Goal: Communication & Community: Ask a question

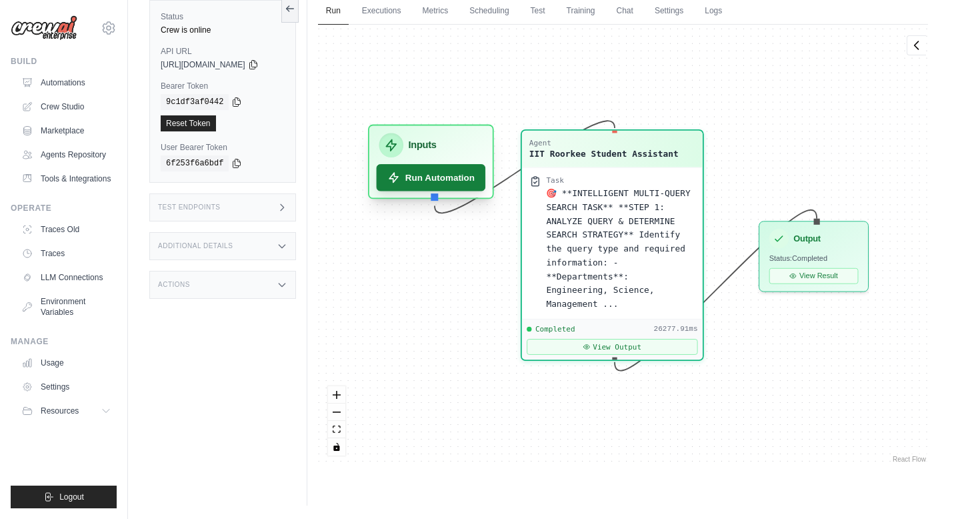
click at [441, 176] on button "Run Automation" at bounding box center [430, 177] width 109 height 27
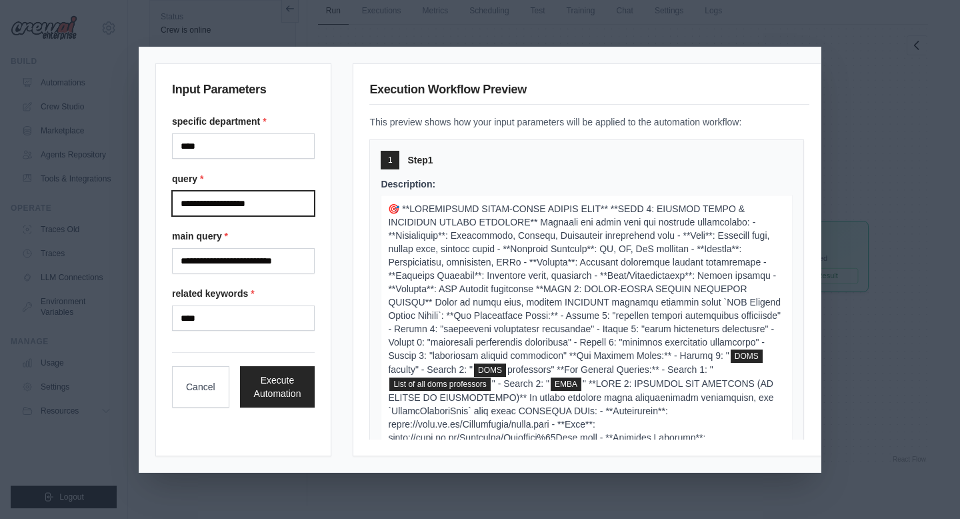
click at [289, 202] on input "**********" at bounding box center [243, 203] width 143 height 25
type input "**********"
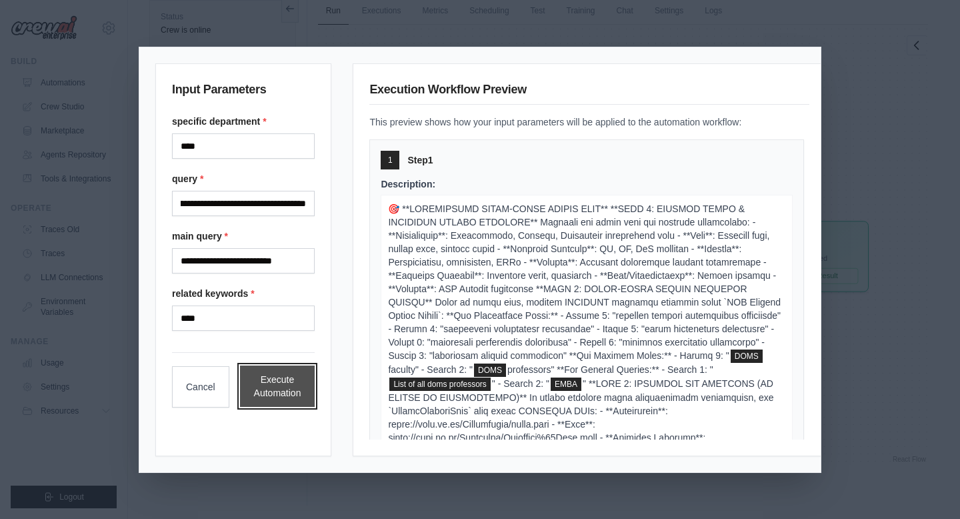
click at [277, 382] on button "Execute Automation" at bounding box center [277, 385] width 75 height 41
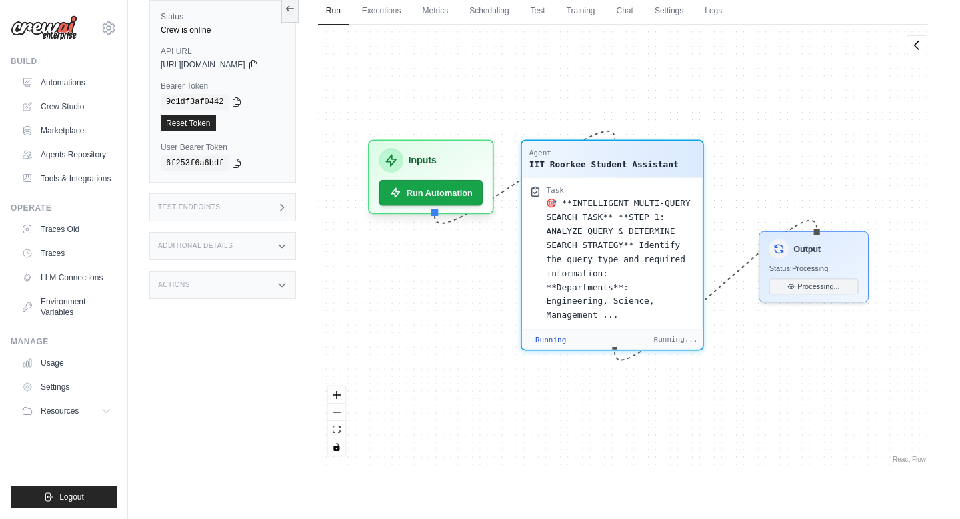
scroll to position [4406, 0]
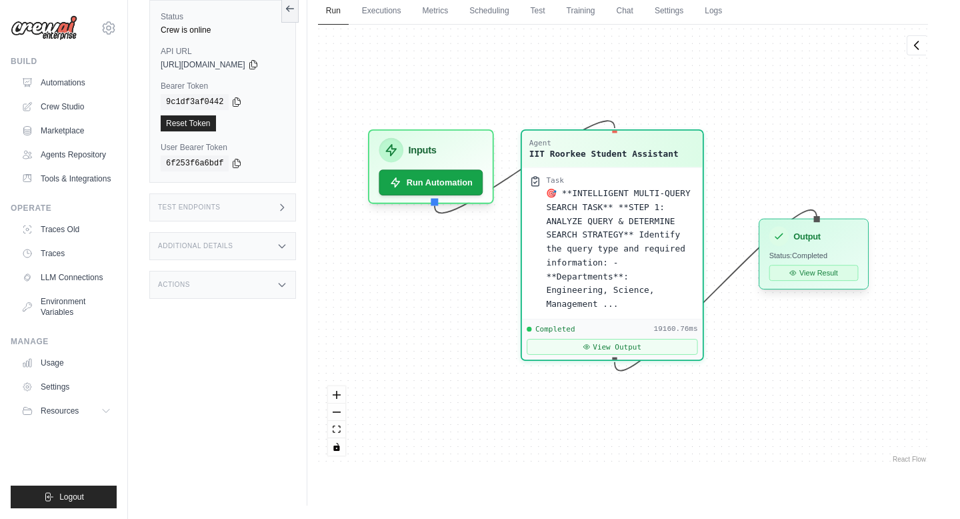
click at [824, 275] on button "View Result" at bounding box center [813, 273] width 89 height 16
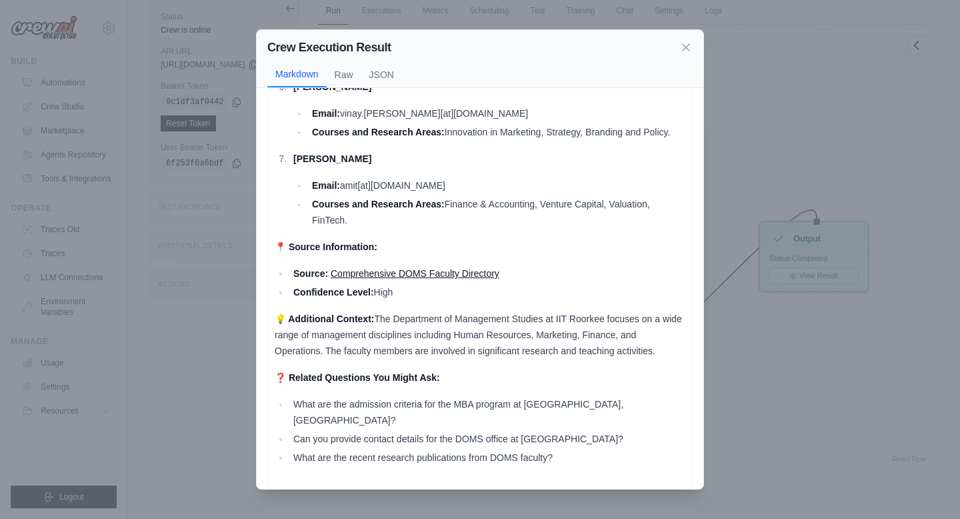
scroll to position [551, 0]
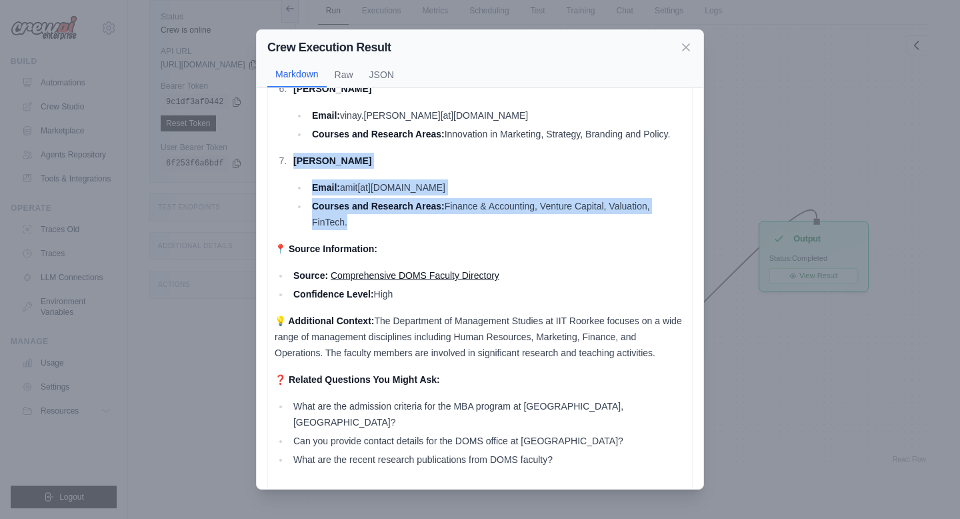
drag, startPoint x: 384, startPoint y: 231, endPoint x: 293, endPoint y: 157, distance: 117.5
click at [293, 157] on div "🎯 Query: All DOMS professors and courses they conduct 📋 Answer: Here are some o…" at bounding box center [480, 46] width 411 height 982
click at [685, 47] on icon at bounding box center [686, 46] width 7 height 7
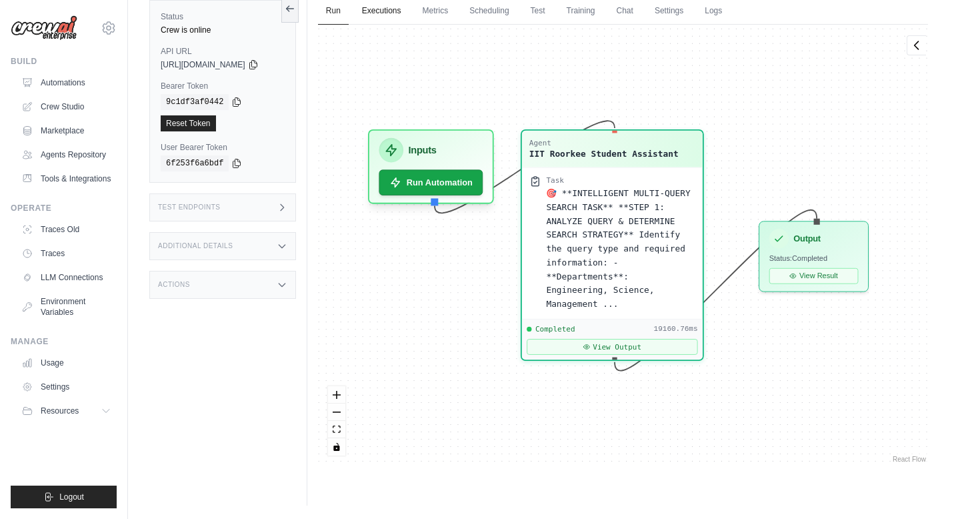
click at [389, 12] on link "Executions" at bounding box center [381, 11] width 55 height 28
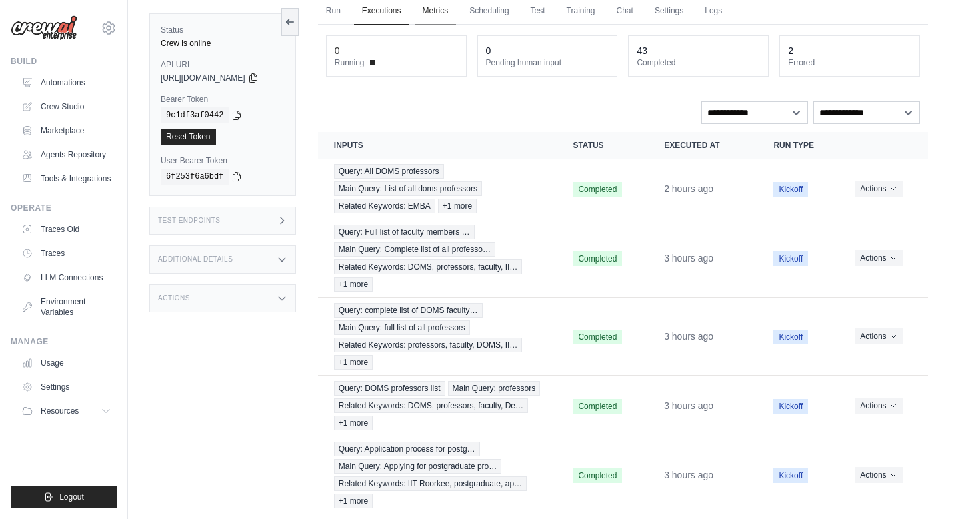
click at [433, 17] on link "Metrics" at bounding box center [436, 11] width 42 height 28
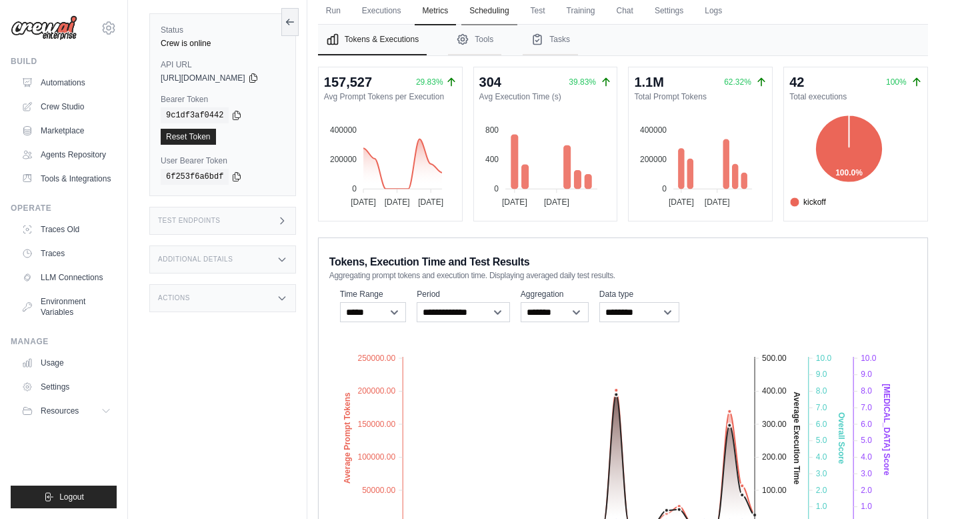
click at [504, 15] on link "Scheduling" at bounding box center [488, 11] width 55 height 28
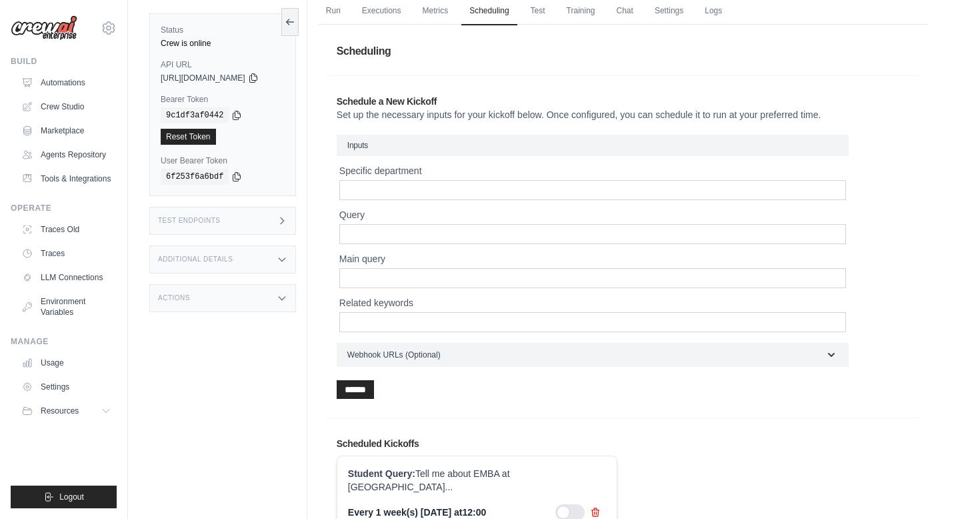
click at [566, 15] on ul "Run Executions Metrics Scheduling Test Training Chat Settings Logs" at bounding box center [623, 10] width 610 height 27
click at [549, 9] on link "Test" at bounding box center [538, 11] width 31 height 28
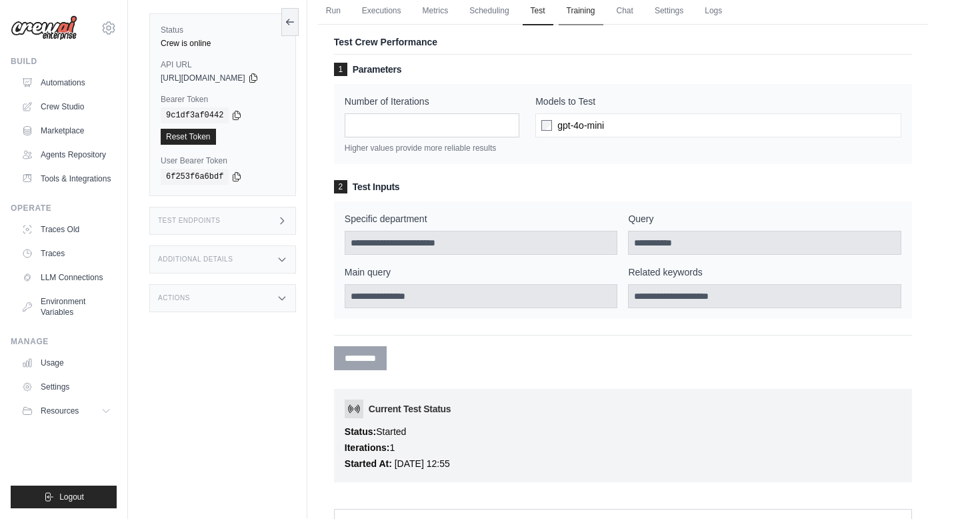
click at [603, 9] on link "Training" at bounding box center [581, 11] width 45 height 28
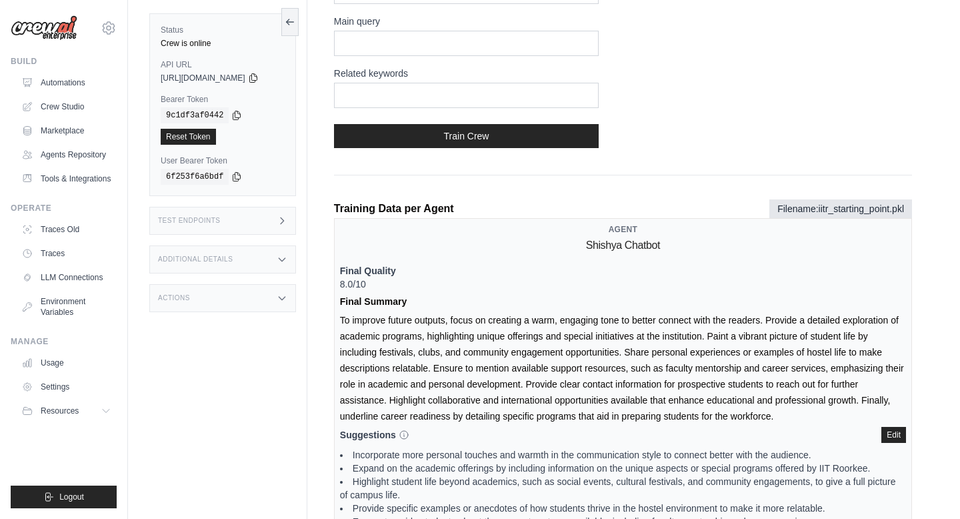
scroll to position [473, 0]
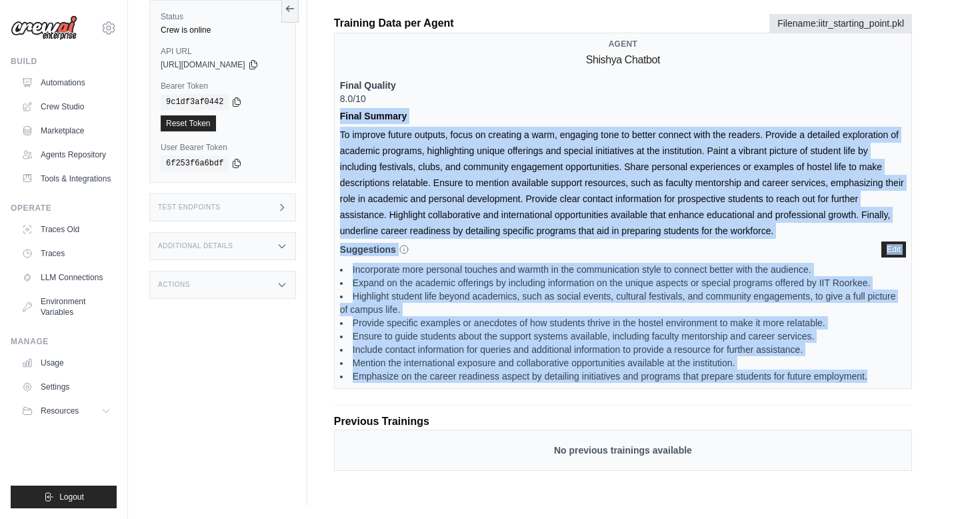
drag, startPoint x: 348, startPoint y: 115, endPoint x: 837, endPoint y: 383, distance: 557.4
click at [837, 383] on div "Agent Shishya Chatbot Final Quality 8.0/10 Final Summary Suggestions When editi…" at bounding box center [623, 211] width 578 height 356
click at [893, 249] on button "Edit" at bounding box center [894, 249] width 25 height 16
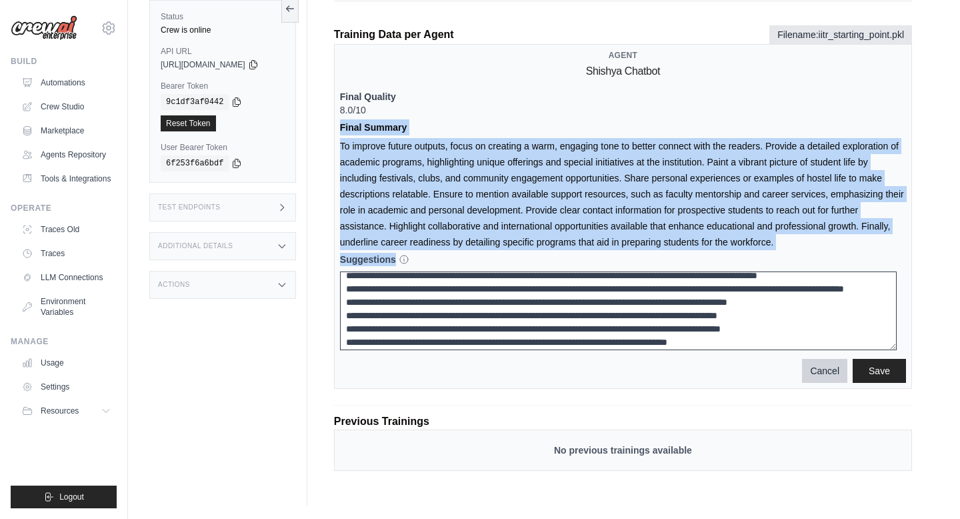
scroll to position [0, 0]
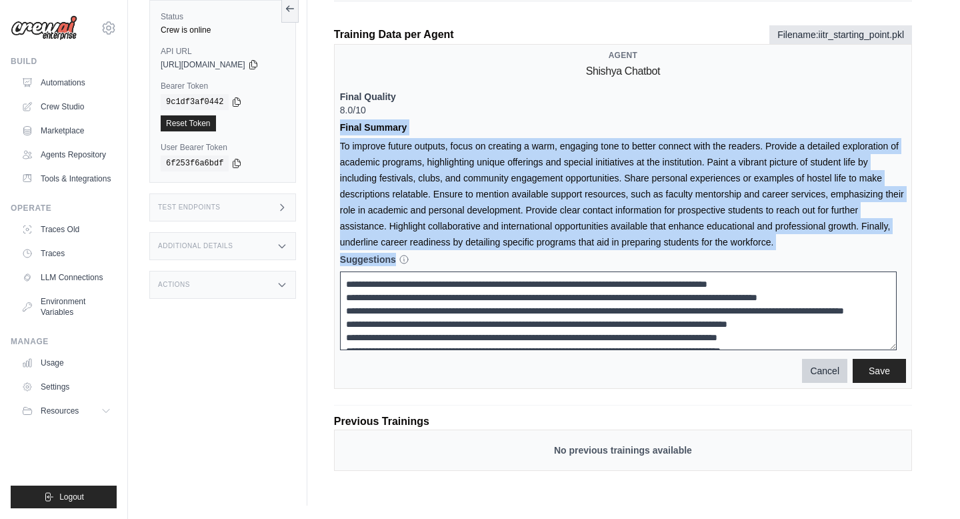
click at [561, 216] on div "Agent Shishya Chatbot Final Quality 8.0/10 Final Summary Suggestions When editi…" at bounding box center [623, 216] width 578 height 345
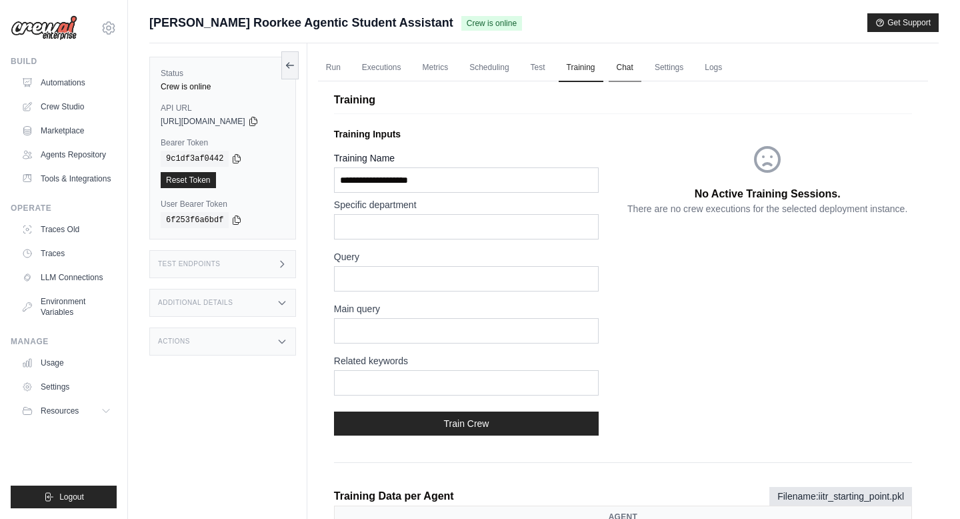
click at [633, 68] on link "Chat" at bounding box center [625, 68] width 33 height 28
click at [675, 66] on link "Settings" at bounding box center [669, 68] width 45 height 28
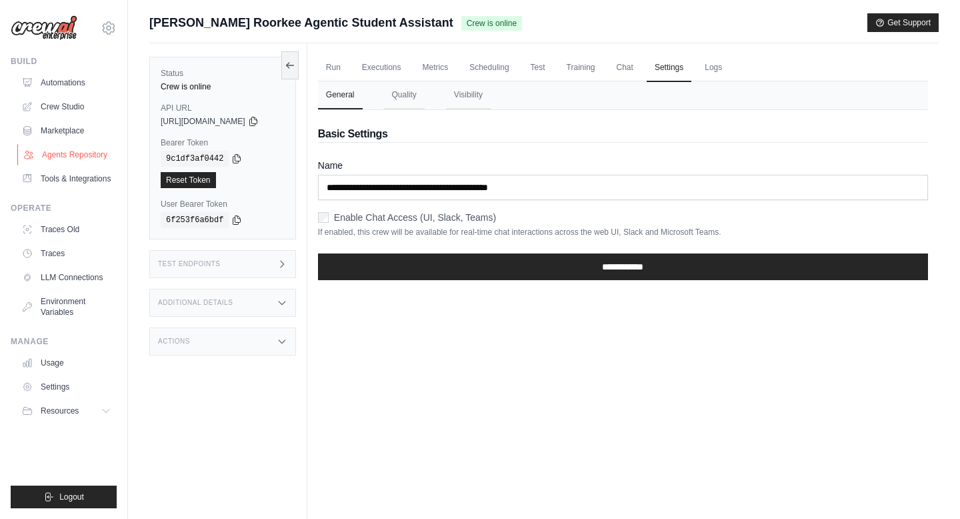
click at [79, 153] on link "Agents Repository" at bounding box center [67, 154] width 101 height 21
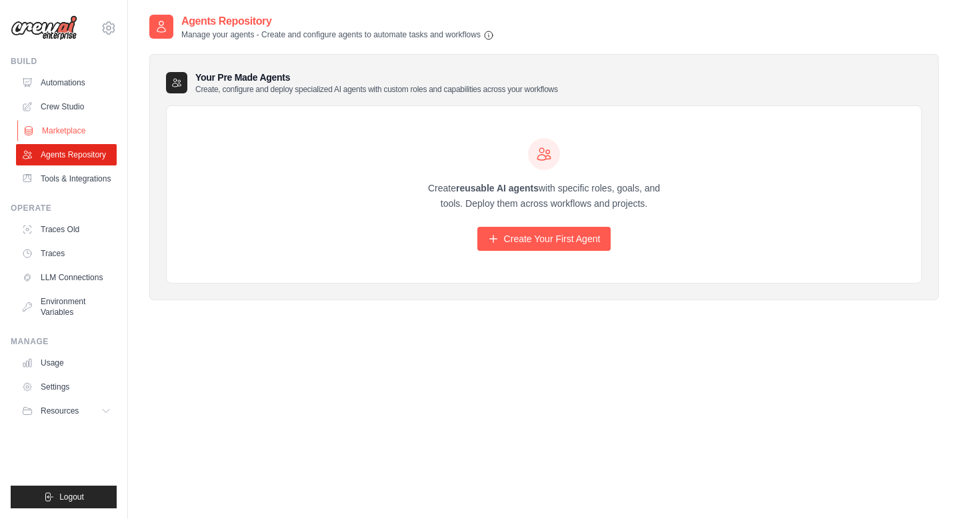
click at [71, 135] on link "Marketplace" at bounding box center [67, 130] width 101 height 21
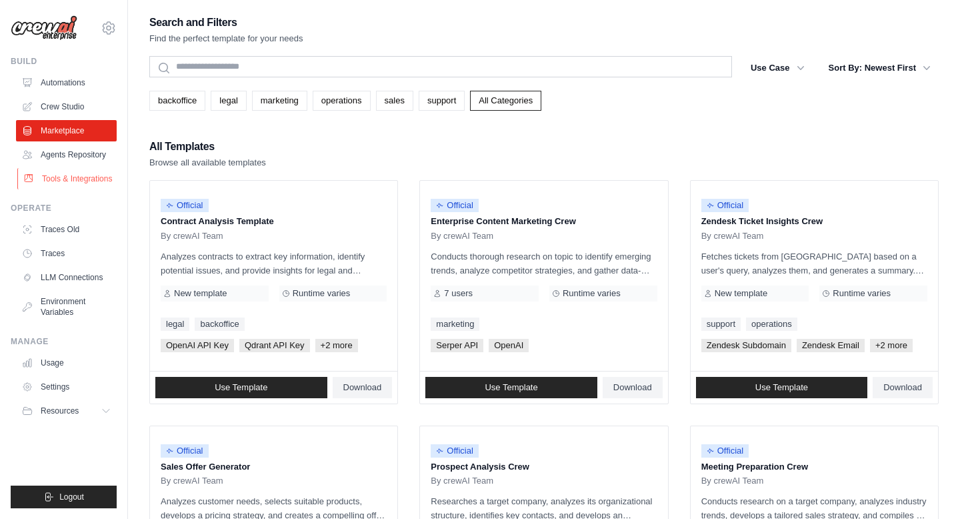
click at [71, 181] on link "Tools & Integrations" at bounding box center [67, 178] width 101 height 21
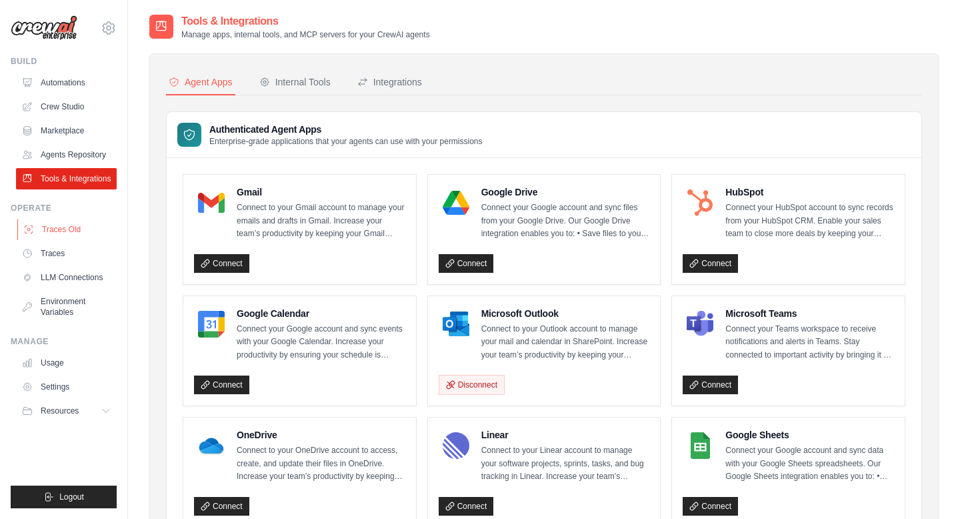
click at [66, 233] on link "Traces Old" at bounding box center [67, 229] width 101 height 21
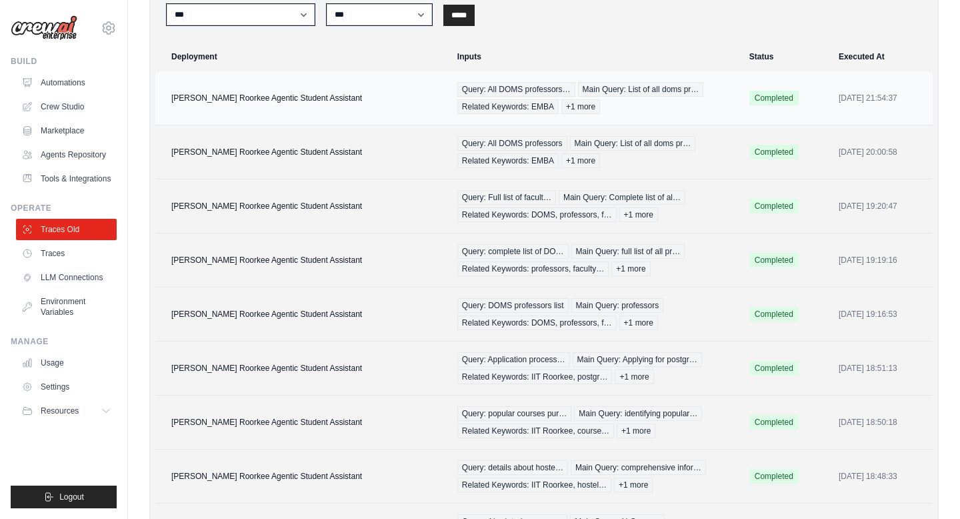
scroll to position [401, 0]
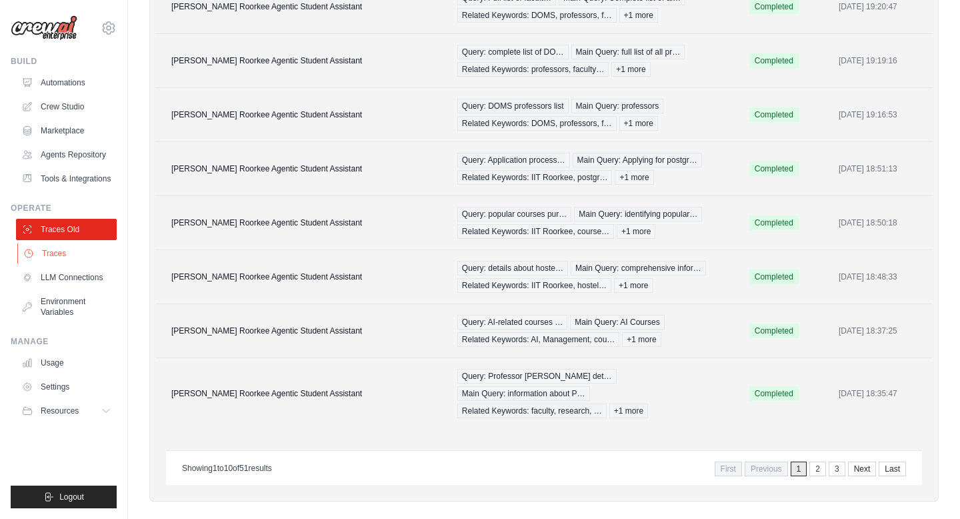
click at [76, 255] on link "Traces" at bounding box center [67, 253] width 101 height 21
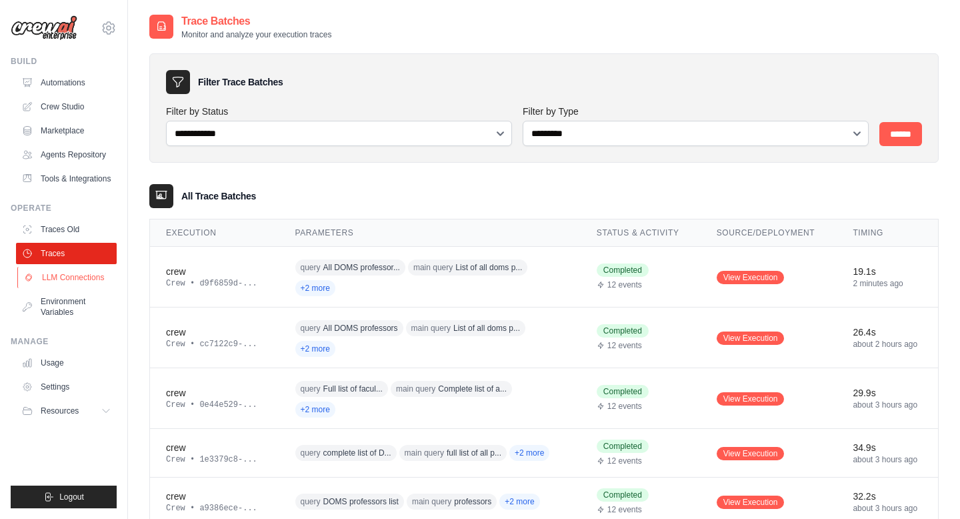
click at [67, 274] on link "LLM Connections" at bounding box center [67, 277] width 101 height 21
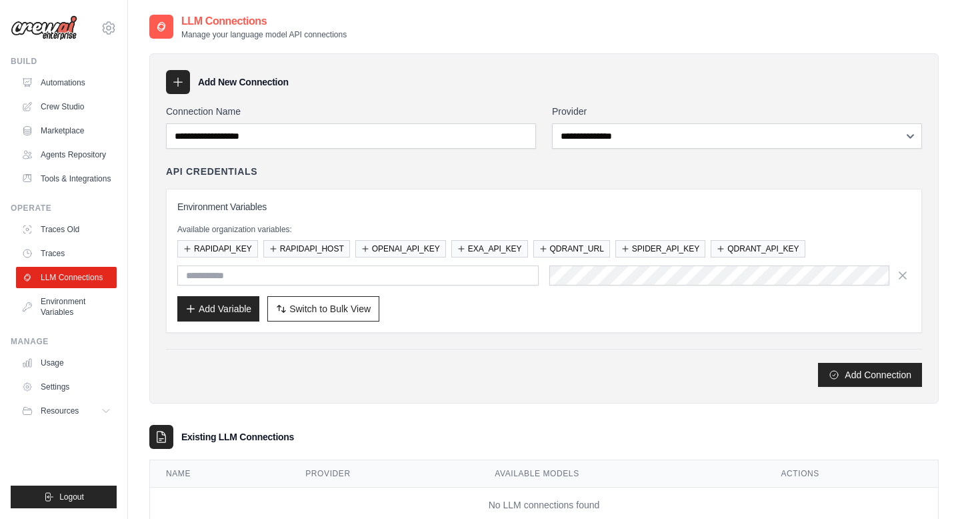
scroll to position [39, 0]
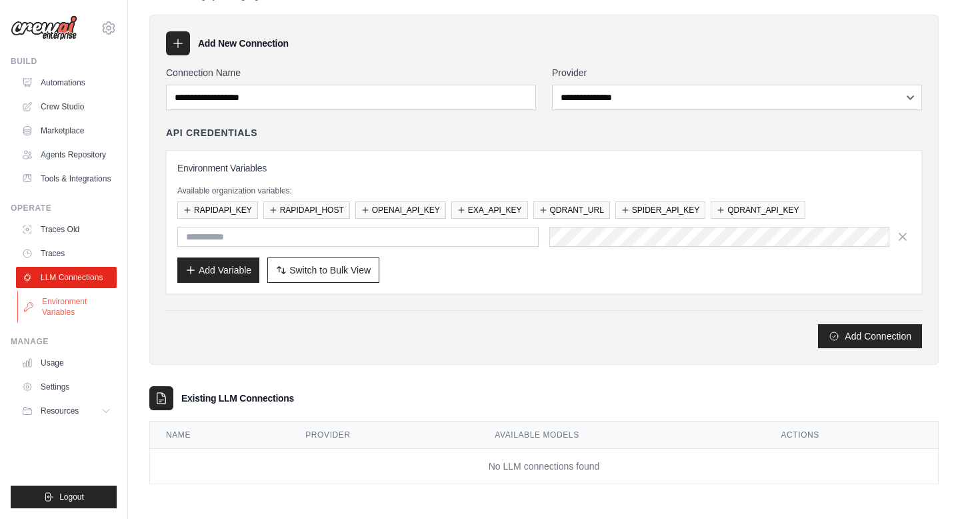
click at [69, 303] on link "Environment Variables" at bounding box center [67, 307] width 101 height 32
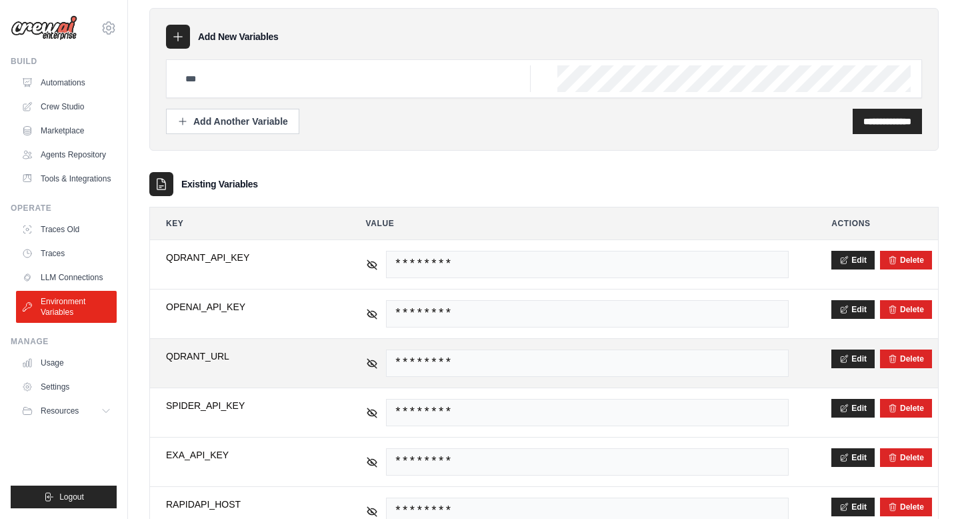
scroll to position [147, 0]
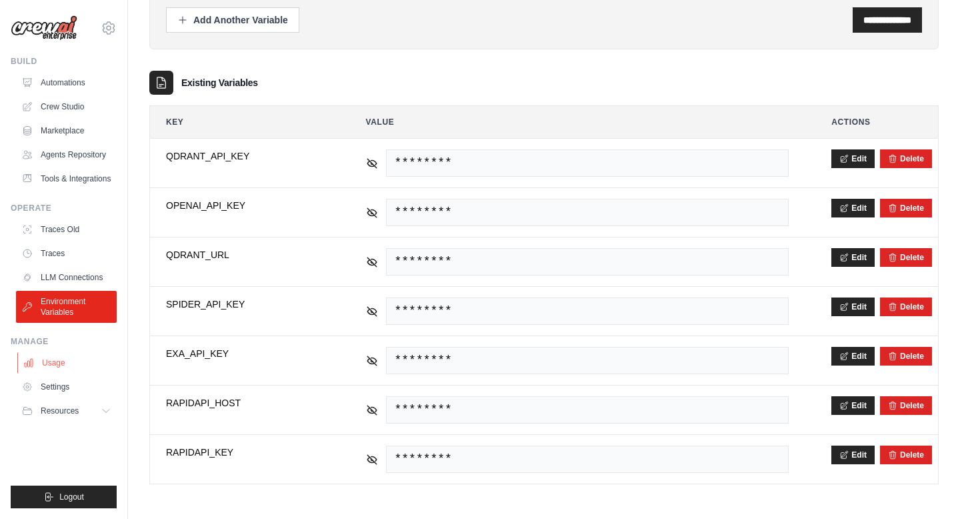
click at [63, 363] on link "Usage" at bounding box center [67, 362] width 101 height 21
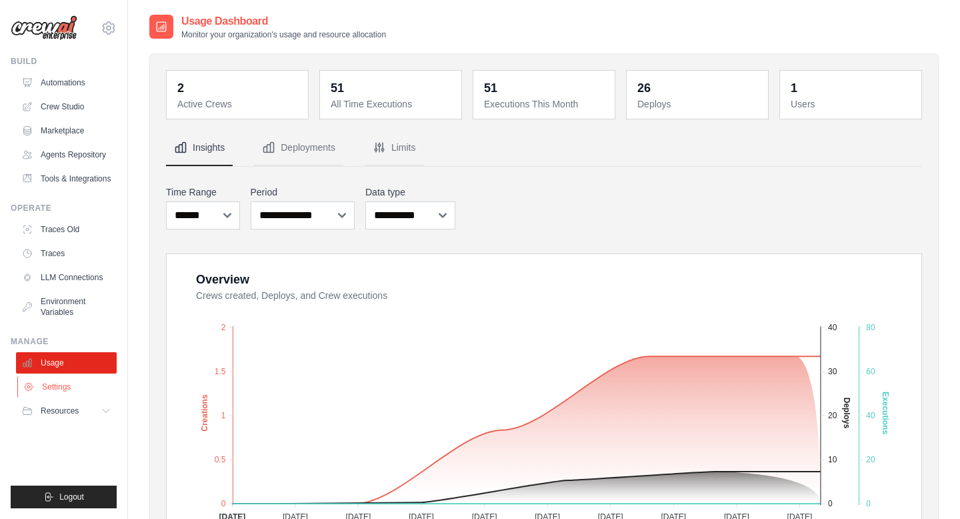
click at [61, 390] on link "Settings" at bounding box center [67, 386] width 101 height 21
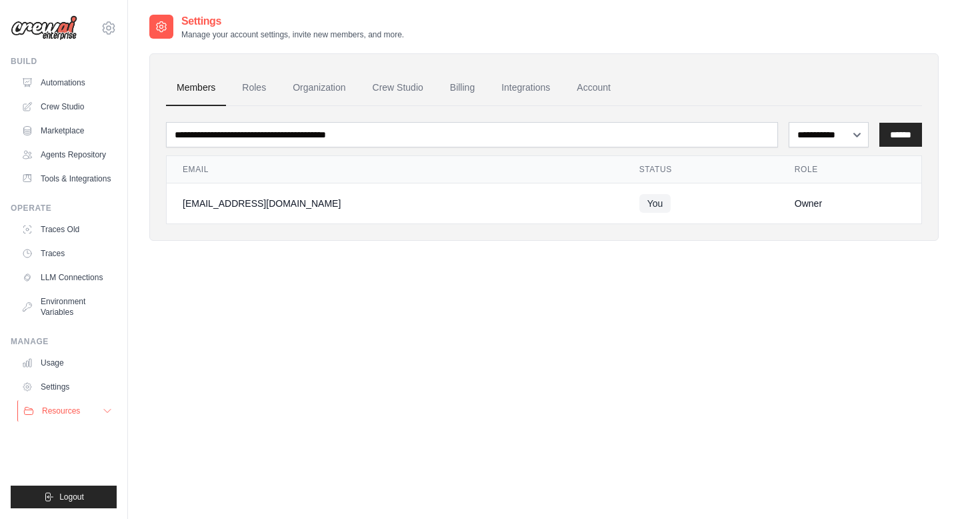
click at [63, 409] on span "Resources" at bounding box center [61, 410] width 38 height 11
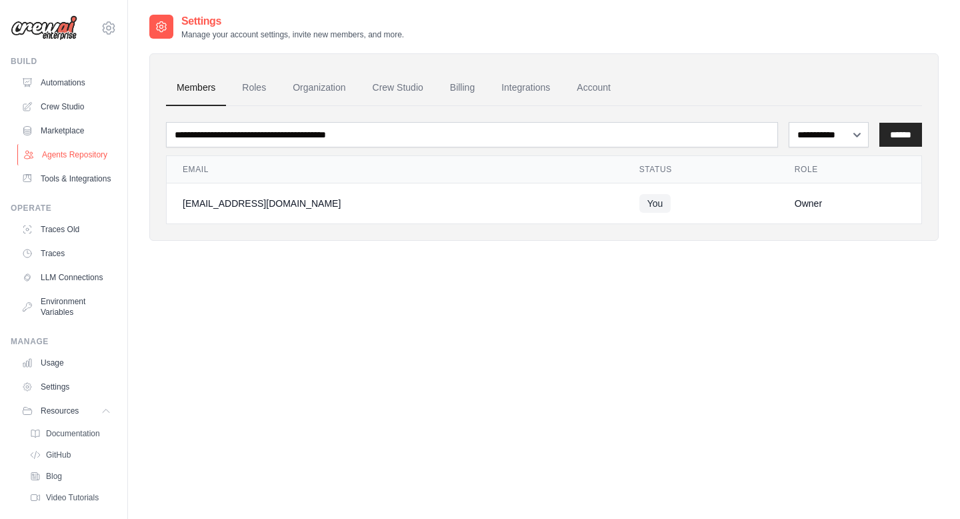
click at [72, 155] on link "Agents Repository" at bounding box center [67, 154] width 101 height 21
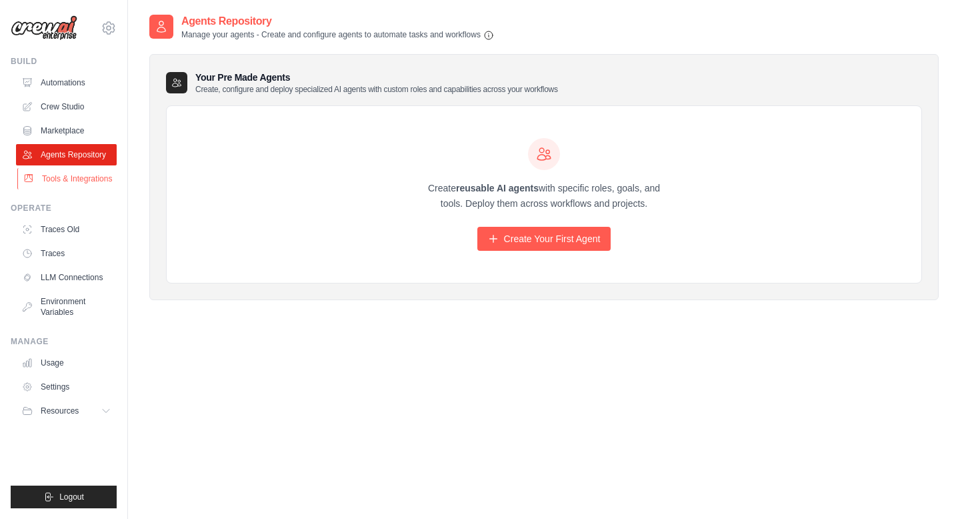
click at [58, 178] on link "Tools & Integrations" at bounding box center [67, 178] width 101 height 21
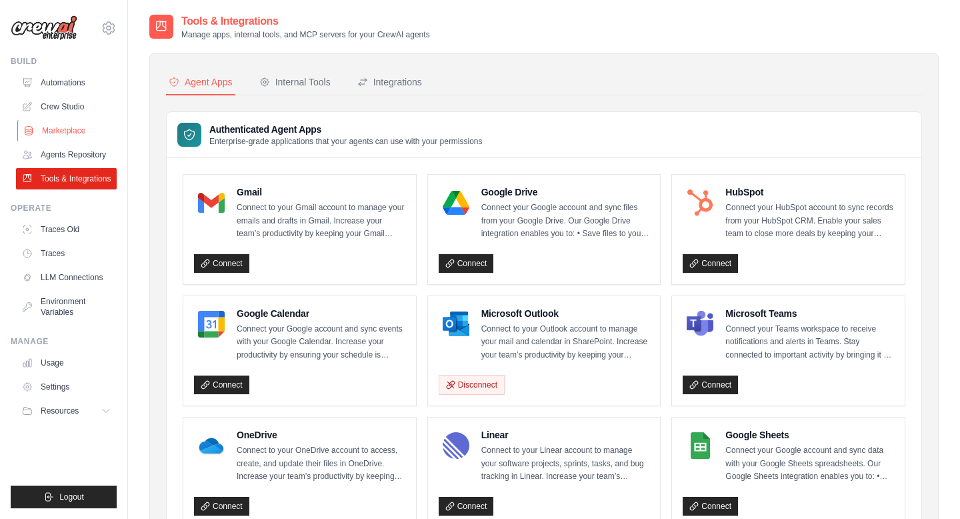
click at [59, 130] on link "Marketplace" at bounding box center [67, 130] width 101 height 21
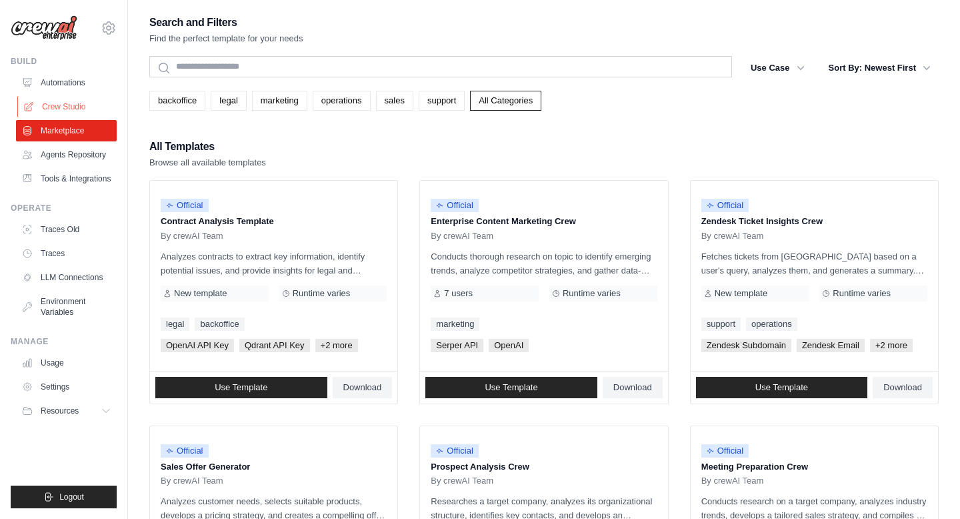
click at [59, 107] on link "Crew Studio" at bounding box center [67, 106] width 101 height 21
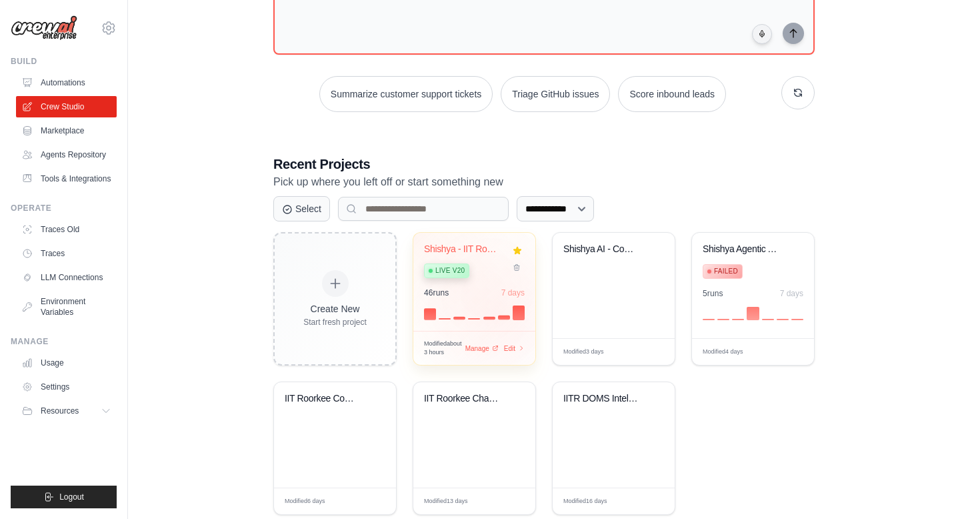
scroll to position [167, 0]
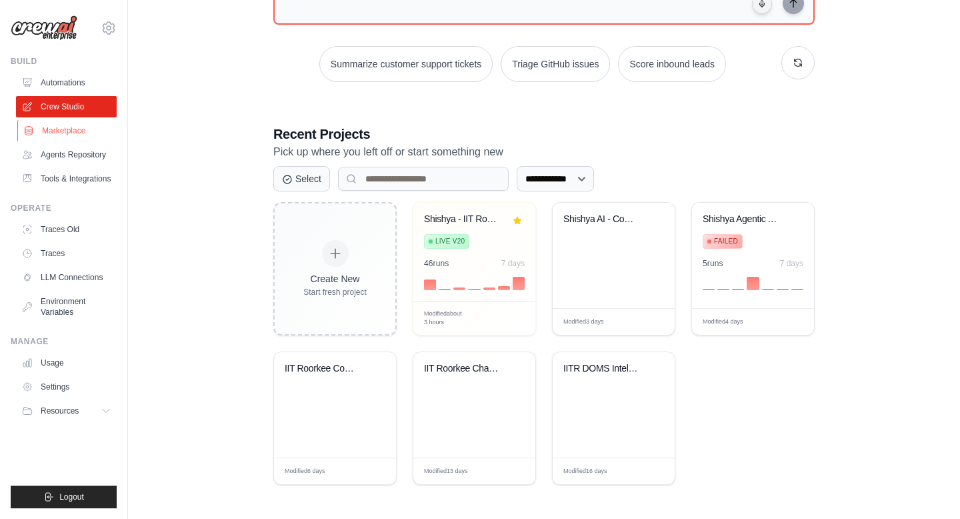
click at [71, 132] on link "Marketplace" at bounding box center [67, 130] width 101 height 21
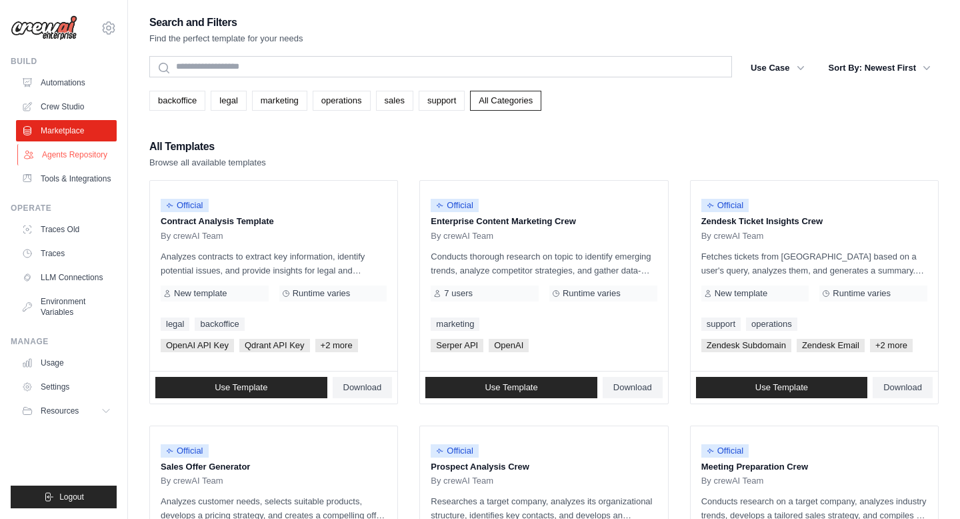
click at [73, 155] on link "Agents Repository" at bounding box center [67, 154] width 101 height 21
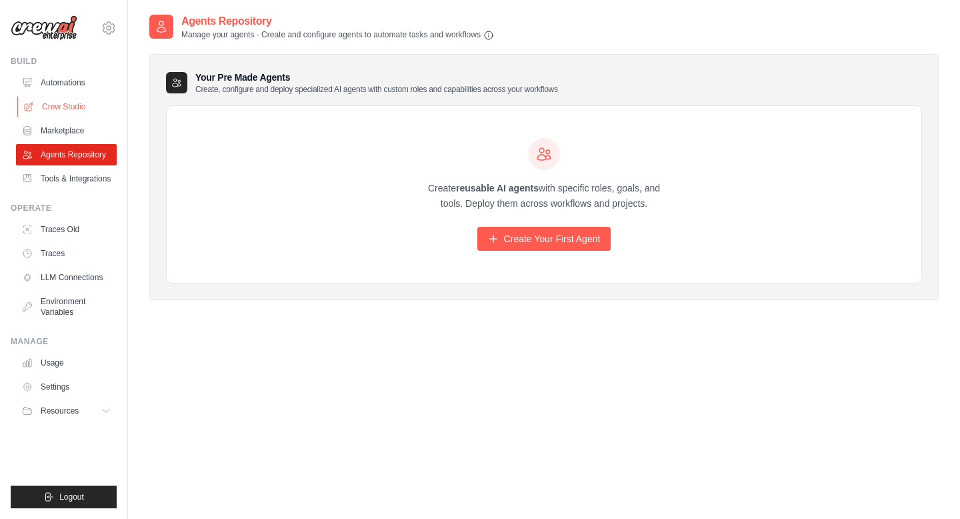
click at [75, 102] on link "Crew Studio" at bounding box center [67, 106] width 101 height 21
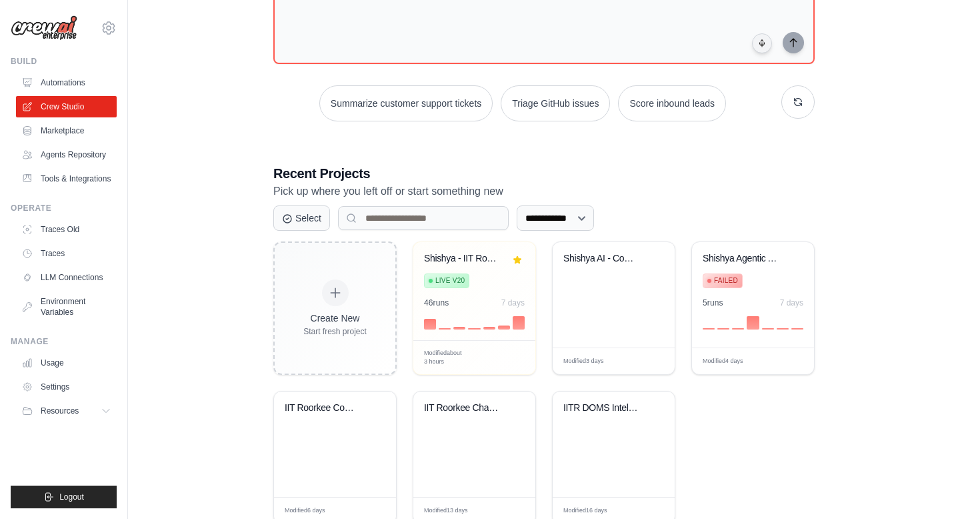
scroll to position [129, 0]
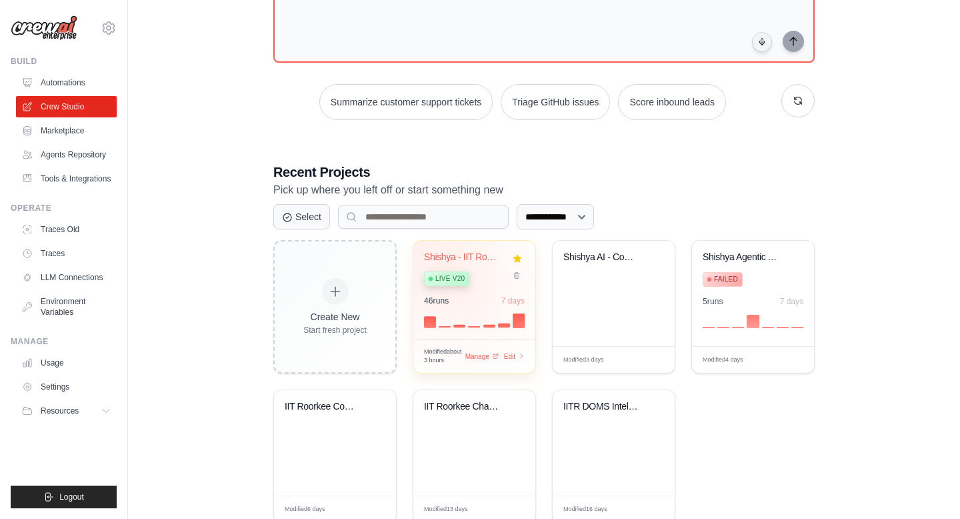
click at [453, 277] on span "Live v20" at bounding box center [449, 278] width 29 height 11
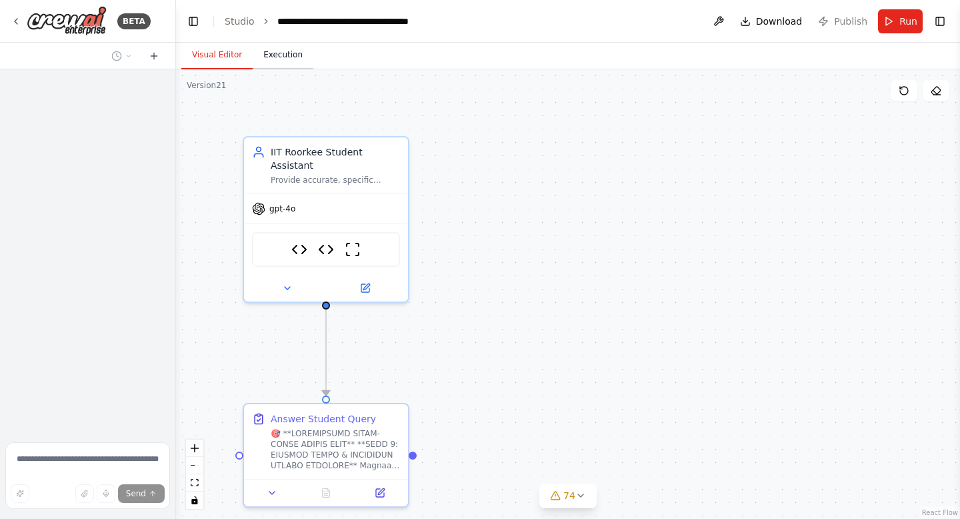
click at [290, 61] on button "Execution" at bounding box center [283, 55] width 61 height 28
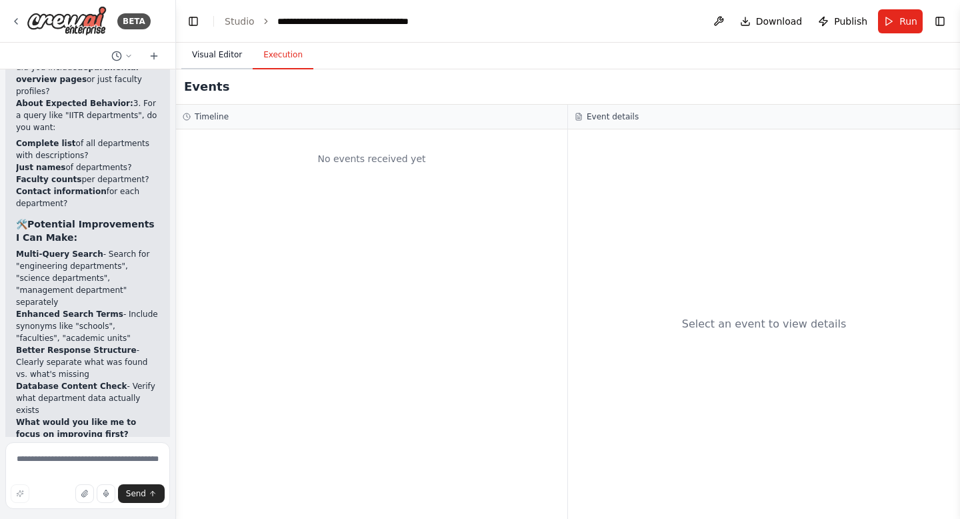
scroll to position [127987, 0]
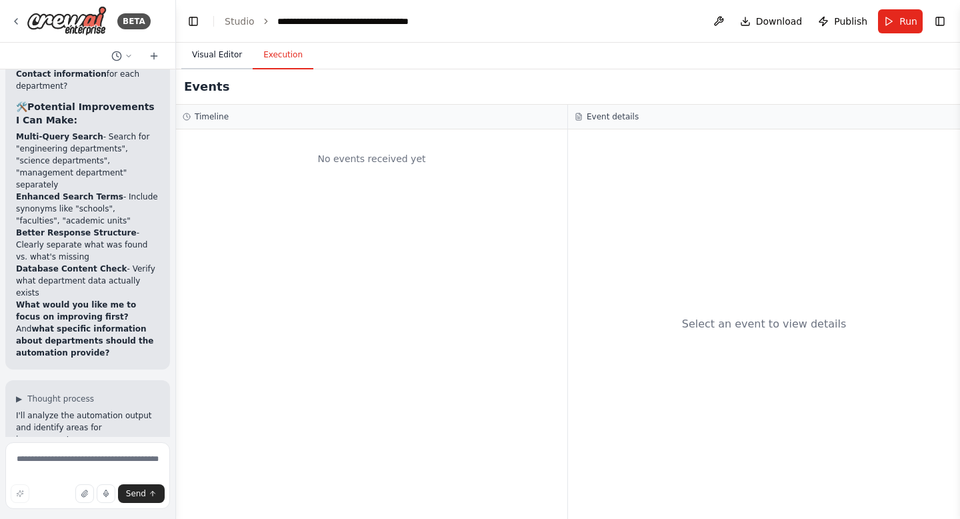
click at [234, 58] on button "Visual Editor" at bounding box center [216, 55] width 71 height 28
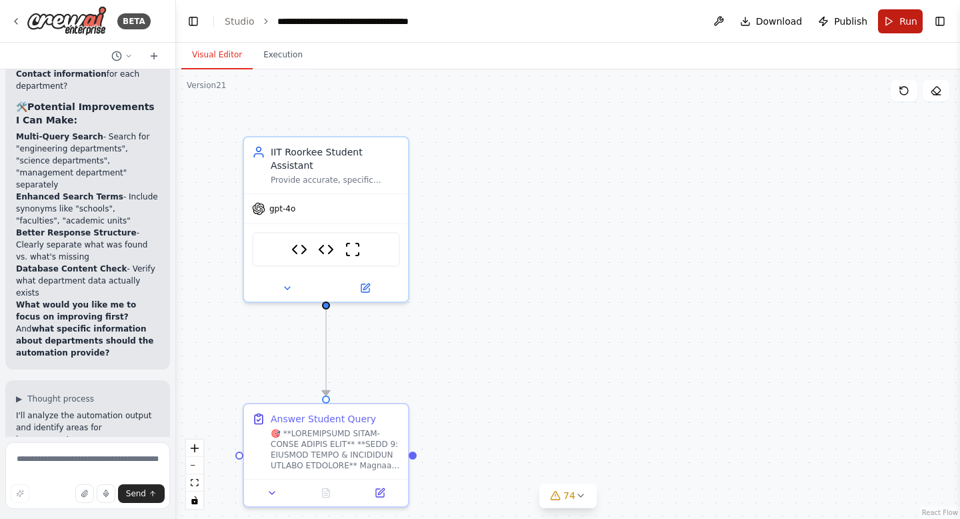
click at [898, 18] on button "Run" at bounding box center [900, 21] width 45 height 24
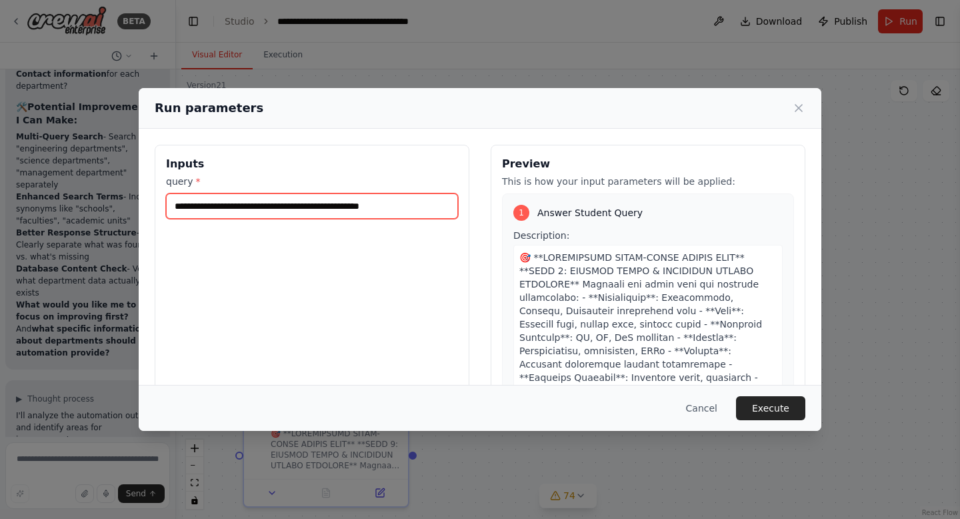
drag, startPoint x: 423, startPoint y: 205, endPoint x: 331, endPoint y: 201, distance: 92.1
click at [331, 201] on input "**********" at bounding box center [312, 205] width 292 height 25
type input "**********"
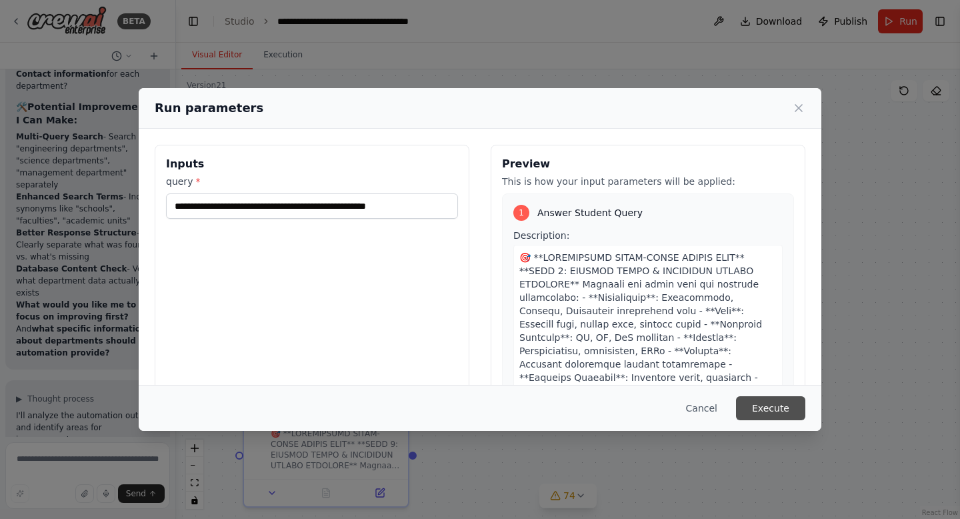
click at [762, 403] on button "Execute" at bounding box center [770, 408] width 69 height 24
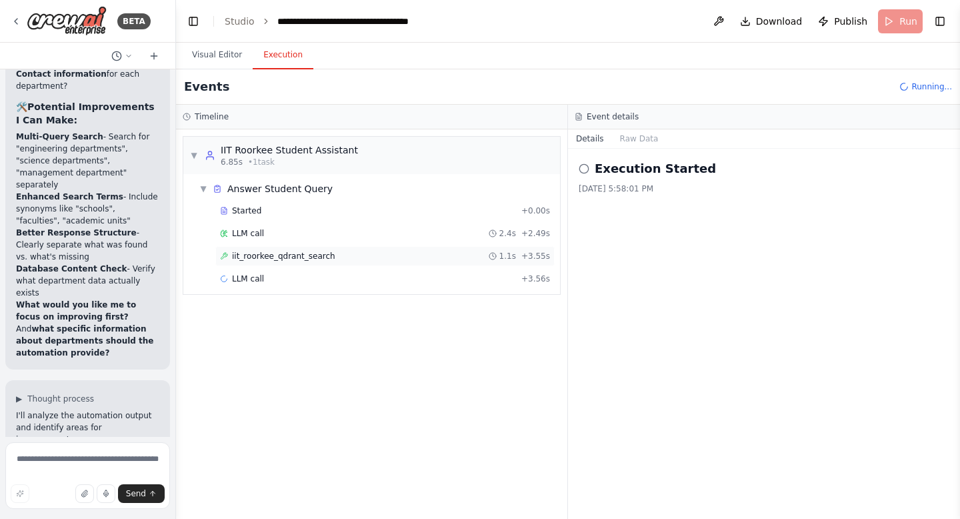
click at [351, 249] on div "iit_roorkee_qdrant_search 1.1s + 3.55s" at bounding box center [384, 256] width 339 height 20
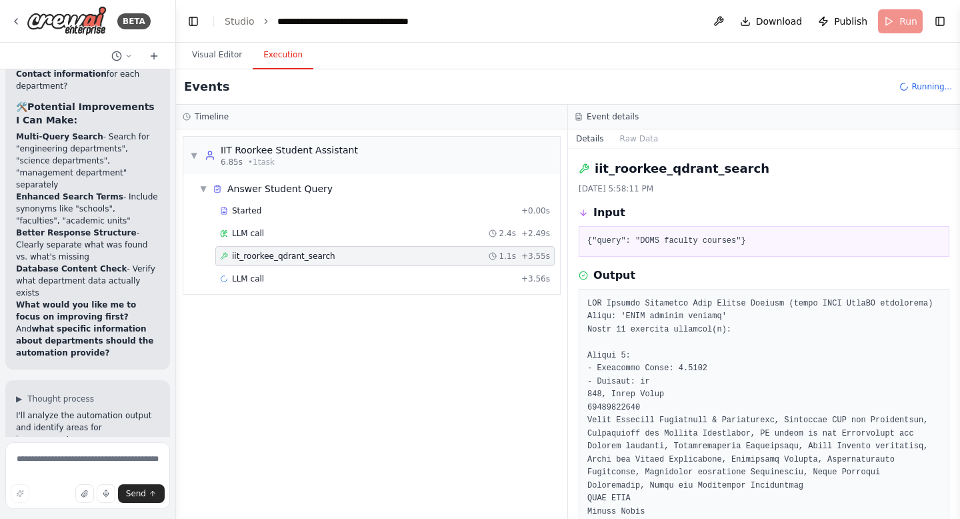
click at [351, 249] on div "iit_roorkee_qdrant_search 1.1s + 3.55s" at bounding box center [384, 256] width 339 height 20
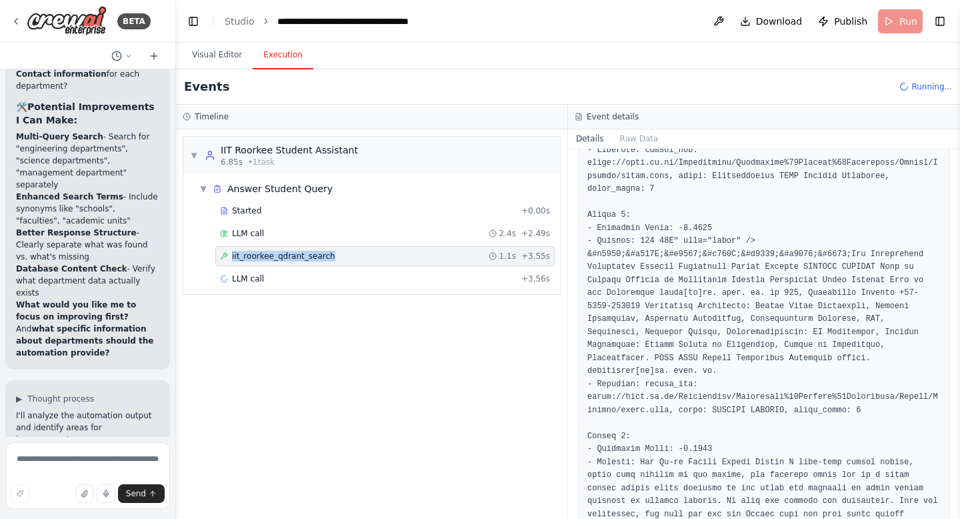
scroll to position [1325, 0]
click at [255, 282] on span "LLM call" at bounding box center [248, 278] width 32 height 11
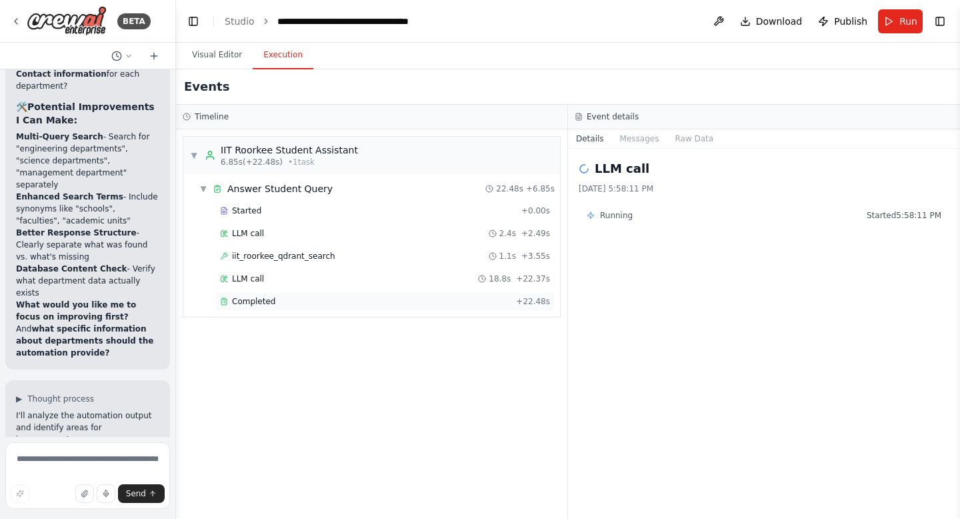
click at [256, 298] on span "Completed" at bounding box center [253, 301] width 43 height 11
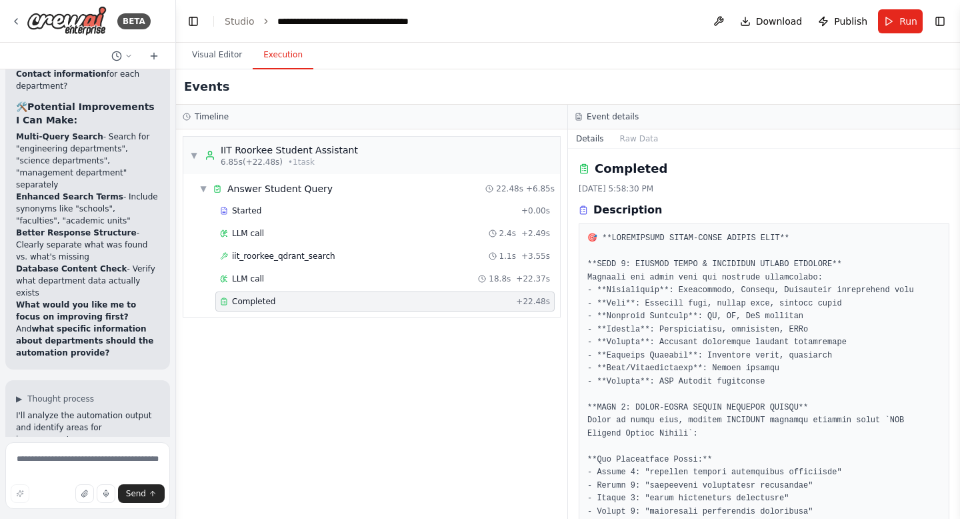
click at [256, 298] on span "Completed" at bounding box center [253, 301] width 43 height 11
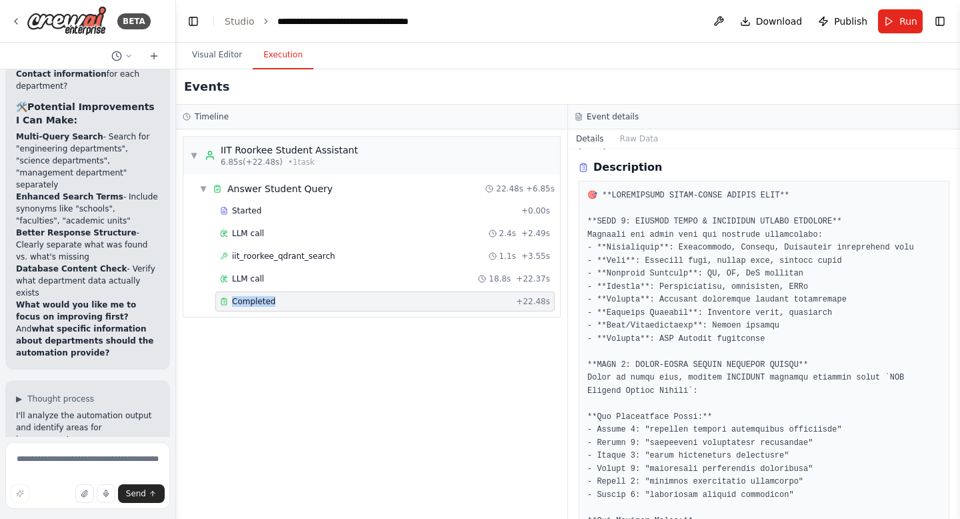
scroll to position [0, 0]
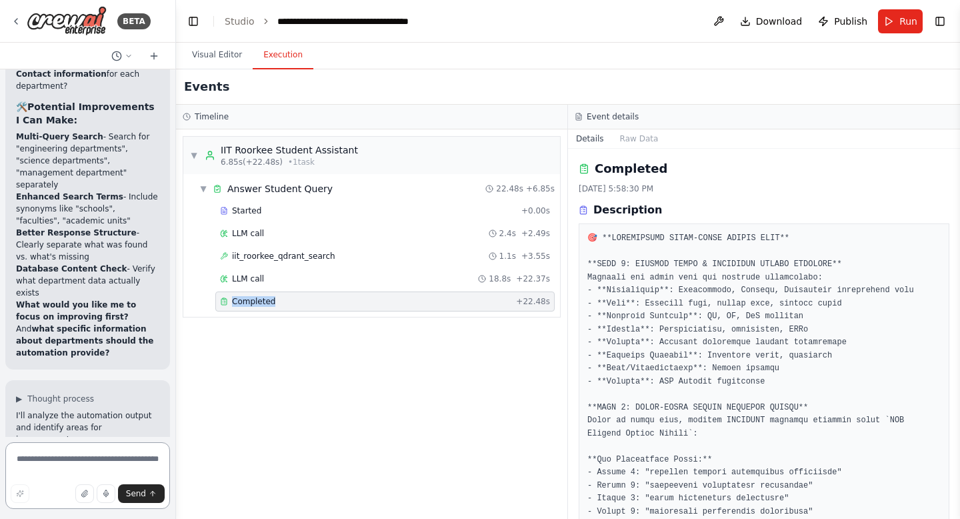
click at [33, 455] on textarea at bounding box center [87, 475] width 165 height 67
type textarea "*"
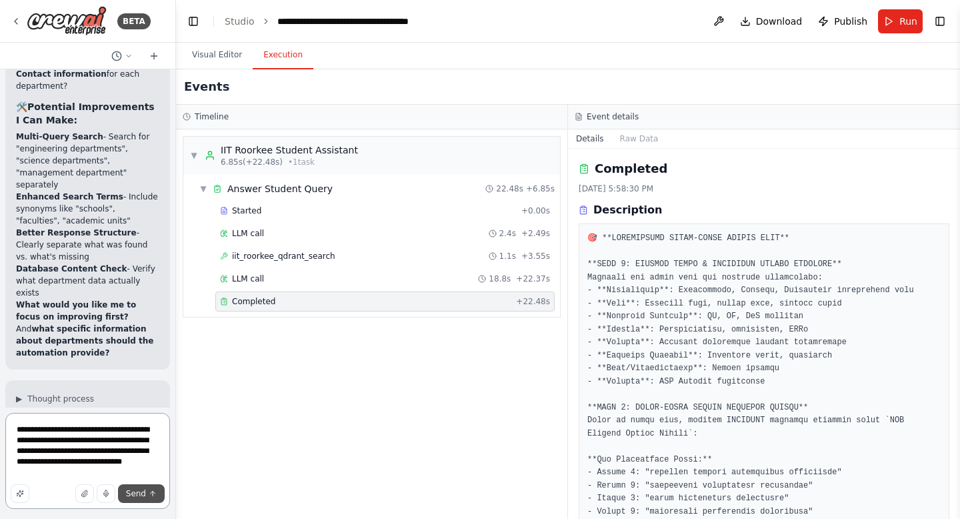
type textarea "**********"
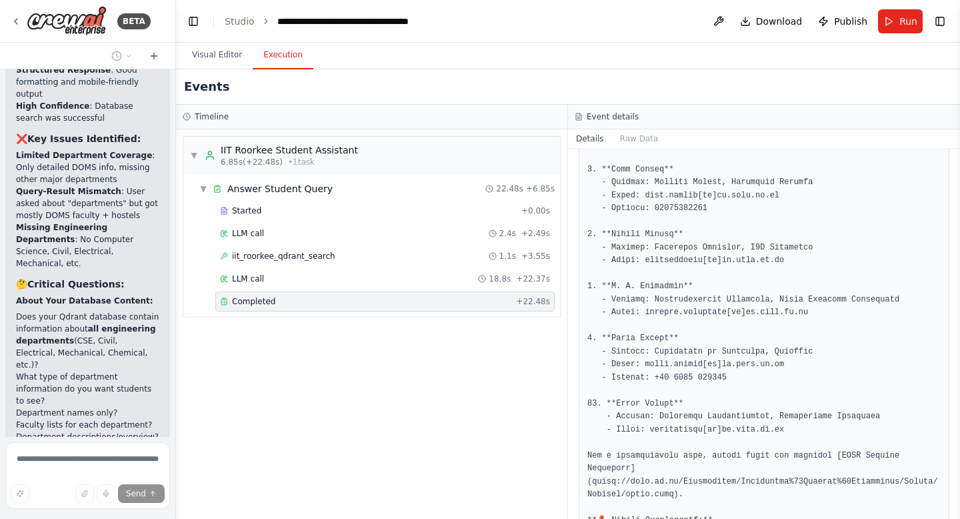
scroll to position [128602, 0]
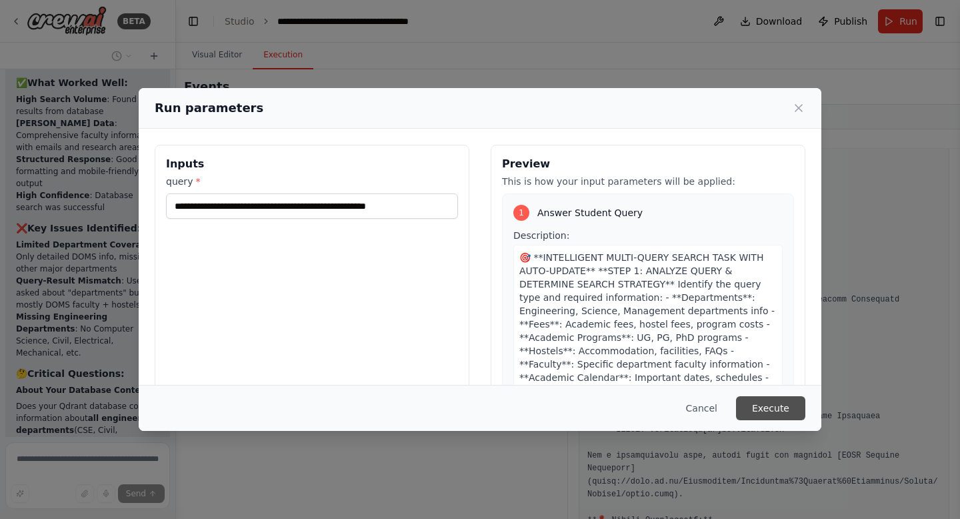
click at [773, 409] on button "Execute" at bounding box center [770, 408] width 69 height 24
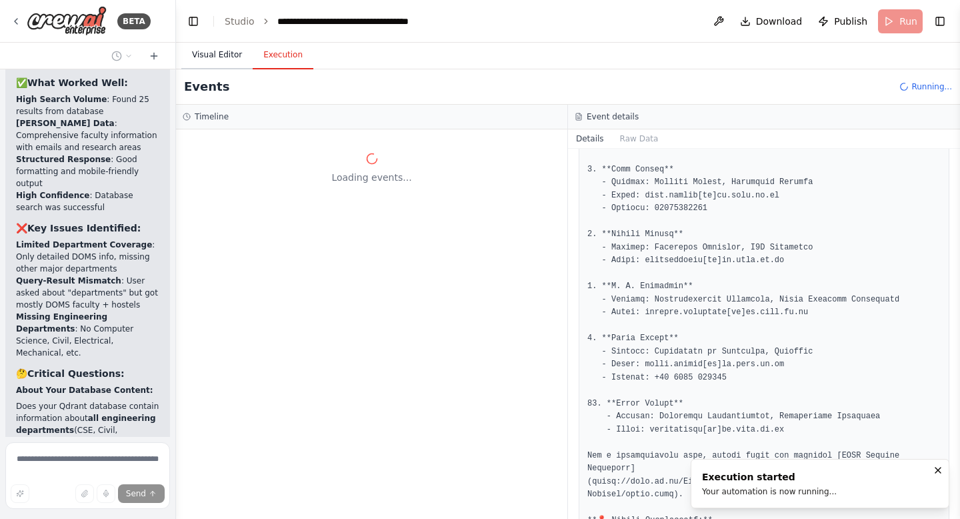
click at [221, 55] on button "Visual Editor" at bounding box center [216, 55] width 71 height 28
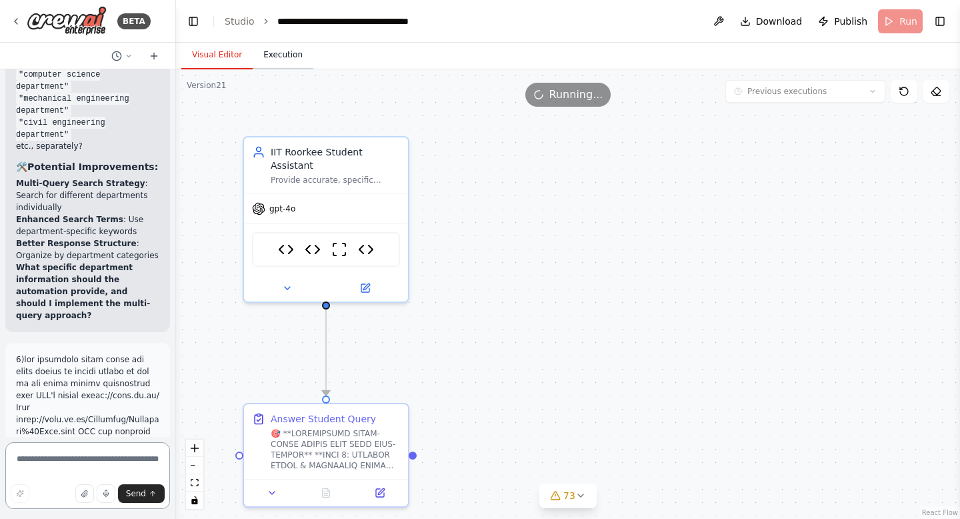
scroll to position [129042, 0]
click at [294, 57] on button "Execution" at bounding box center [283, 55] width 61 height 28
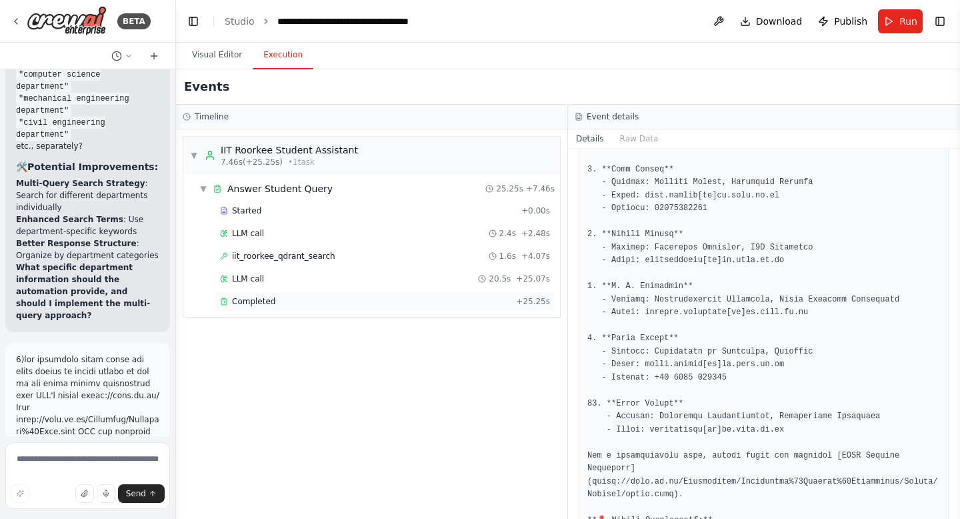
click at [257, 306] on span "Completed" at bounding box center [253, 301] width 43 height 11
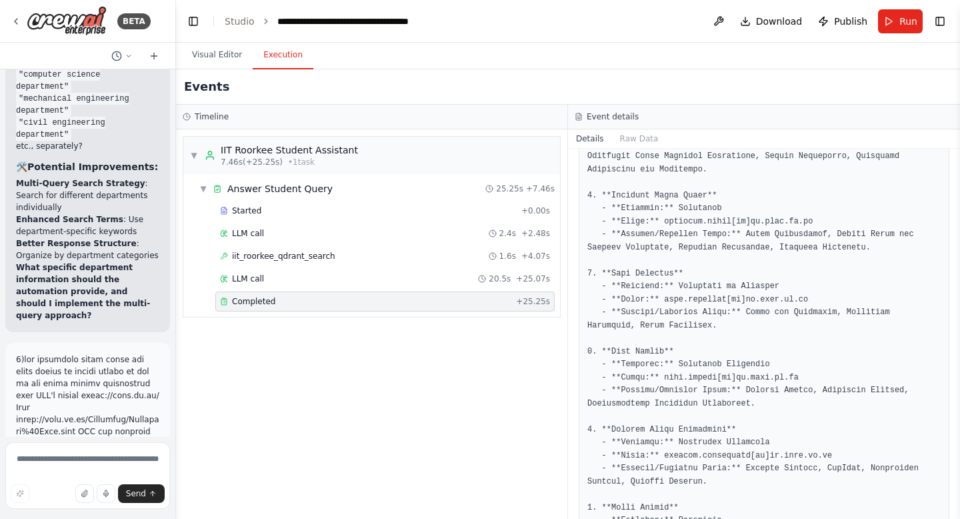
scroll to position [1600, 0]
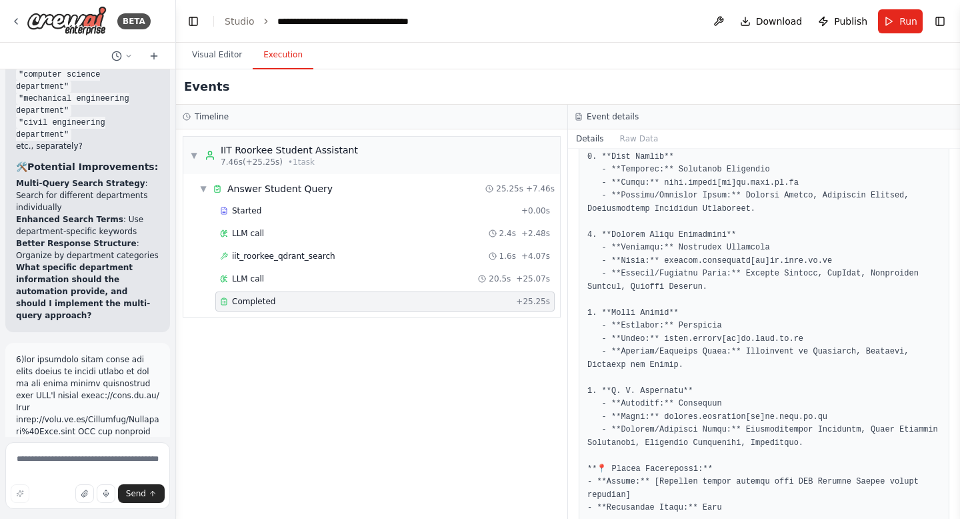
click at [257, 306] on span "Completed" at bounding box center [253, 301] width 43 height 11
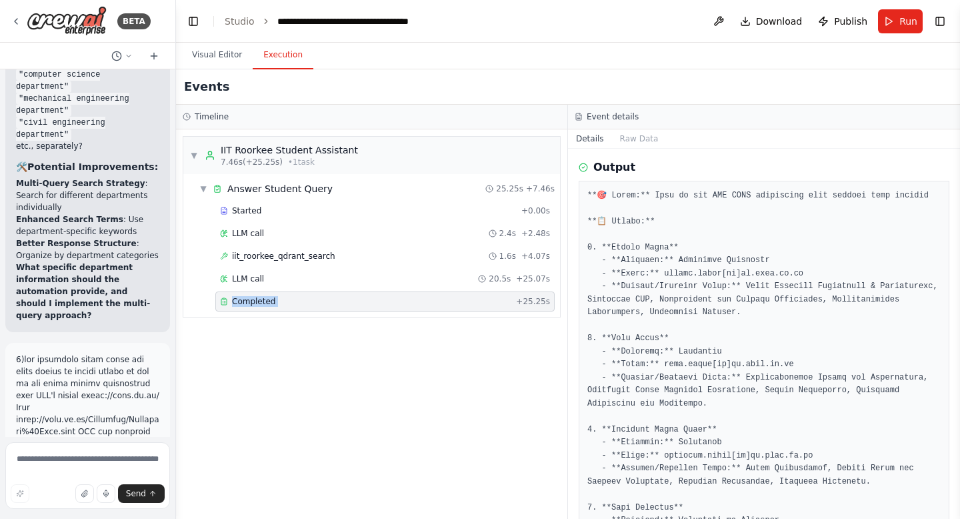
scroll to position [1170, 0]
click at [245, 300] on span "Completed" at bounding box center [253, 301] width 43 height 11
click at [270, 249] on div "iit_roorkee_qdrant_search 1.6s + 4.07s" at bounding box center [384, 256] width 339 height 20
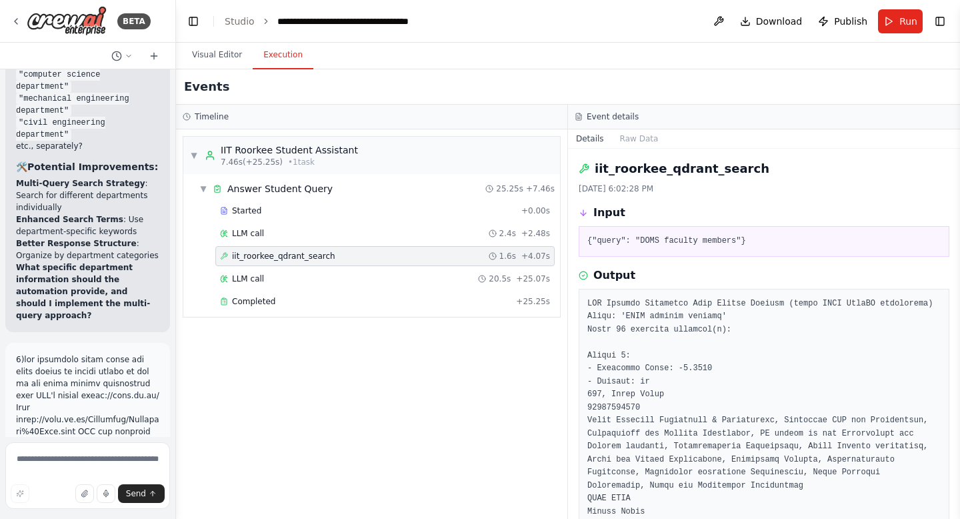
click at [270, 249] on div "iit_roorkee_qdrant_search 1.6s + 4.07s" at bounding box center [384, 256] width 339 height 20
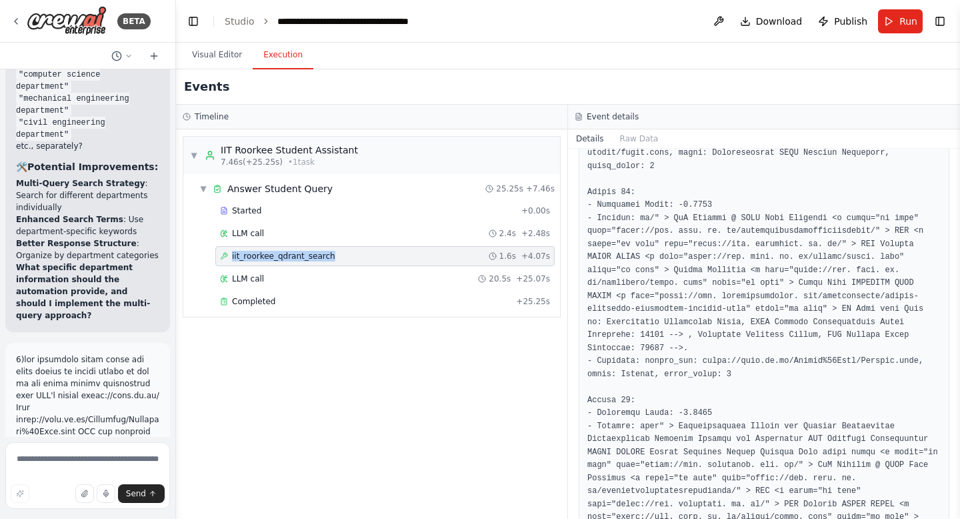
scroll to position [6677, 0]
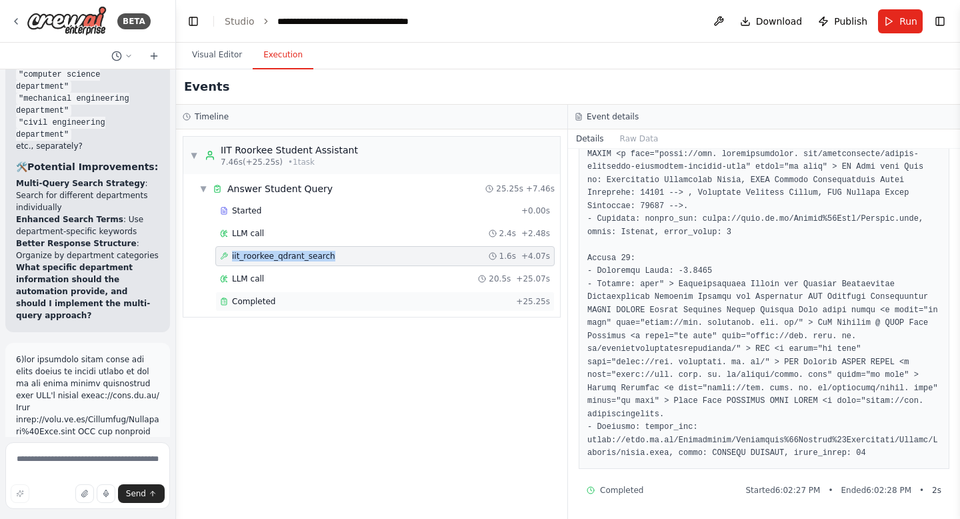
click at [243, 305] on span "Completed" at bounding box center [253, 301] width 43 height 11
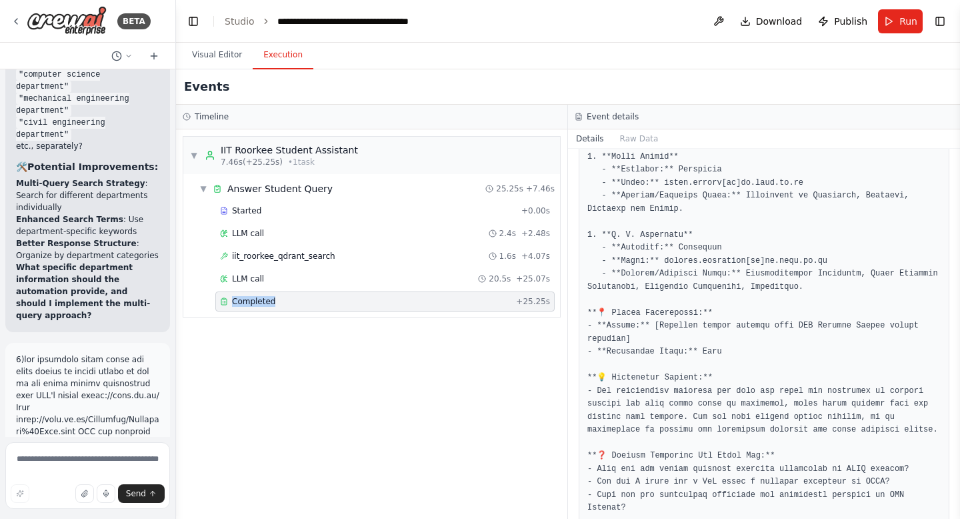
scroll to position [1808, 0]
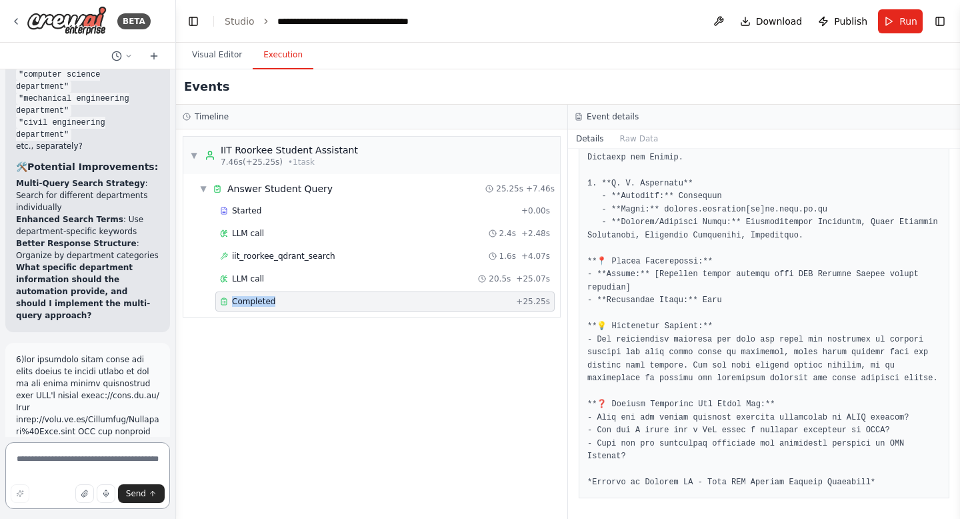
click at [41, 473] on textarea at bounding box center [87, 475] width 165 height 67
type textarea "**********"
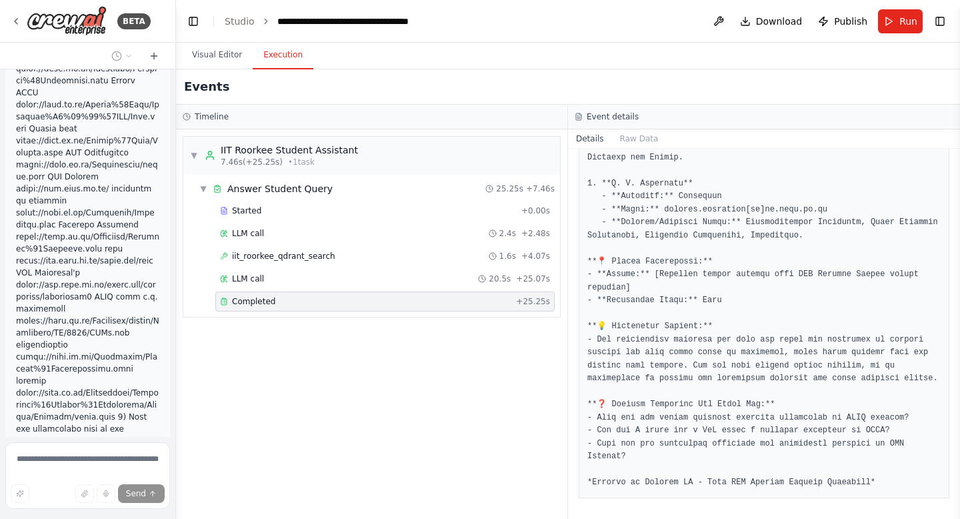
scroll to position [129431, 0]
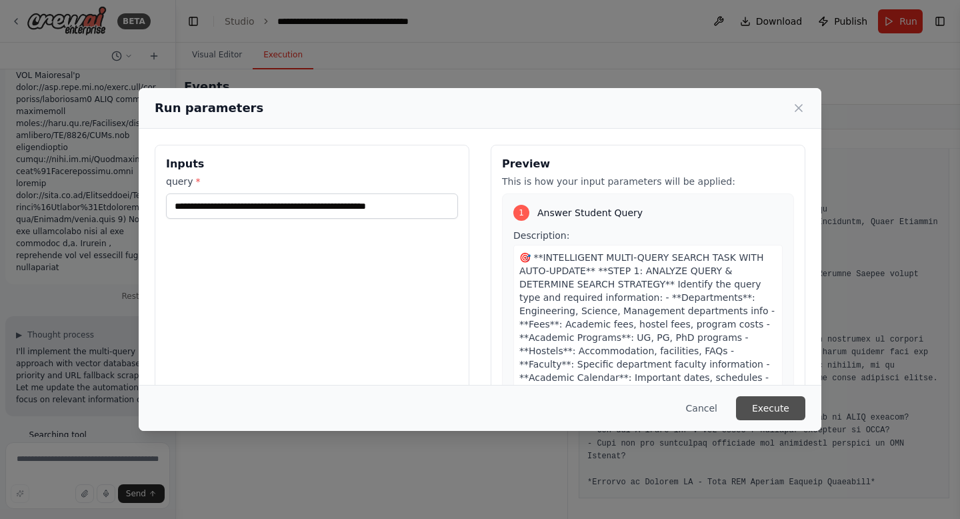
click at [773, 411] on button "Execute" at bounding box center [770, 408] width 69 height 24
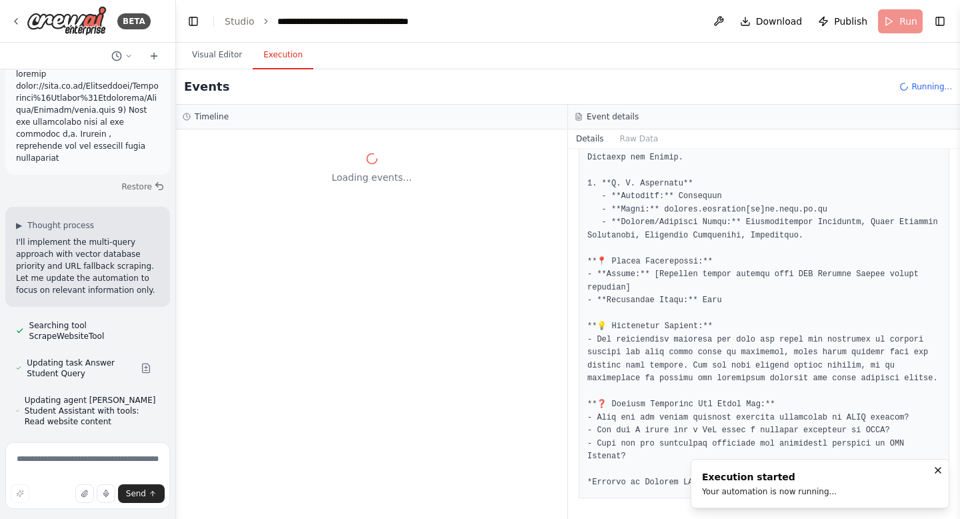
scroll to position [129748, 0]
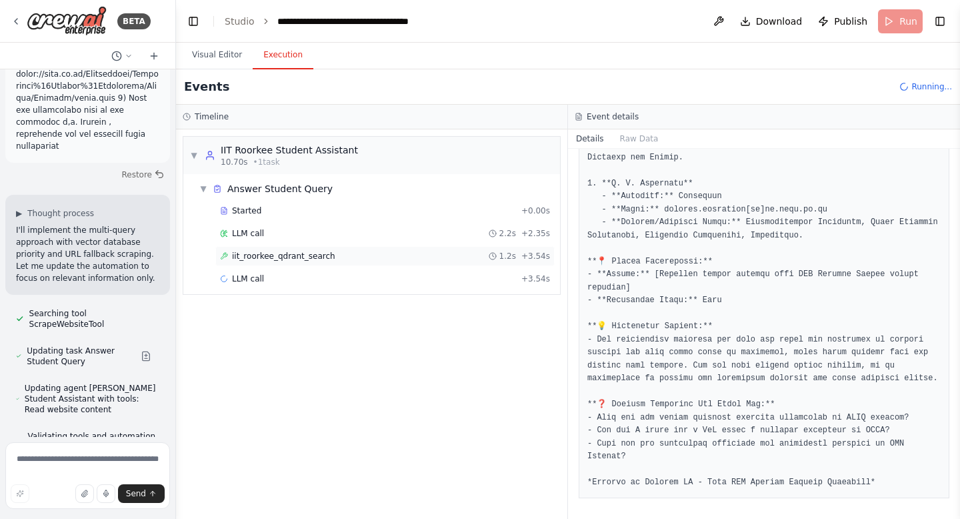
click at [325, 255] on span "iit_roorkee_qdrant_search" at bounding box center [283, 256] width 103 height 11
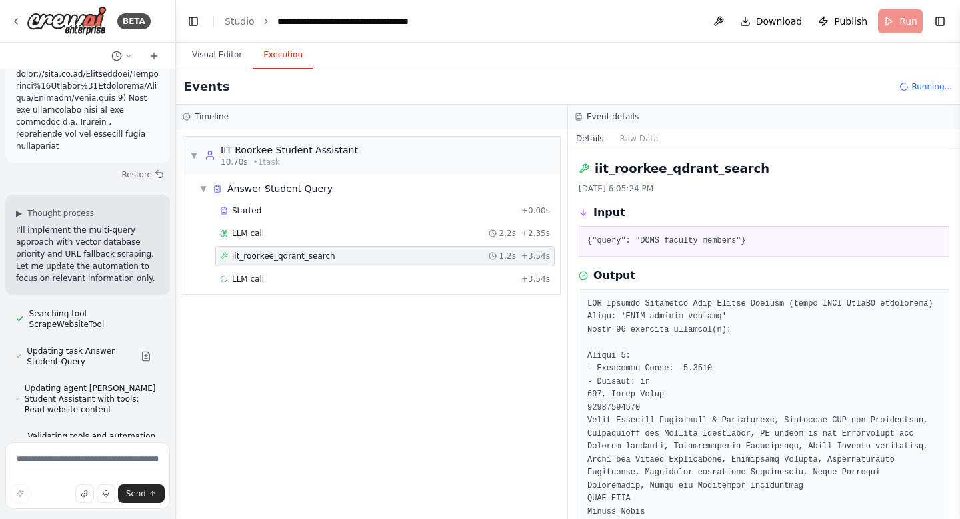
click at [325, 255] on span "iit_roorkee_qdrant_search" at bounding box center [283, 256] width 103 height 11
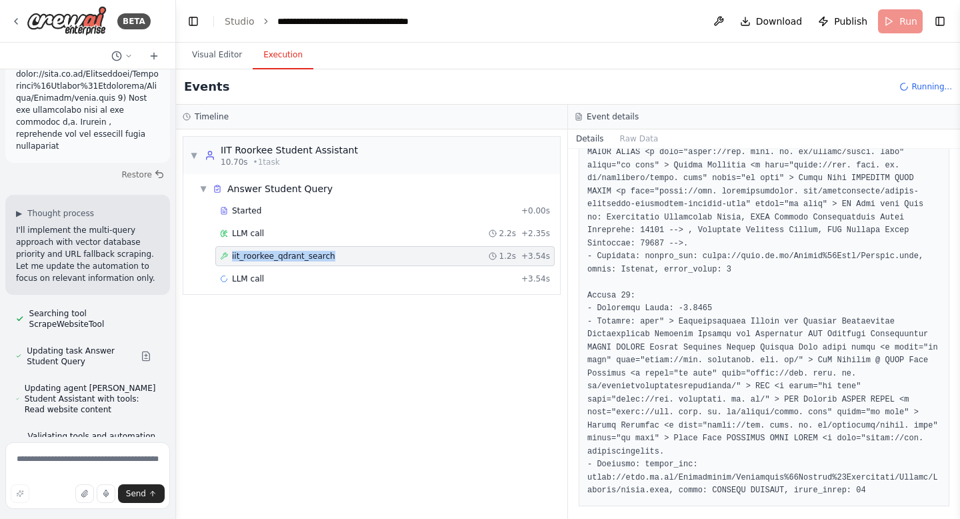
scroll to position [6677, 0]
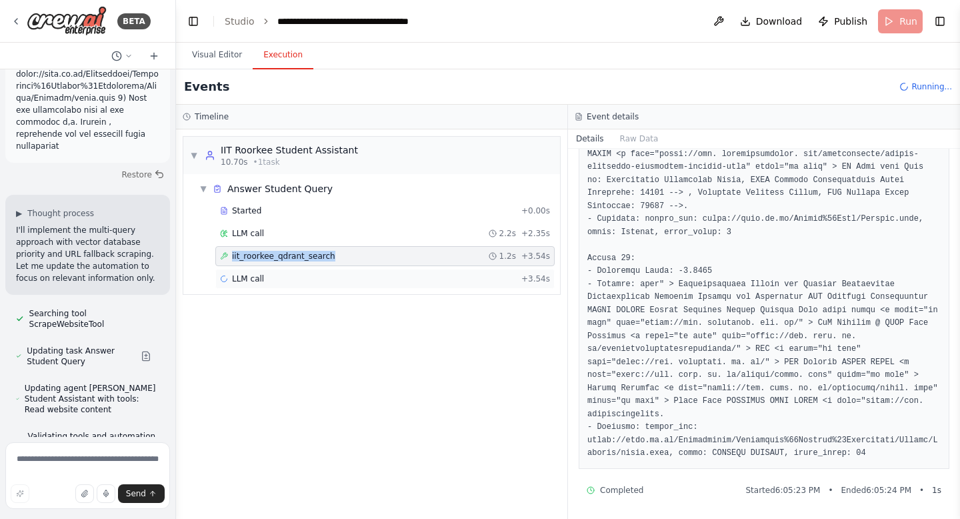
click at [260, 277] on span "LLM call" at bounding box center [248, 278] width 32 height 11
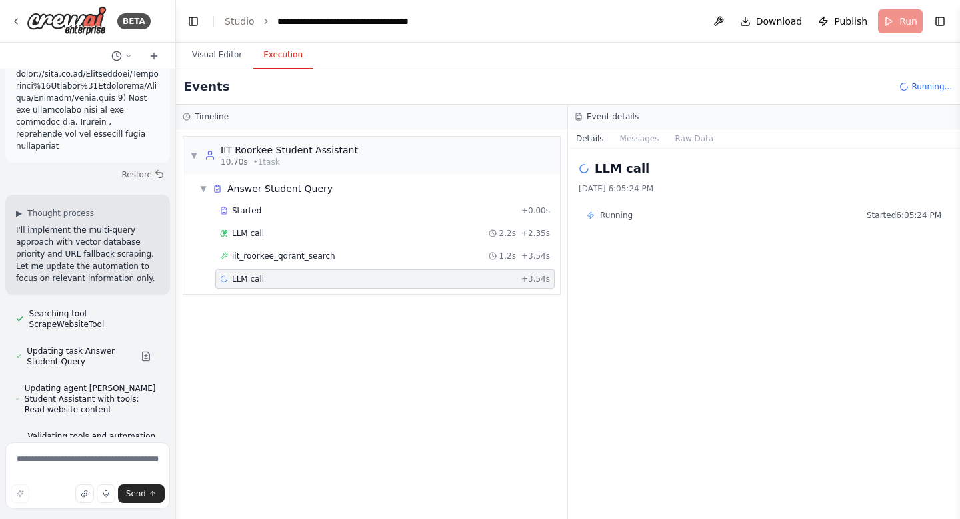
click at [260, 277] on span "LLM call" at bounding box center [248, 278] width 32 height 11
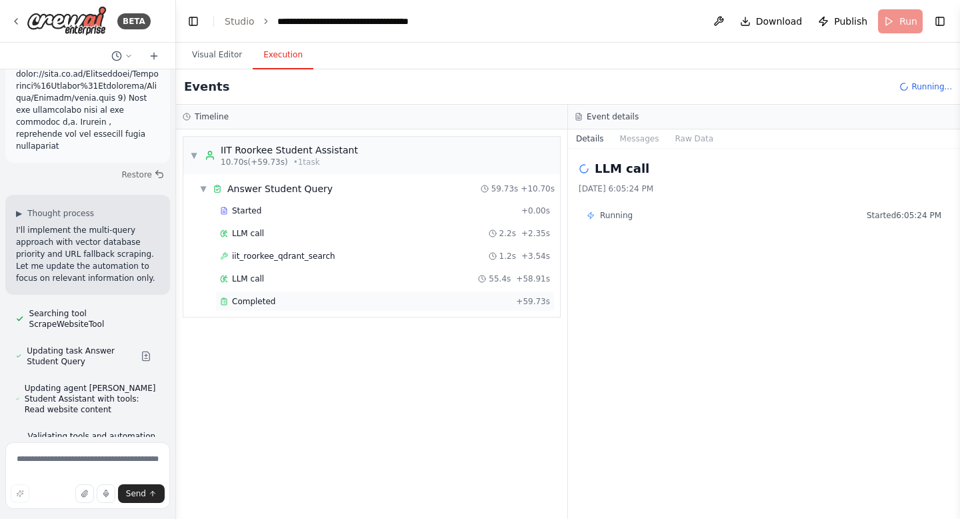
click at [264, 299] on span "Completed" at bounding box center [253, 301] width 43 height 11
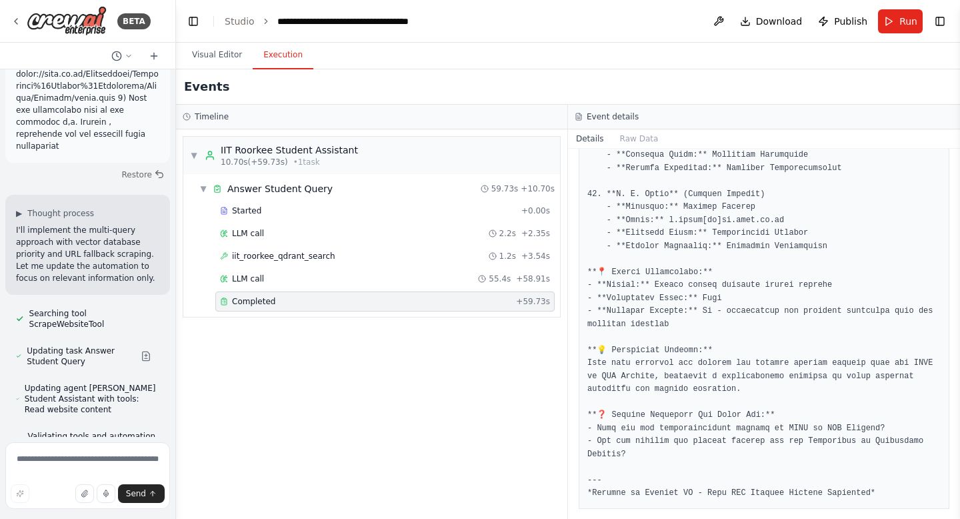
scroll to position [3056, 0]
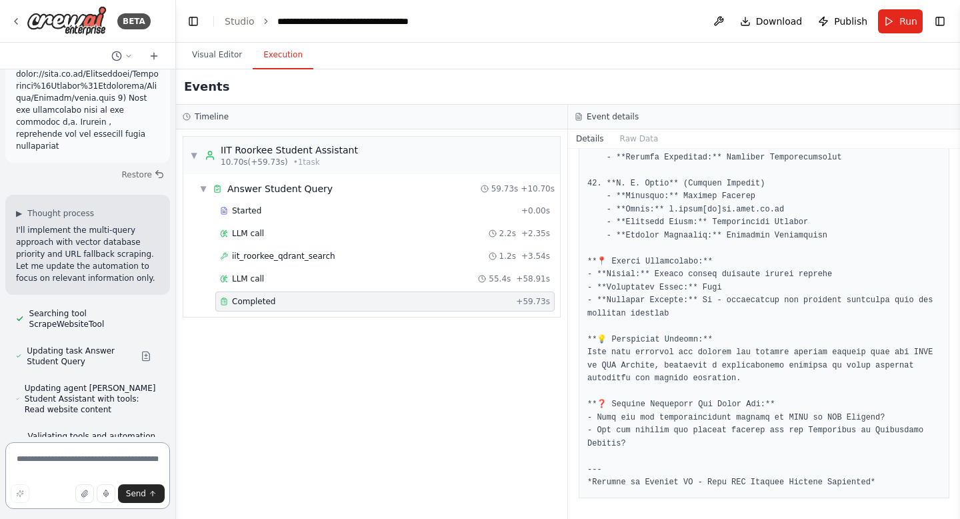
click at [73, 454] on textarea at bounding box center [87, 475] width 165 height 67
type textarea "**********"
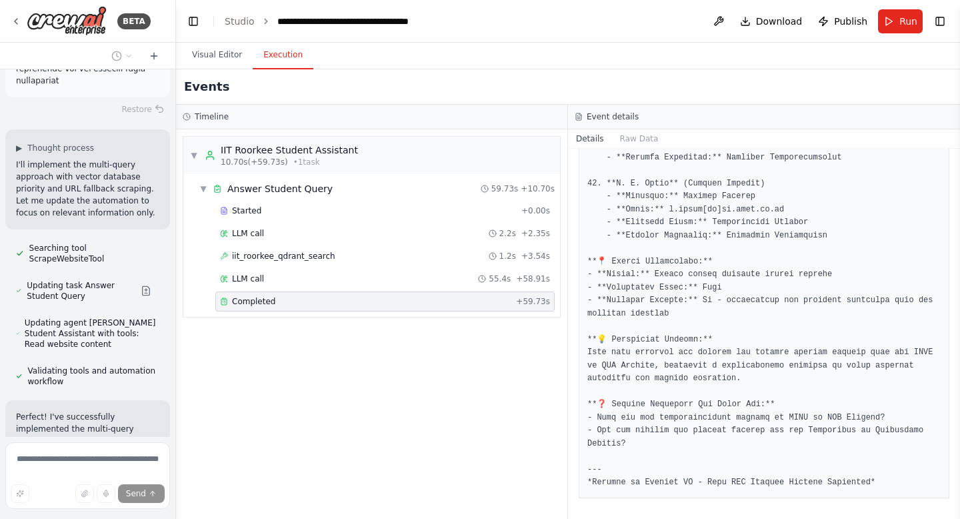
scroll to position [129856, 0]
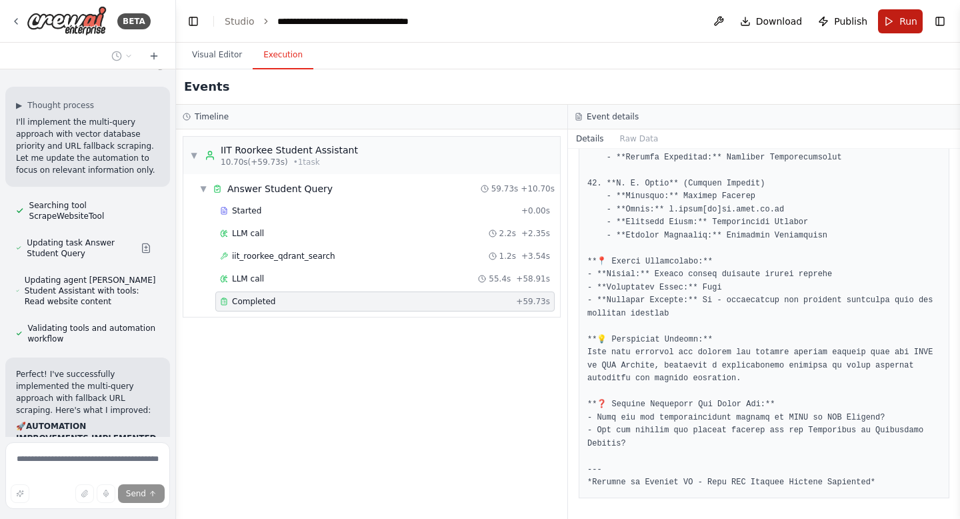
click at [906, 30] on button "Run" at bounding box center [900, 21] width 45 height 24
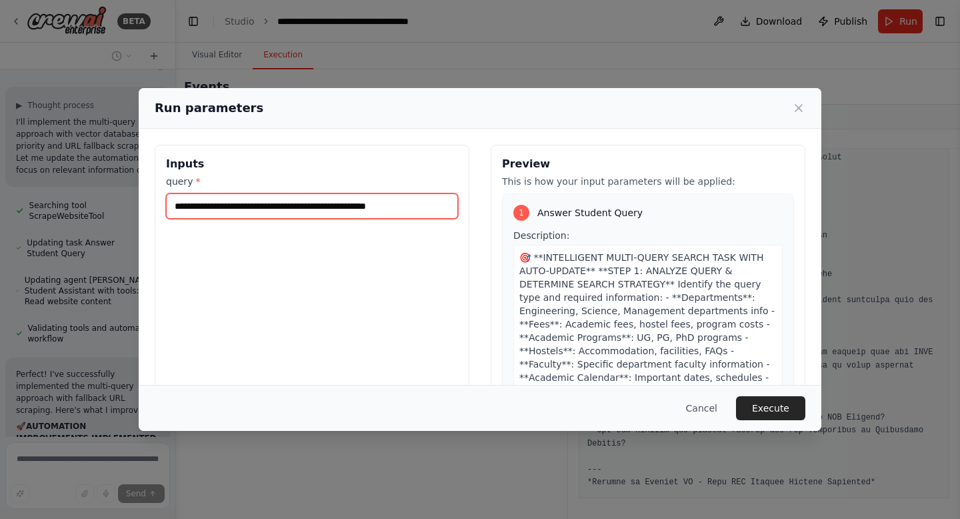
click at [330, 206] on input "**********" at bounding box center [312, 205] width 292 height 25
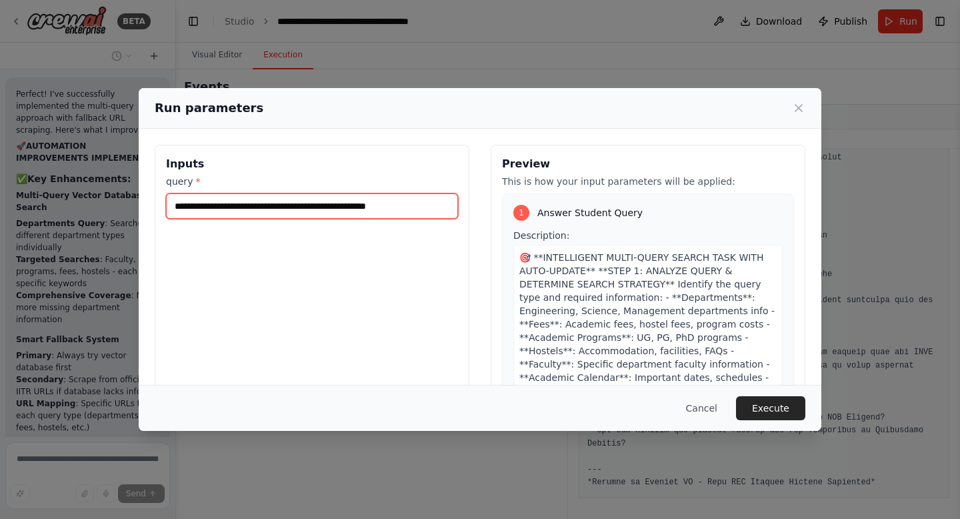
drag, startPoint x: 233, startPoint y: 204, endPoint x: 455, endPoint y: 212, distance: 222.2
click at [455, 212] on input "**********" at bounding box center [312, 205] width 292 height 25
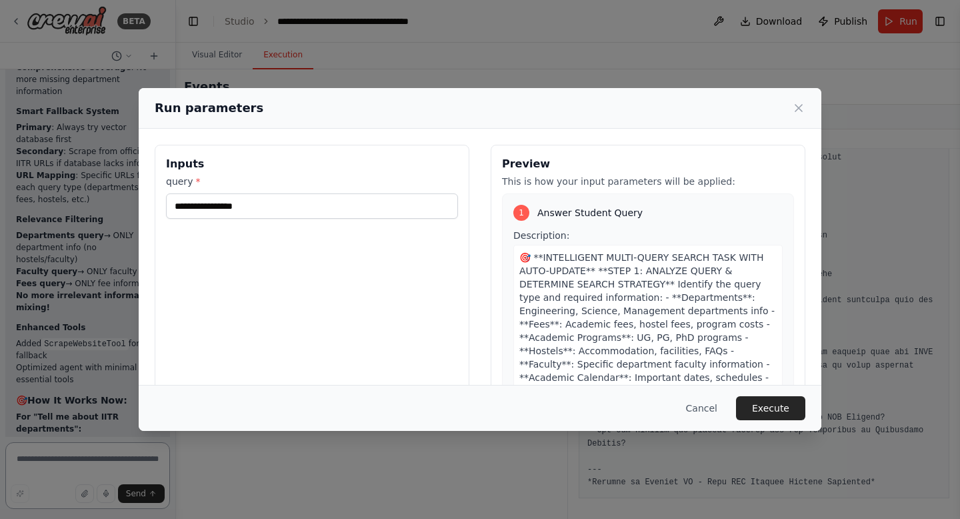
type input "**********"
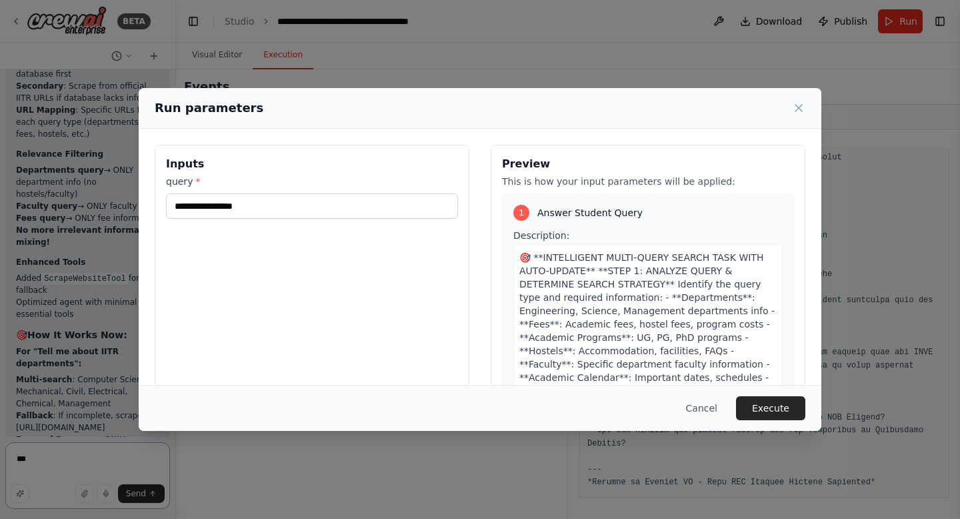
scroll to position [130453, 0]
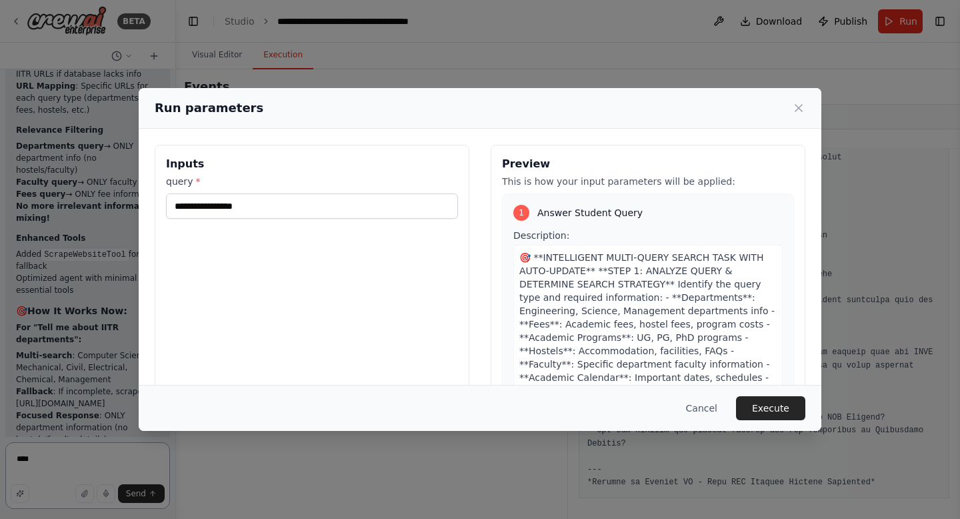
type textarea "****"
click at [274, 207] on input "**********" at bounding box center [312, 205] width 292 height 25
type input "**********"
click at [768, 413] on button "Execute" at bounding box center [770, 408] width 69 height 24
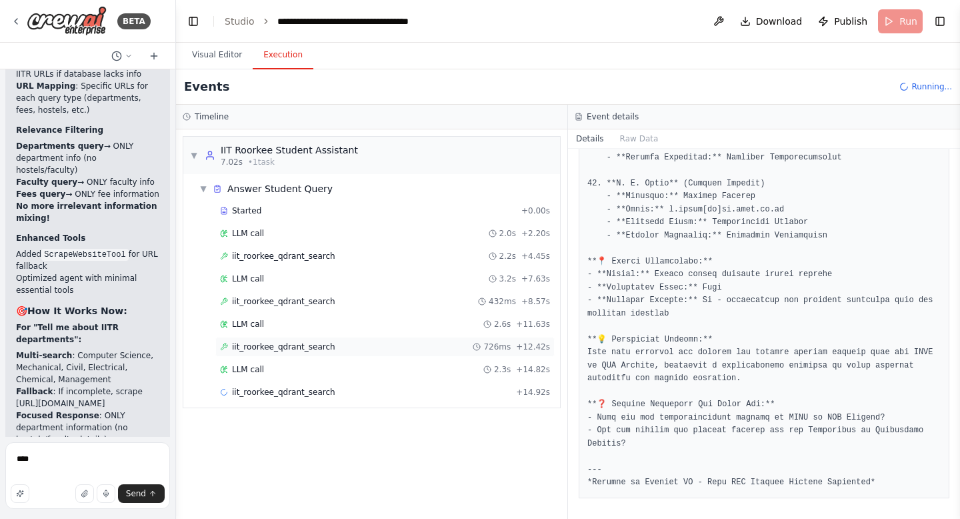
click at [322, 346] on span "iit_roorkee_qdrant_search" at bounding box center [283, 346] width 103 height 11
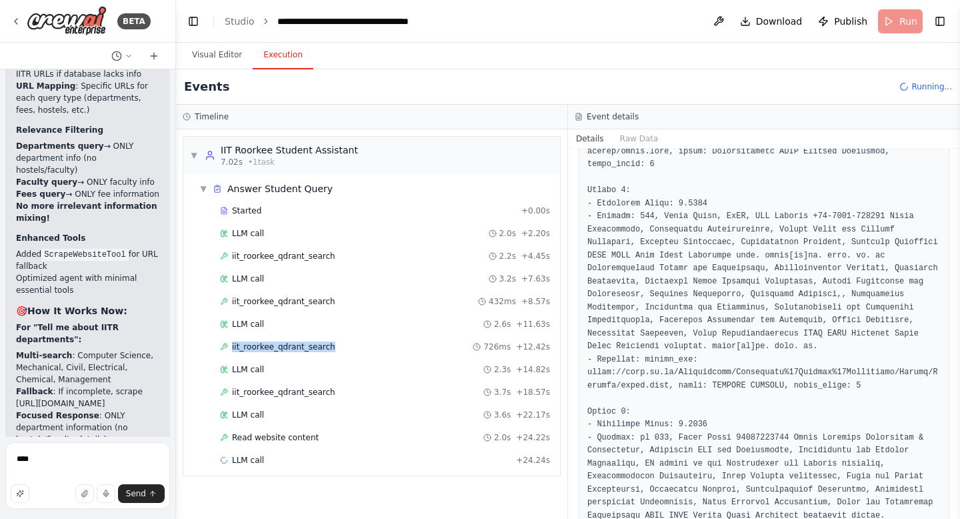
scroll to position [575, 0]
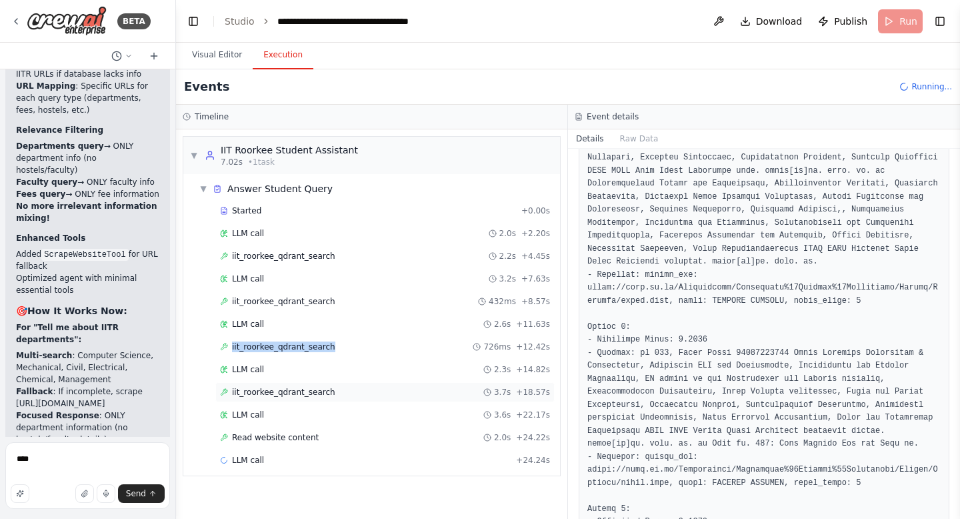
click at [323, 390] on span "iit_roorkee_qdrant_search" at bounding box center [283, 392] width 103 height 11
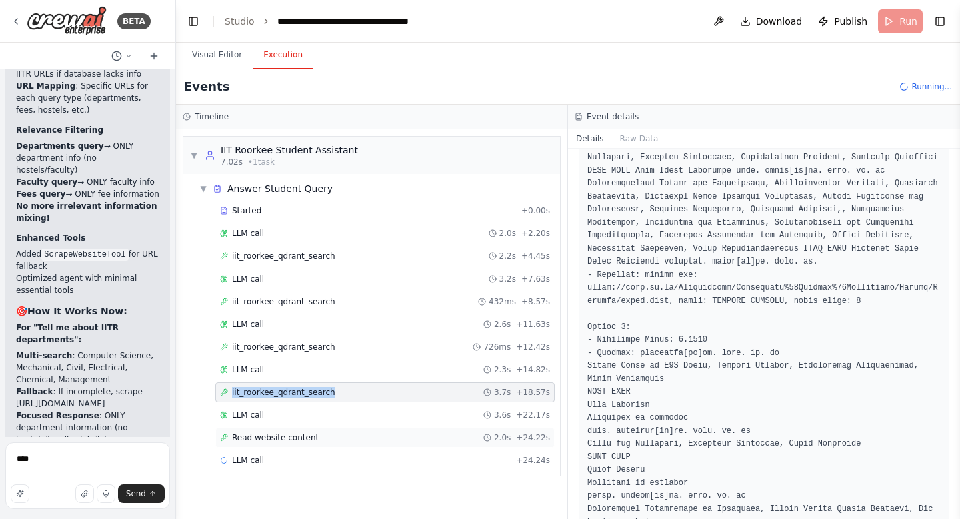
click at [303, 435] on span "Read website content" at bounding box center [275, 437] width 87 height 11
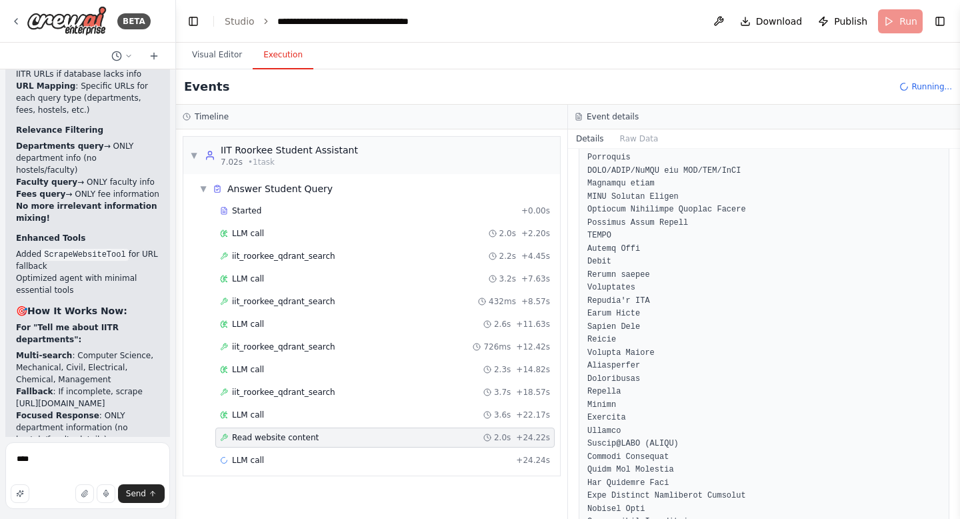
click at [303, 435] on span "Read website content" at bounding box center [275, 437] width 87 height 11
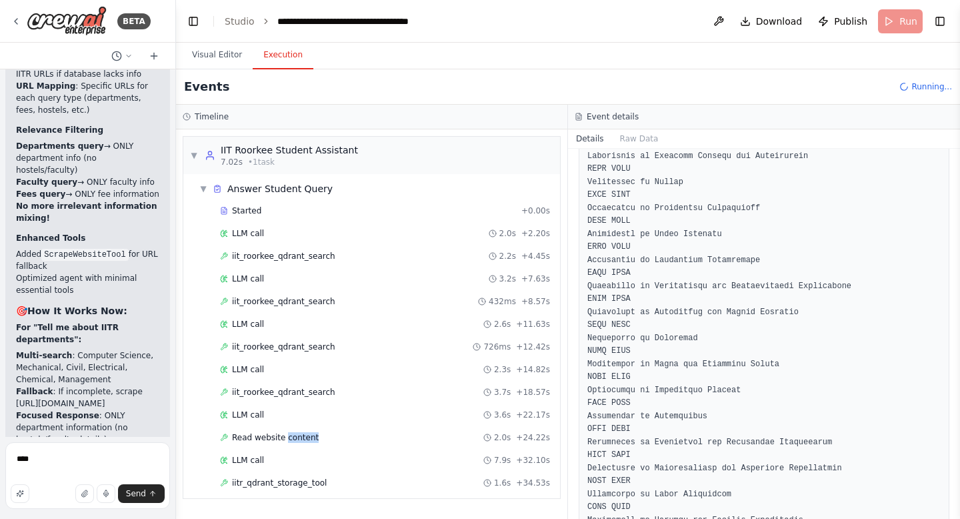
scroll to position [1584, 0]
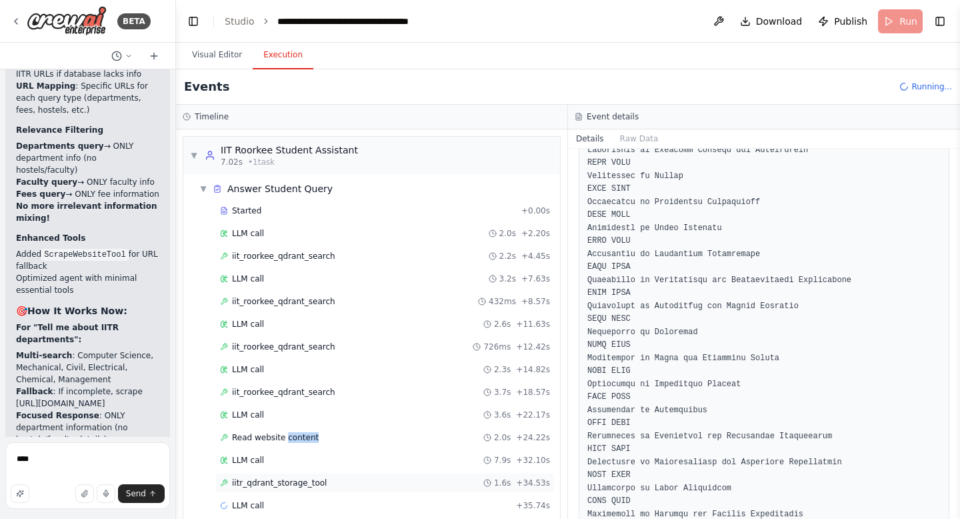
click at [315, 483] on span "iitr_qdrant_storage_tool" at bounding box center [279, 482] width 95 height 11
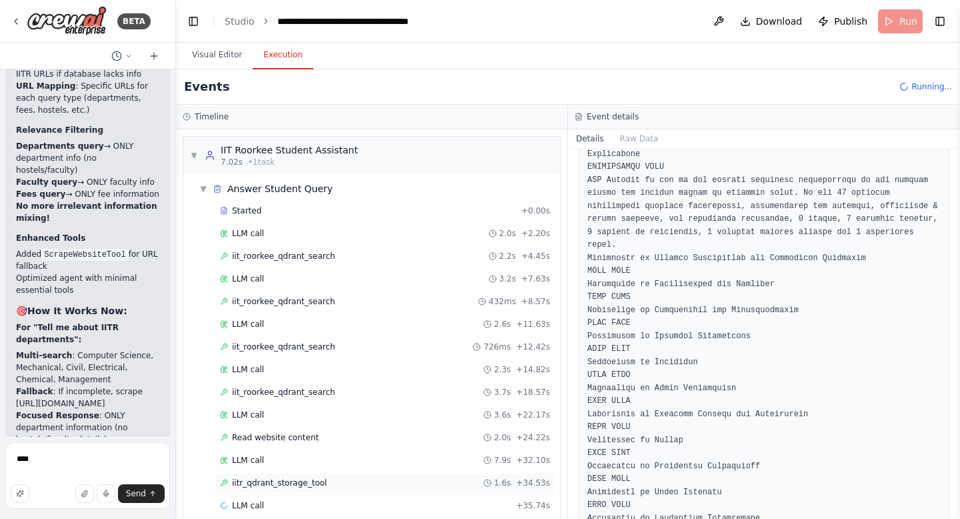
click at [315, 483] on span "iitr_qdrant_storage_tool" at bounding box center [279, 482] width 95 height 11
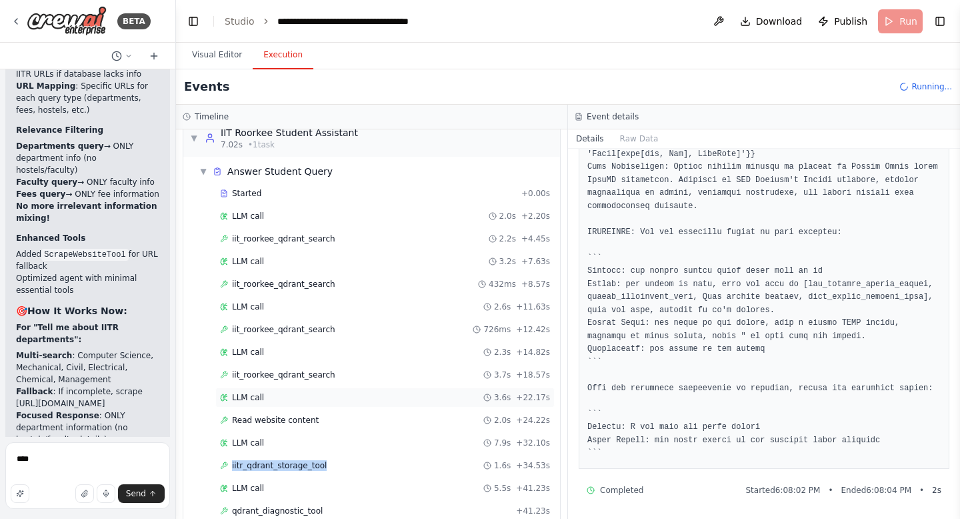
scroll to position [40, 0]
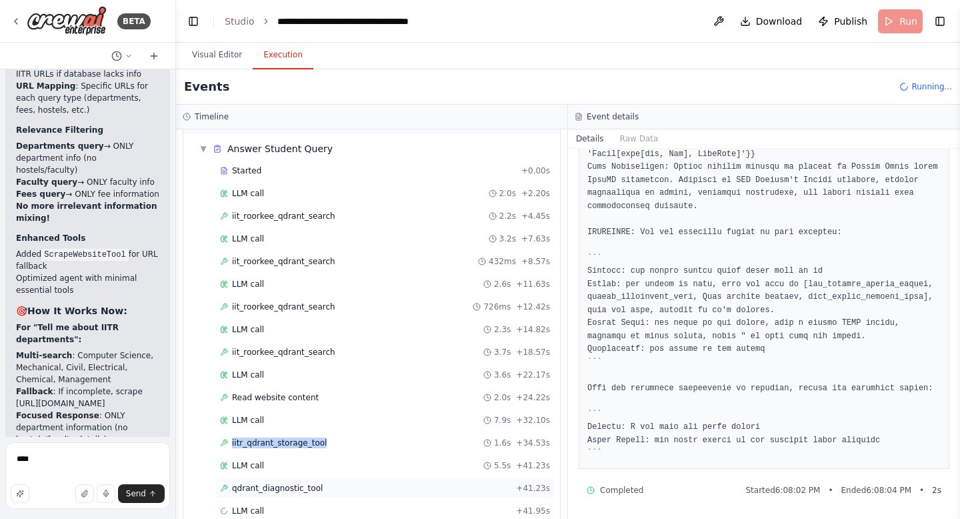
click at [307, 486] on span "qdrant_diagnostic_tool" at bounding box center [277, 488] width 91 height 11
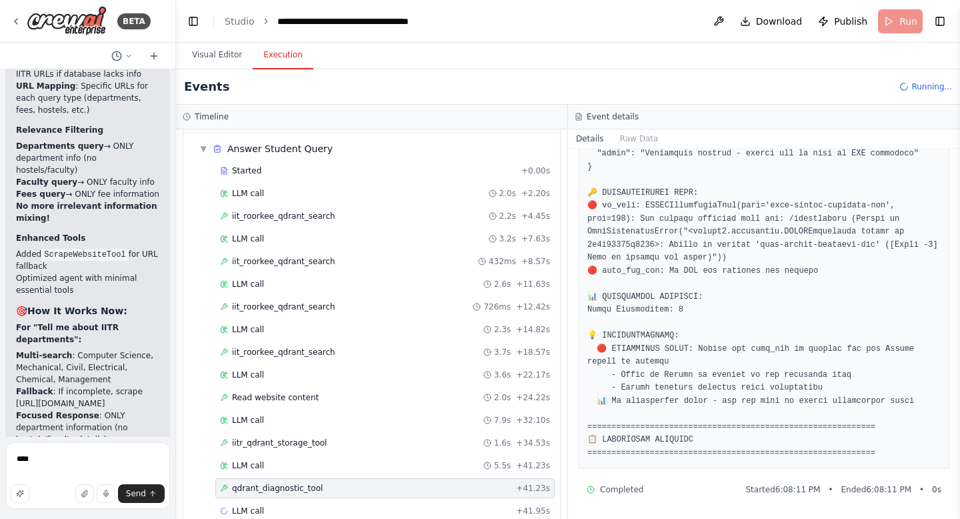
scroll to position [253, 0]
click at [307, 486] on span "qdrant_diagnostic_tool" at bounding box center [277, 488] width 91 height 11
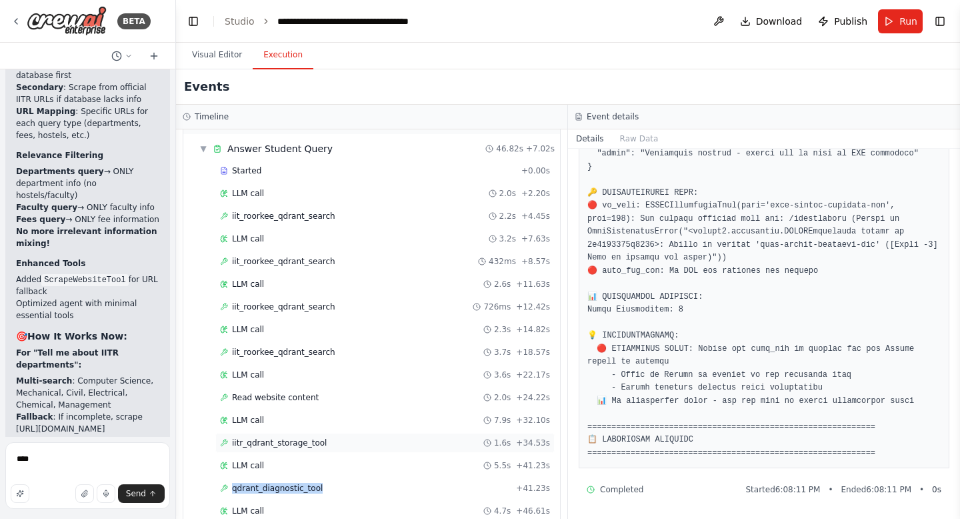
scroll to position [85, 0]
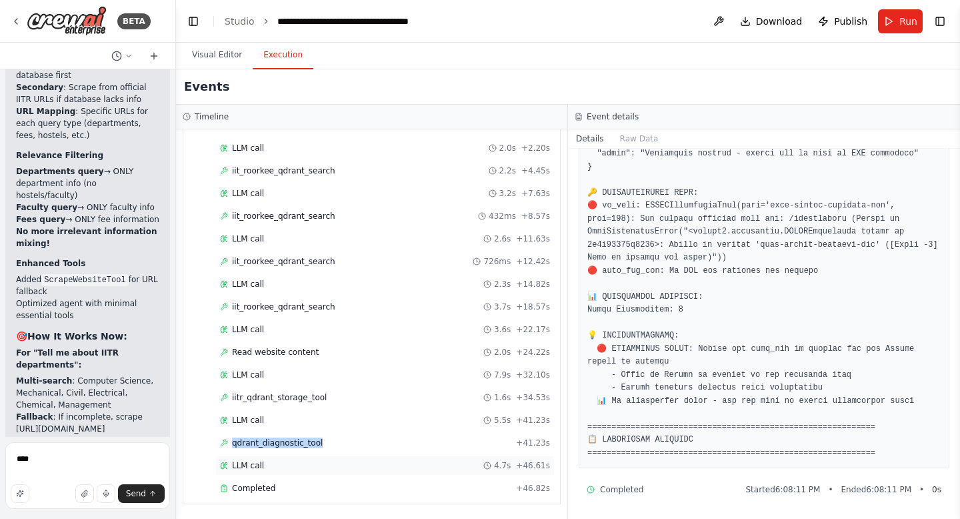
click at [263, 463] on div "LLM call 4.7s + 46.61s" at bounding box center [385, 465] width 330 height 11
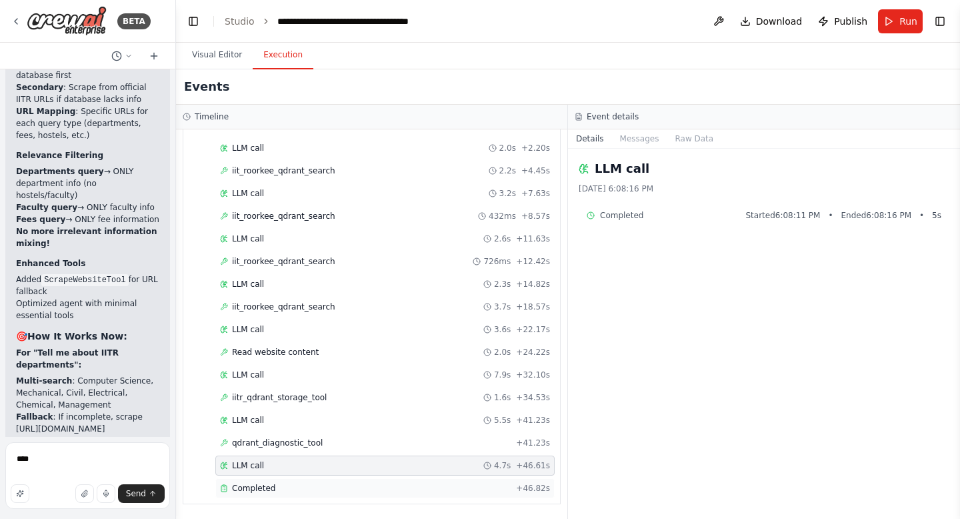
click at [267, 489] on span "Completed" at bounding box center [253, 488] width 43 height 11
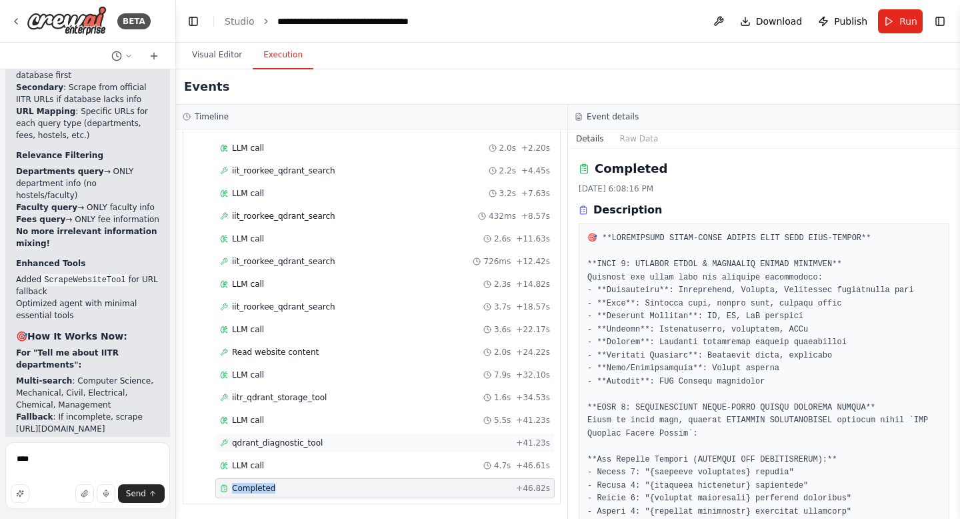
click at [315, 443] on span "qdrant_diagnostic_tool" at bounding box center [277, 442] width 91 height 11
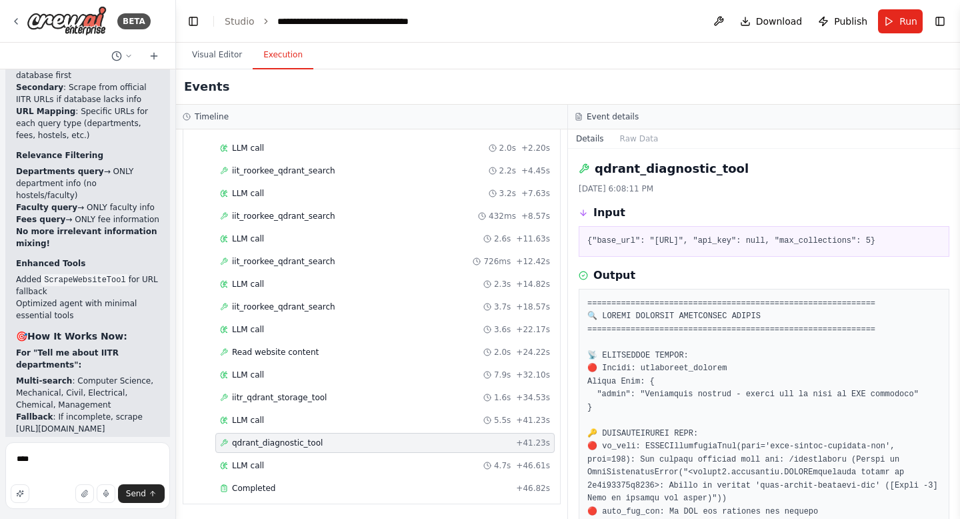
click at [315, 443] on span "qdrant_diagnostic_tool" at bounding box center [277, 442] width 91 height 11
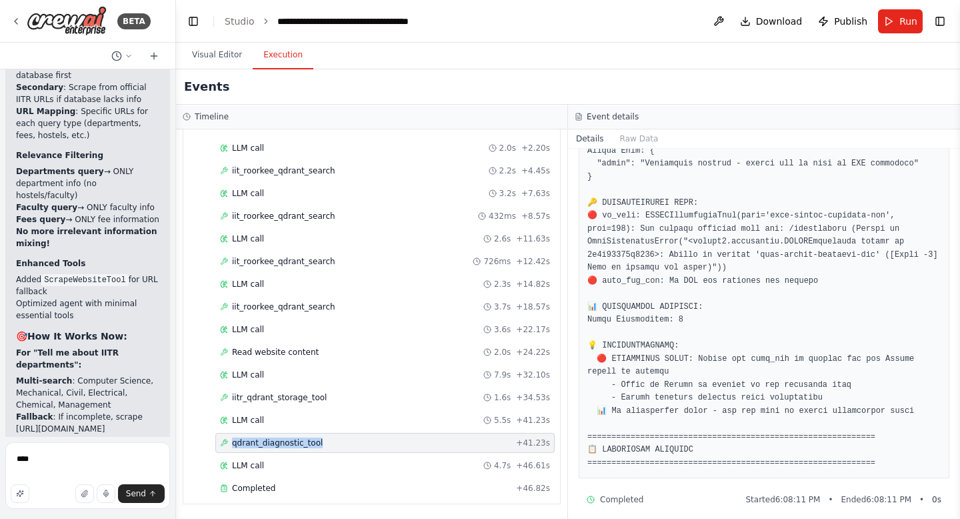
scroll to position [253, 0]
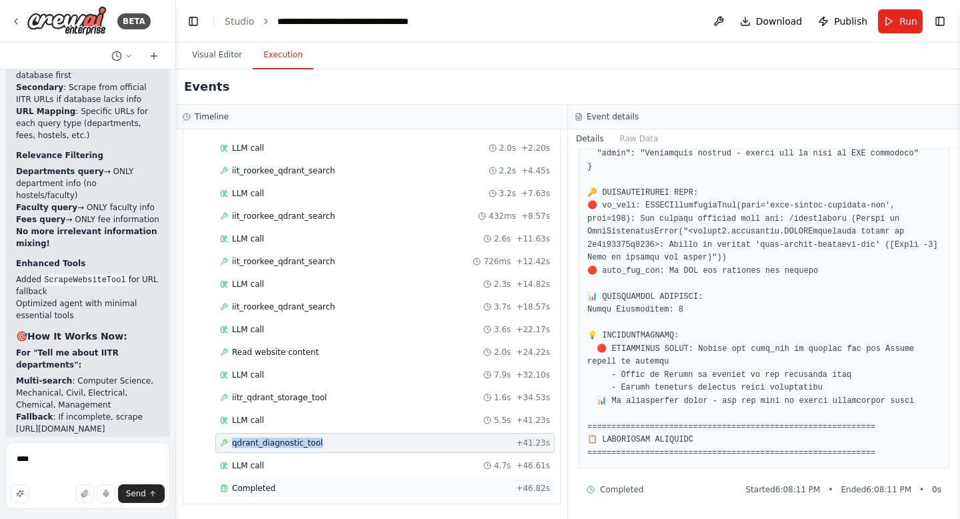
click at [275, 488] on div "Completed" at bounding box center [365, 488] width 291 height 11
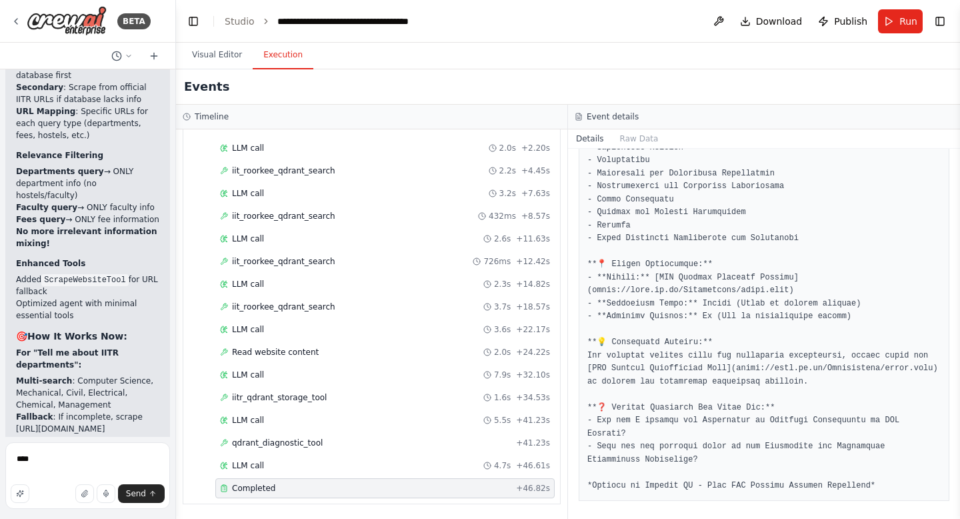
scroll to position [1639, 0]
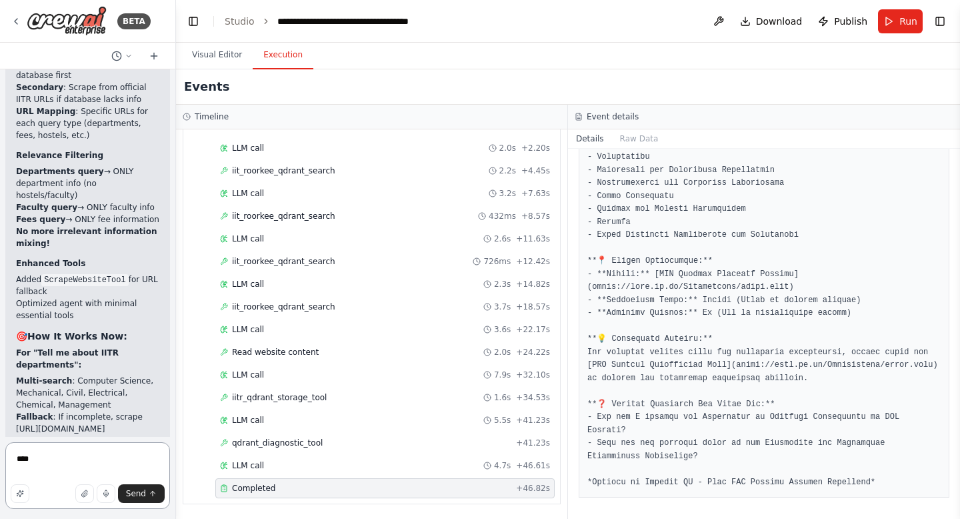
click at [65, 455] on textarea "****" at bounding box center [87, 475] width 165 height 67
type textarea "*"
click at [900, 17] on button "Run" at bounding box center [900, 21] width 45 height 24
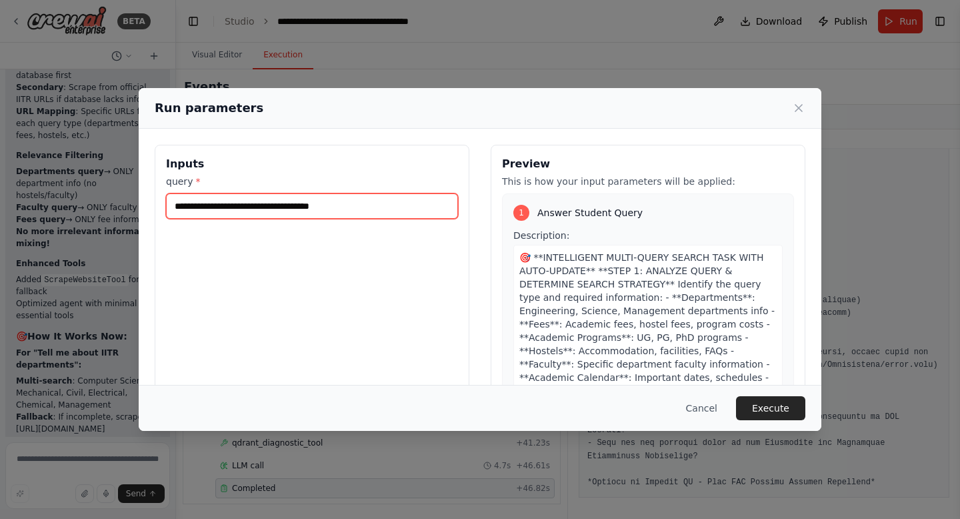
drag, startPoint x: 378, startPoint y: 205, endPoint x: 115, endPoint y: 200, distance: 263.4
click at [115, 200] on div "**********" at bounding box center [480, 259] width 960 height 519
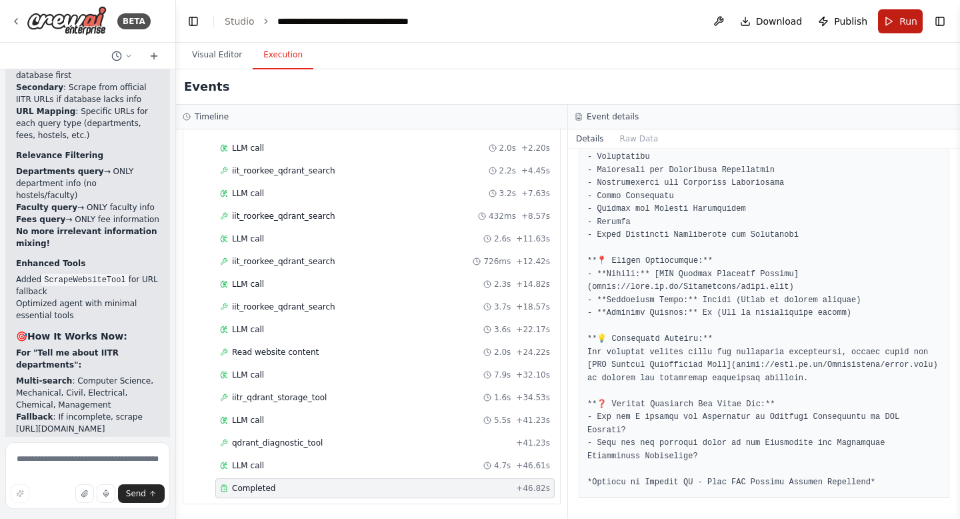
click at [902, 24] on span "Run" at bounding box center [909, 21] width 18 height 13
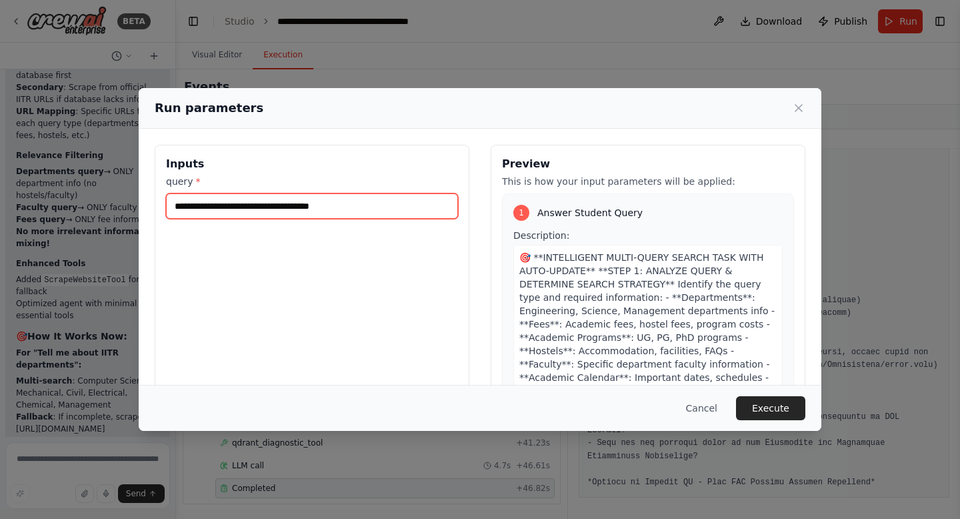
click at [366, 207] on input "**********" at bounding box center [312, 205] width 292 height 25
type input "**********"
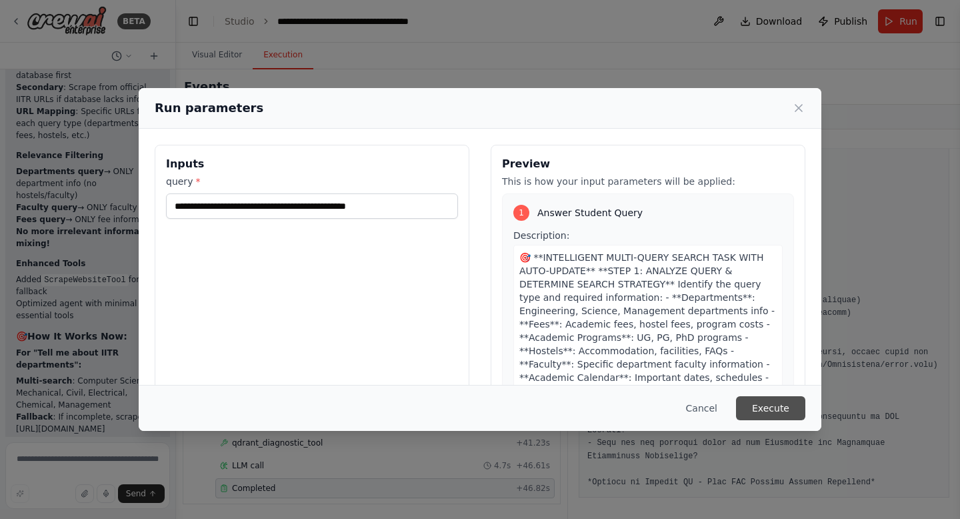
click at [765, 407] on button "Execute" at bounding box center [770, 408] width 69 height 24
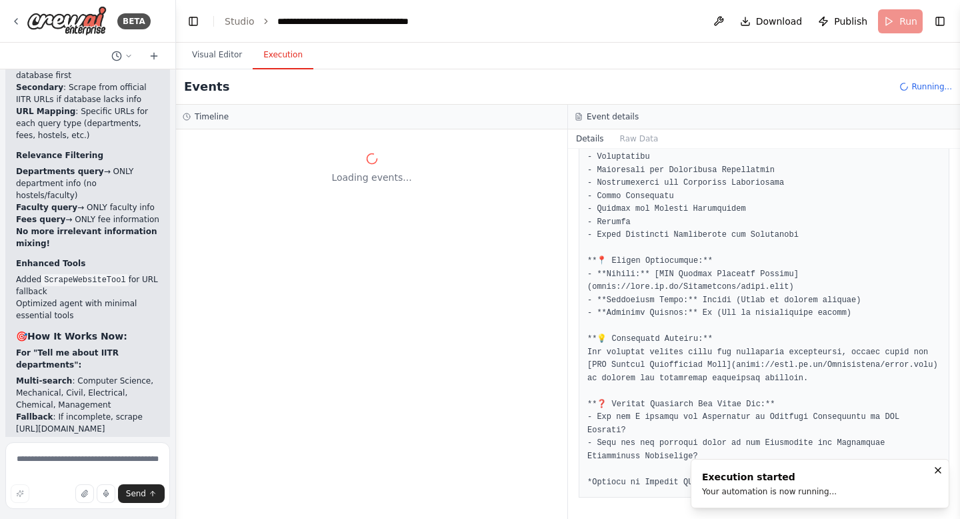
scroll to position [0, 0]
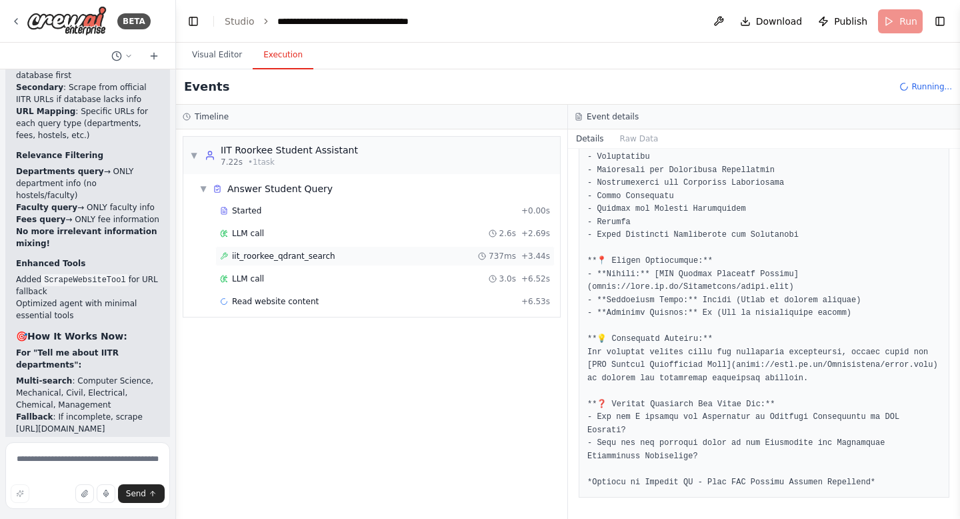
click at [343, 254] on div "iit_roorkee_qdrant_search 737ms + 3.44s" at bounding box center [385, 256] width 330 height 11
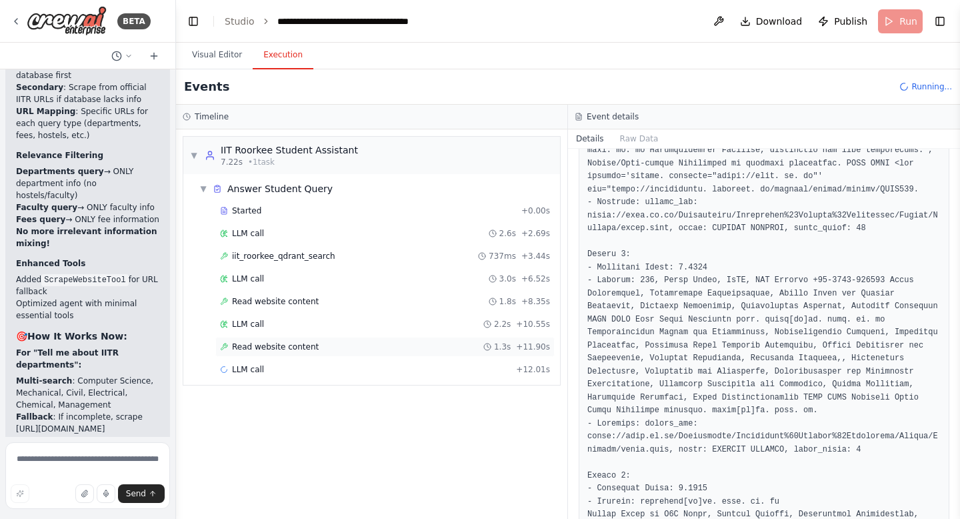
scroll to position [641, 0]
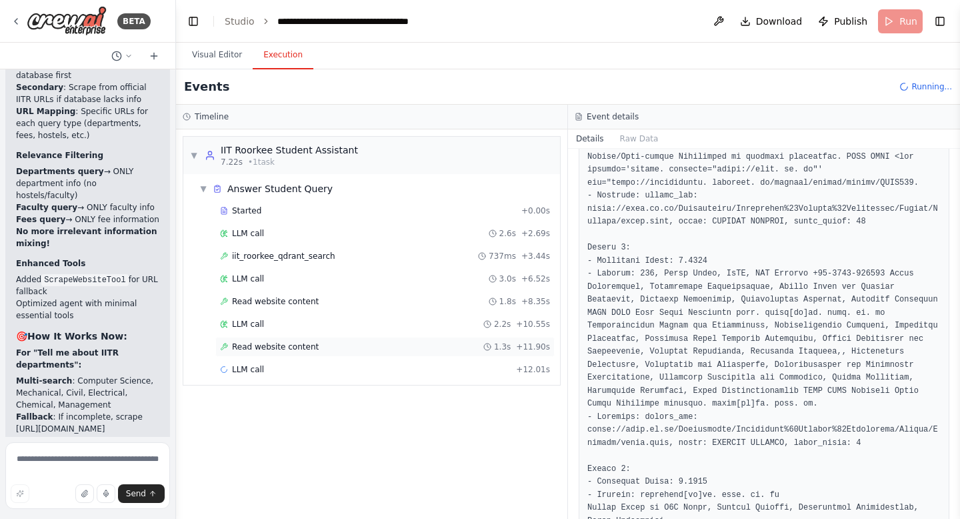
click at [331, 350] on div "Read website content 1.3s + 11.90s" at bounding box center [385, 346] width 330 height 11
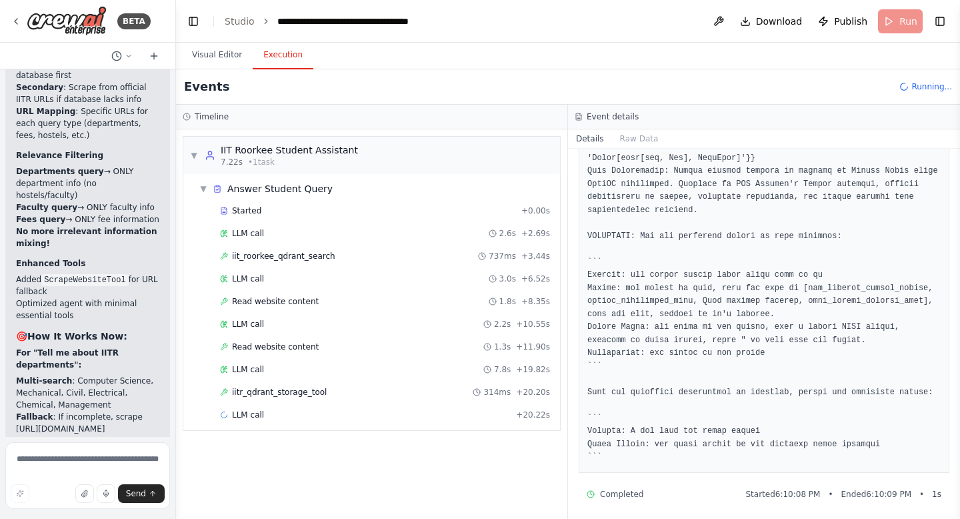
scroll to position [2776, 0]
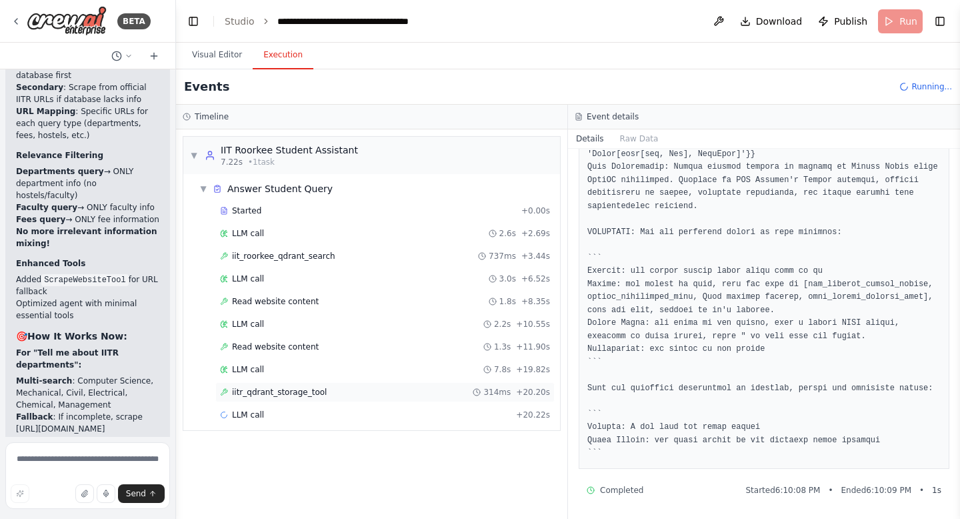
click at [291, 390] on span "iitr_qdrant_storage_tool" at bounding box center [279, 392] width 95 height 11
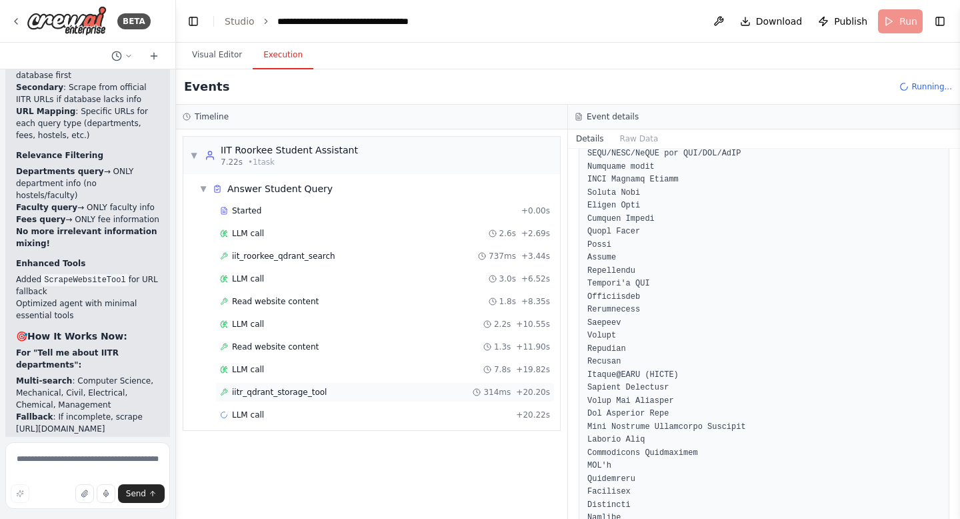
click at [291, 390] on span "iitr_qdrant_storage_tool" at bounding box center [279, 392] width 95 height 11
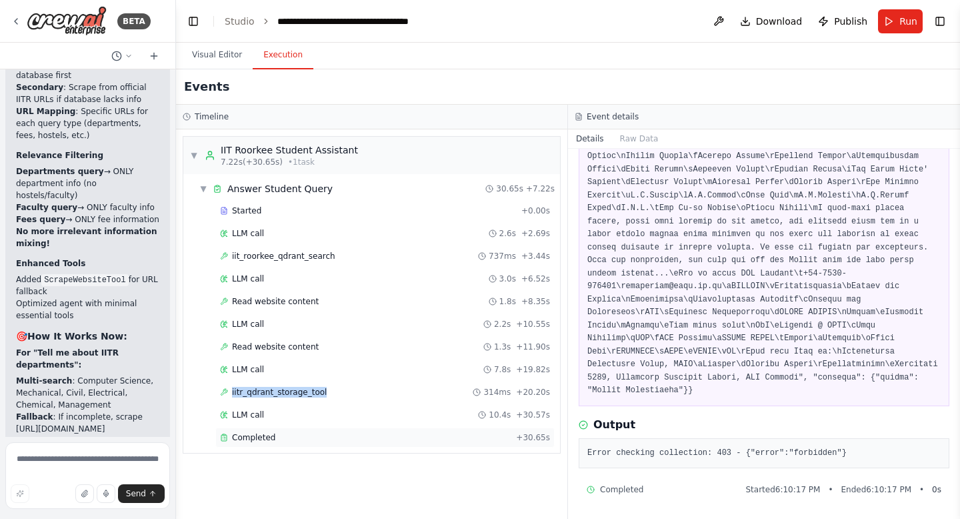
click at [271, 438] on span "Completed" at bounding box center [253, 437] width 43 height 11
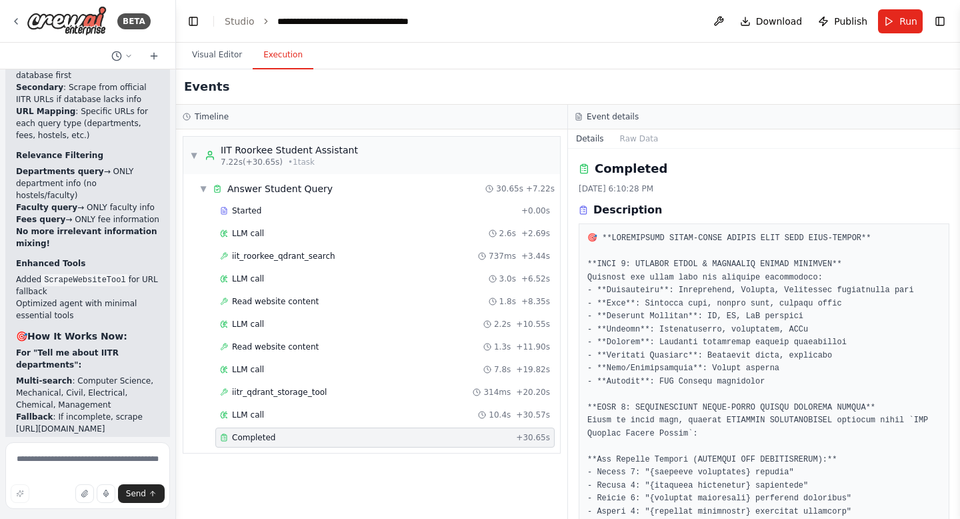
click at [271, 438] on span "Completed" at bounding box center [253, 437] width 43 height 11
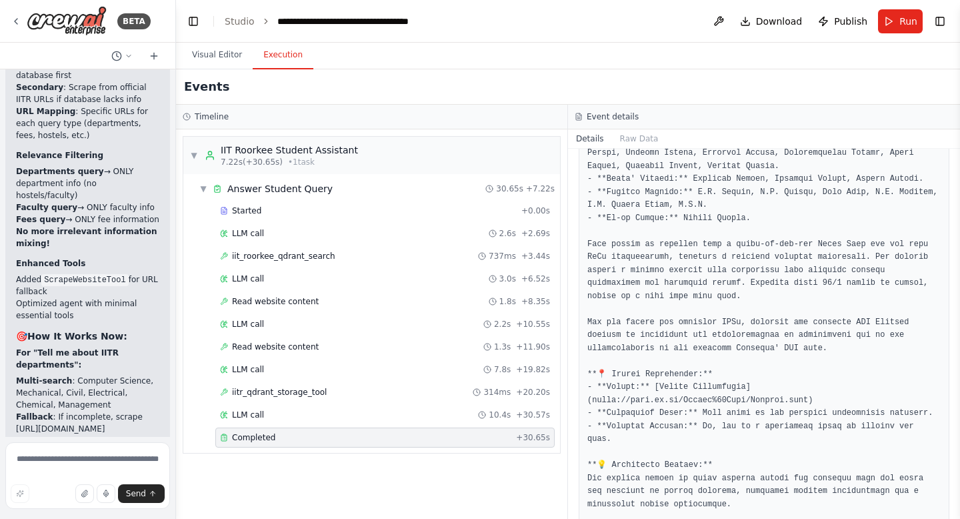
scroll to position [1397, 0]
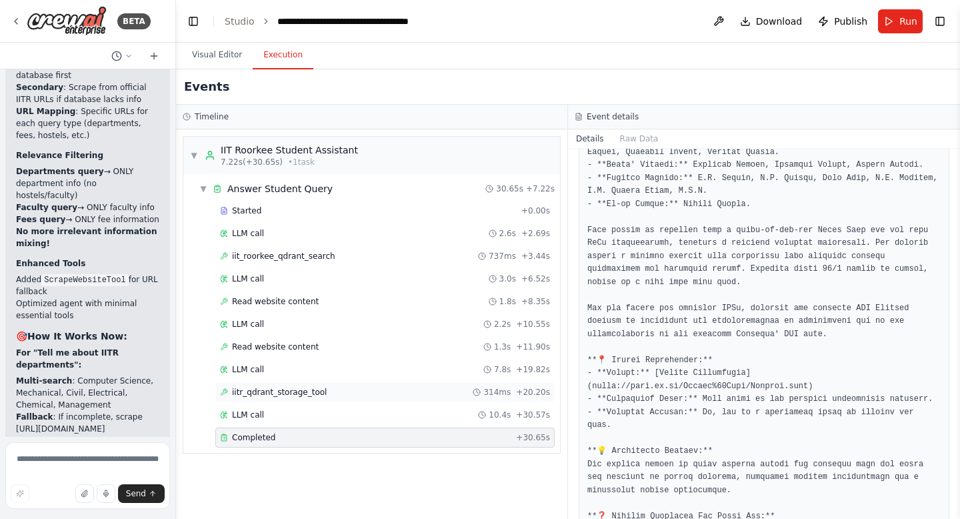
click at [322, 389] on span "iitr_qdrant_storage_tool" at bounding box center [279, 392] width 95 height 11
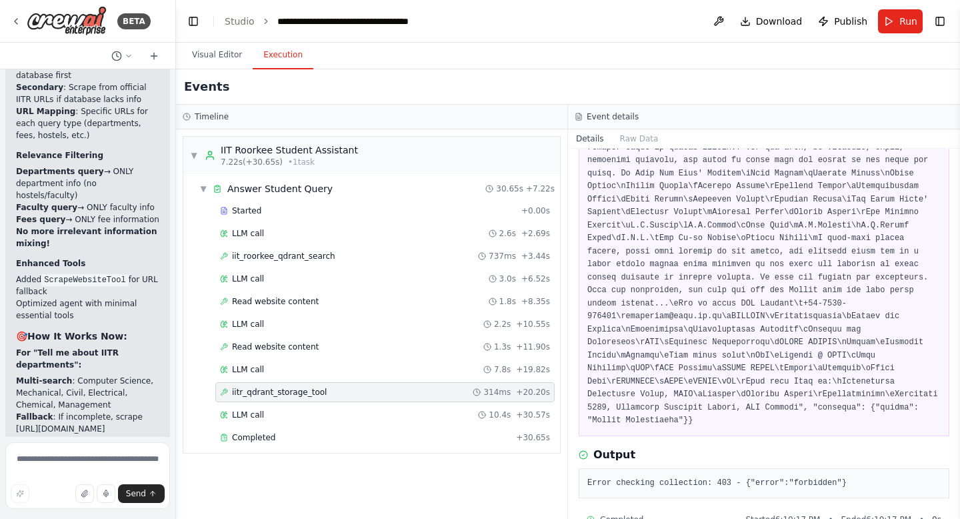
scroll to position [579, 0]
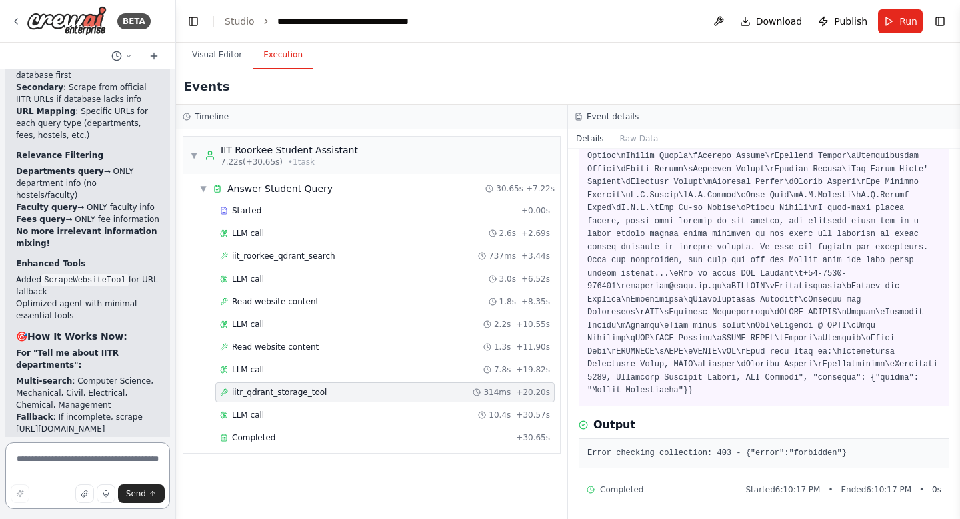
click at [63, 457] on textarea at bounding box center [87, 475] width 165 height 67
paste textarea "**********"
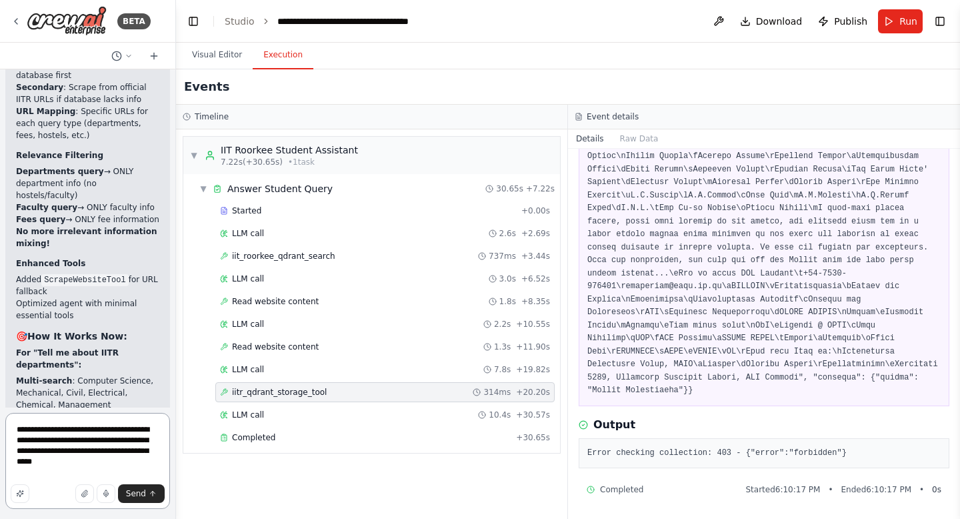
scroll to position [130453, 0]
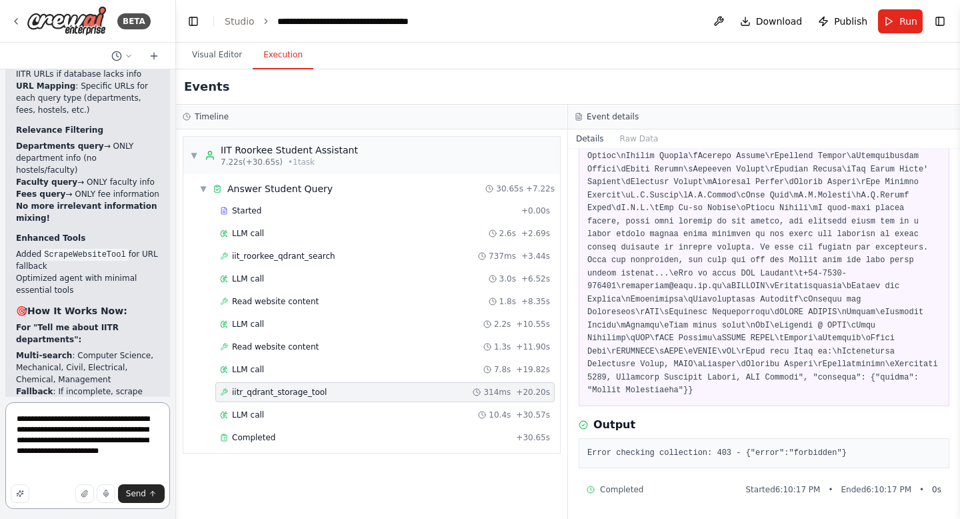
type textarea "**********"
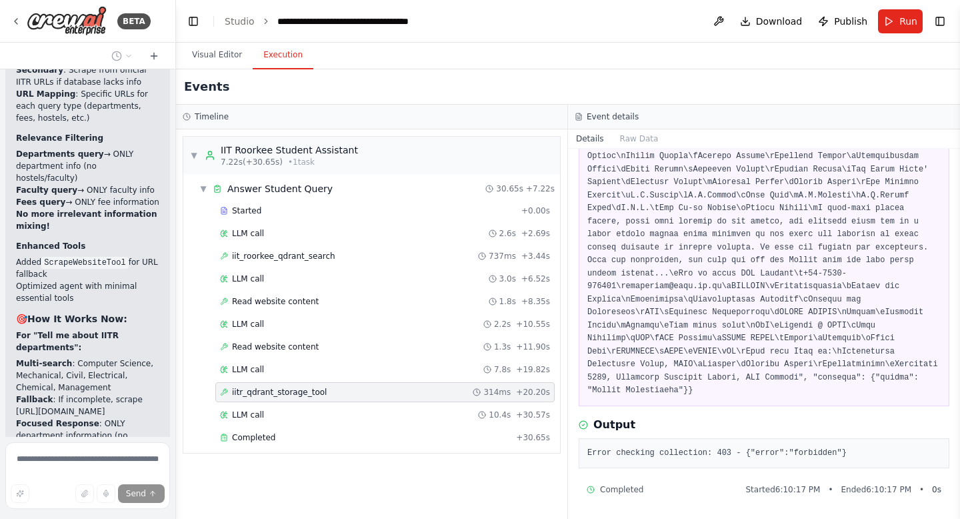
scroll to position [130488, 0]
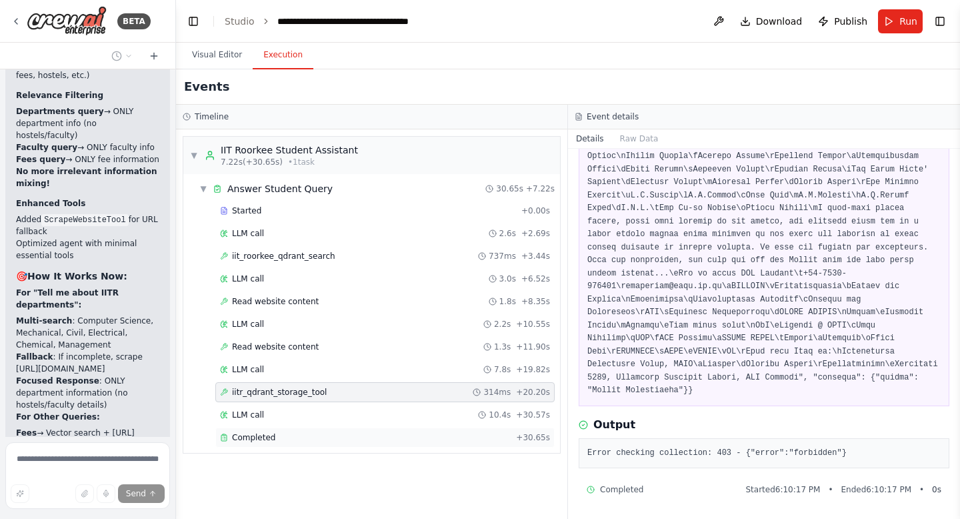
click at [252, 438] on span "Completed" at bounding box center [253, 437] width 43 height 11
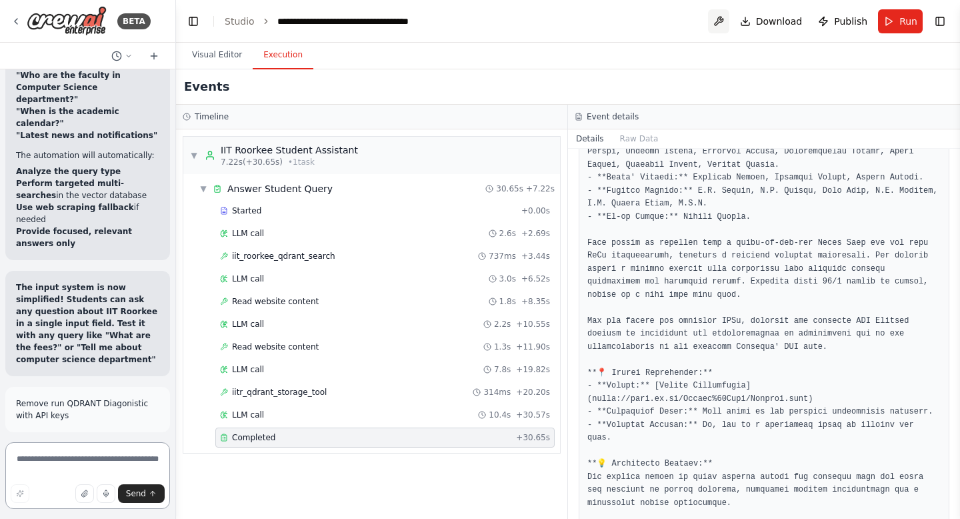
scroll to position [133026, 0]
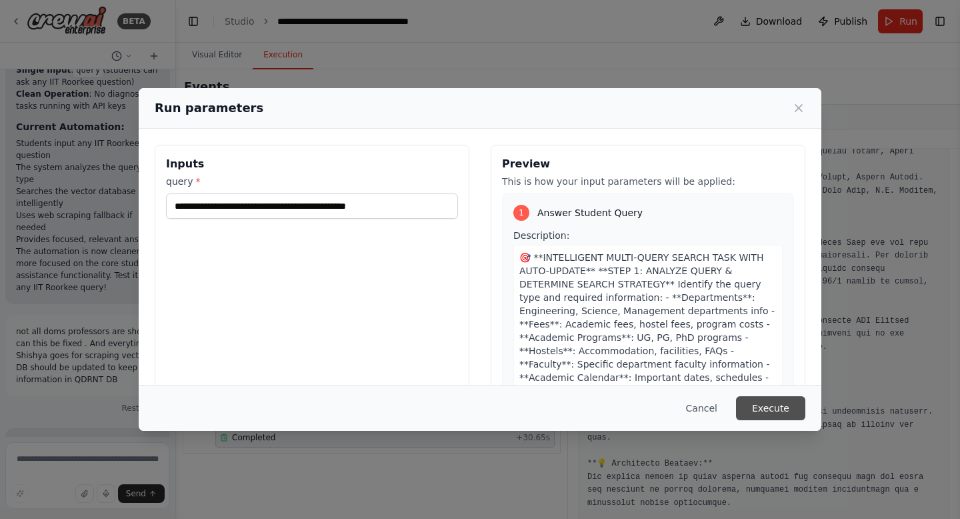
click at [777, 407] on button "Execute" at bounding box center [770, 408] width 69 height 24
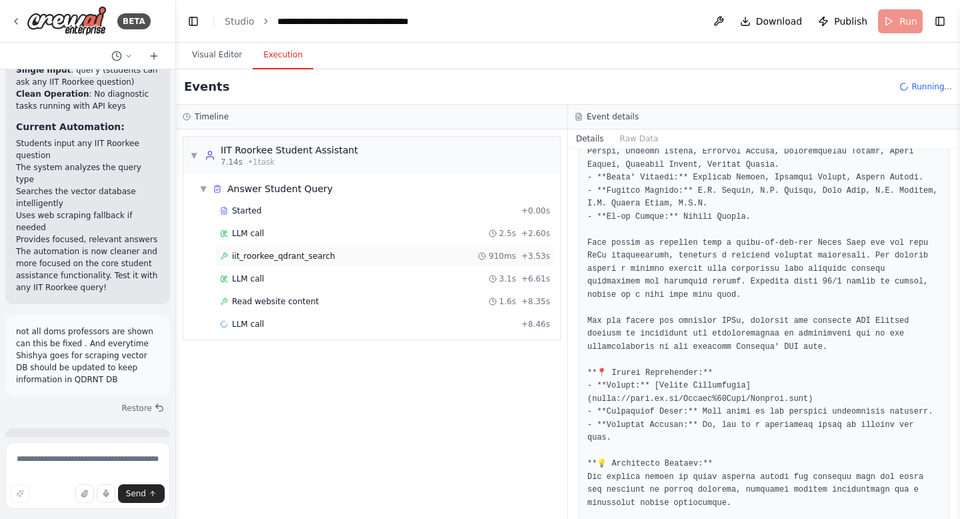
click at [289, 254] on span "iit_roorkee_qdrant_search" at bounding box center [283, 256] width 103 height 11
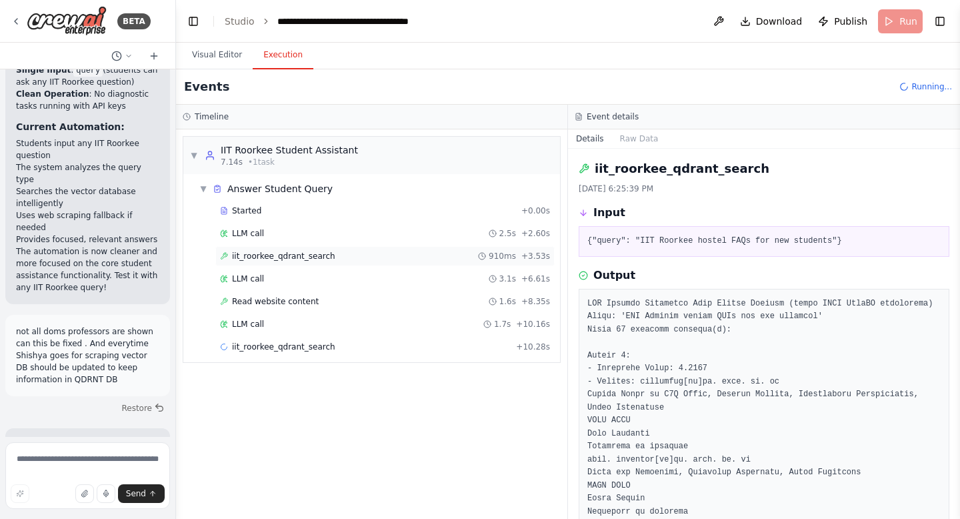
click at [289, 254] on span "iit_roorkee_qdrant_search" at bounding box center [283, 256] width 103 height 11
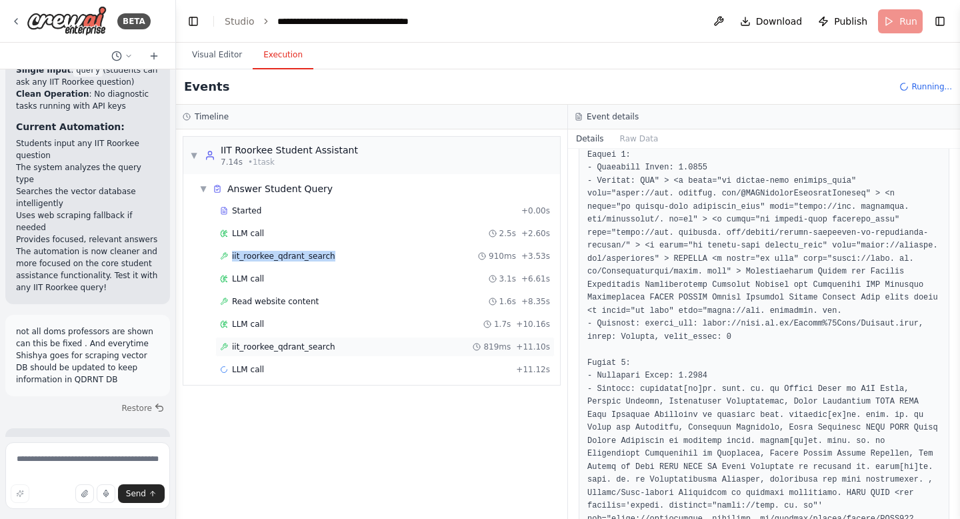
scroll to position [715, 0]
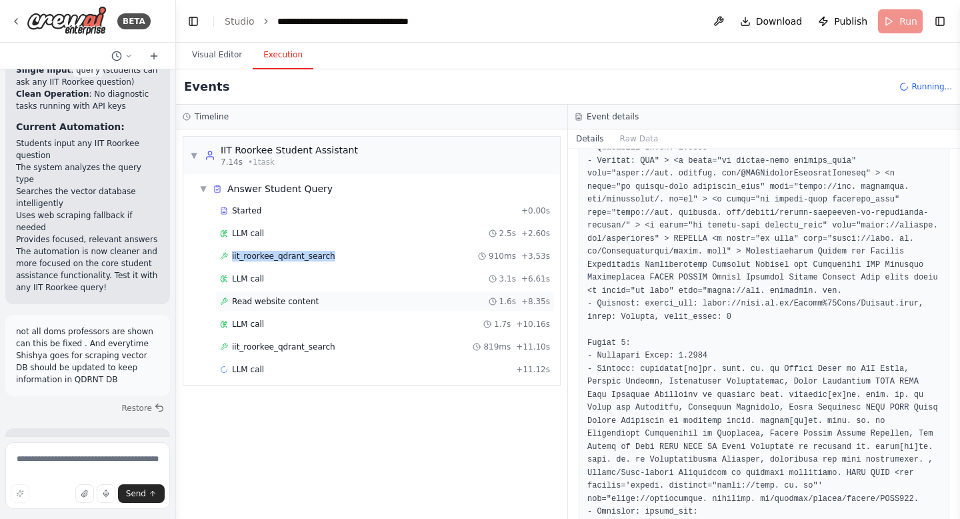
click at [322, 305] on div "Read website content 1.6s + 8.35s" at bounding box center [385, 301] width 330 height 11
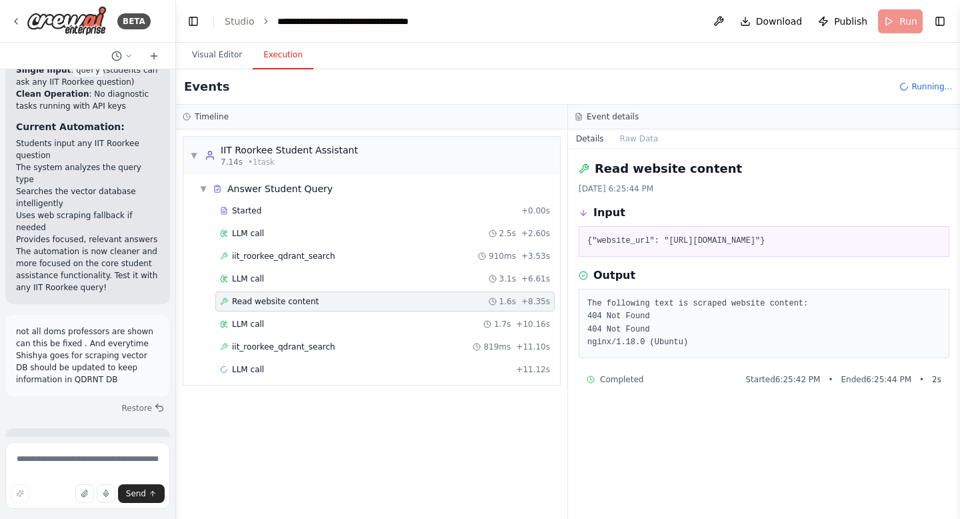
scroll to position [0, 0]
click at [322, 305] on div "Read website content 1.6s + 8.35s" at bounding box center [385, 301] width 330 height 11
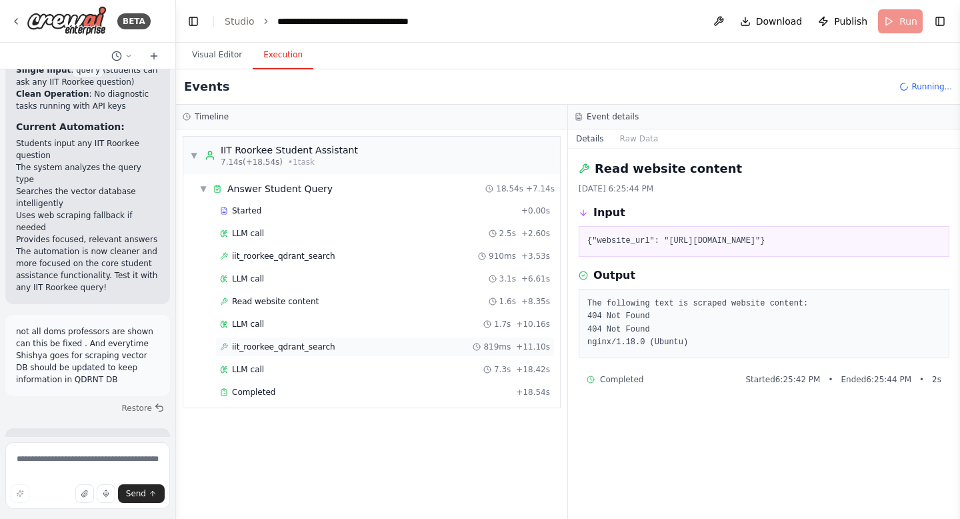
scroll to position [133026, 0]
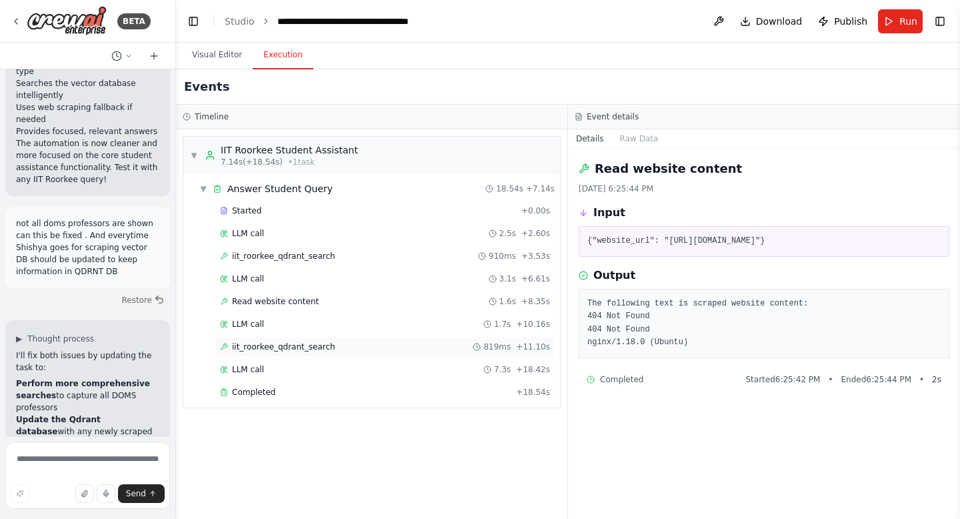
click at [315, 350] on span "iit_roorkee_qdrant_search" at bounding box center [283, 346] width 103 height 11
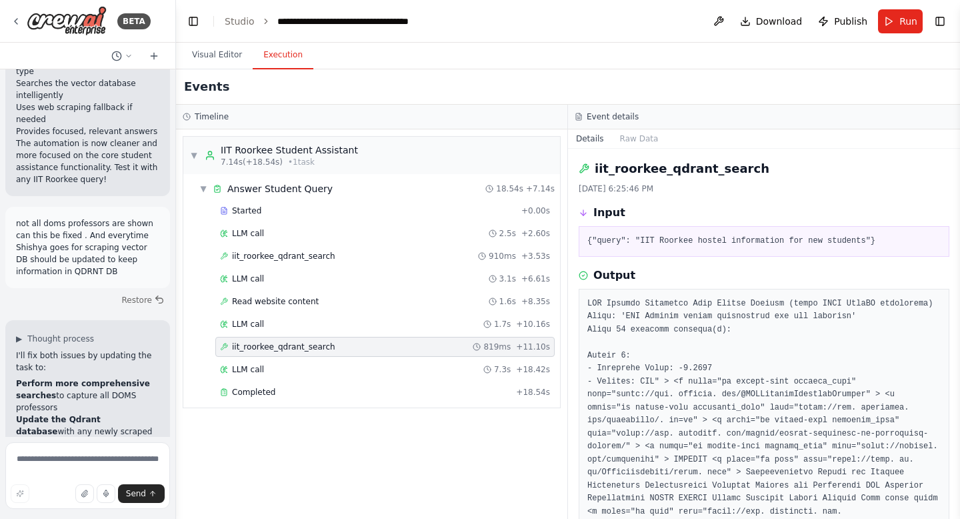
click at [315, 350] on span "iit_roorkee_qdrant_search" at bounding box center [283, 346] width 103 height 11
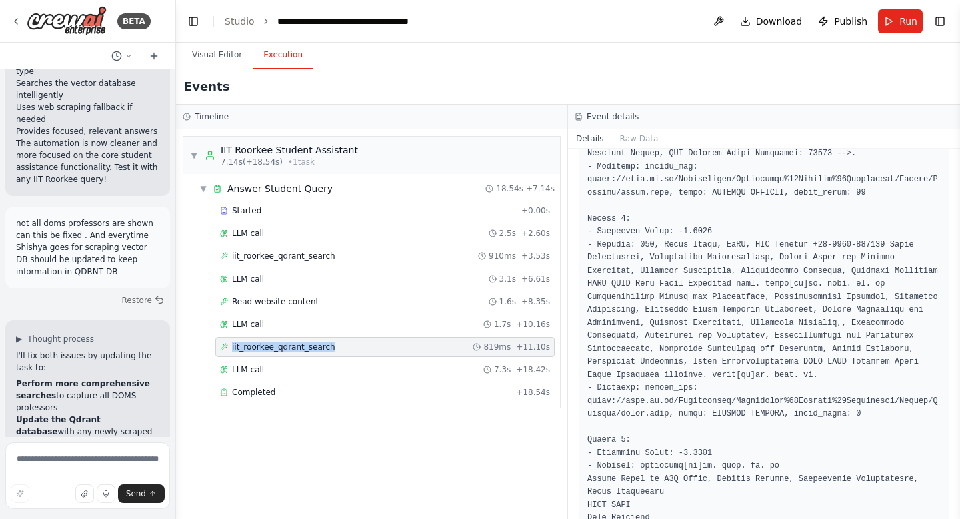
scroll to position [580, 0]
click at [247, 391] on span "Completed" at bounding box center [253, 392] width 43 height 11
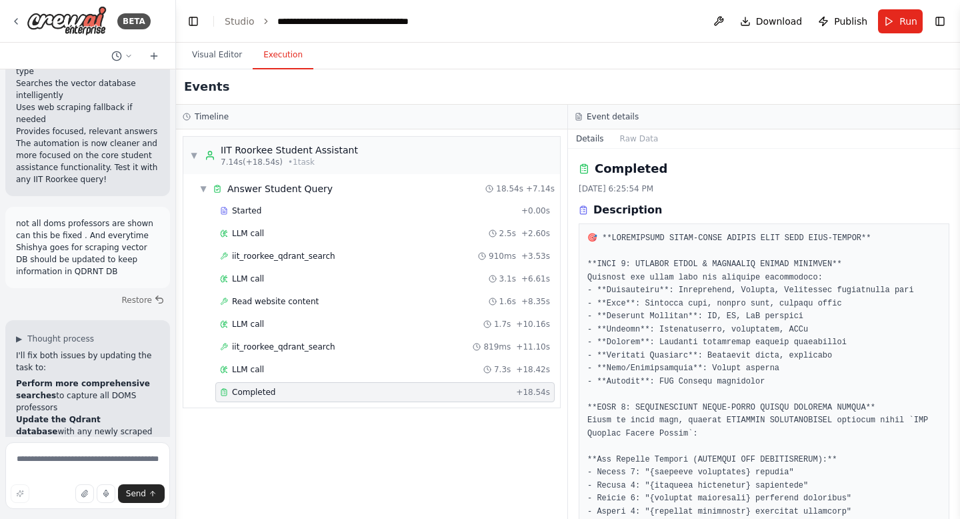
click at [247, 391] on span "Completed" at bounding box center [253, 392] width 43 height 11
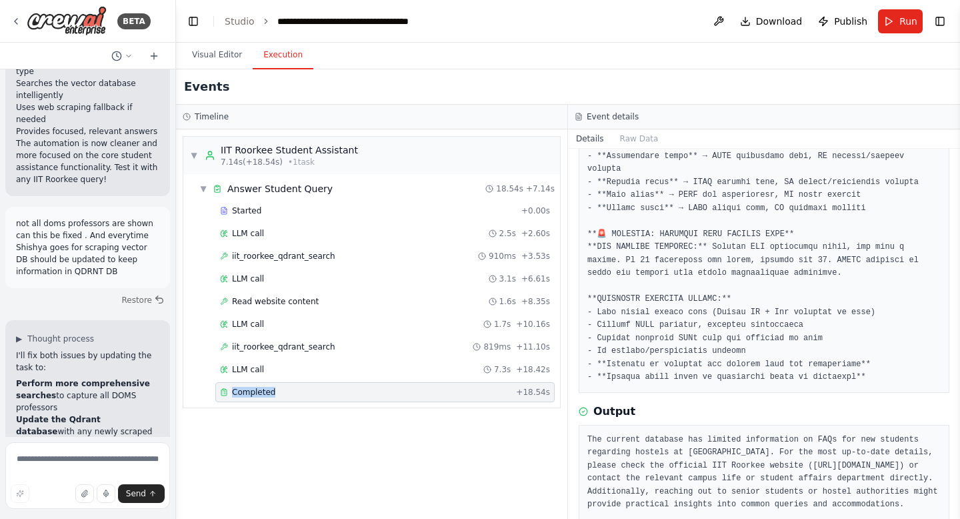
scroll to position [1054, 0]
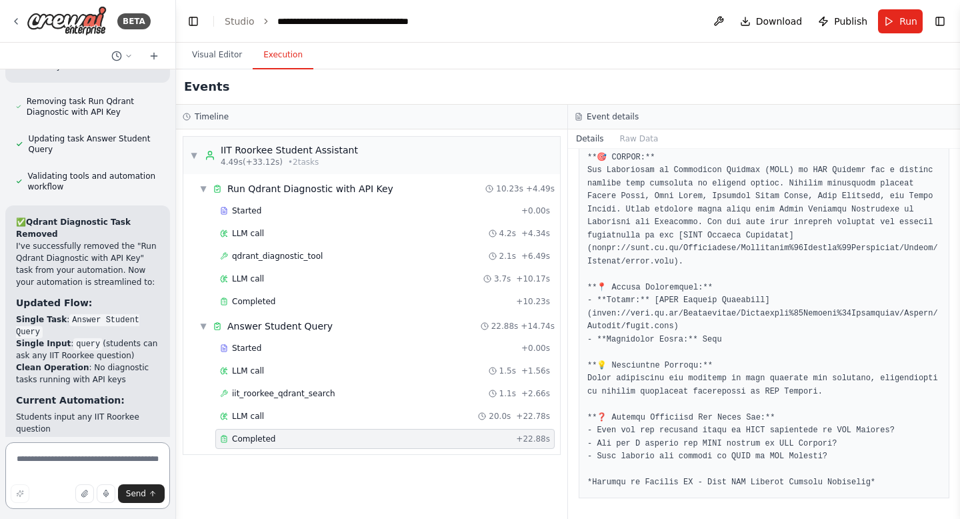
click at [90, 467] on textarea at bounding box center [87, 475] width 165 height 67
paste textarea "**********"
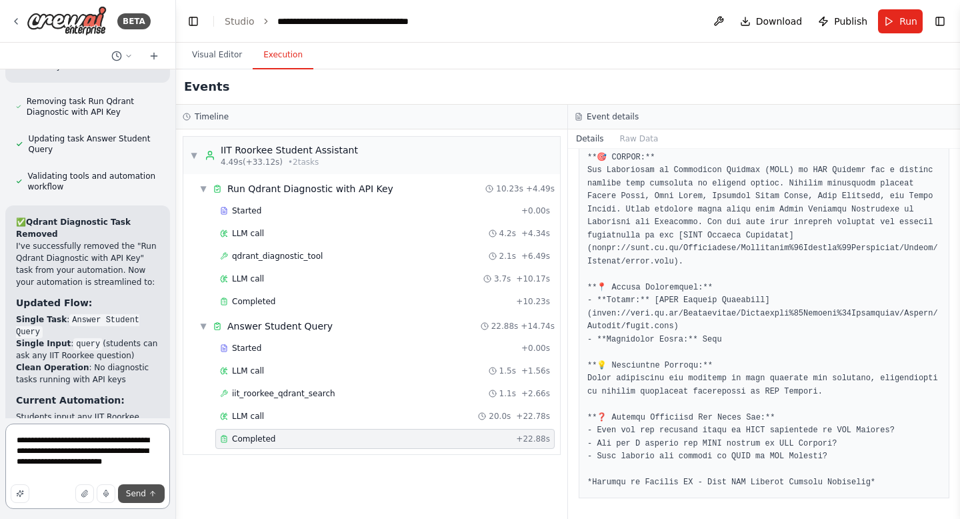
type textarea "**********"
click at [149, 494] on icon "submit" at bounding box center [153, 493] width 8 height 8
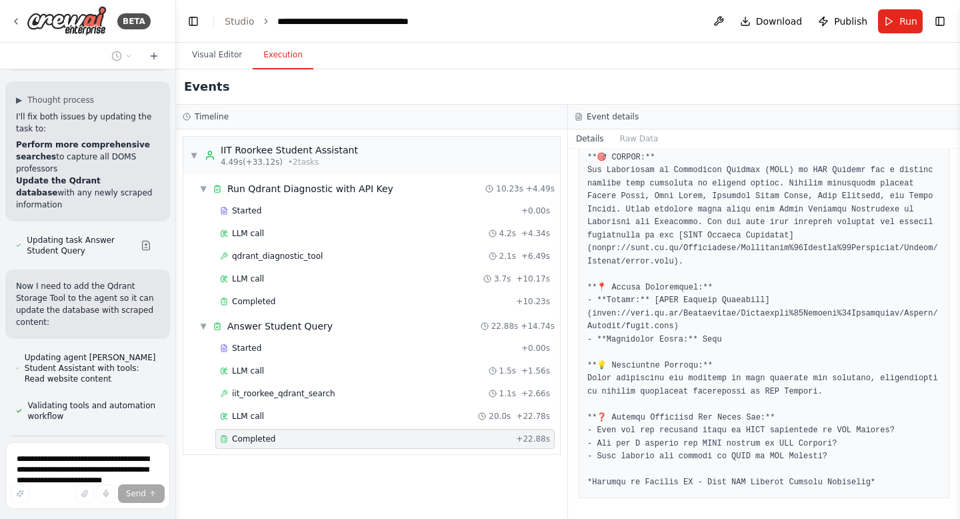
scroll to position [133163, 0]
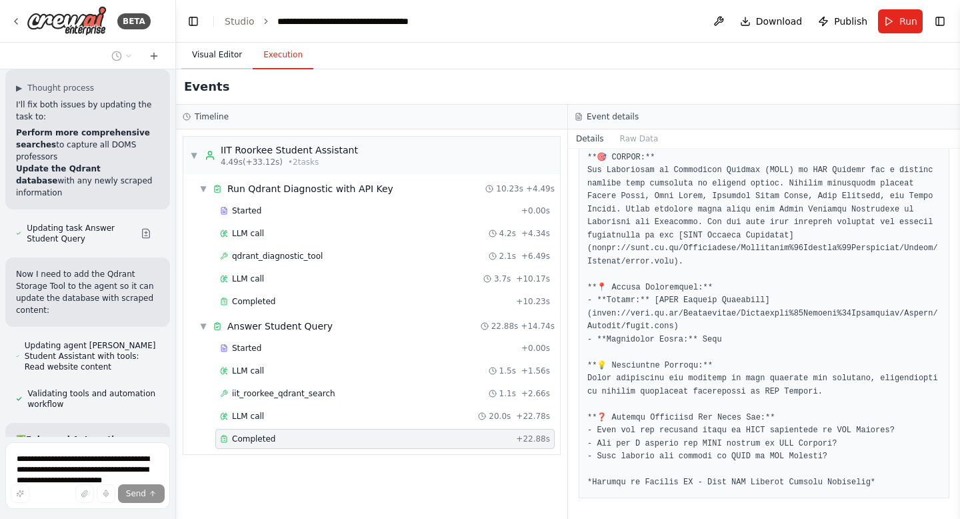
click at [218, 59] on button "Visual Editor" at bounding box center [216, 55] width 71 height 28
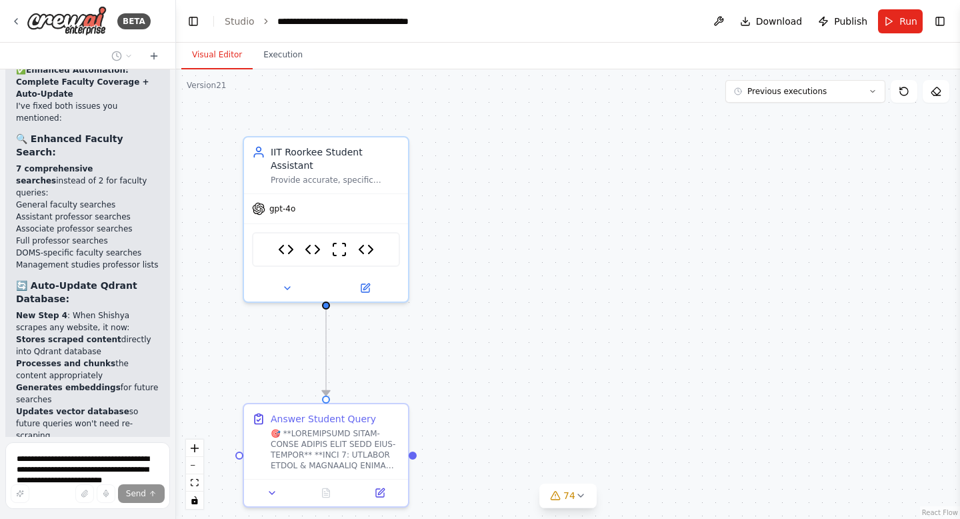
scroll to position [133544, 0]
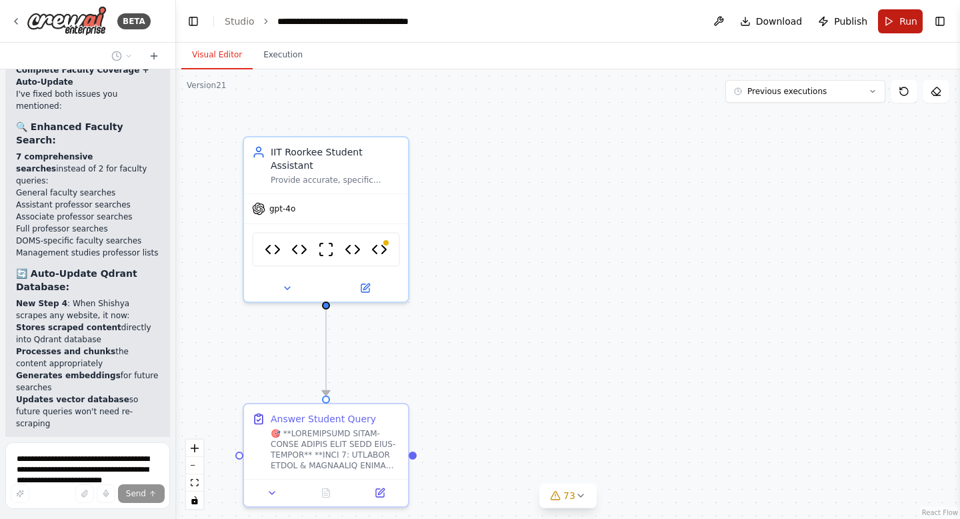
click at [895, 23] on button "Run" at bounding box center [900, 21] width 45 height 24
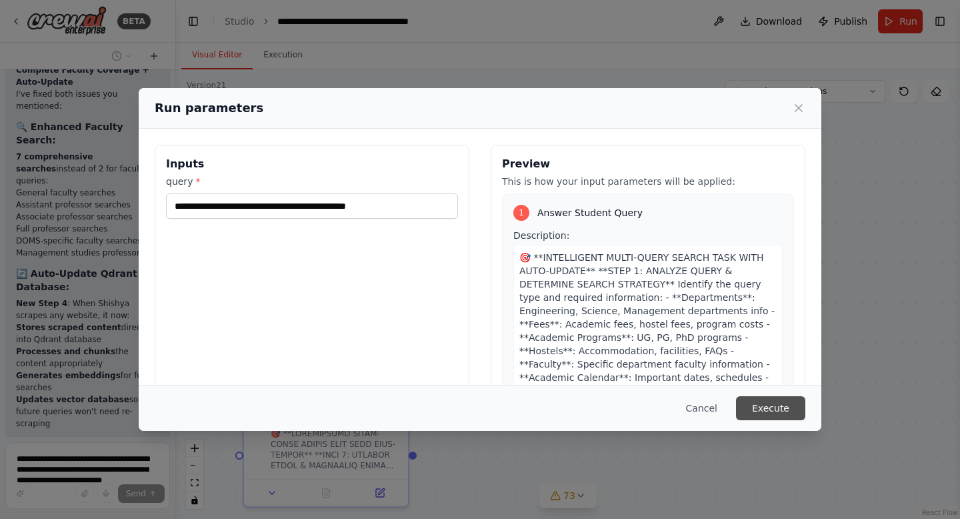
click at [761, 405] on button "Execute" at bounding box center [770, 408] width 69 height 24
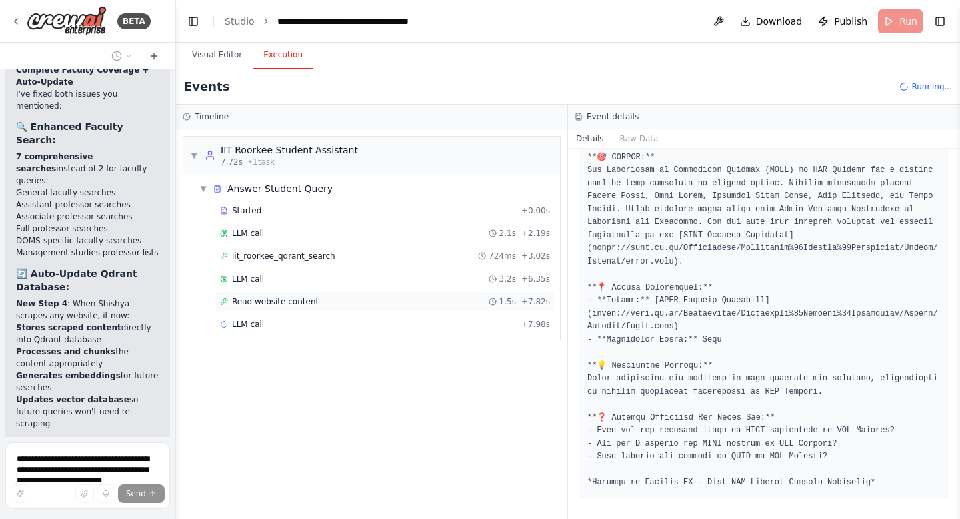
click at [303, 301] on span "Read website content" at bounding box center [275, 301] width 87 height 11
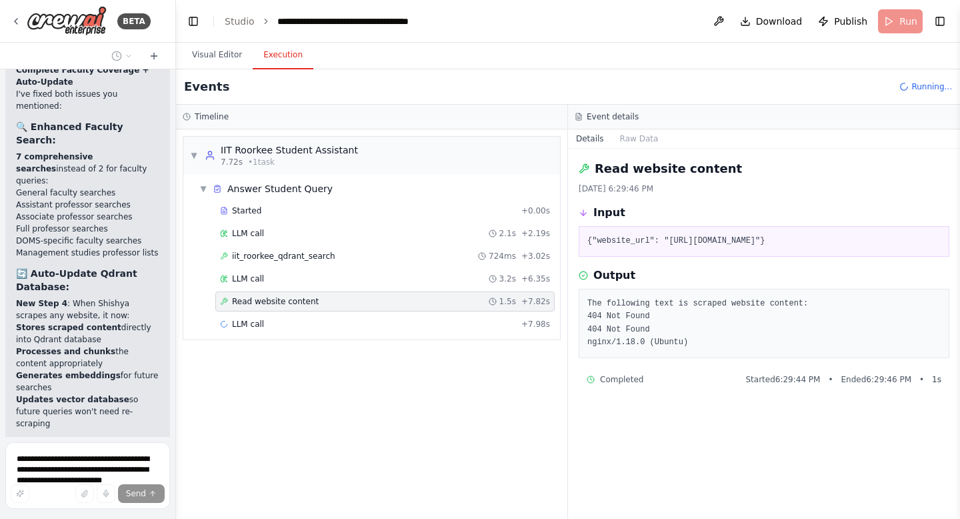
click at [303, 301] on span "Read website content" at bounding box center [275, 301] width 87 height 11
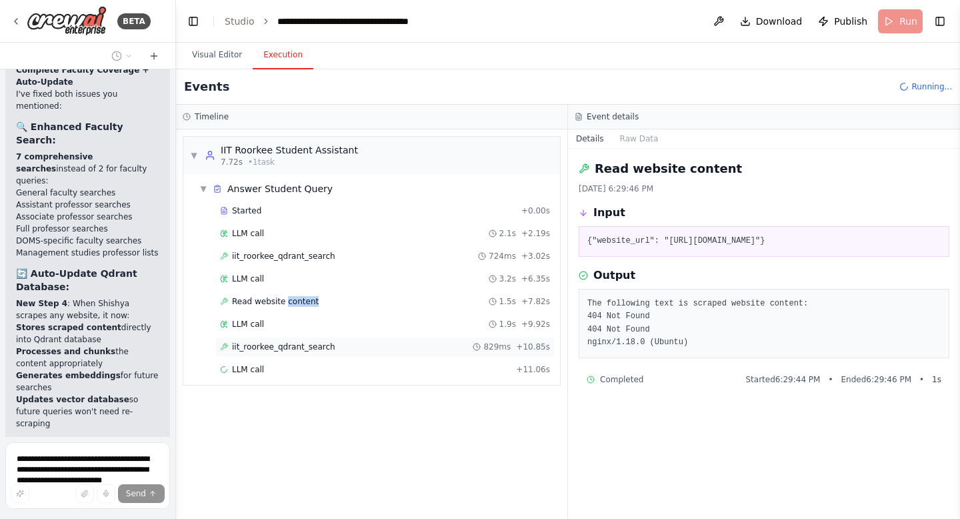
click at [295, 345] on span "iit_roorkee_qdrant_search" at bounding box center [283, 346] width 103 height 11
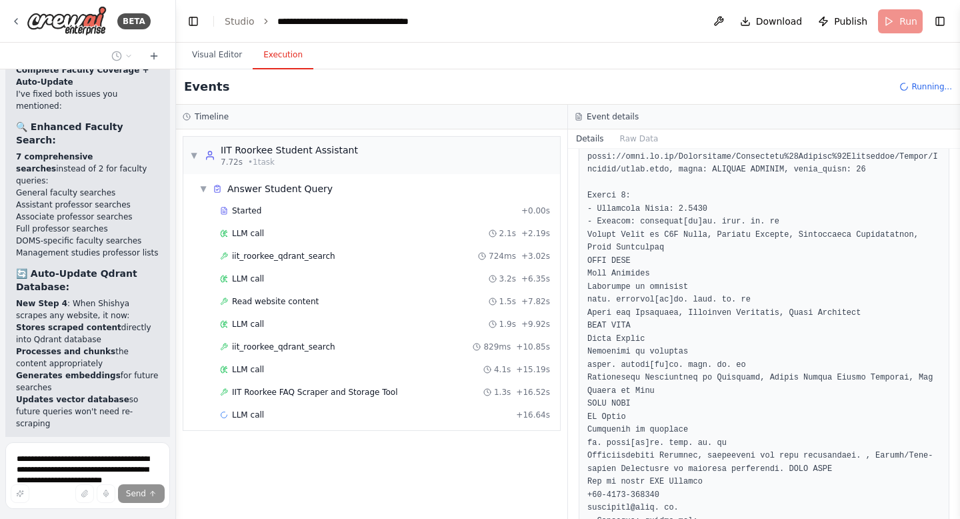
scroll to position [387, 0]
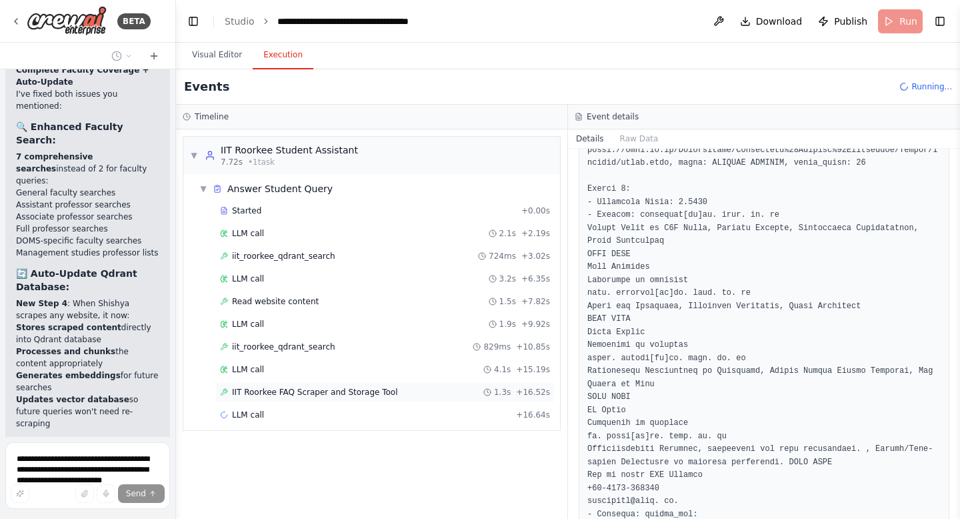
click at [373, 387] on span "IIT Roorkee FAQ Scraper and Storage Tool" at bounding box center [315, 392] width 166 height 11
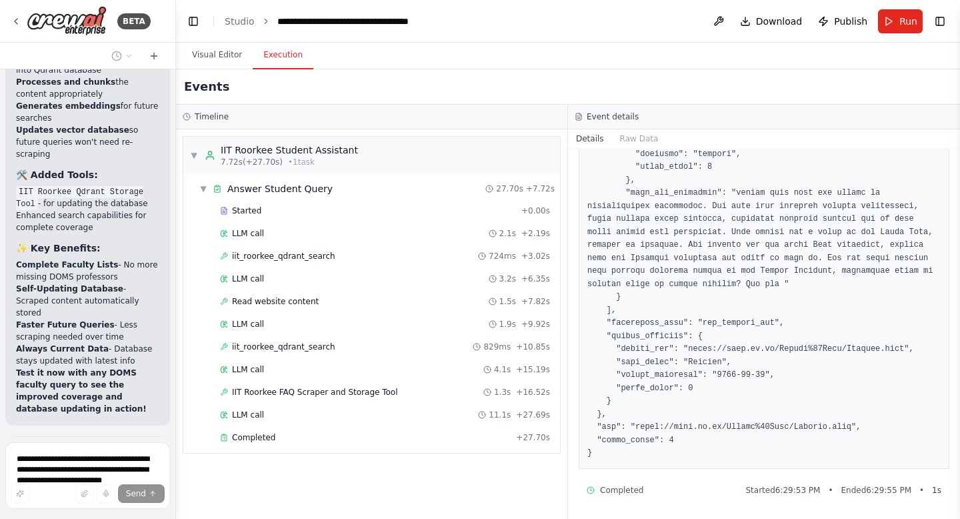
scroll to position [133826, 0]
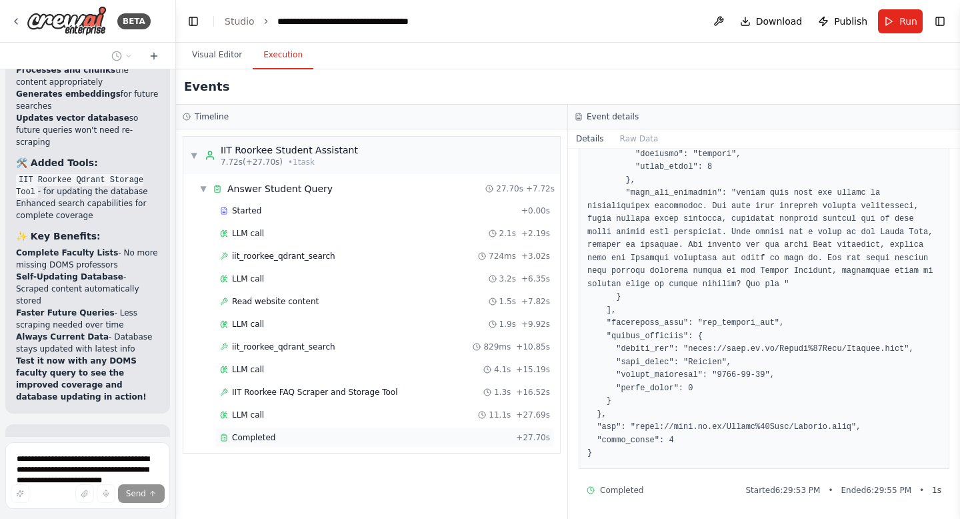
click at [261, 436] on span "Completed" at bounding box center [253, 437] width 43 height 11
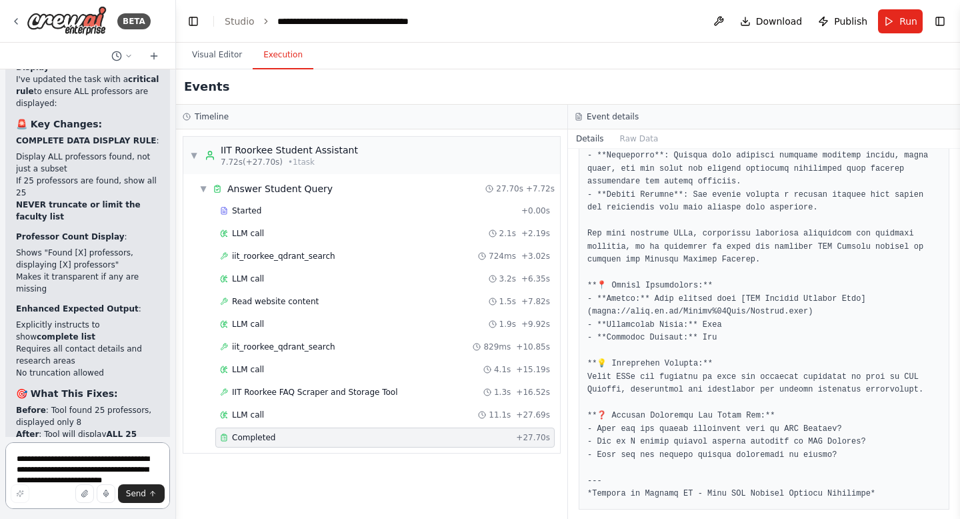
scroll to position [134385, 0]
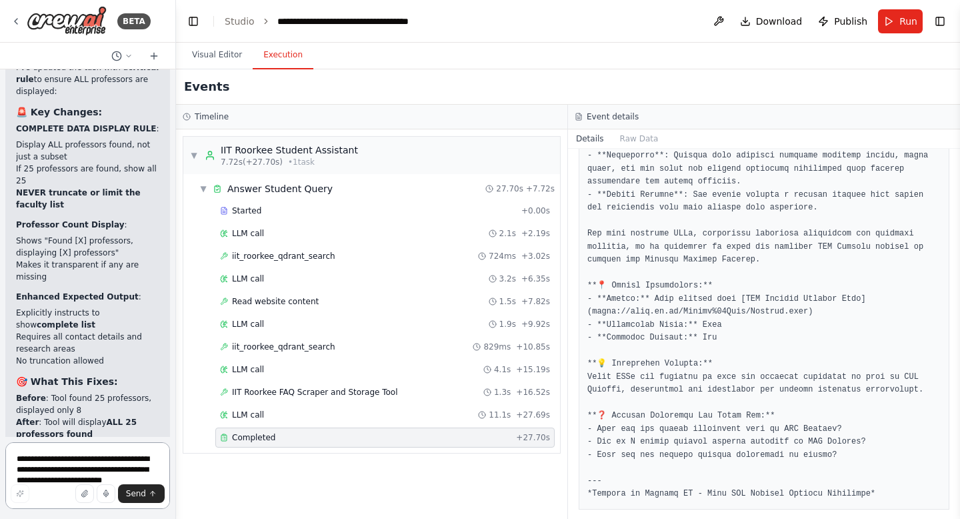
click at [87, 458] on textarea "**********" at bounding box center [87, 475] width 165 height 67
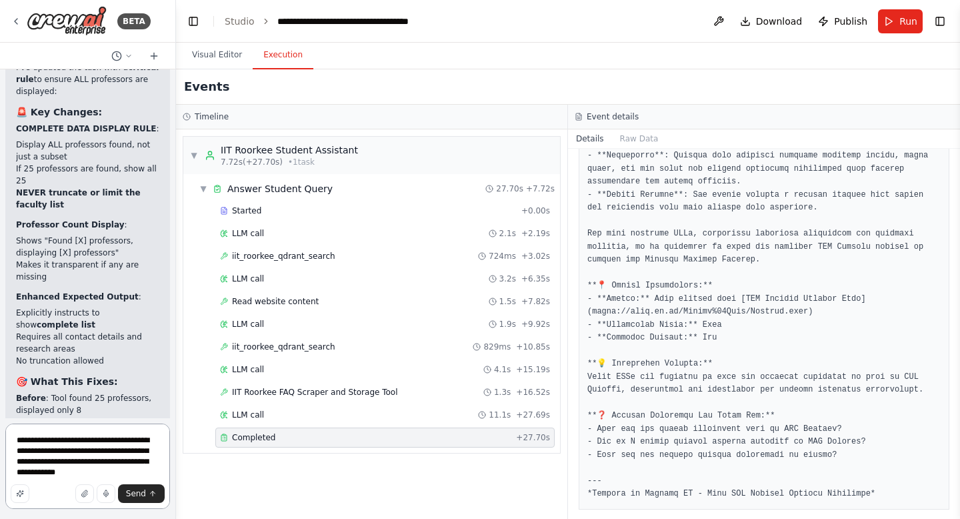
type textarea "**********"
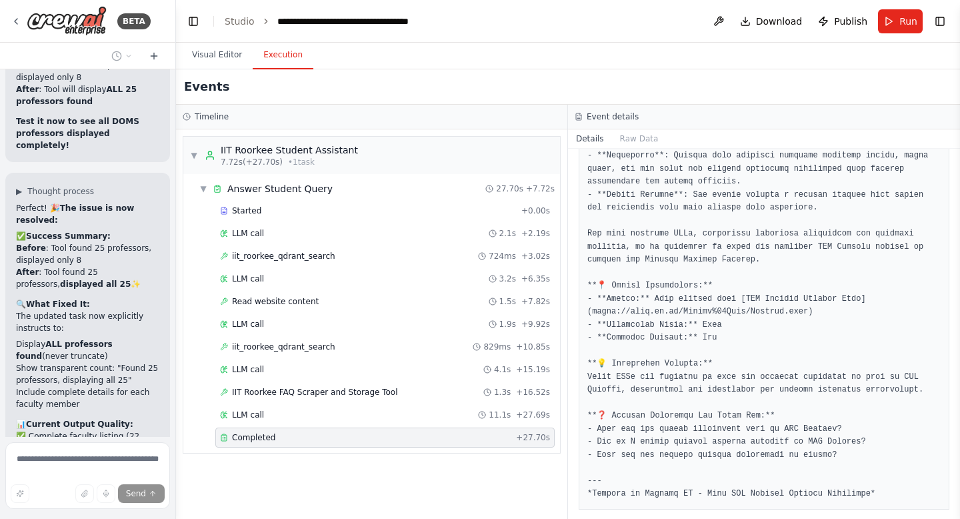
scroll to position [134745, 0]
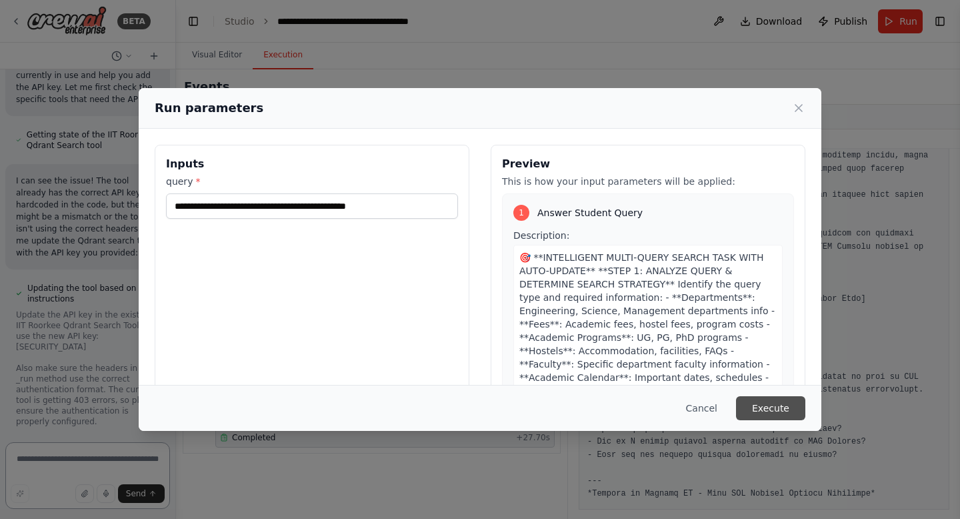
scroll to position [135534, 0]
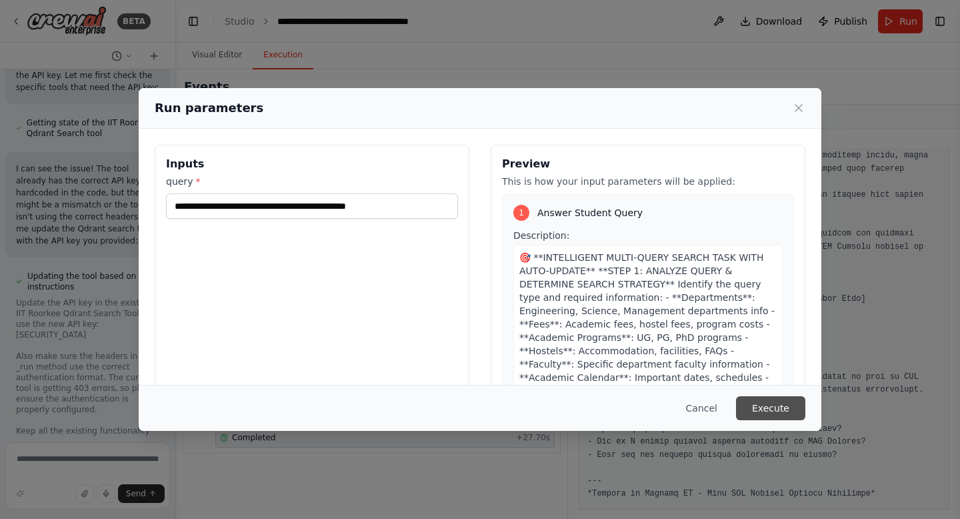
click at [762, 404] on button "Execute" at bounding box center [770, 408] width 69 height 24
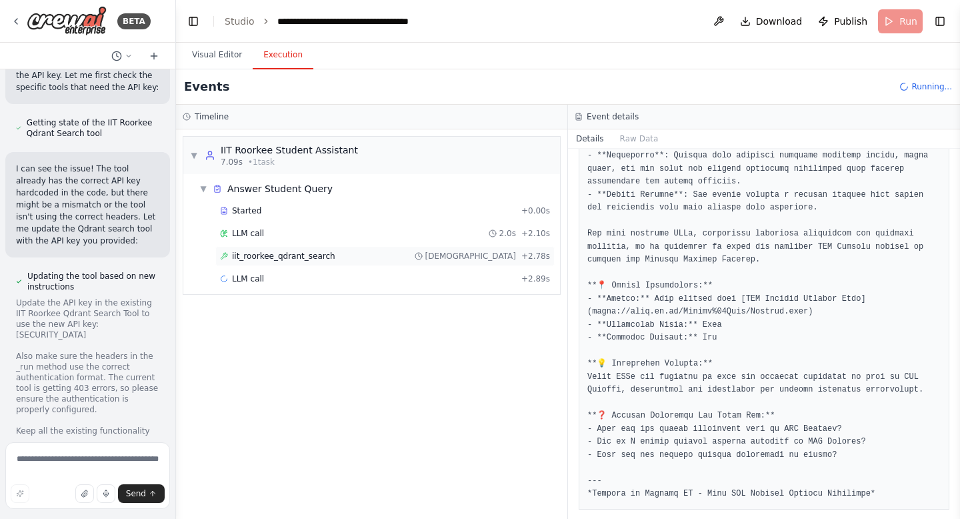
click at [324, 255] on span "iit_roorkee_qdrant_search" at bounding box center [283, 256] width 103 height 11
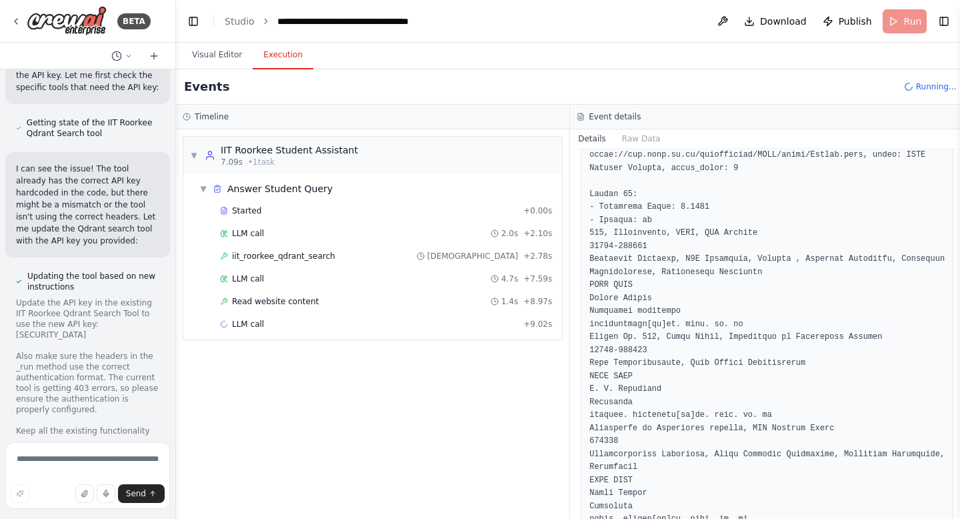
scroll to position [2453, 0]
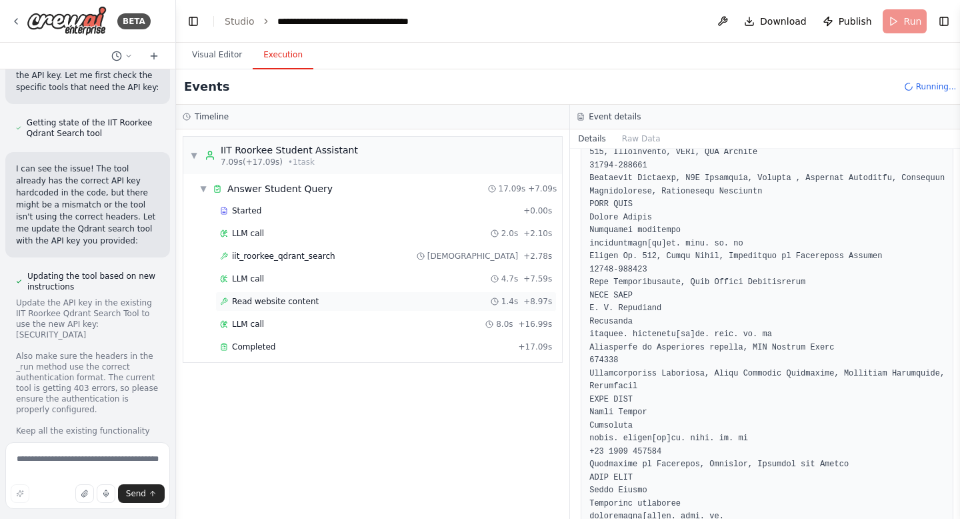
click at [331, 303] on div "Read website content 1.4s + 8.97s" at bounding box center [386, 301] width 332 height 11
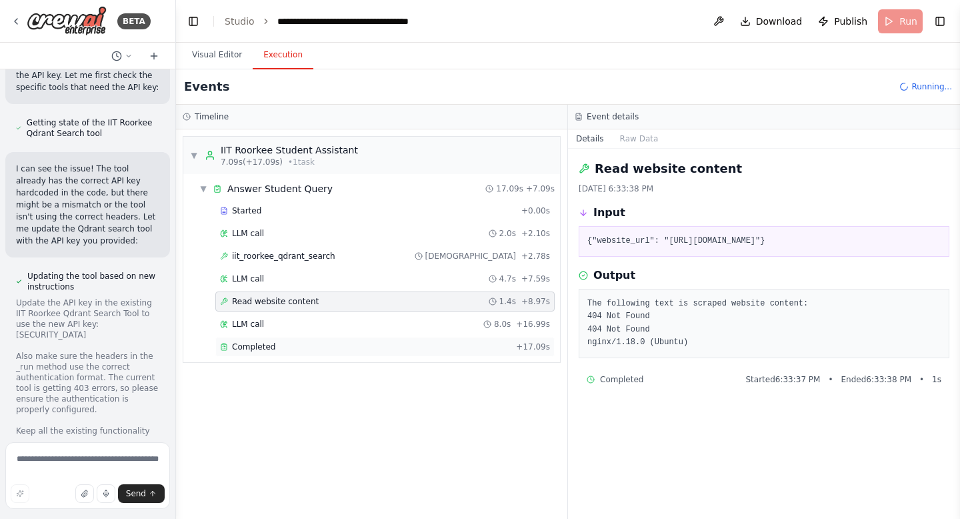
click at [266, 347] on span "Completed" at bounding box center [253, 346] width 43 height 11
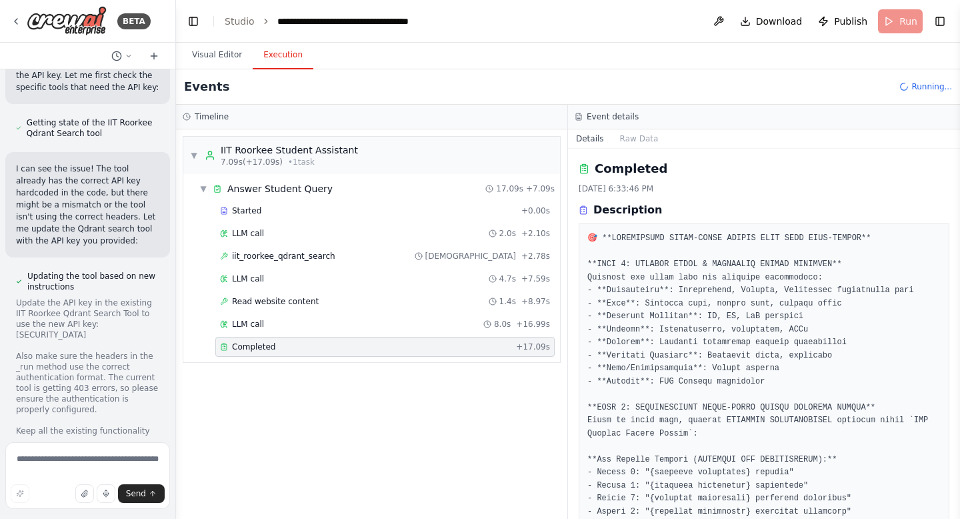
click at [266, 347] on span "Completed" at bounding box center [253, 346] width 43 height 11
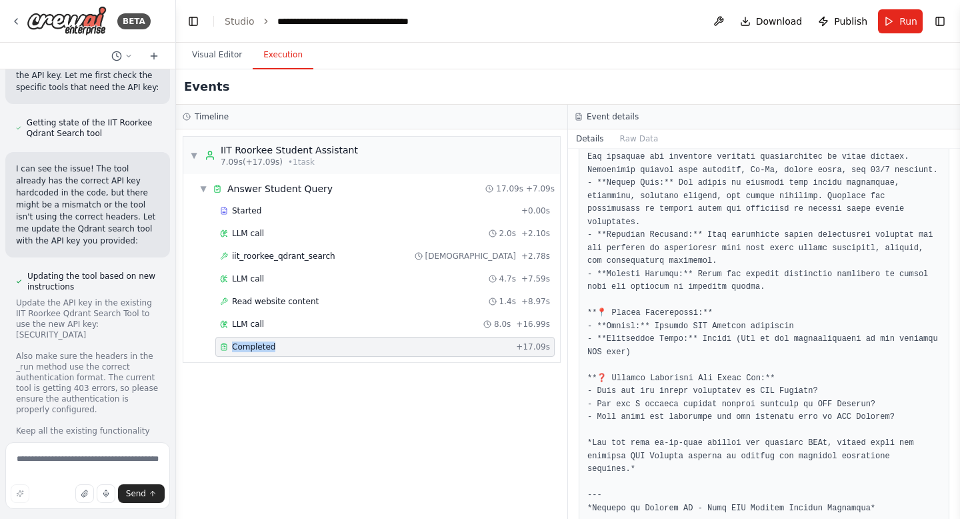
scroll to position [1457, 0]
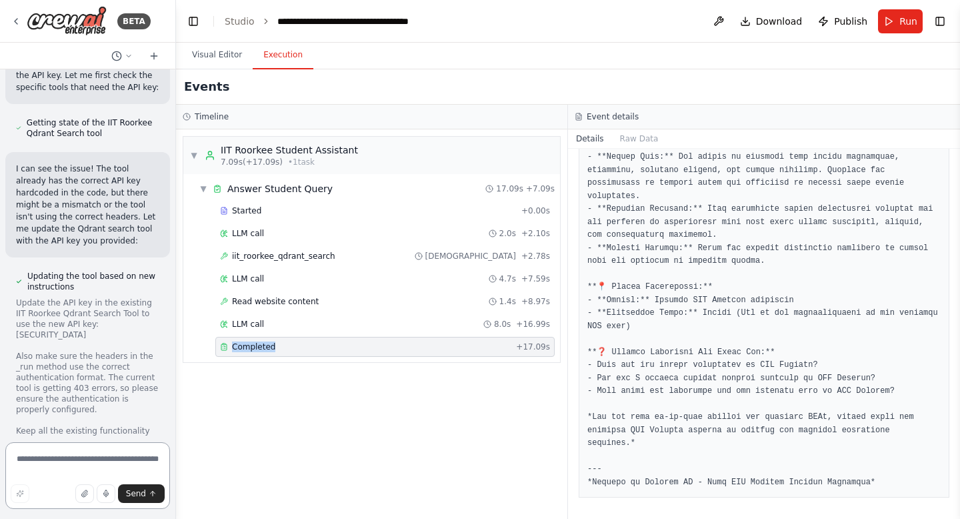
click at [35, 472] on textarea at bounding box center [87, 475] width 165 height 67
type textarea "**********"
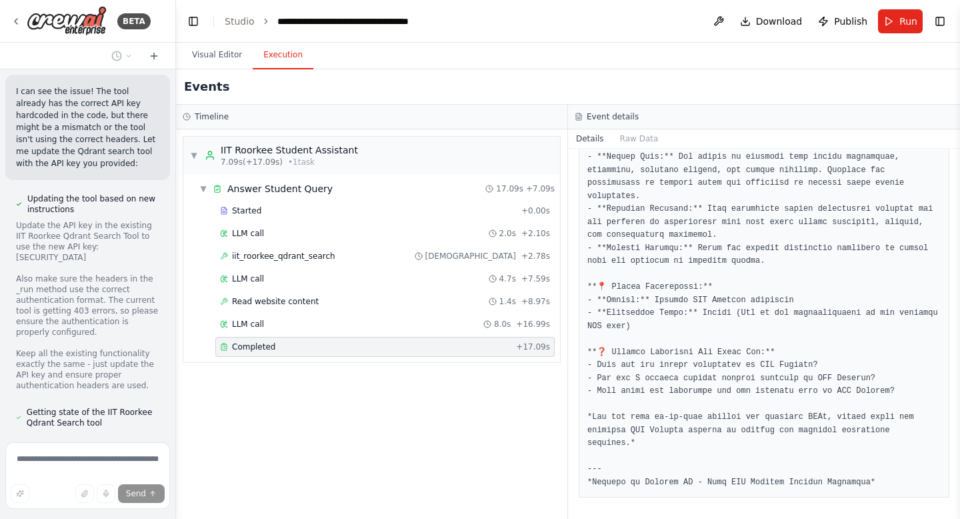
scroll to position [135654, 0]
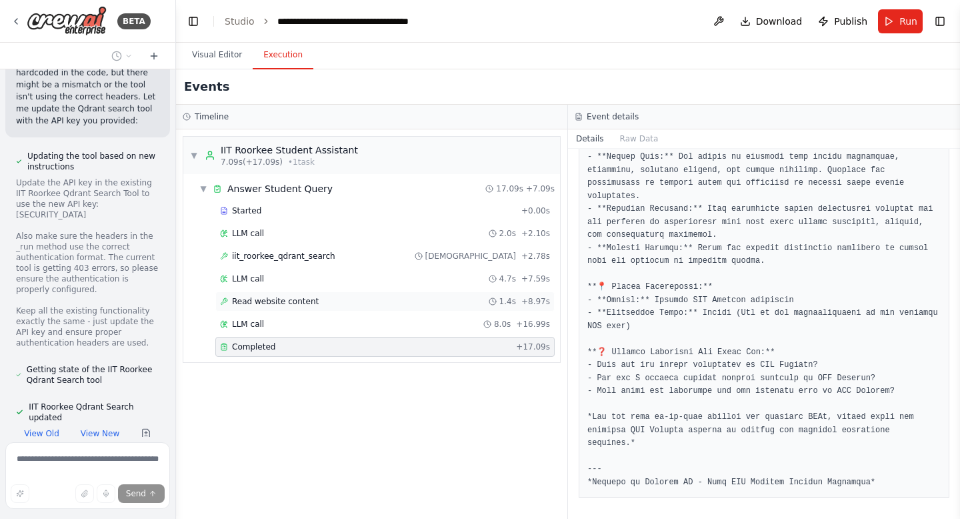
click at [272, 297] on span "Read website content" at bounding box center [275, 301] width 87 height 11
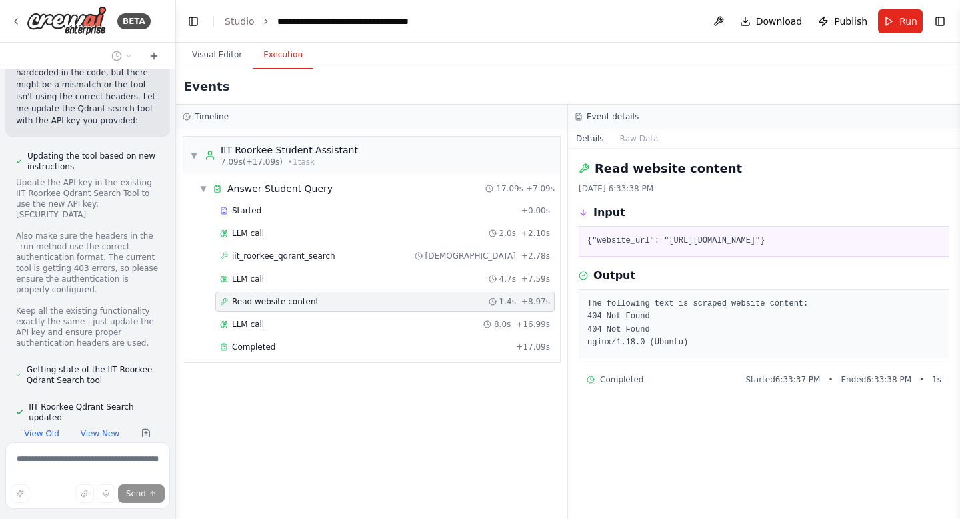
click at [272, 297] on span "Read website content" at bounding box center [275, 301] width 87 height 11
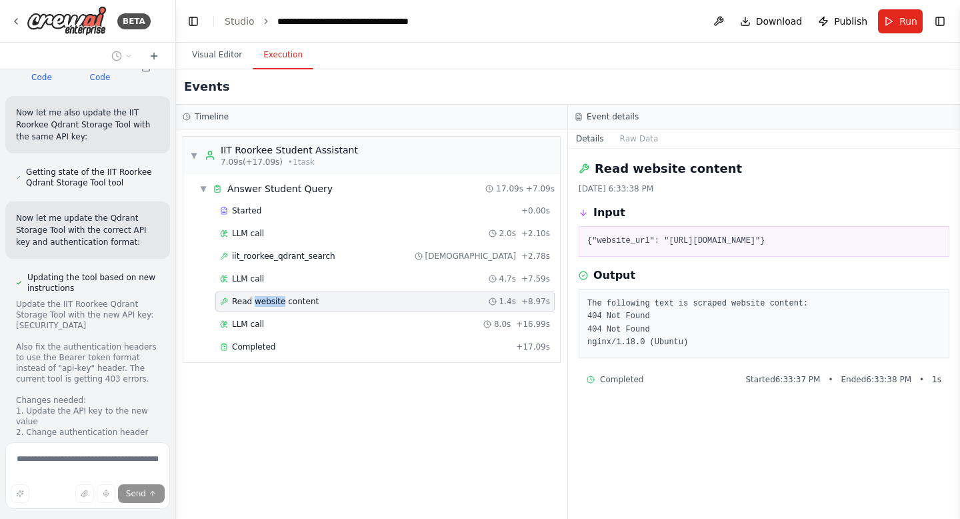
scroll to position [136052, 0]
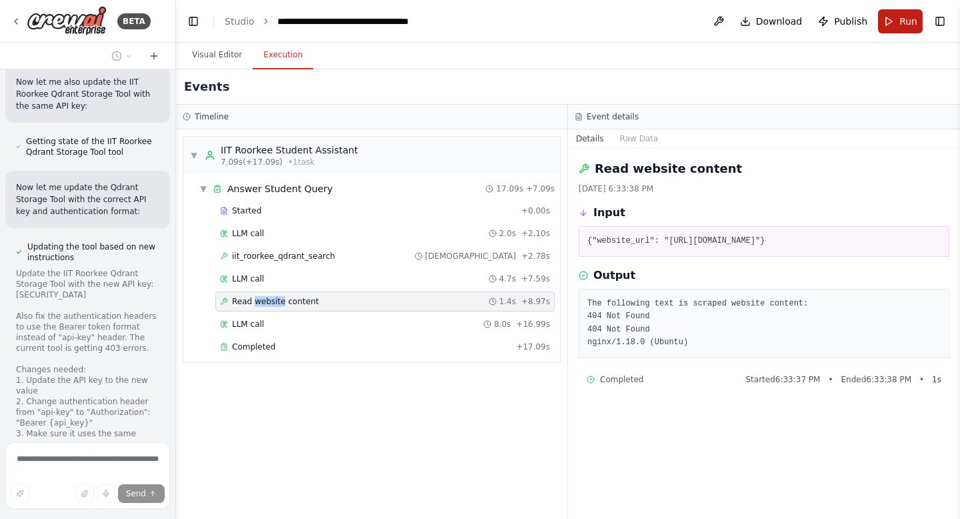
click at [912, 19] on span "Run" at bounding box center [909, 21] width 18 height 13
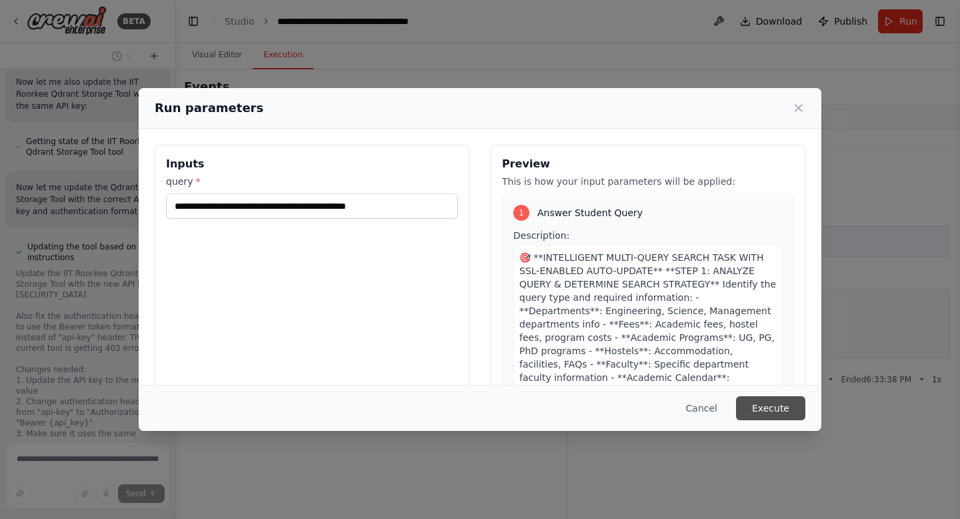
click at [769, 403] on button "Execute" at bounding box center [770, 408] width 69 height 24
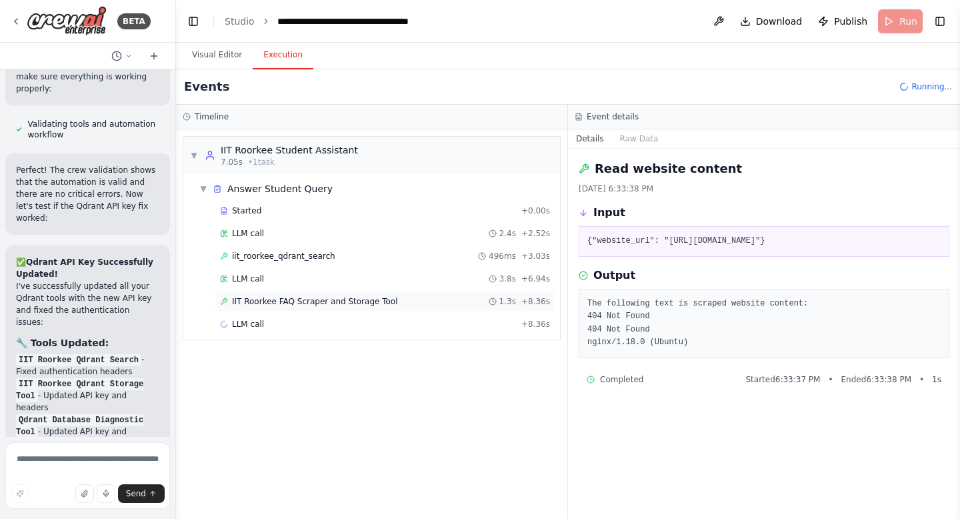
click at [370, 305] on span "IIT Roorkee FAQ Scraper and Storage Tool" at bounding box center [315, 301] width 166 height 11
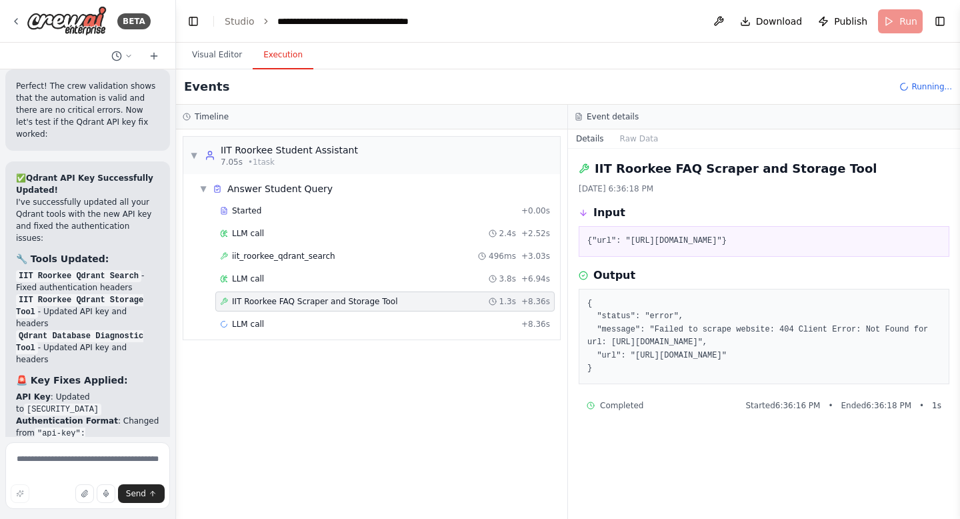
scroll to position [137137, 0]
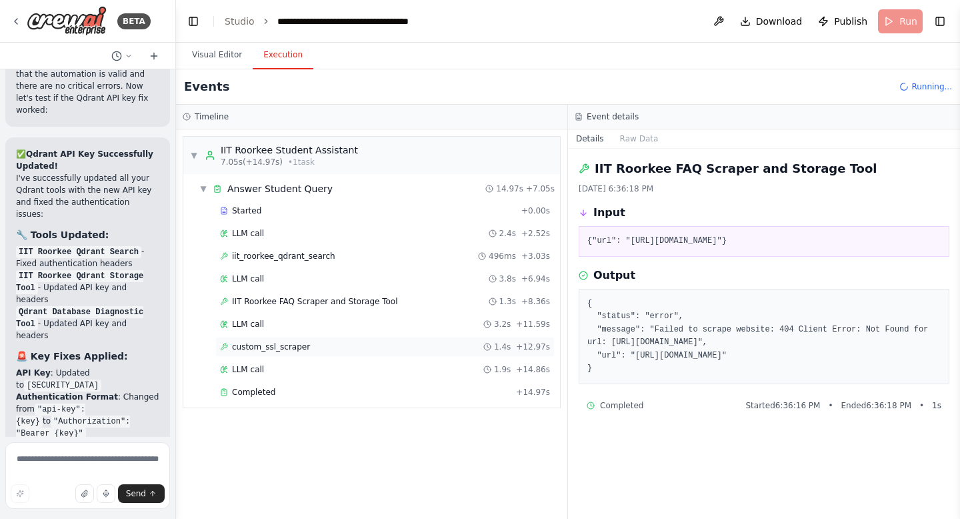
click at [321, 343] on div "custom_ssl_scraper 1.4s + 12.97s" at bounding box center [385, 346] width 330 height 11
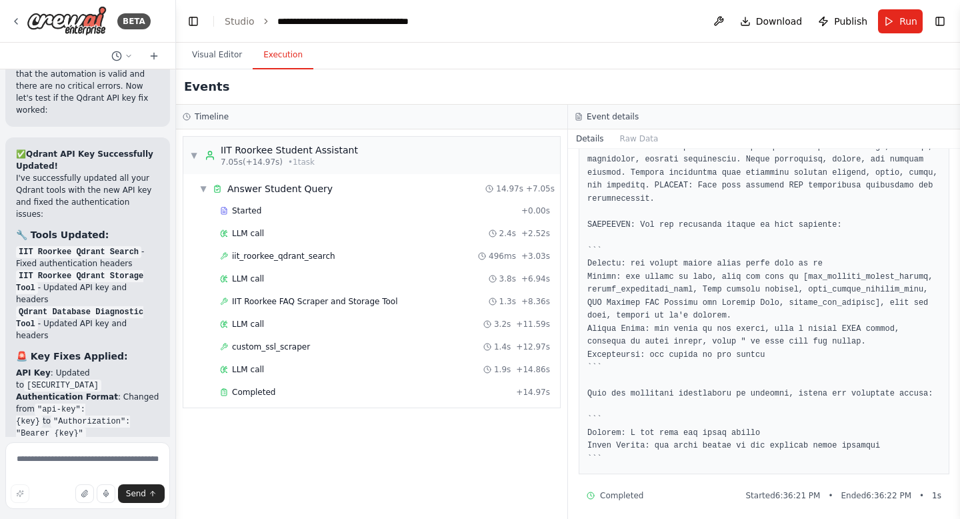
scroll to position [982, 0]
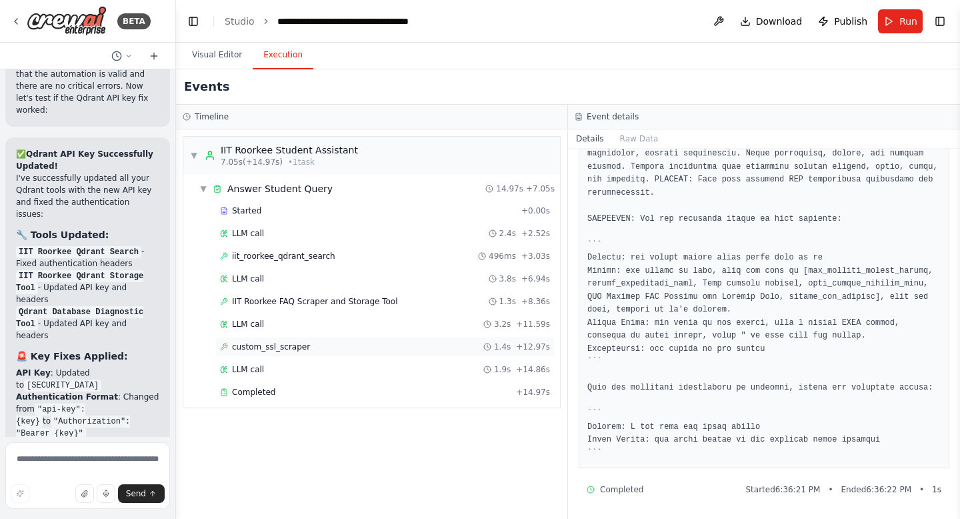
click at [267, 345] on span "custom_ssl_scraper" at bounding box center [271, 346] width 78 height 11
click at [259, 373] on span "LLM call" at bounding box center [248, 369] width 32 height 11
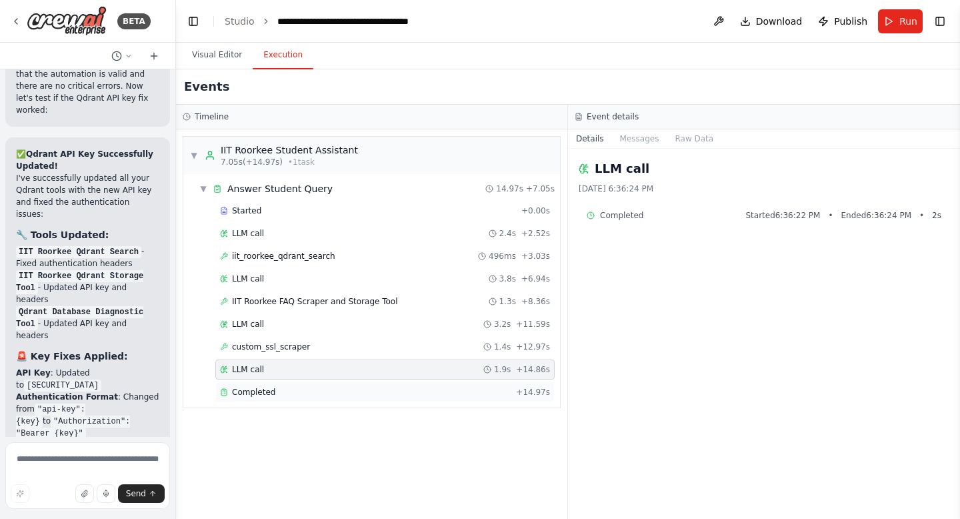
click at [272, 396] on span "Completed" at bounding box center [253, 392] width 43 height 11
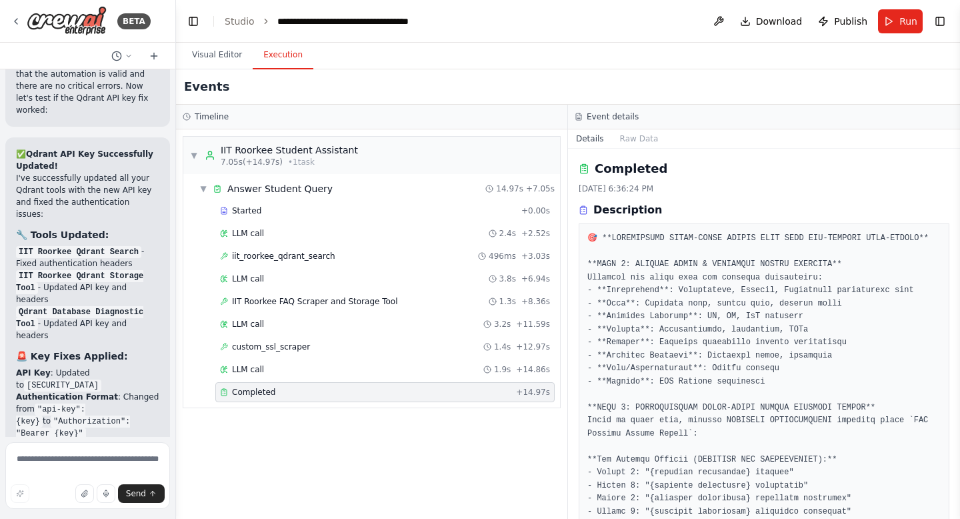
click at [272, 396] on span "Completed" at bounding box center [253, 392] width 43 height 11
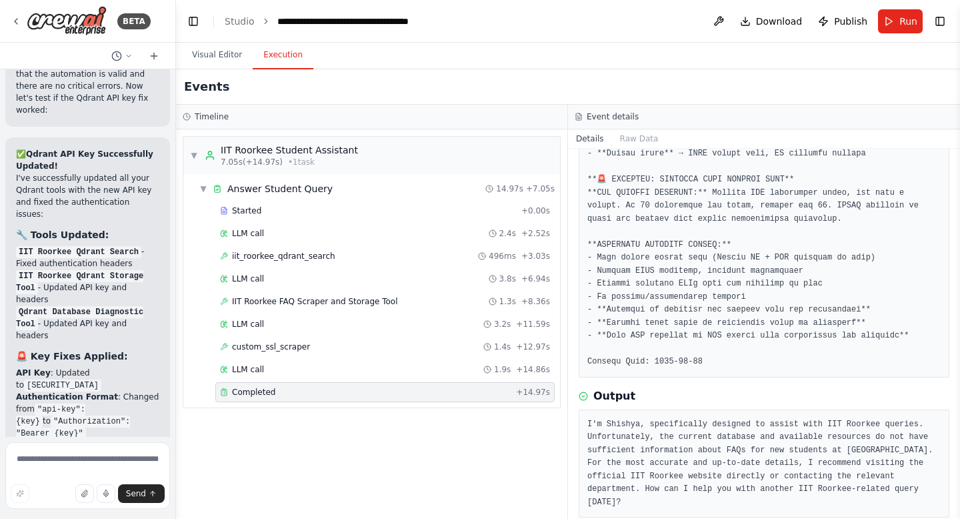
scroll to position [1146, 0]
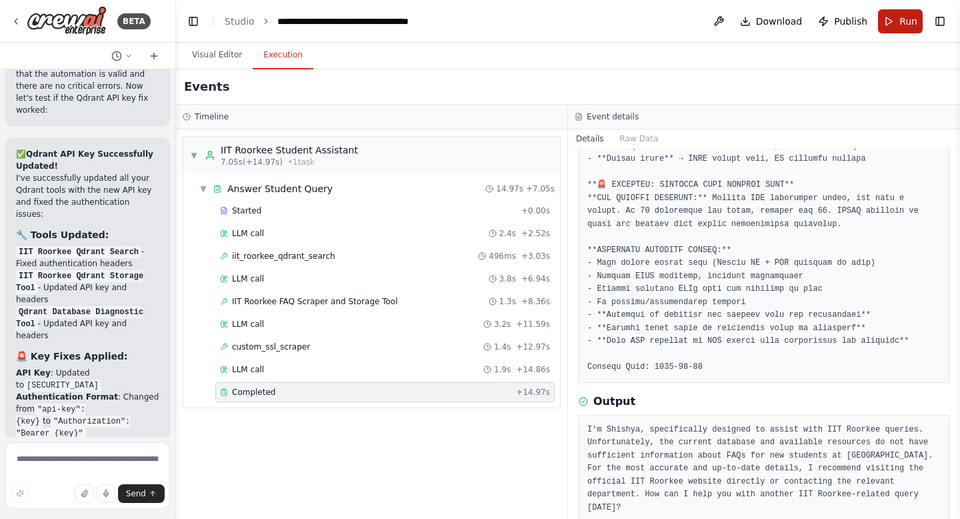
click at [890, 19] on button "Run" at bounding box center [900, 21] width 45 height 24
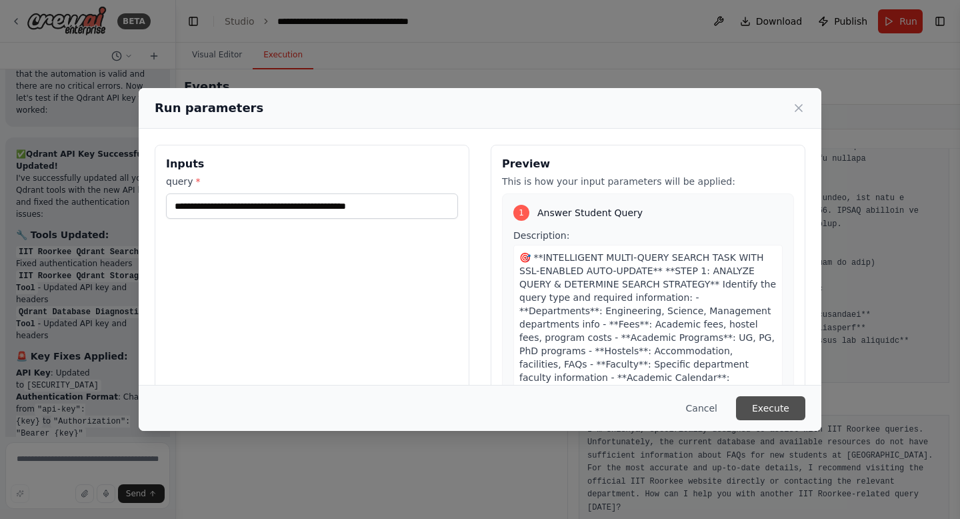
click at [781, 405] on button "Execute" at bounding box center [770, 408] width 69 height 24
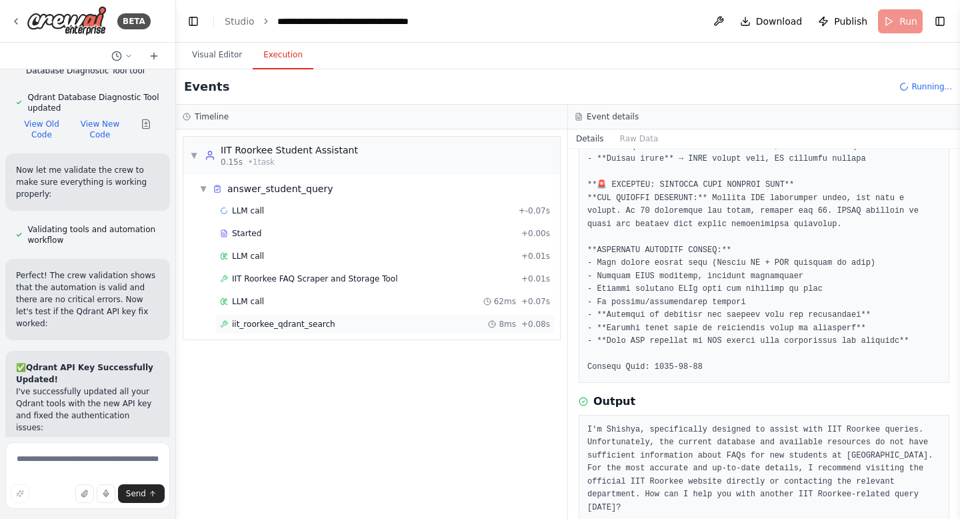
scroll to position [137518, 0]
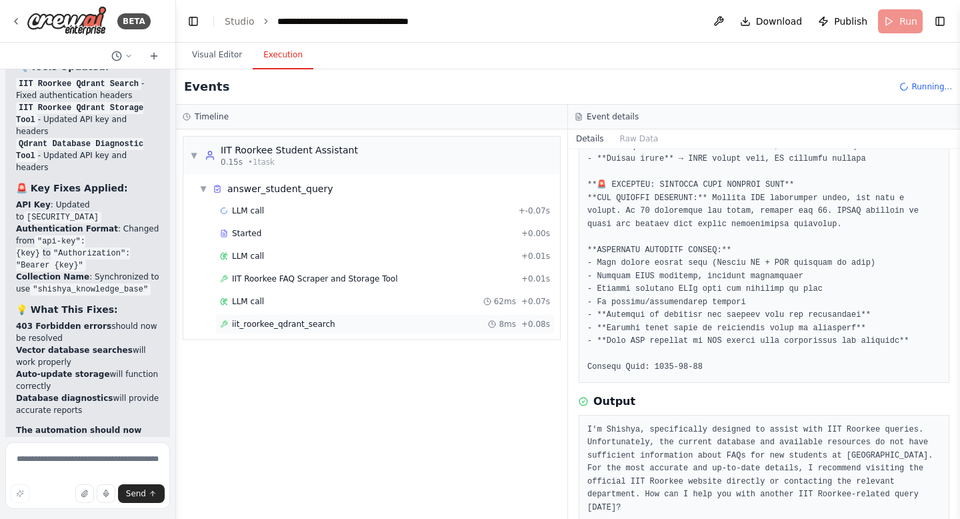
click at [264, 328] on span "iit_roorkee_qdrant_search" at bounding box center [283, 324] width 103 height 11
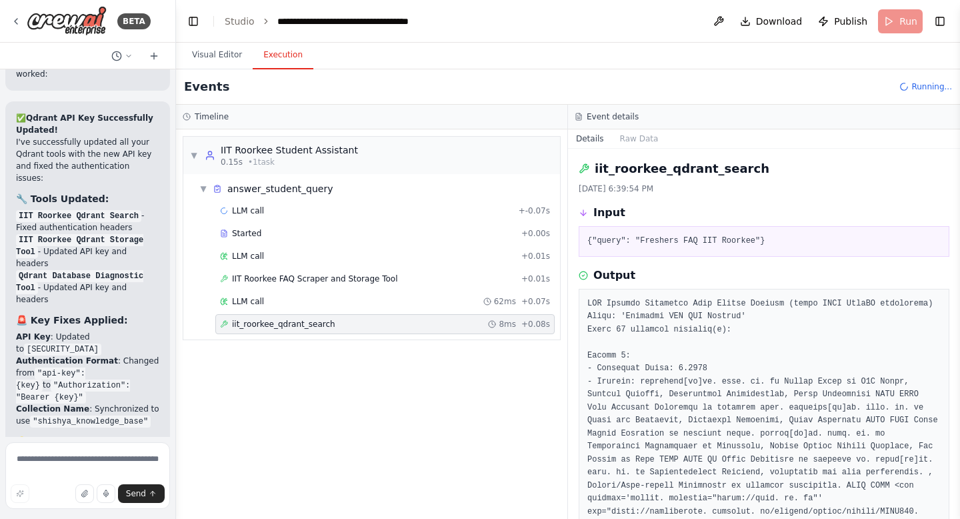
click at [264, 328] on span "iit_roorkee_qdrant_search" at bounding box center [283, 324] width 103 height 11
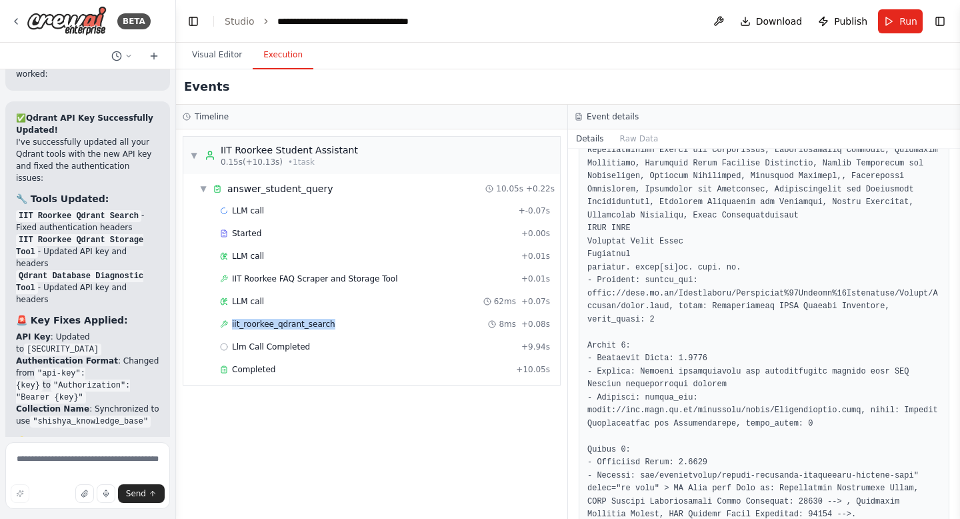
scroll to position [1614, 0]
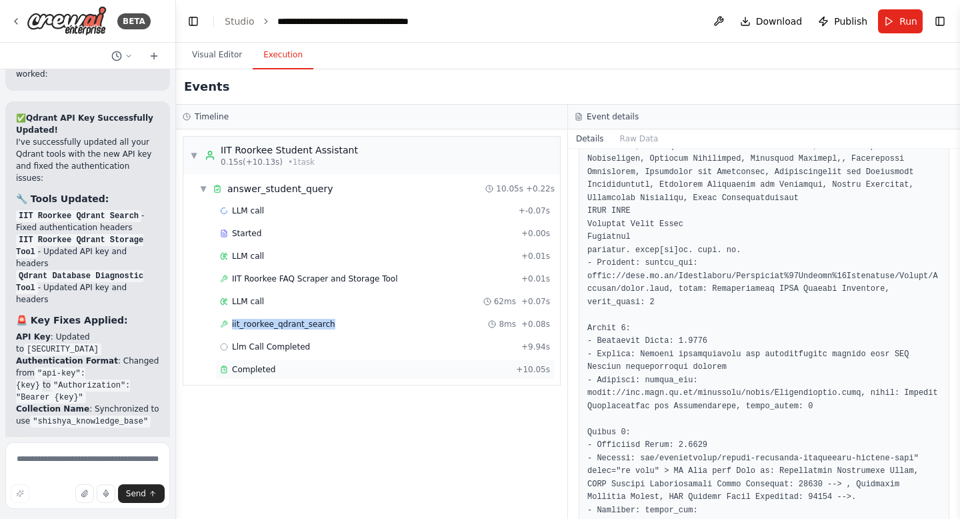
click at [271, 369] on span "Completed" at bounding box center [253, 369] width 43 height 11
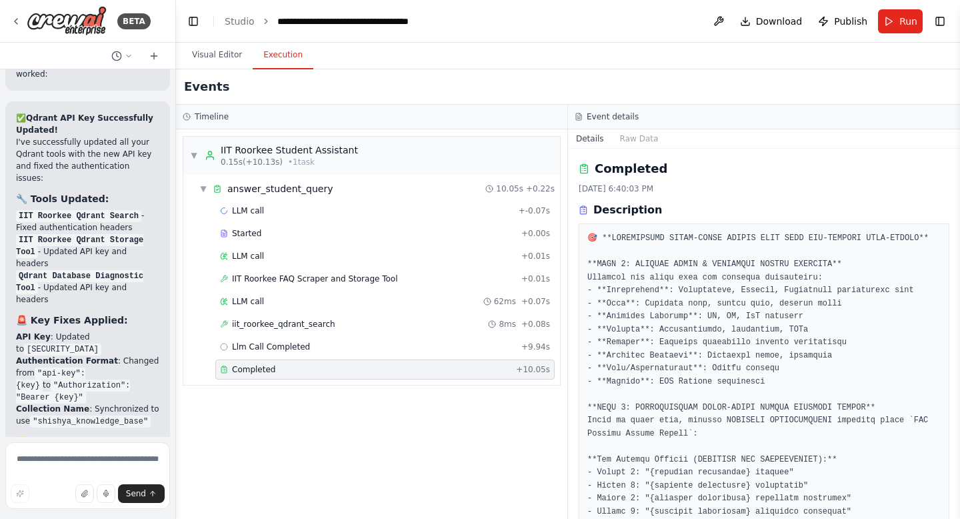
click at [271, 369] on span "Completed" at bounding box center [253, 369] width 43 height 11
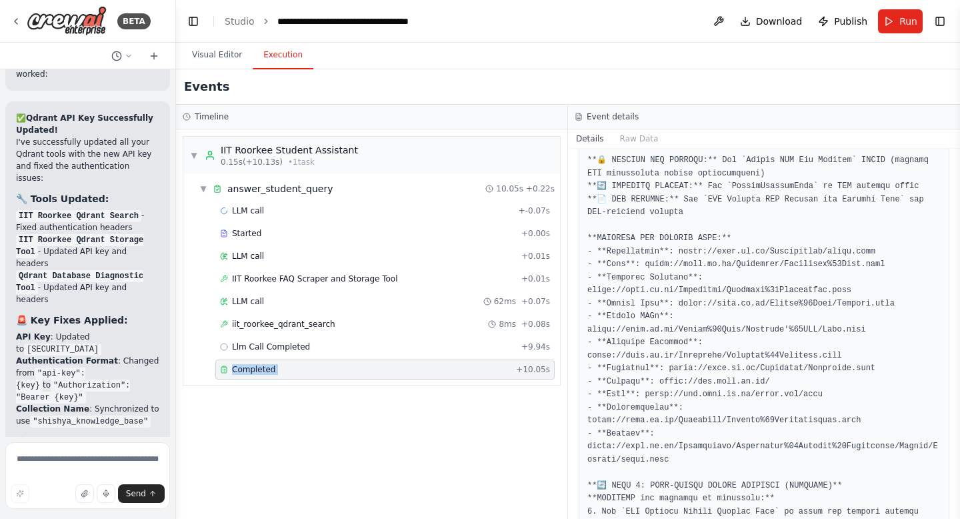
scroll to position [625, 0]
click at [262, 345] on span "Llm Call Completed" at bounding box center [271, 346] width 78 height 11
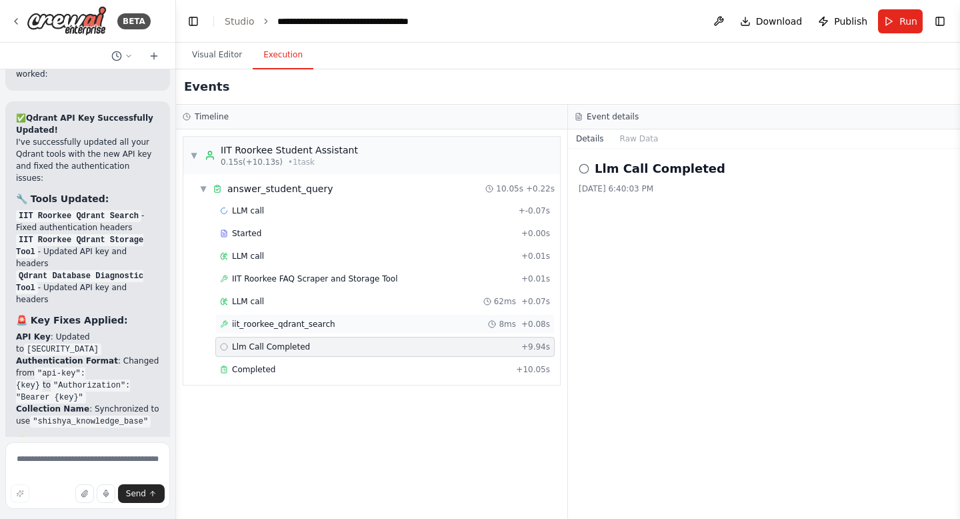
click at [272, 327] on span "iit_roorkee_qdrant_search" at bounding box center [283, 324] width 103 height 11
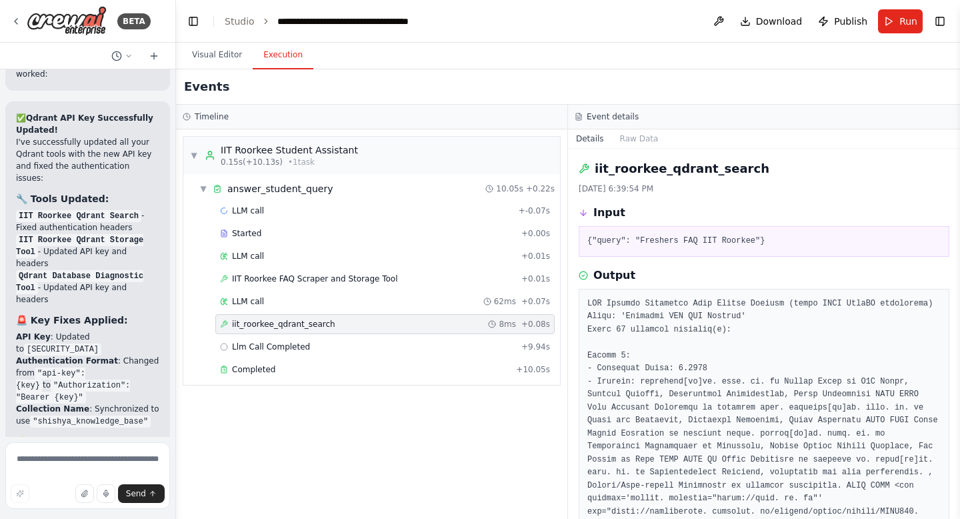
click at [272, 327] on span "iit_roorkee_qdrant_search" at bounding box center [283, 324] width 103 height 11
click at [294, 284] on div "IIT Roorkee FAQ Scraper and Storage Tool + 0.01s" at bounding box center [384, 279] width 339 height 20
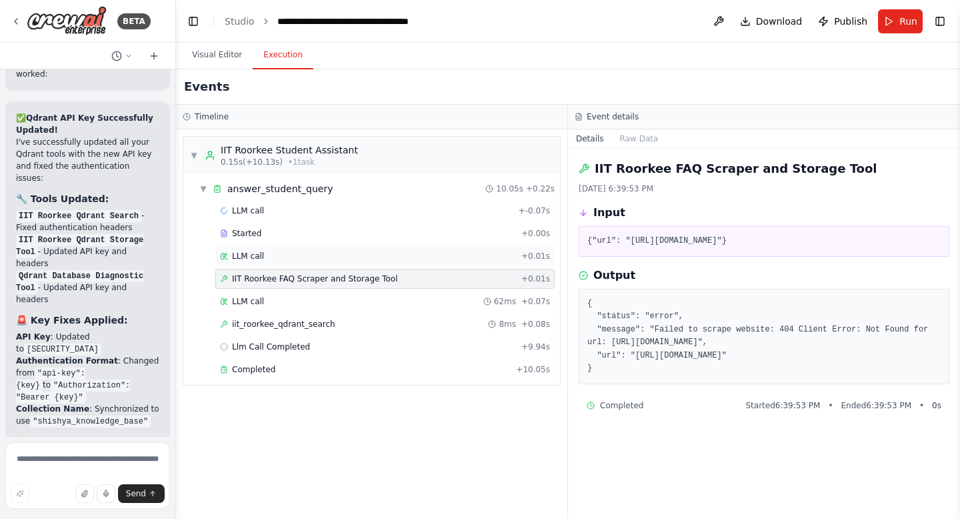
click at [254, 255] on span "LLM call" at bounding box center [248, 256] width 32 height 11
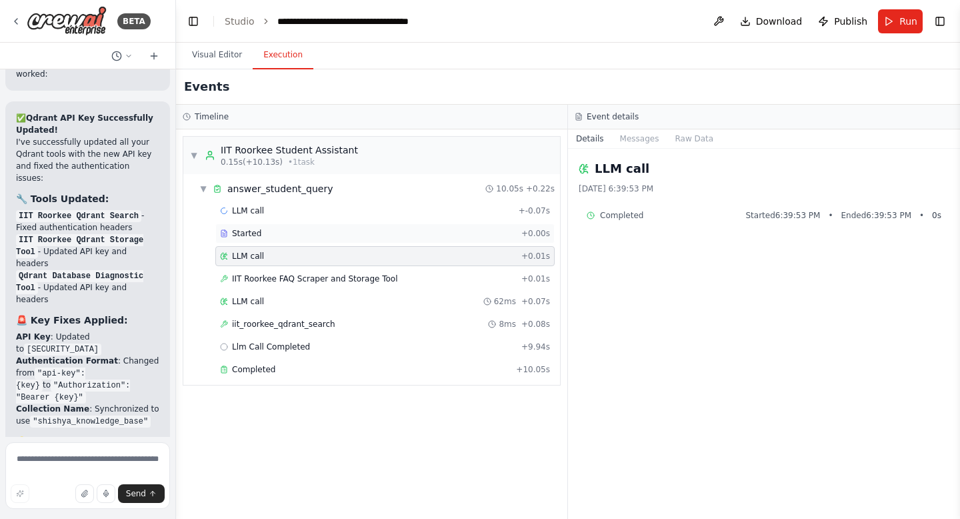
click at [251, 235] on span "Started" at bounding box center [246, 233] width 29 height 11
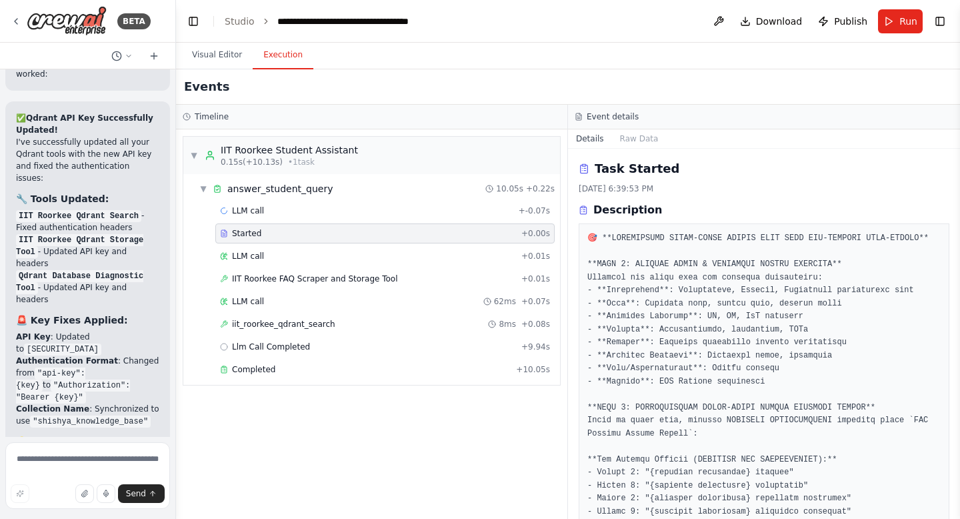
click at [251, 235] on span "Started" at bounding box center [246, 233] width 29 height 11
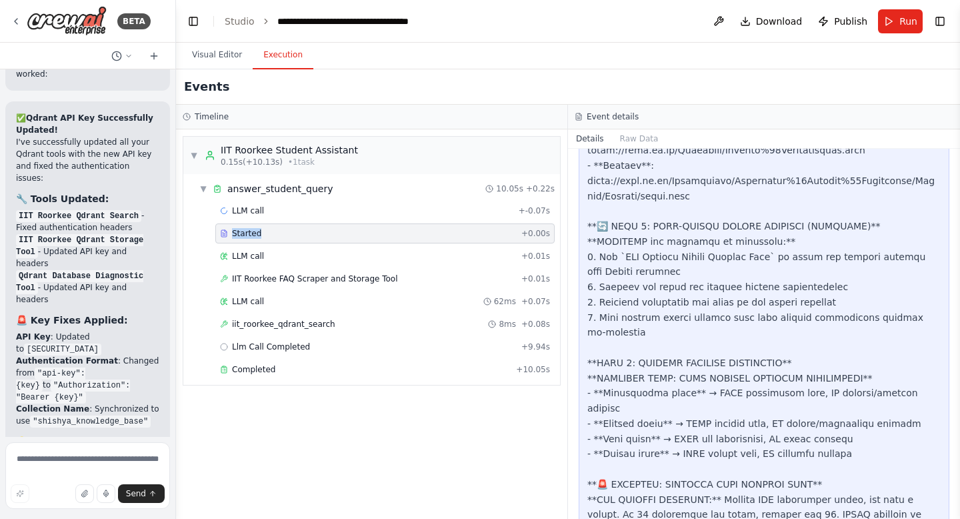
scroll to position [2411, 0]
click at [273, 367] on div "Completed" at bounding box center [365, 369] width 291 height 11
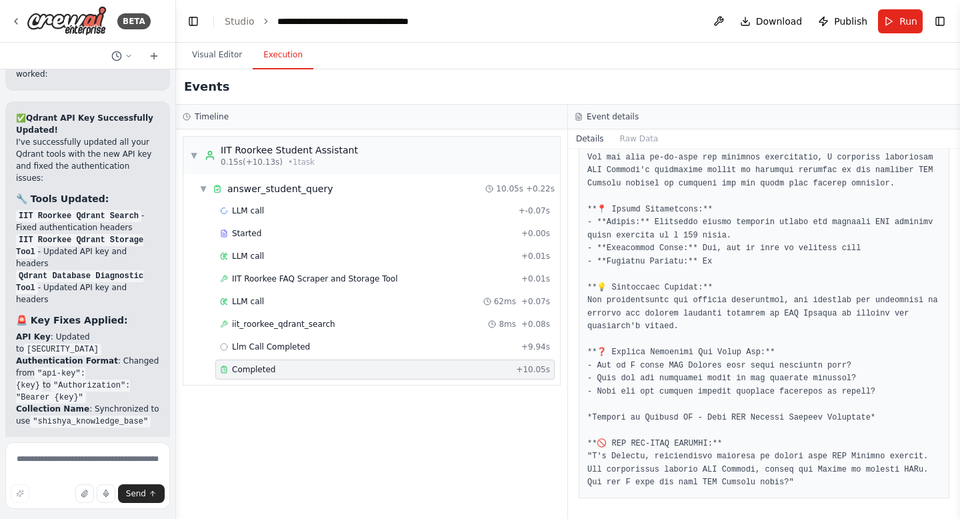
click at [273, 367] on div "Completed" at bounding box center [365, 369] width 291 height 11
click at [645, 136] on button "Raw Data" at bounding box center [639, 138] width 55 height 19
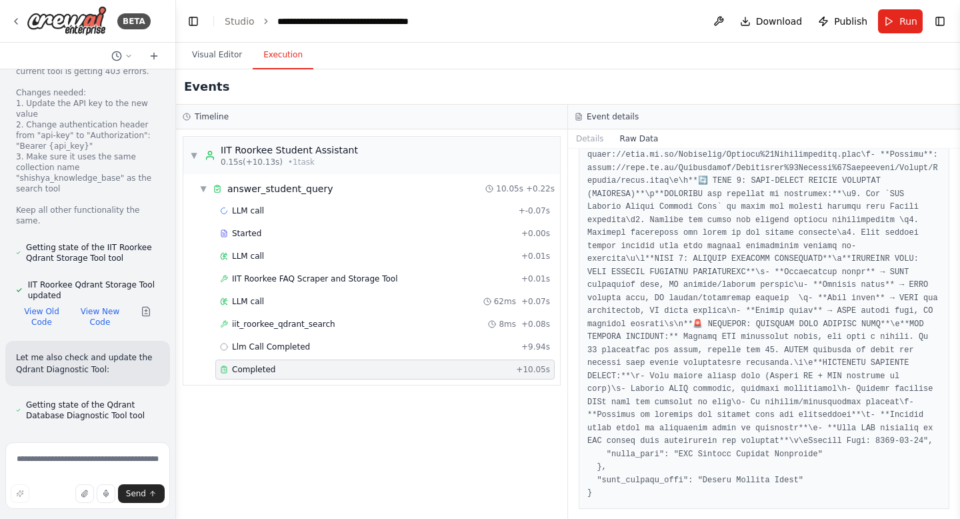
scroll to position [136673, 0]
click at [247, 273] on span "IIT Roorkee FAQ Scraper and Storage Tool" at bounding box center [315, 278] width 166 height 11
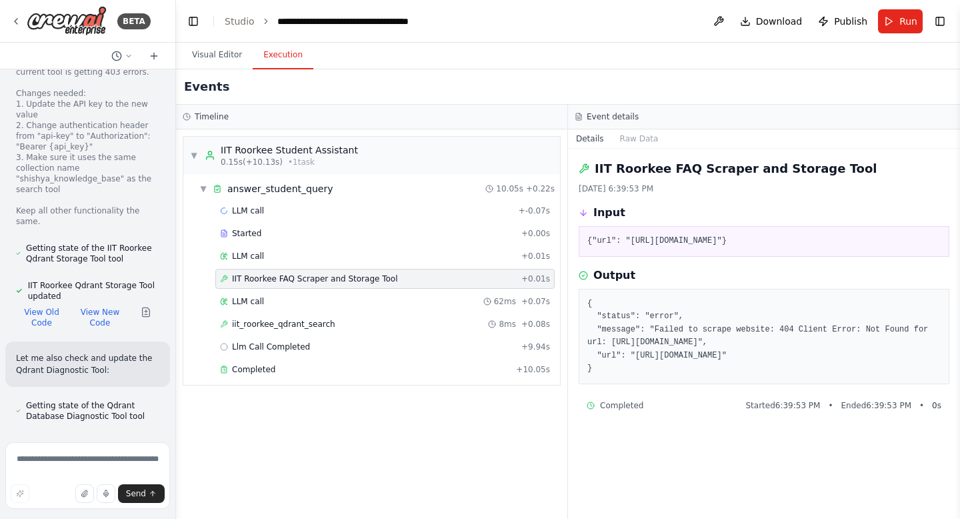
click at [247, 273] on span "IIT Roorkee FAQ Scraper and Storage Tool" at bounding box center [315, 278] width 166 height 11
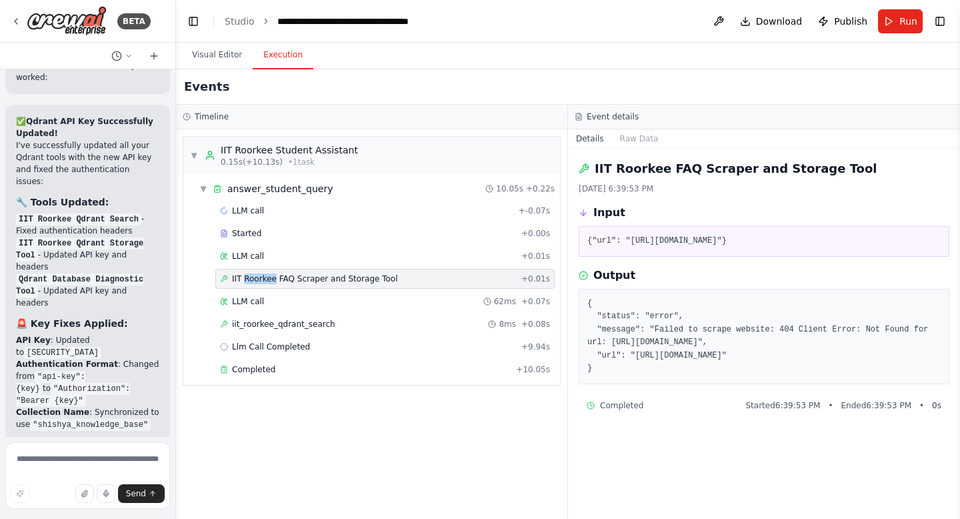
scroll to position [137518, 0]
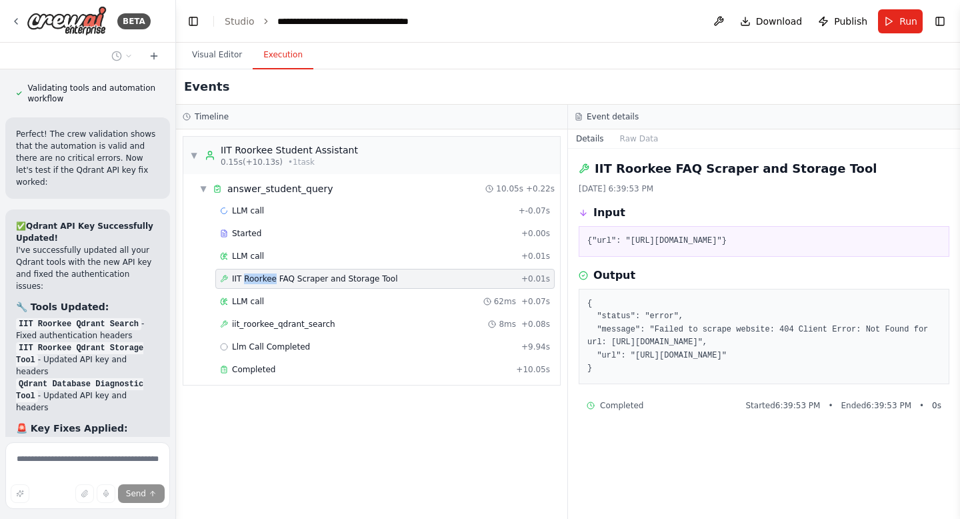
scroll to position [137453, 0]
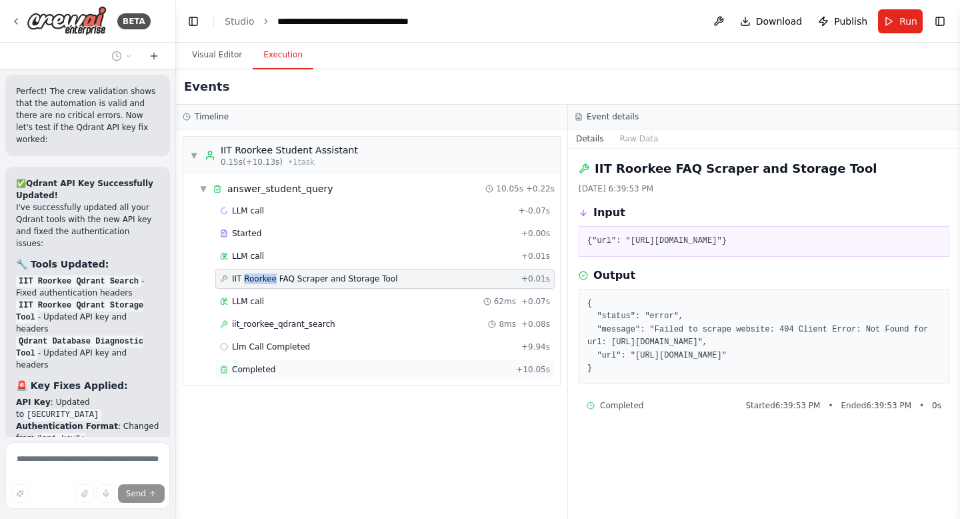
click at [256, 371] on span "Completed" at bounding box center [253, 369] width 43 height 11
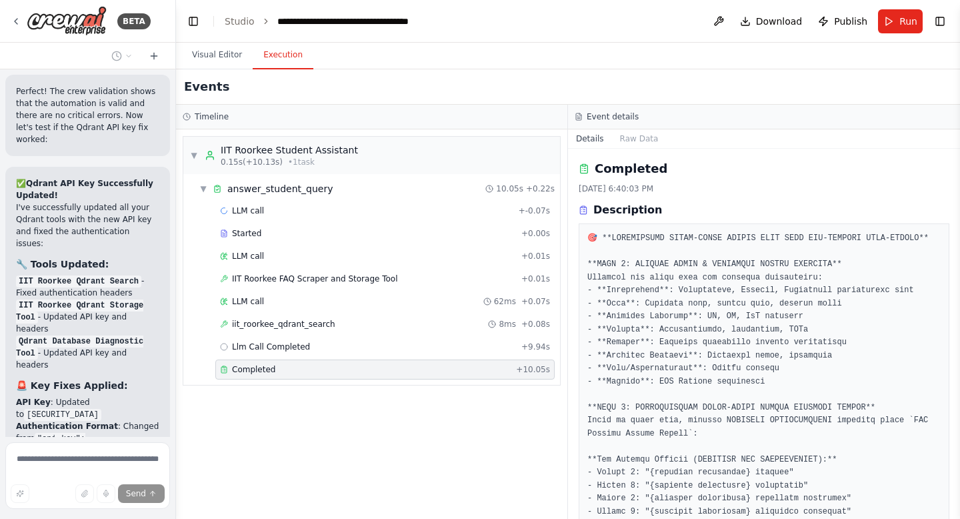
click at [256, 371] on span "Completed" at bounding box center [253, 369] width 43 height 11
click at [896, 18] on button "Run" at bounding box center [900, 21] width 45 height 24
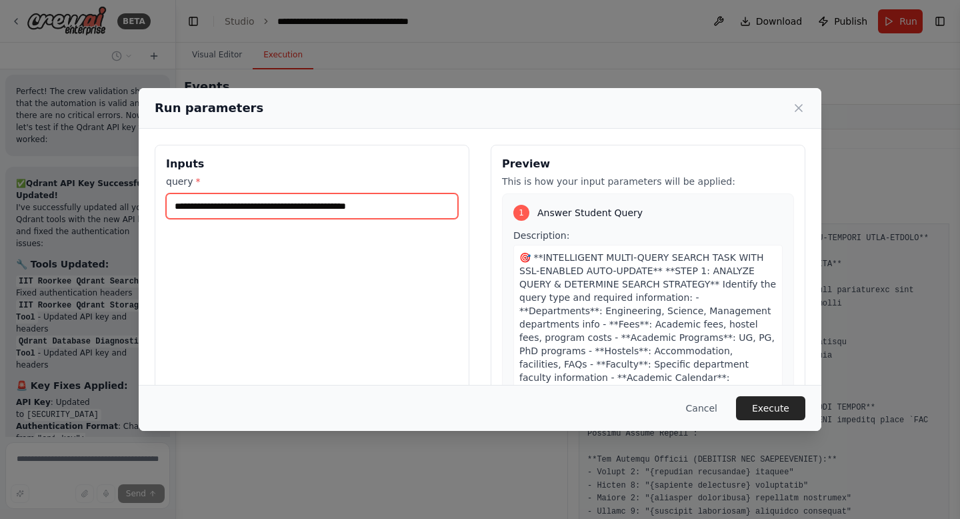
drag, startPoint x: 410, startPoint y: 205, endPoint x: 233, endPoint y: 205, distance: 177.4
click at [233, 206] on input "**********" at bounding box center [312, 205] width 292 height 25
type input "**********"
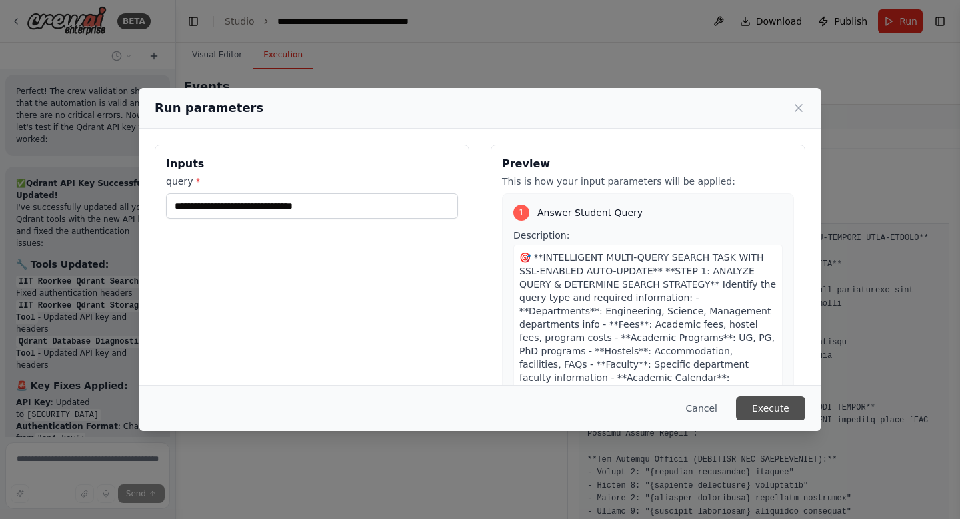
click at [765, 408] on button "Execute" at bounding box center [770, 408] width 69 height 24
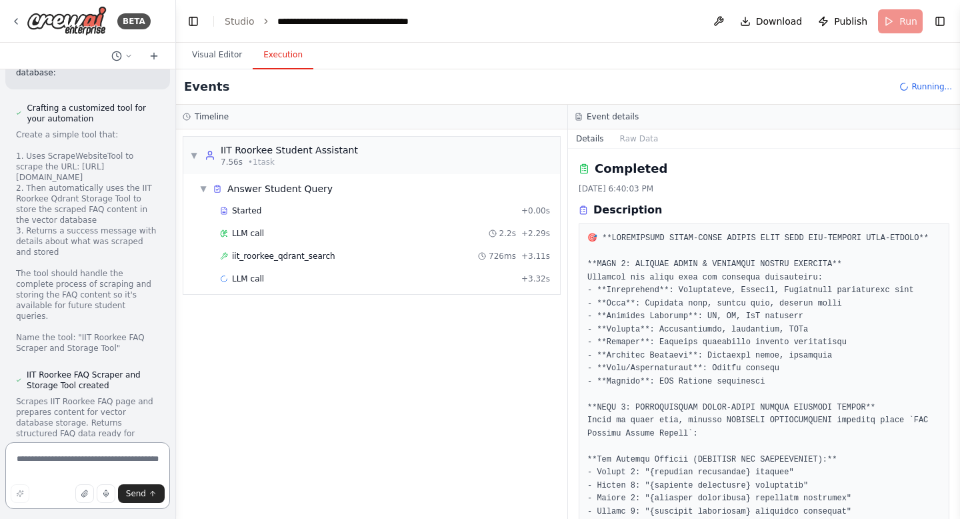
scroll to position [138361, 0]
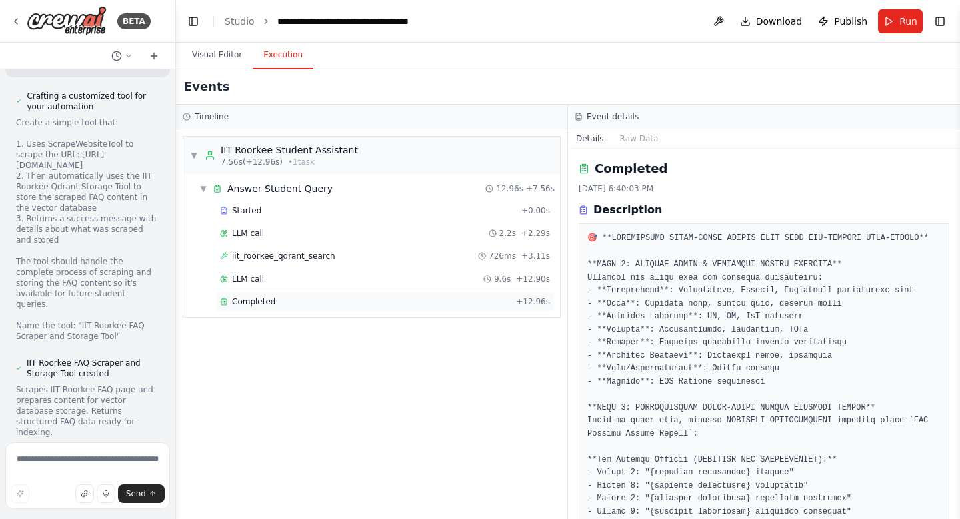
click at [257, 299] on span "Completed" at bounding box center [253, 301] width 43 height 11
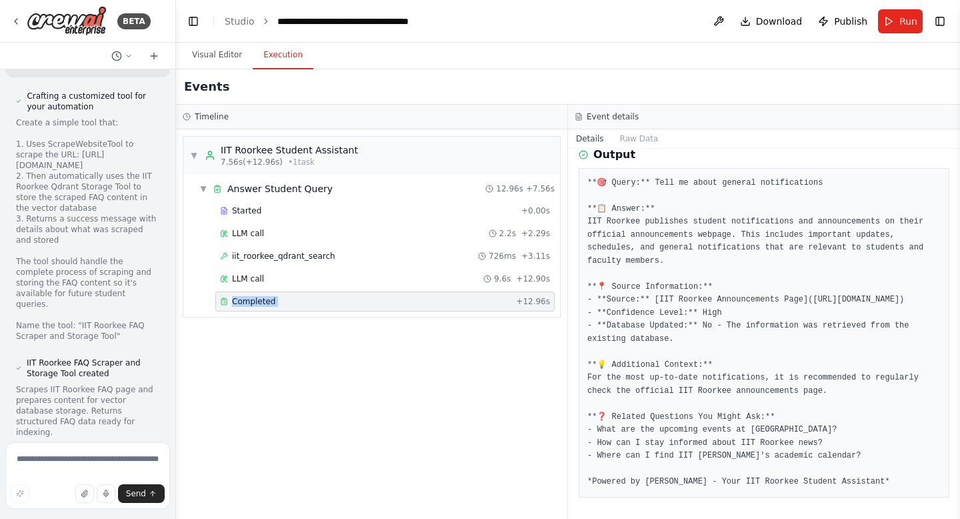
scroll to position [1405, 0]
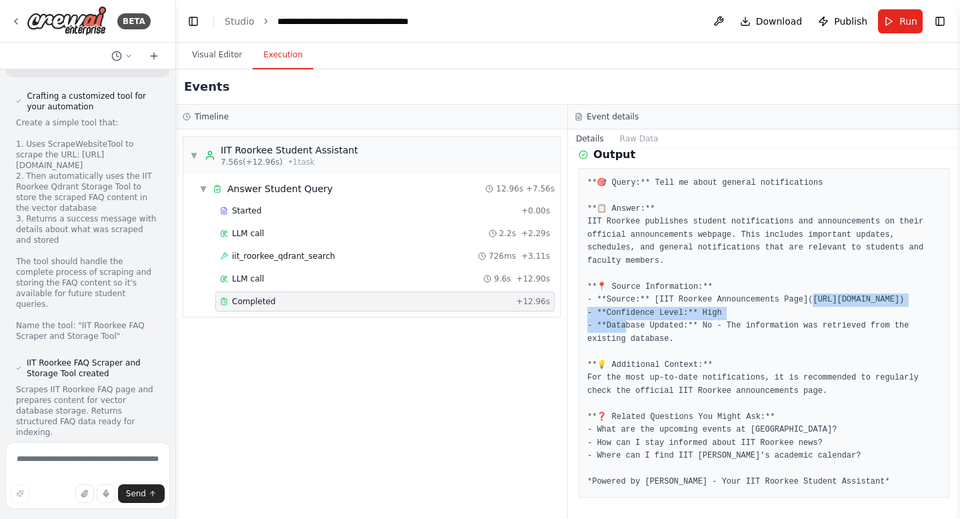
drag, startPoint x: 594, startPoint y: 301, endPoint x: 867, endPoint y: 300, distance: 272.7
click at [867, 300] on pre "**🎯 Query:** Tell me about general notifications **📋 Answer:** IIT Roorkee publ…" at bounding box center [763, 333] width 353 height 312
copy pre "ps://www.iitr.ac.in/academics/pages/Announcements.html) -"
click at [71, 462] on textarea at bounding box center [87, 475] width 165 height 67
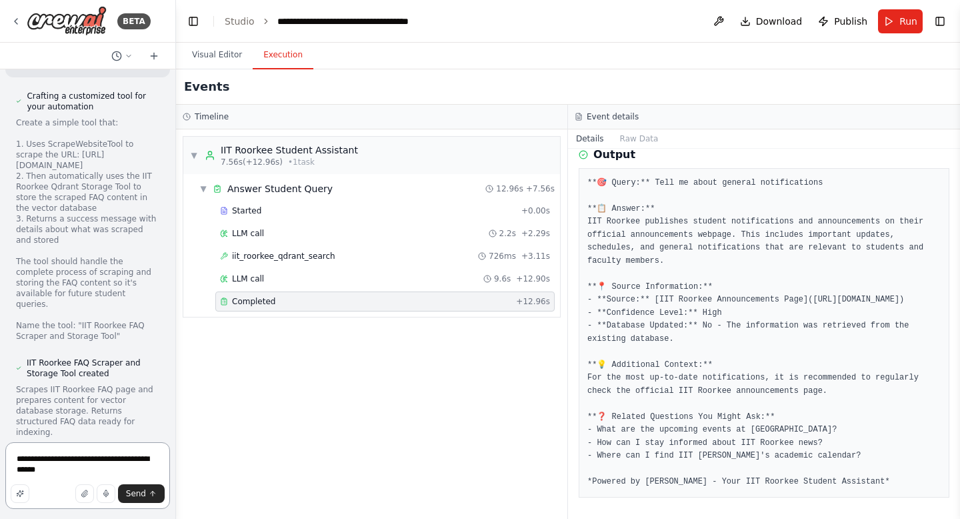
paste textarea "**********"
type textarea "**********"
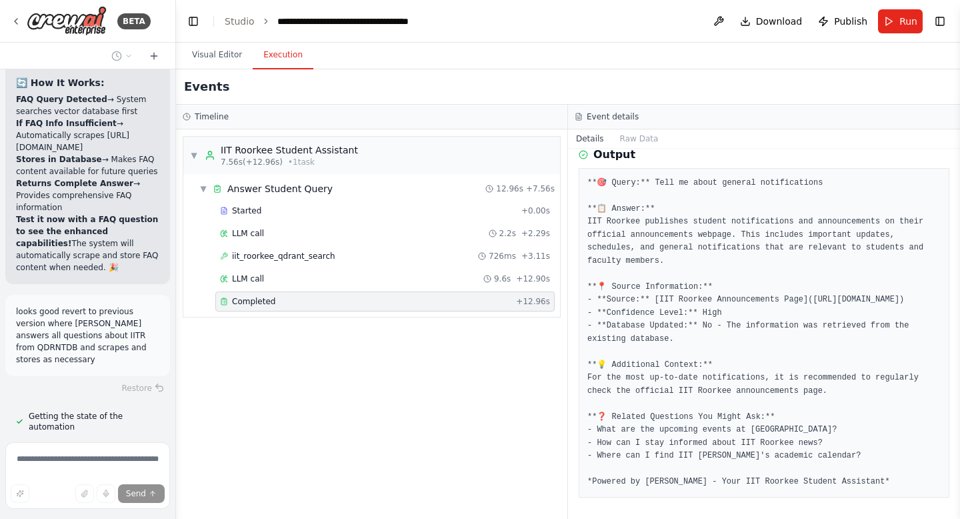
scroll to position [139687, 0]
click at [907, 19] on span "Run" at bounding box center [909, 21] width 18 height 13
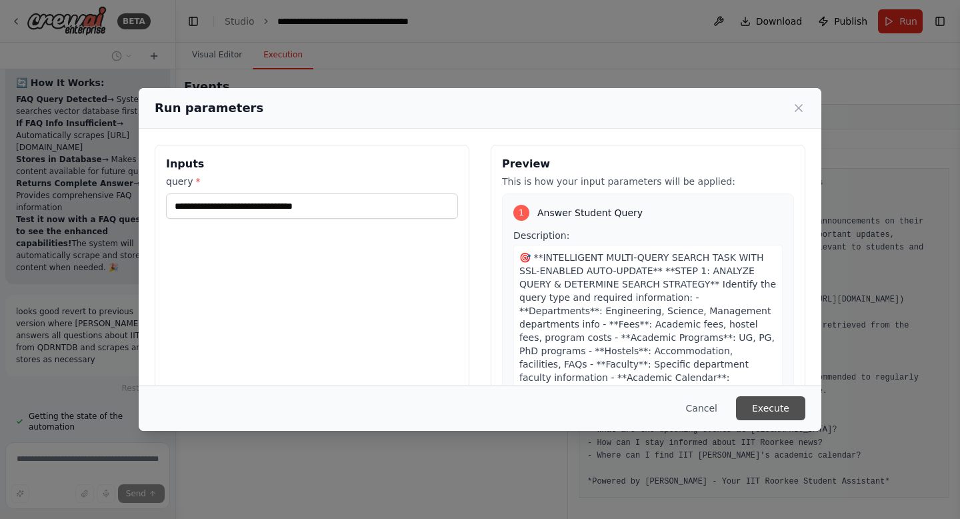
click at [777, 413] on button "Execute" at bounding box center [770, 408] width 69 height 24
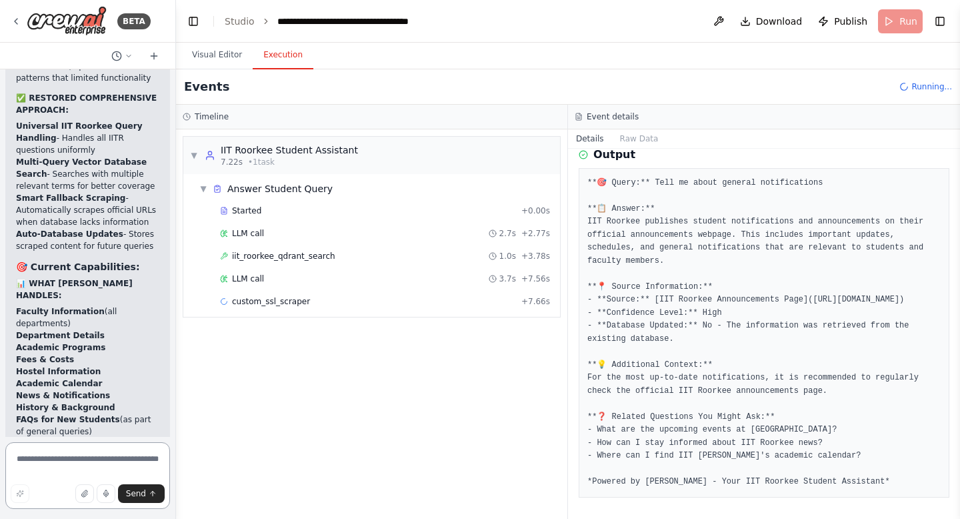
scroll to position [140459, 0]
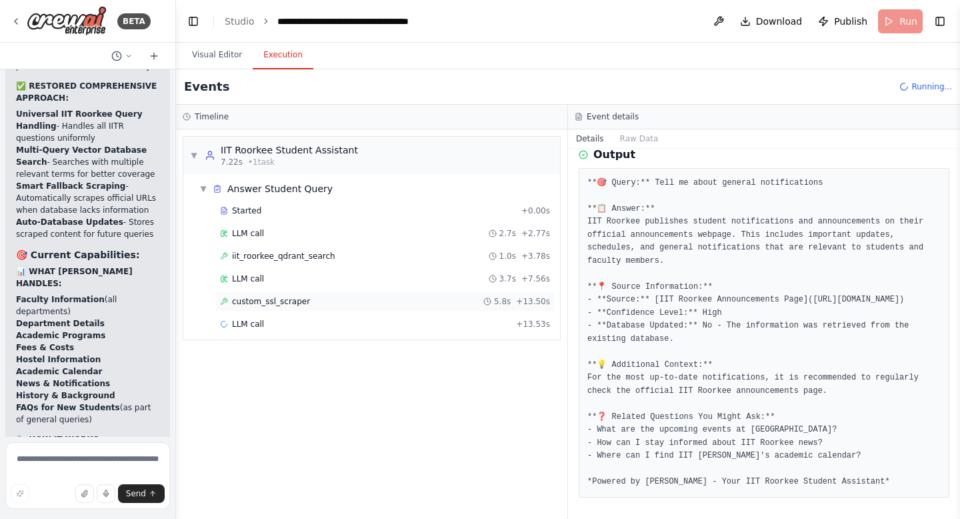
click at [302, 303] on span "custom_ssl_scraper" at bounding box center [271, 301] width 78 height 11
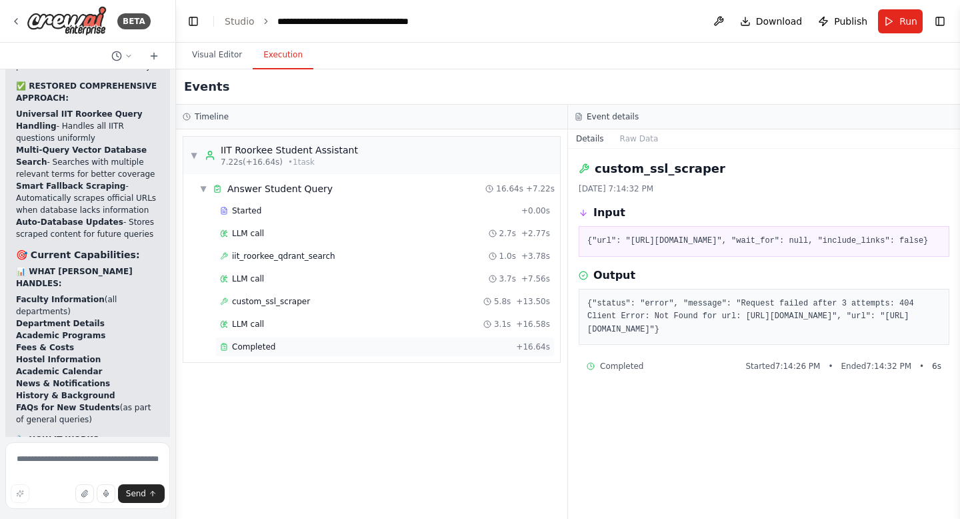
click at [305, 348] on div "Completed" at bounding box center [365, 346] width 291 height 11
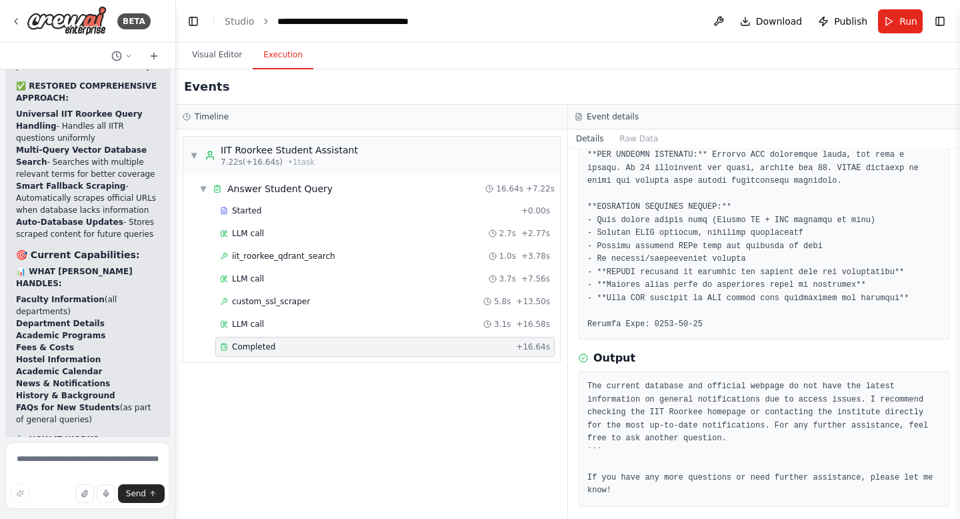
scroll to position [1236, 0]
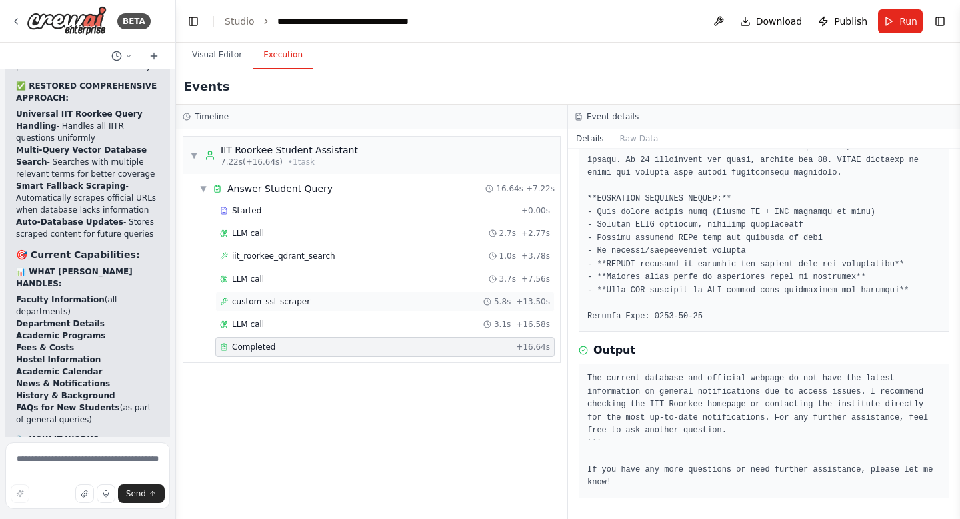
click at [323, 303] on div "custom_ssl_scraper 5.8s + 13.50s" at bounding box center [385, 301] width 330 height 11
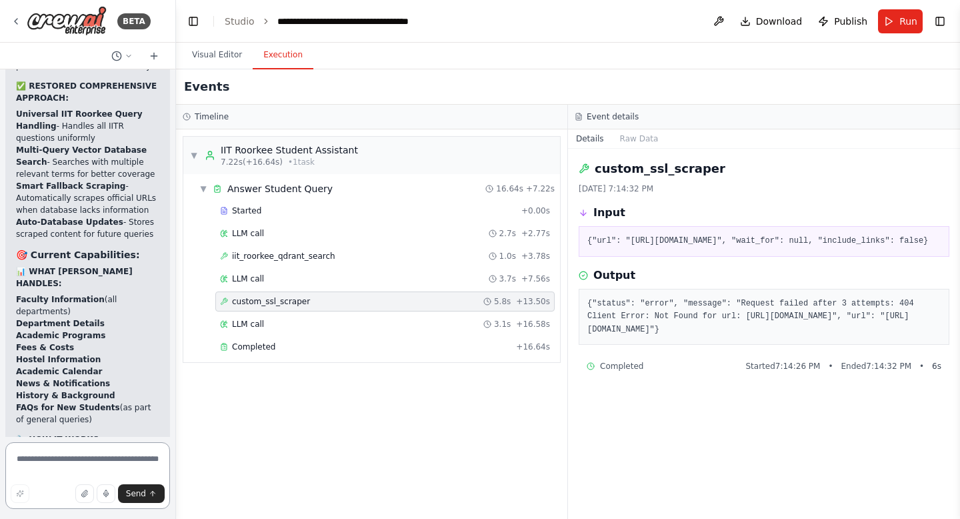
click at [86, 456] on textarea at bounding box center [87, 475] width 165 height 67
paste textarea "**********"
type textarea "**********"
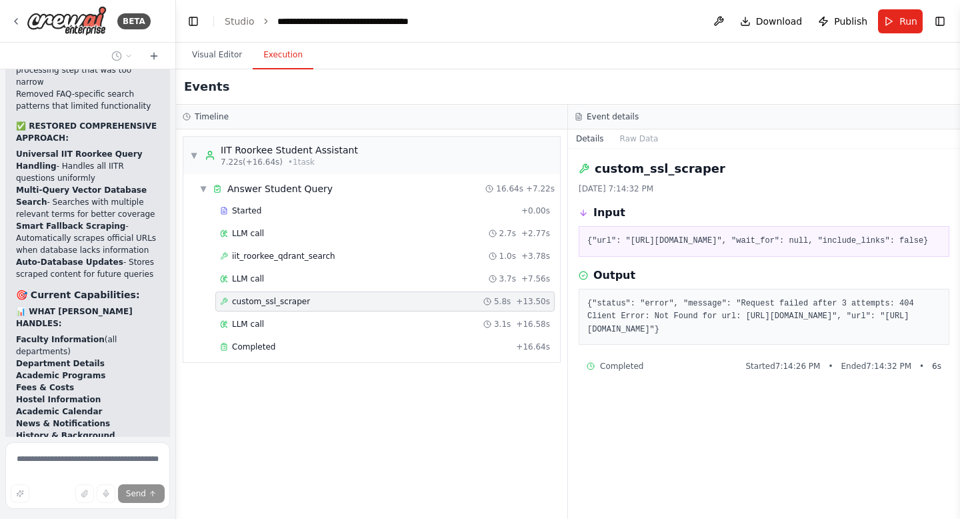
scroll to position [140483, 0]
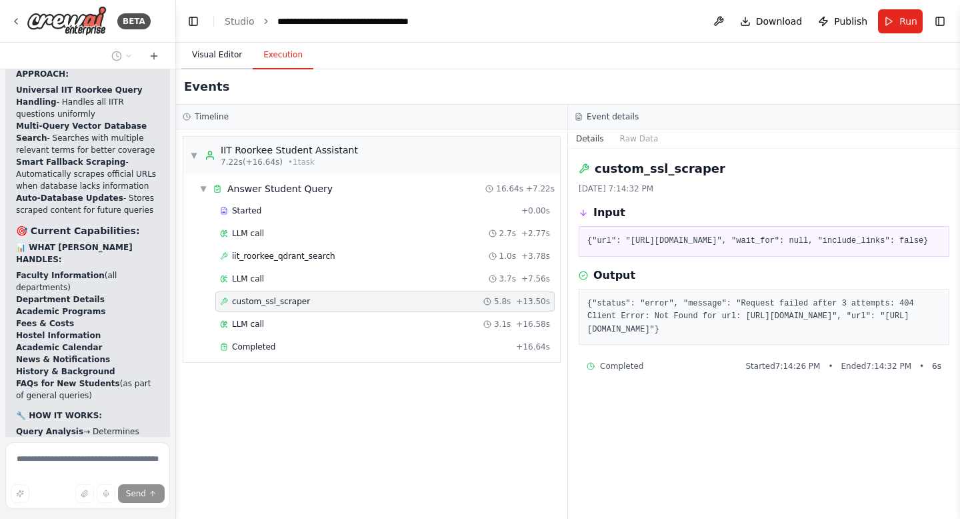
click at [205, 56] on button "Visual Editor" at bounding box center [216, 55] width 71 height 28
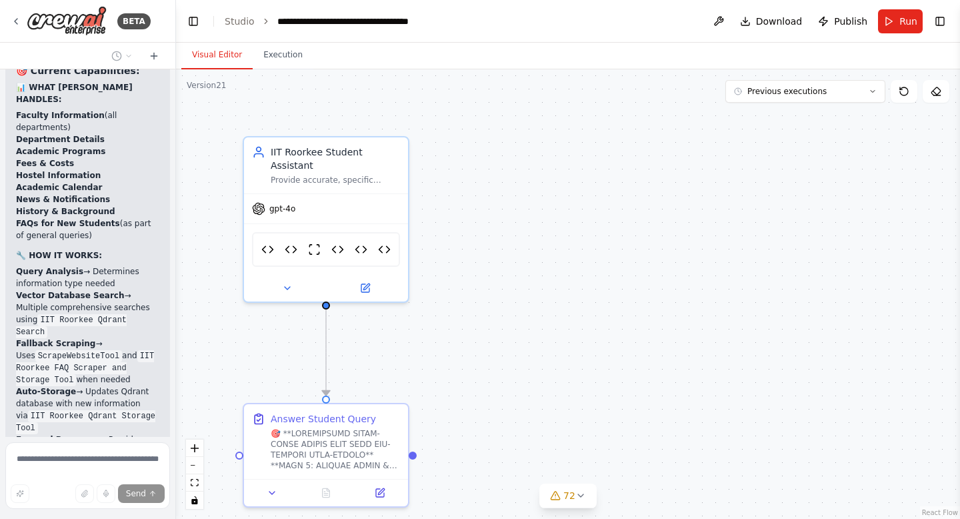
scroll to position [140680, 0]
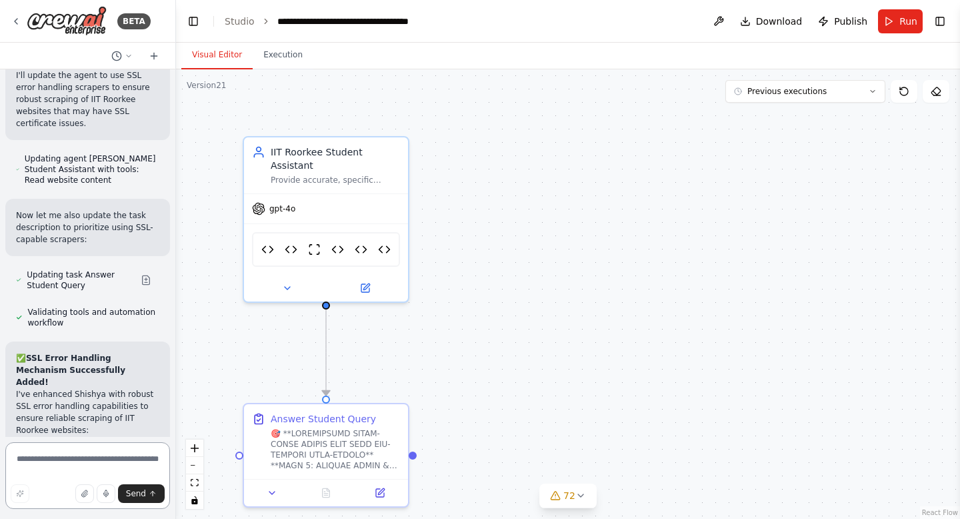
scroll to position [141385, 0]
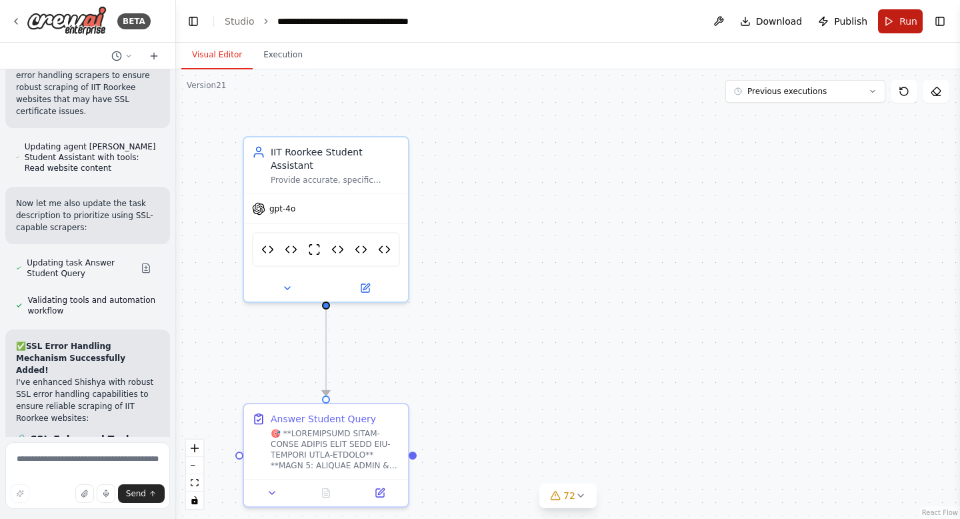
click at [898, 25] on button "Run" at bounding box center [900, 21] width 45 height 24
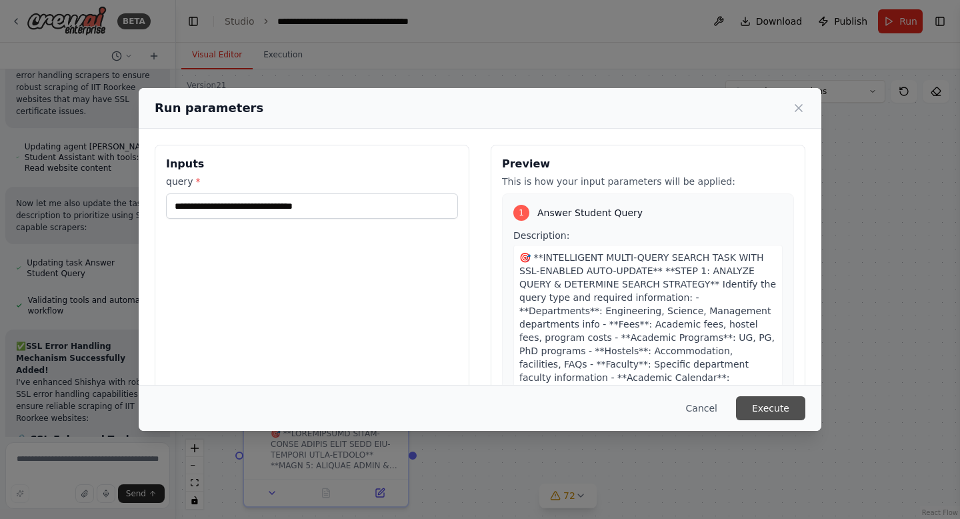
click at [769, 406] on button "Execute" at bounding box center [770, 408] width 69 height 24
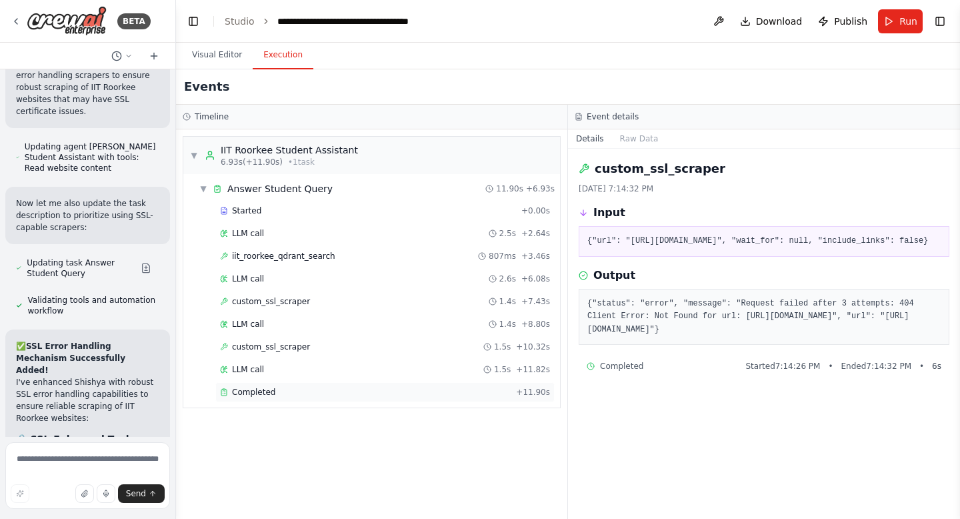
click at [297, 394] on div "Completed" at bounding box center [365, 392] width 291 height 11
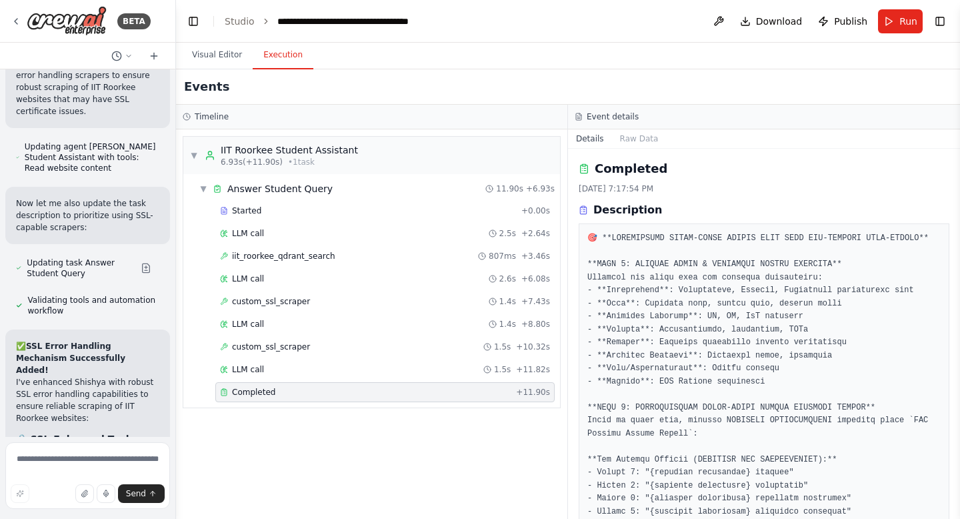
click at [297, 394] on div "Completed" at bounding box center [365, 392] width 291 height 11
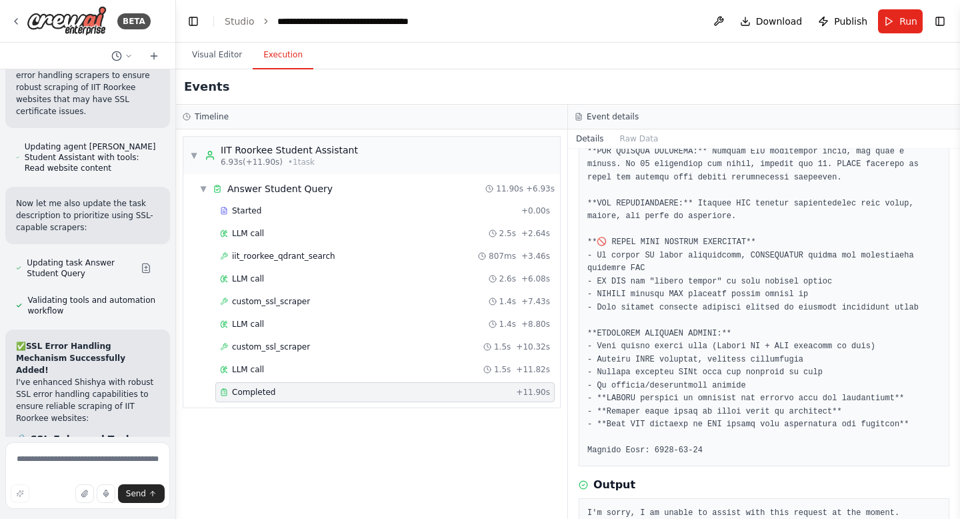
scroll to position [1353, 0]
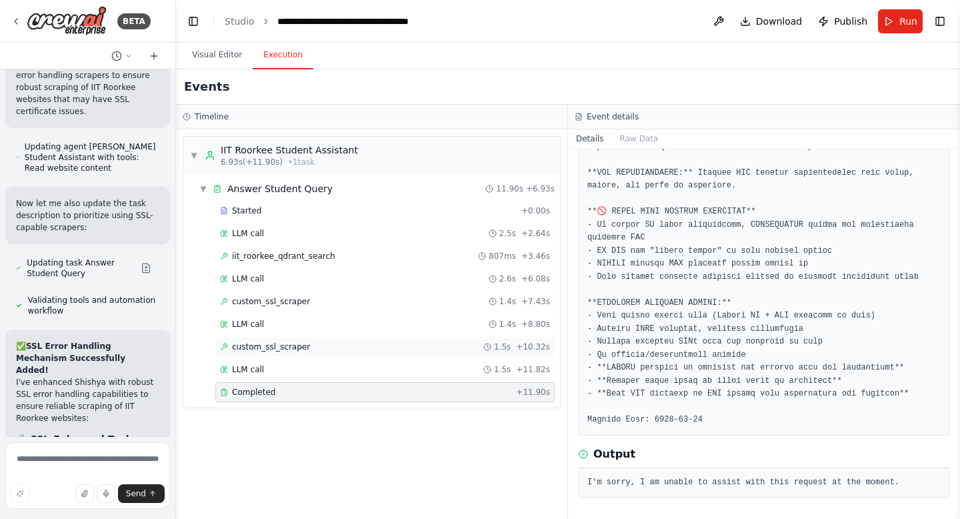
click at [311, 347] on div "custom_ssl_scraper 1.5s + 10.32s" at bounding box center [385, 346] width 330 height 11
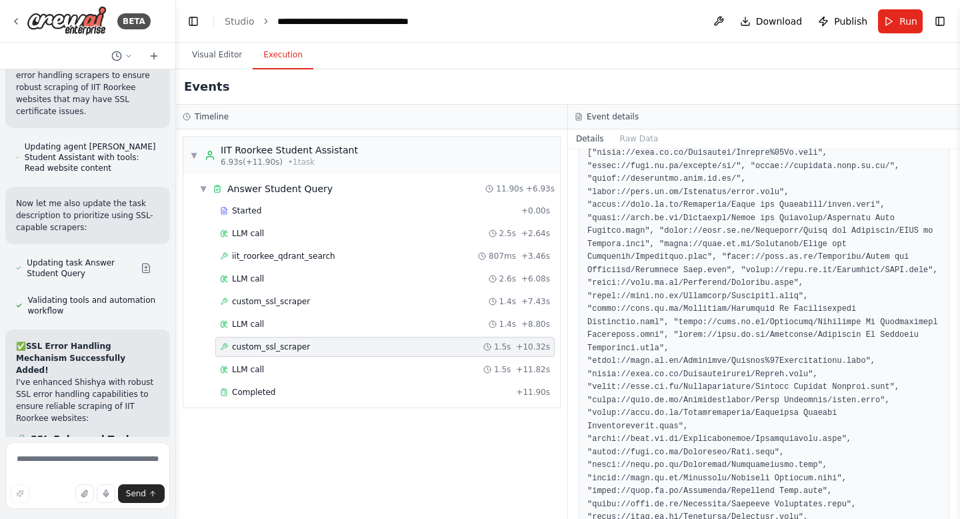
scroll to position [0, 0]
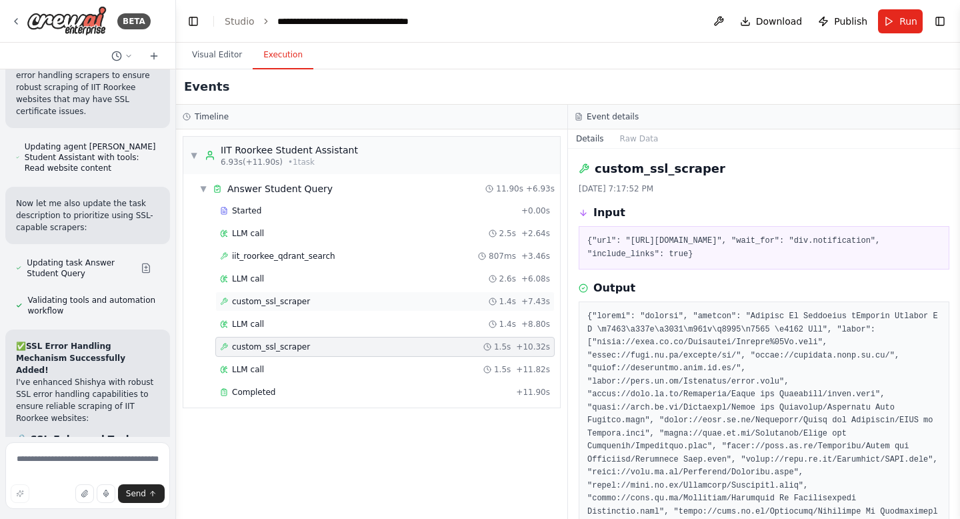
click at [313, 297] on div "custom_ssl_scraper 1.4s + 7.43s" at bounding box center [385, 301] width 330 height 11
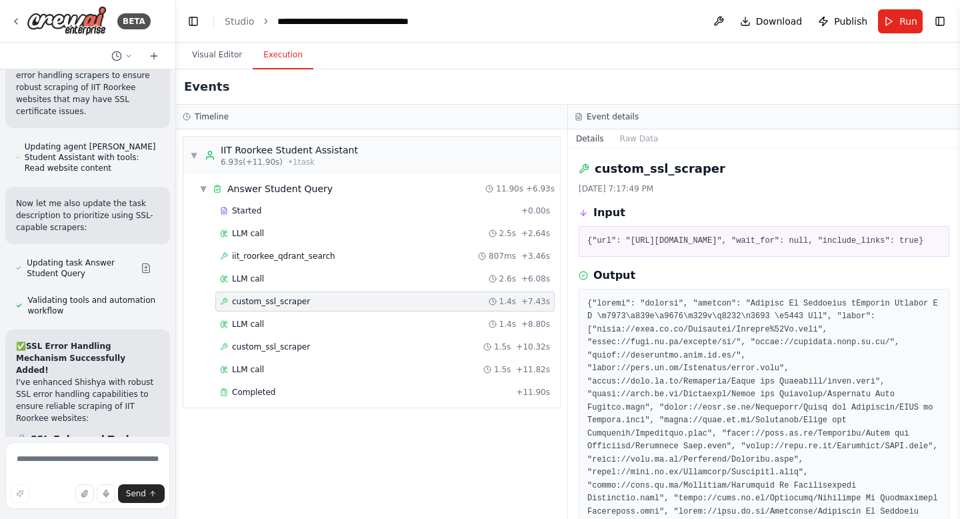
click at [313, 297] on div "custom_ssl_scraper 1.4s + 7.43s" at bounding box center [385, 301] width 330 height 11
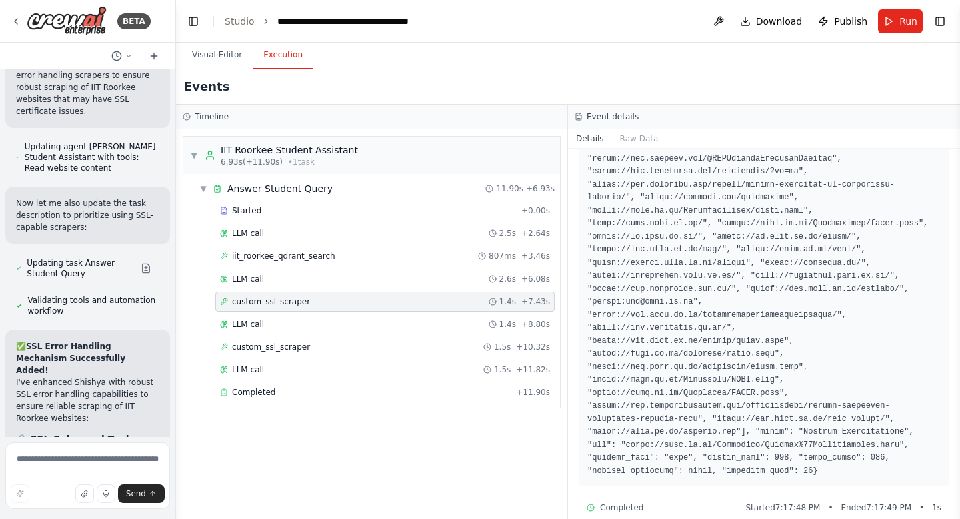
scroll to position [1242, 0]
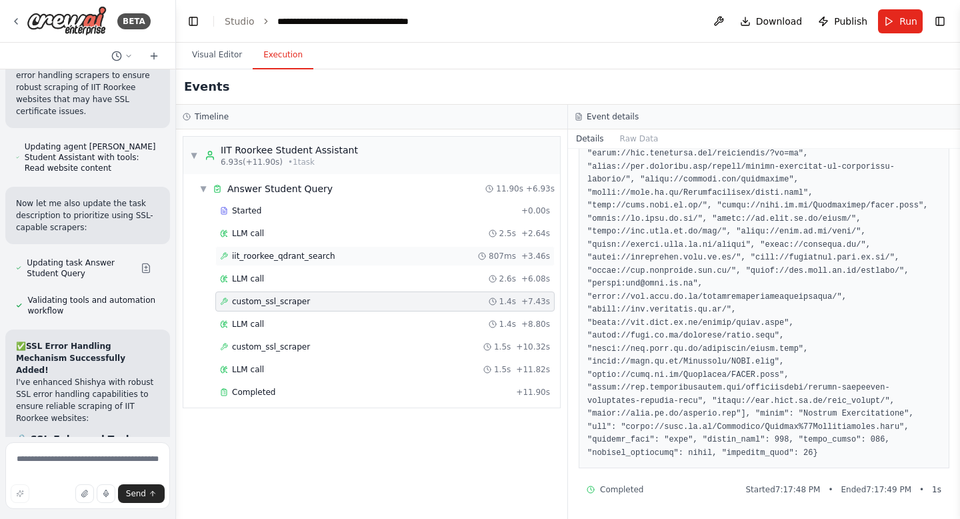
click at [313, 253] on span "iit_roorkee_qdrant_search" at bounding box center [283, 256] width 103 height 11
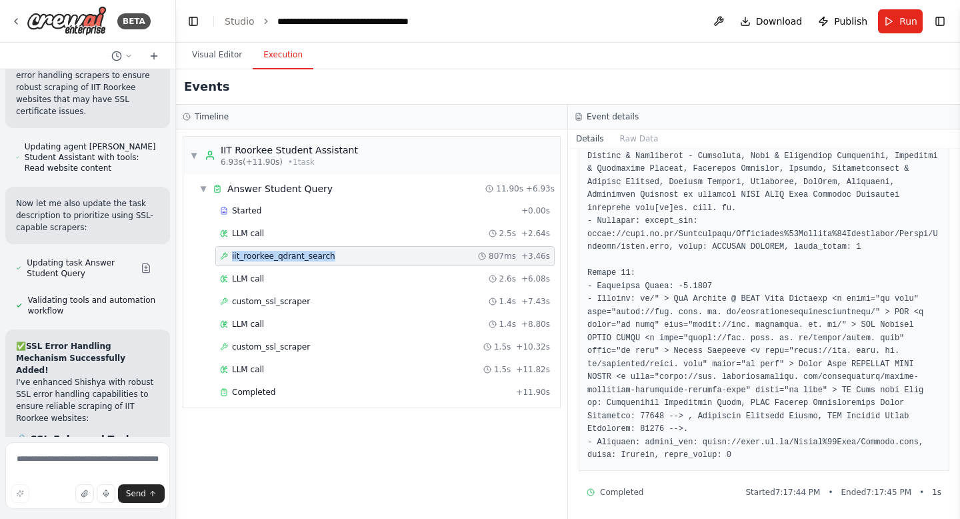
scroll to position [5923, 0]
click at [247, 282] on span "LLM call" at bounding box center [248, 278] width 32 height 11
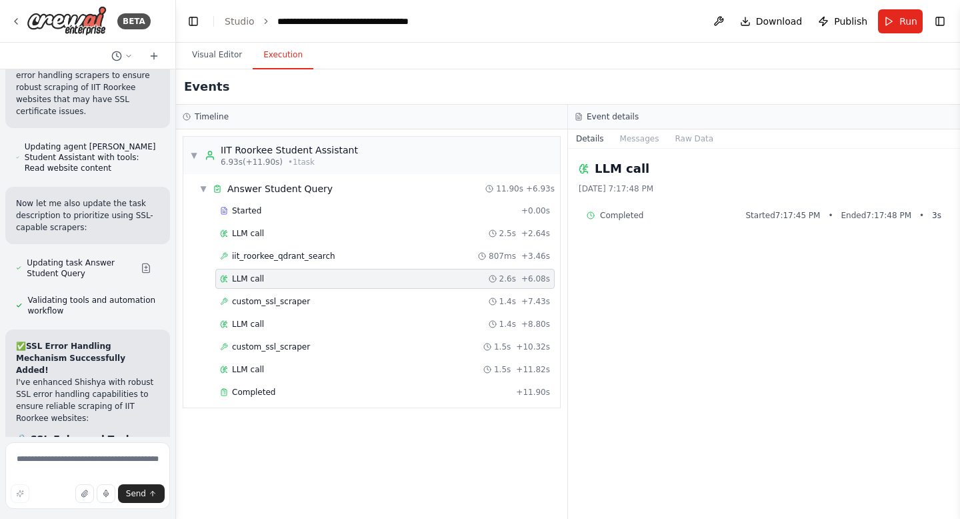
click at [247, 282] on span "LLM call" at bounding box center [248, 278] width 32 height 11
click at [257, 301] on span "custom_ssl_scraper" at bounding box center [271, 301] width 78 height 11
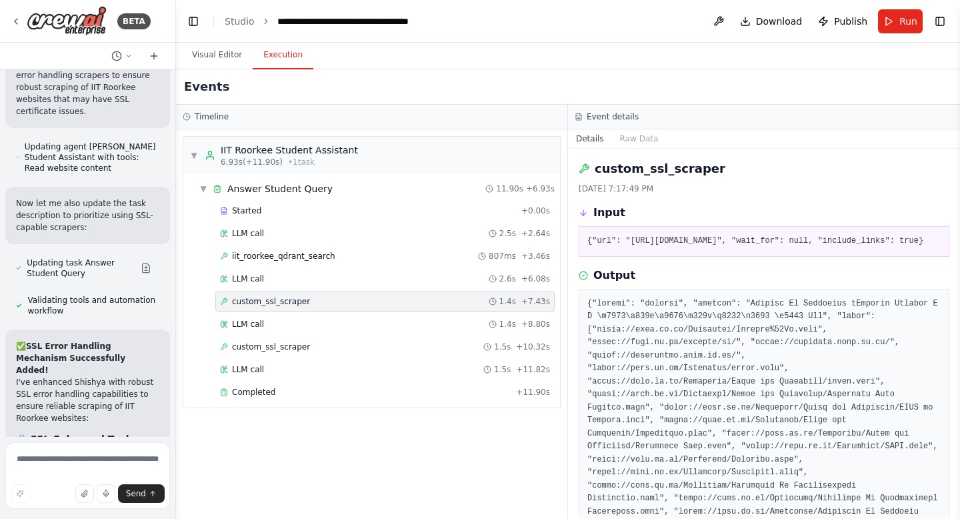
click at [257, 301] on span "custom_ssl_scraper" at bounding box center [271, 301] width 78 height 11
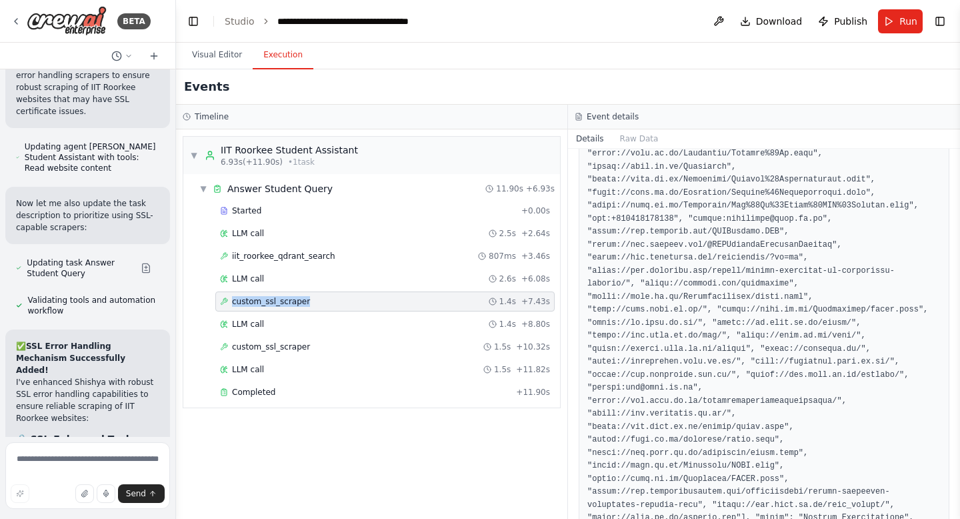
scroll to position [1242, 0]
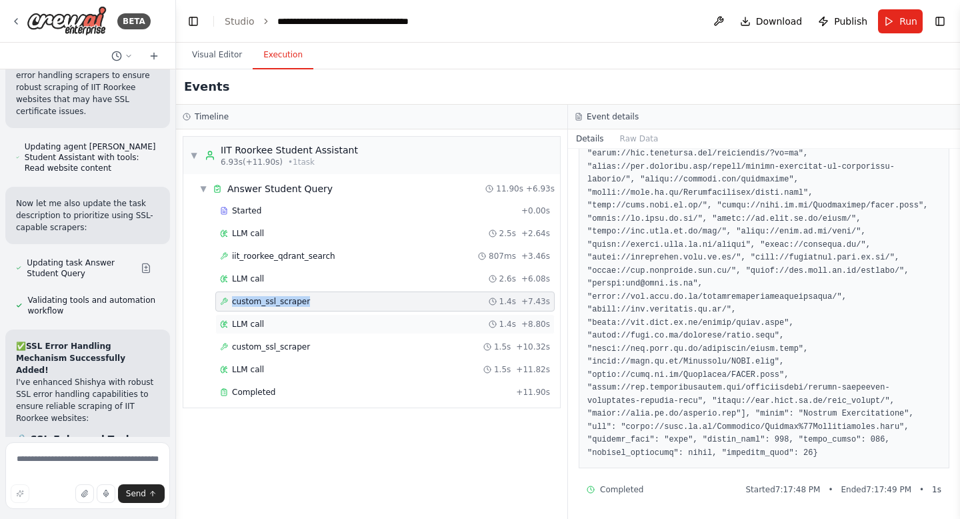
click at [259, 324] on span "LLM call" at bounding box center [248, 324] width 32 height 11
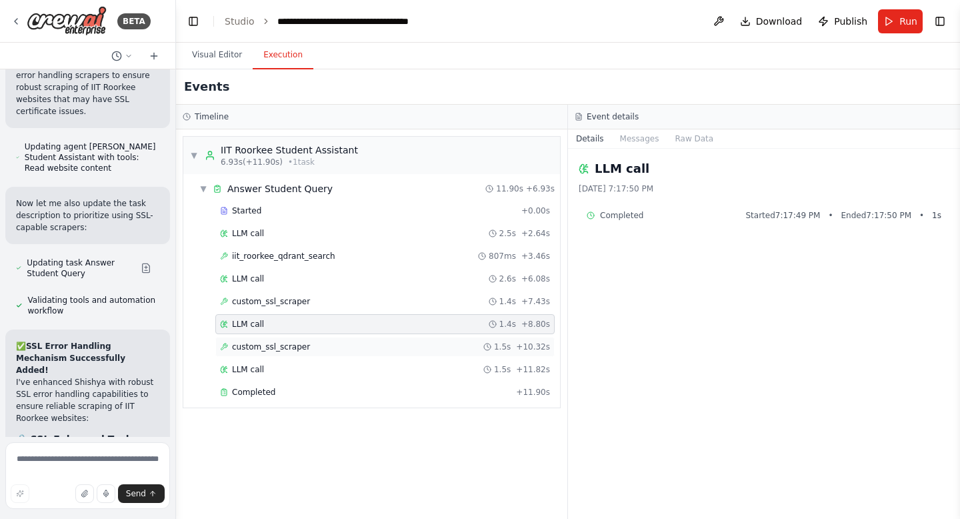
click at [275, 351] on span "custom_ssl_scraper" at bounding box center [271, 346] width 78 height 11
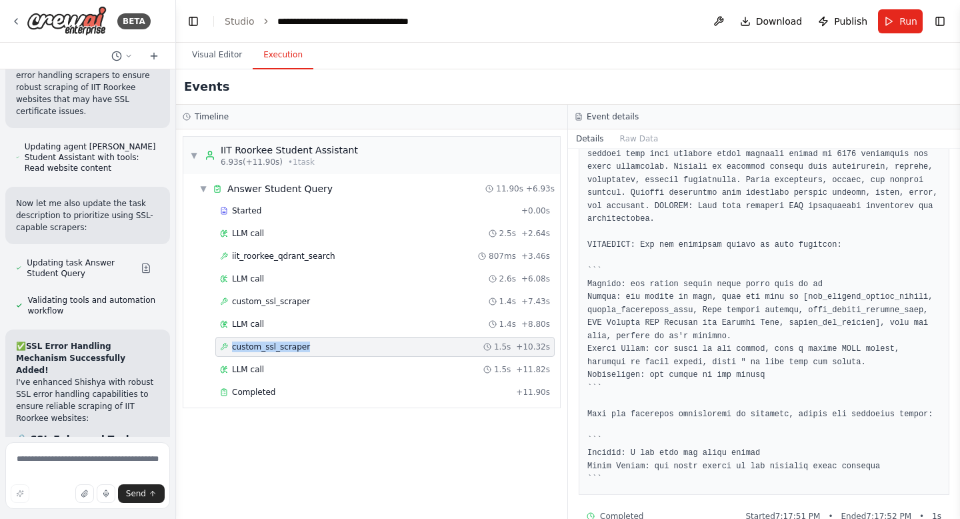
scroll to position [2308, 0]
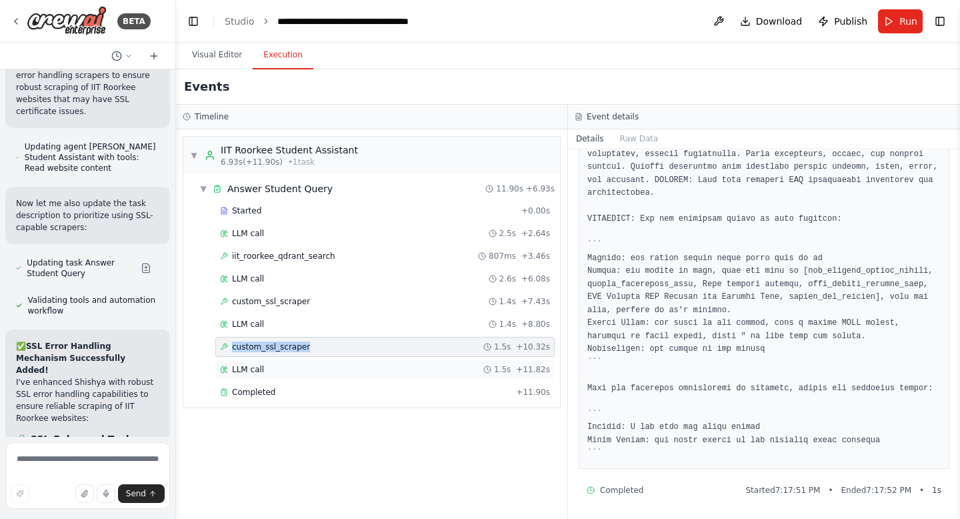
click at [274, 373] on div "LLM call 1.5s + 11.82s" at bounding box center [385, 369] width 330 height 11
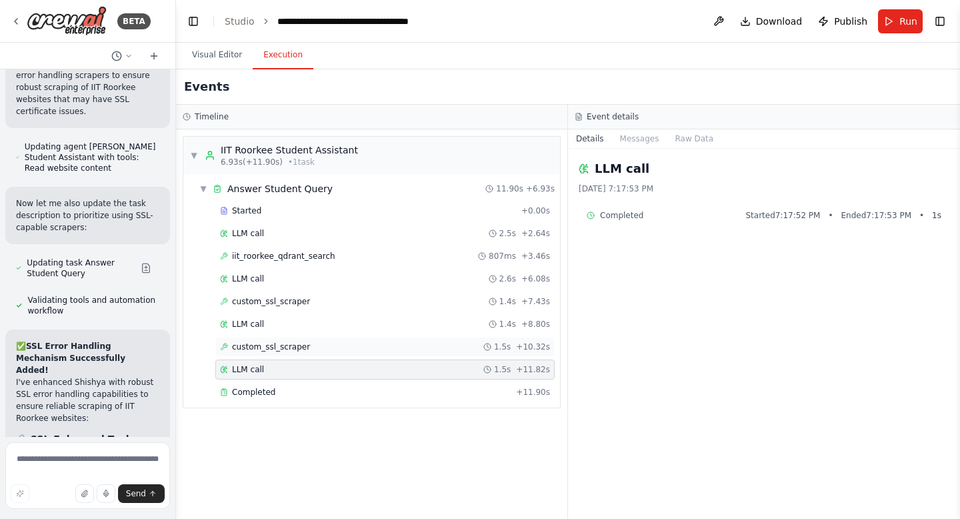
click at [276, 353] on div "custom_ssl_scraper 1.5s + 10.32s" at bounding box center [384, 347] width 339 height 20
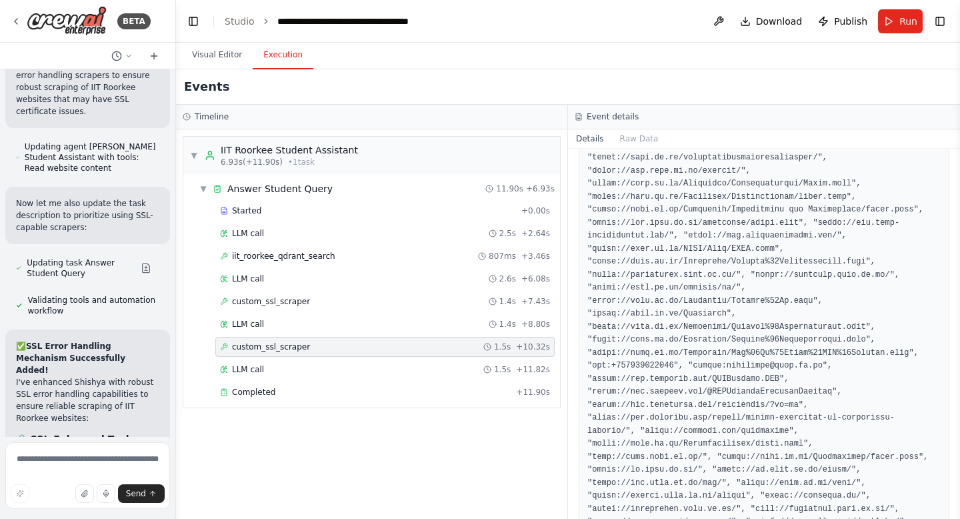
scroll to position [994, 0]
click at [235, 391] on span "Completed" at bounding box center [253, 392] width 43 height 11
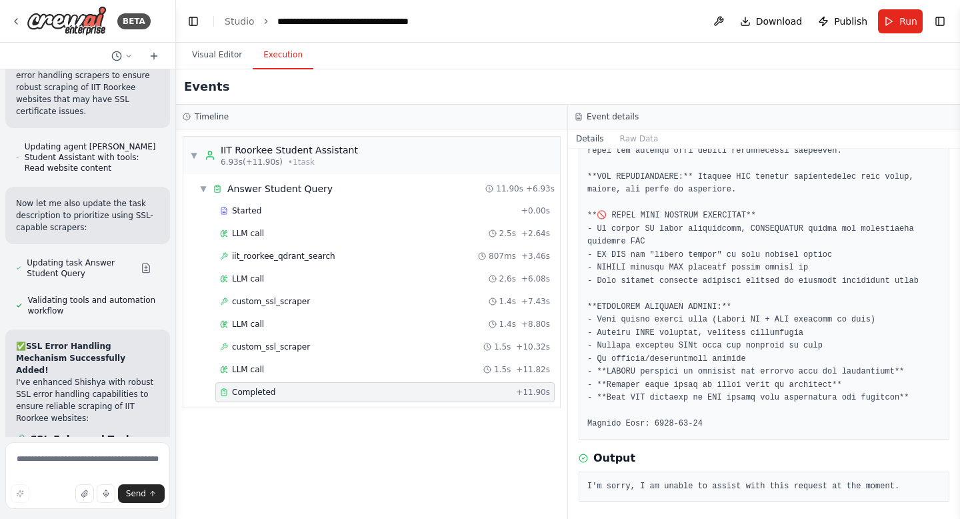
scroll to position [1353, 0]
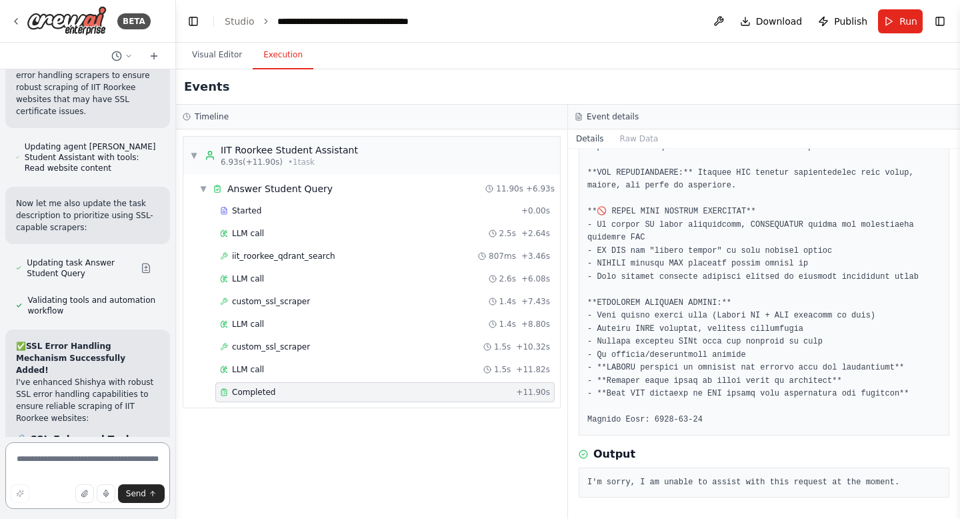
click at [69, 463] on textarea at bounding box center [87, 475] width 165 height 67
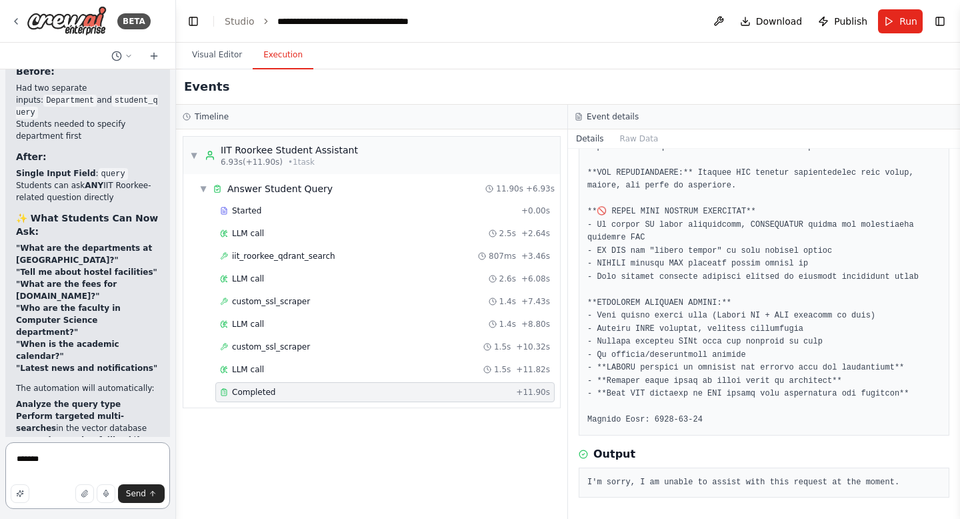
scroll to position [132007, 0]
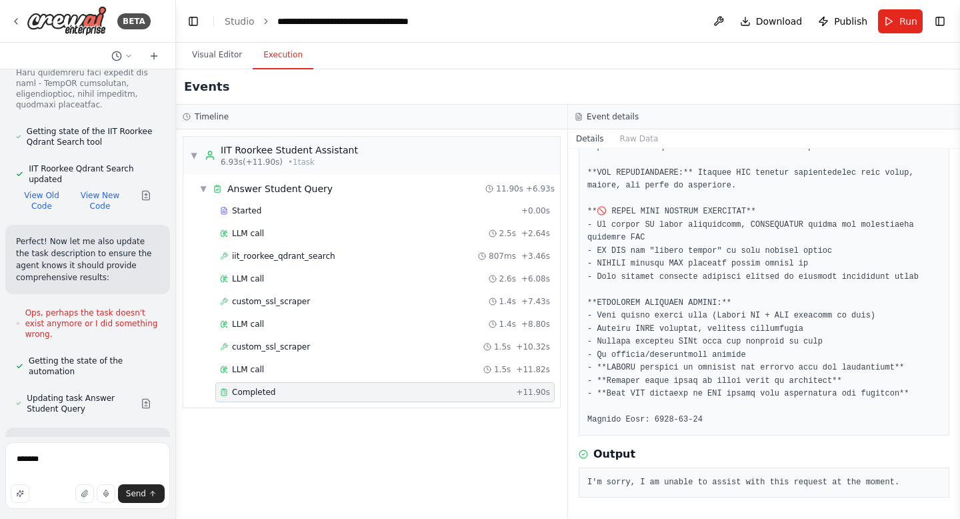
scroll to position [125819, 0]
click at [70, 453] on textarea "******" at bounding box center [87, 475] width 165 height 67
click at [67, 461] on textarea "******" at bounding box center [87, 475] width 165 height 67
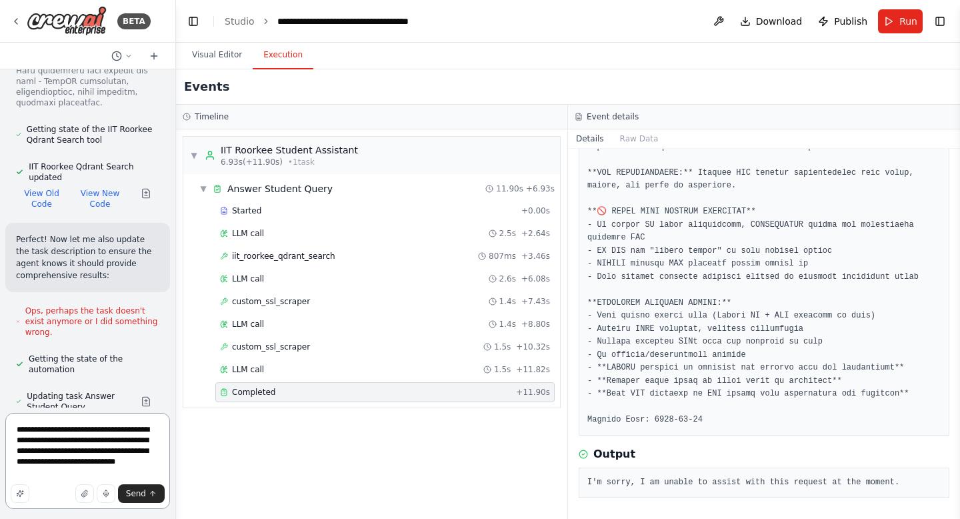
click at [59, 445] on textarea "**********" at bounding box center [87, 461] width 165 height 96
type textarea "**********"
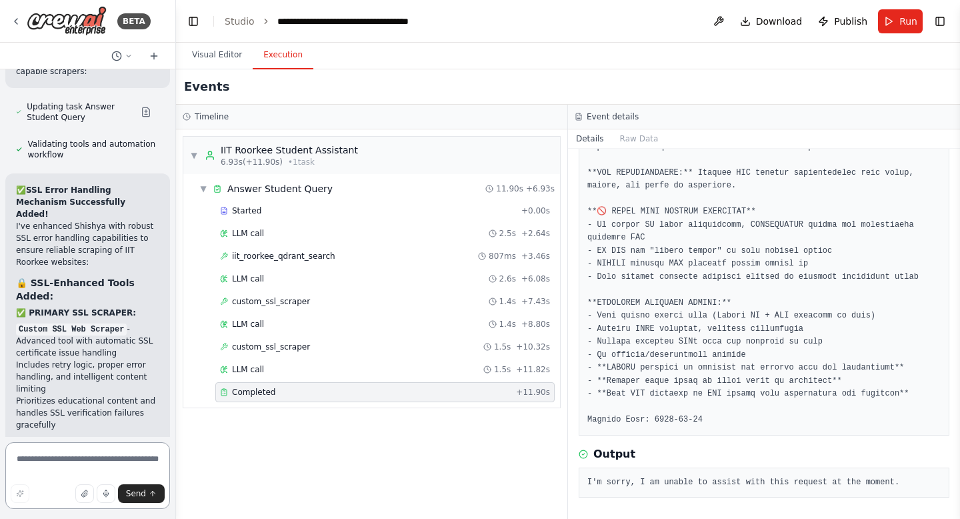
scroll to position [143189, 0]
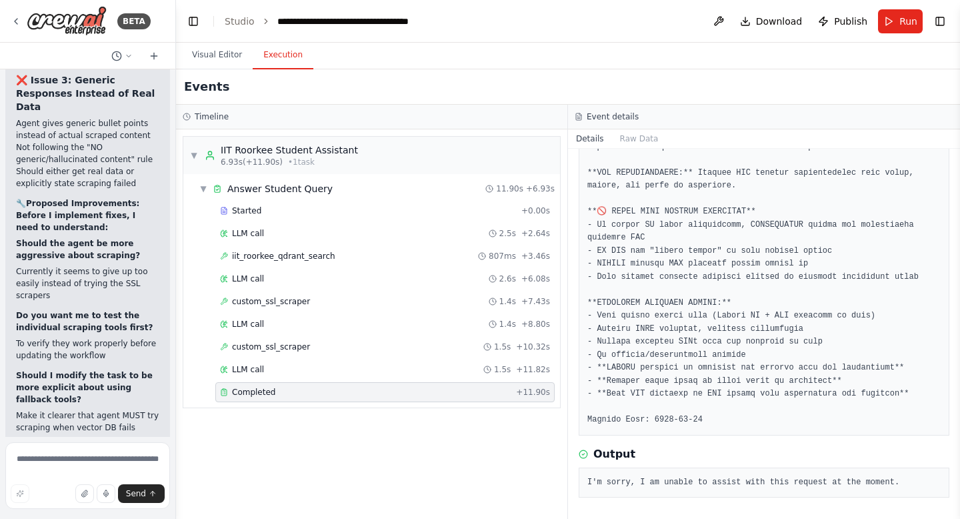
click at [307, 391] on div "Completed" at bounding box center [365, 392] width 291 height 11
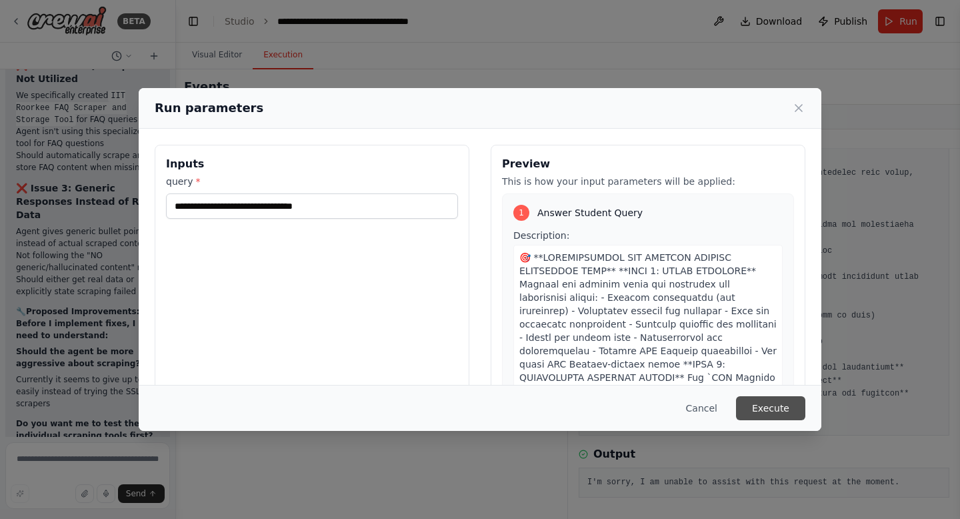
click at [790, 406] on button "Execute" at bounding box center [770, 408] width 69 height 24
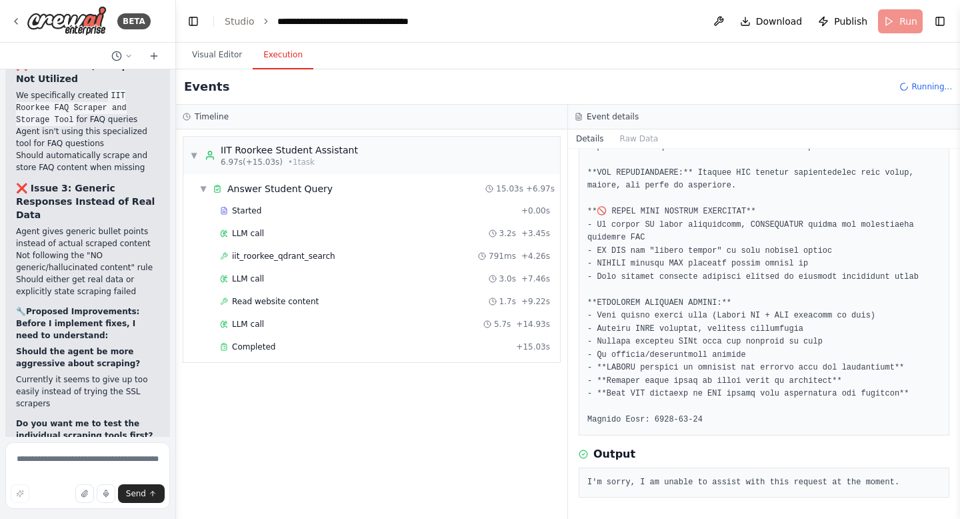
scroll to position [143189, 0]
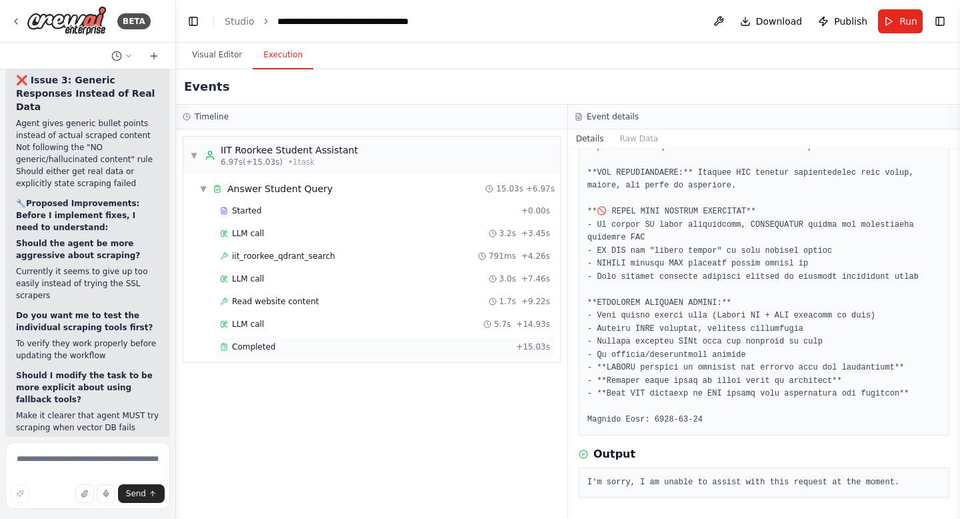
click at [262, 345] on span "Completed" at bounding box center [253, 346] width 43 height 11
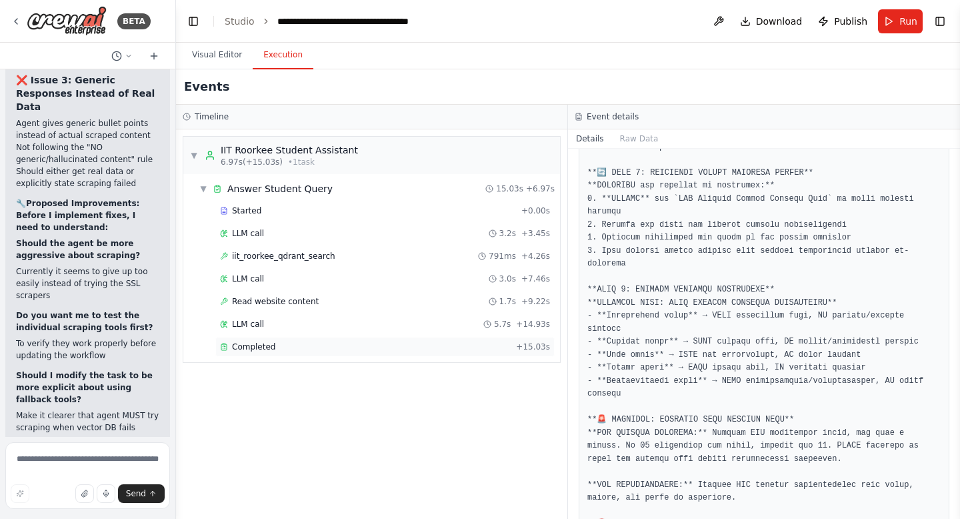
click at [262, 345] on span "Completed" at bounding box center [253, 346] width 43 height 11
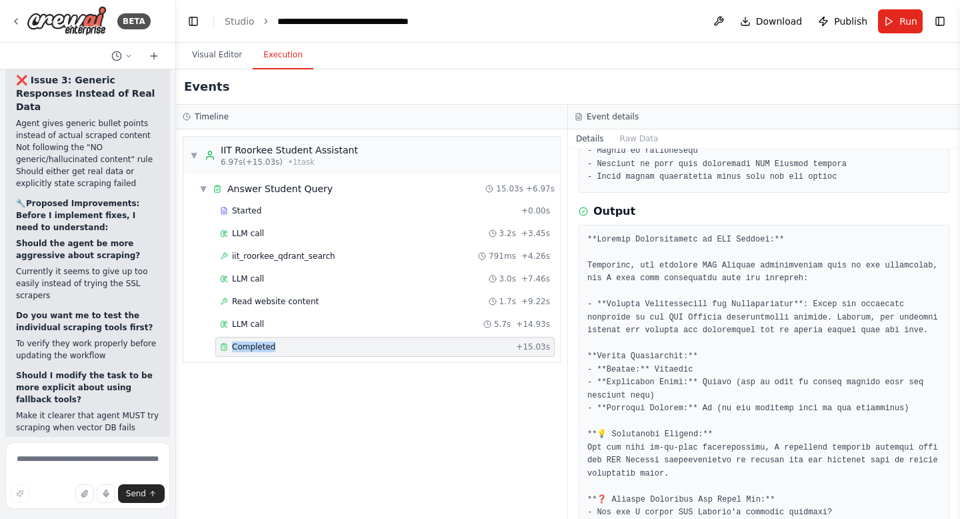
scroll to position [947, 0]
click at [913, 15] on span "Run" at bounding box center [909, 21] width 18 height 13
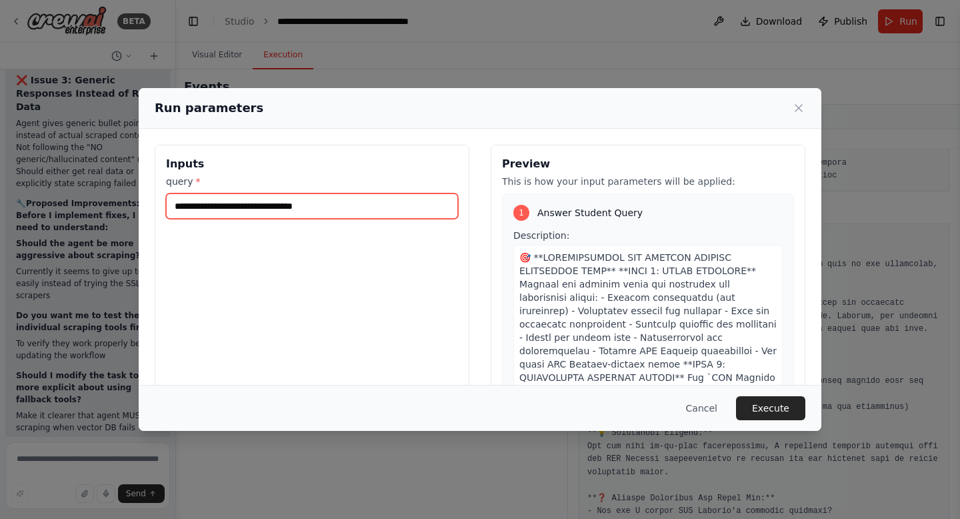
drag, startPoint x: 348, startPoint y: 207, endPoint x: 238, endPoint y: 207, distance: 110.0
click at [238, 207] on input "**********" at bounding box center [312, 205] width 292 height 25
drag, startPoint x: 377, startPoint y: 206, endPoint x: 280, endPoint y: 203, distance: 96.7
click at [280, 203] on input "**********" at bounding box center [312, 205] width 292 height 25
click at [335, 207] on input "**********" at bounding box center [312, 205] width 292 height 25
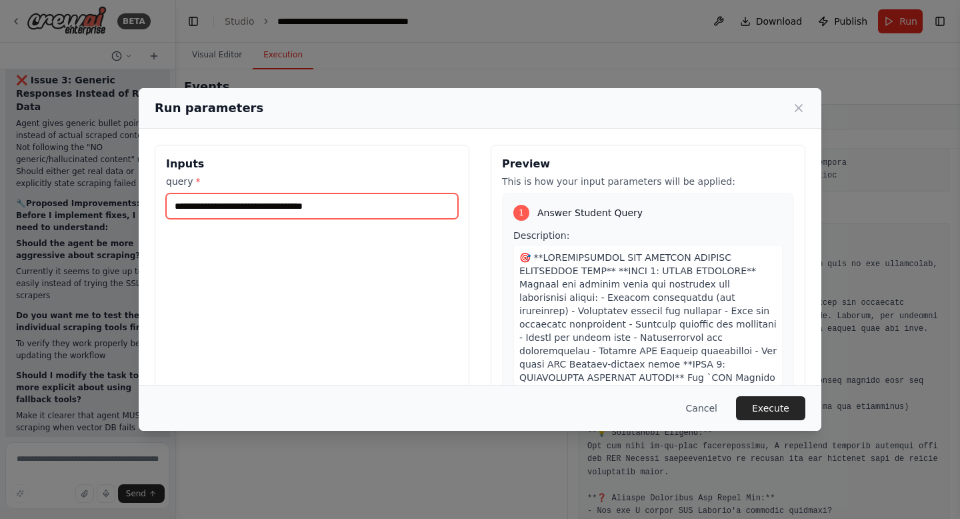
type input "**********"
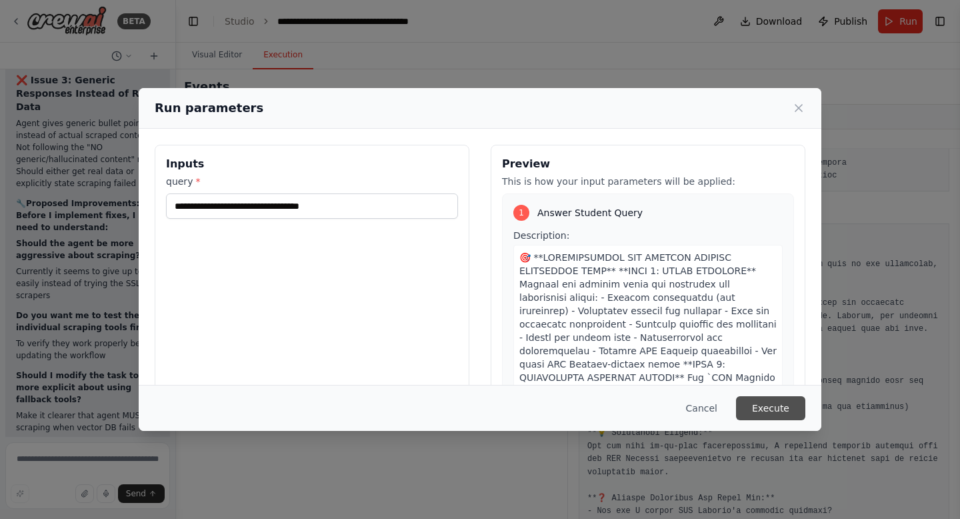
click at [774, 404] on button "Execute" at bounding box center [770, 408] width 69 height 24
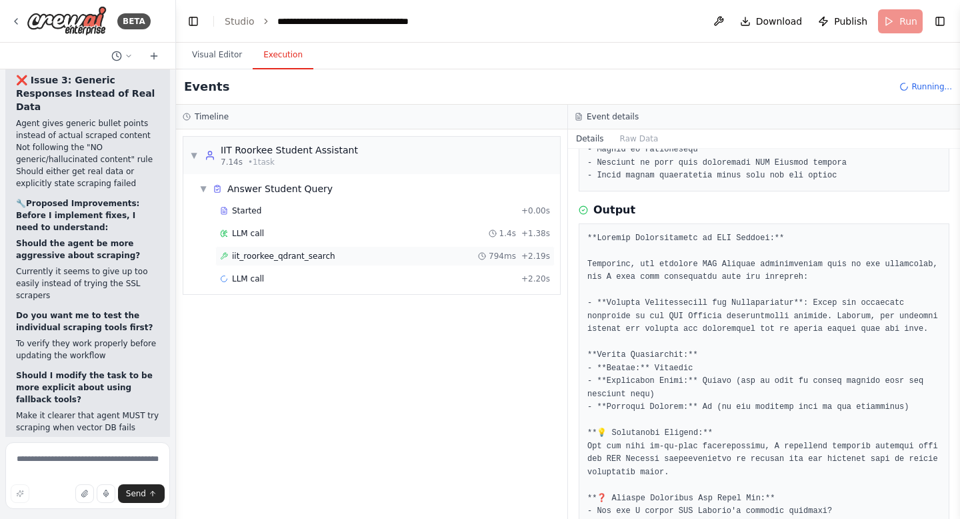
click at [315, 259] on span "iit_roorkee_qdrant_search" at bounding box center [283, 256] width 103 height 11
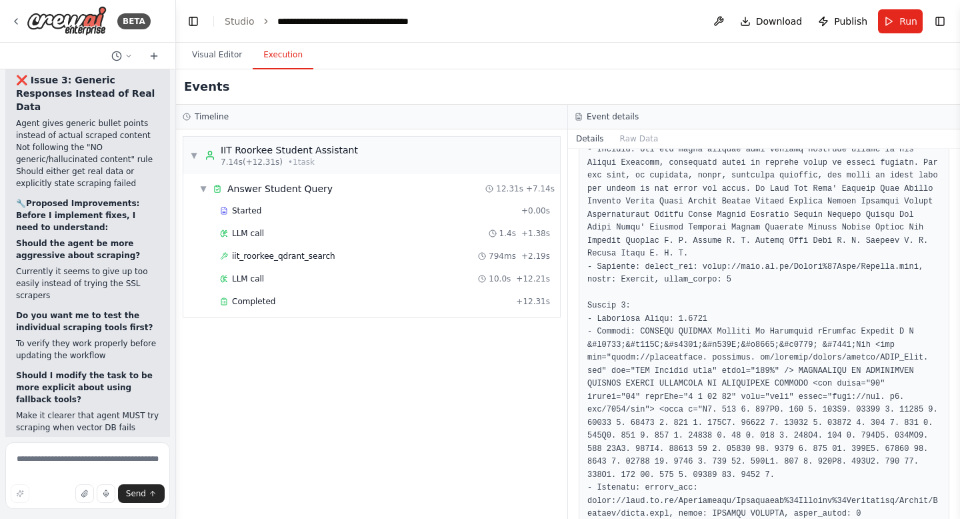
scroll to position [917, 0]
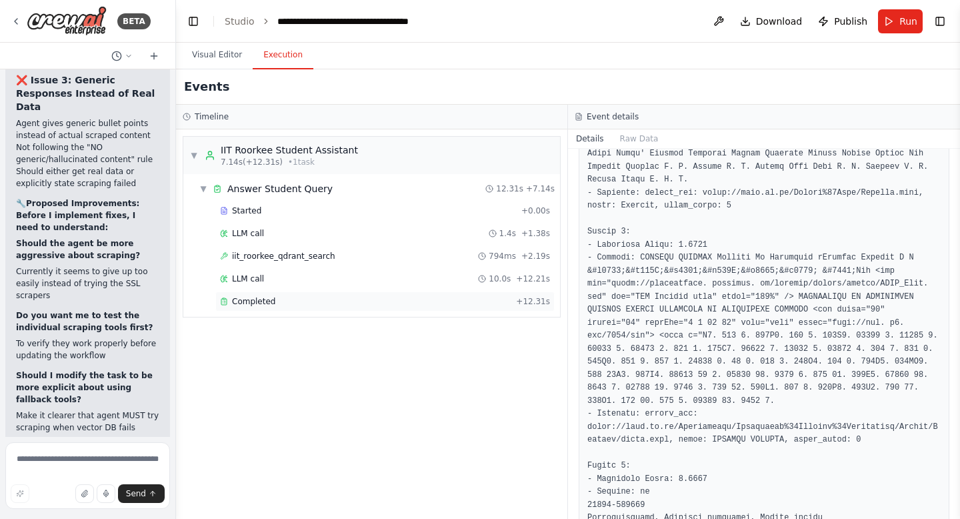
click at [271, 297] on span "Completed" at bounding box center [253, 301] width 43 height 11
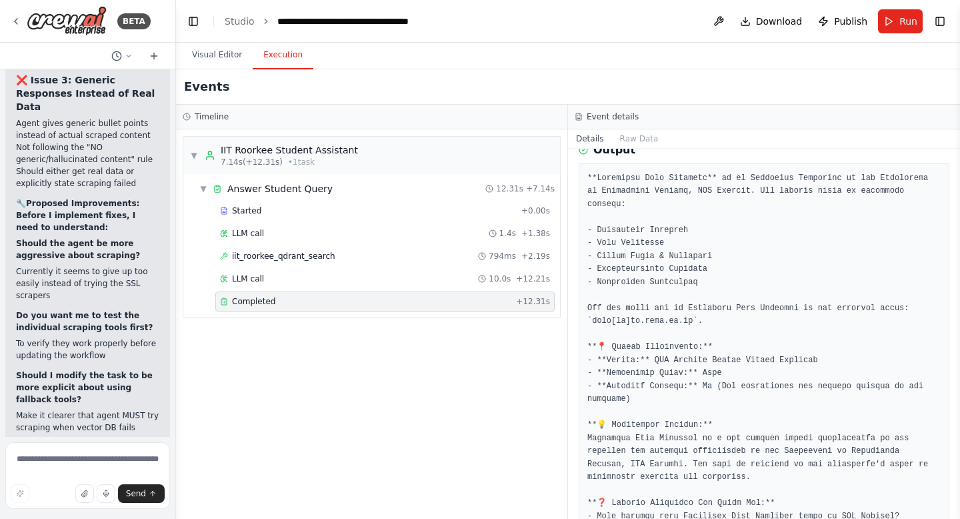
scroll to position [1018, 0]
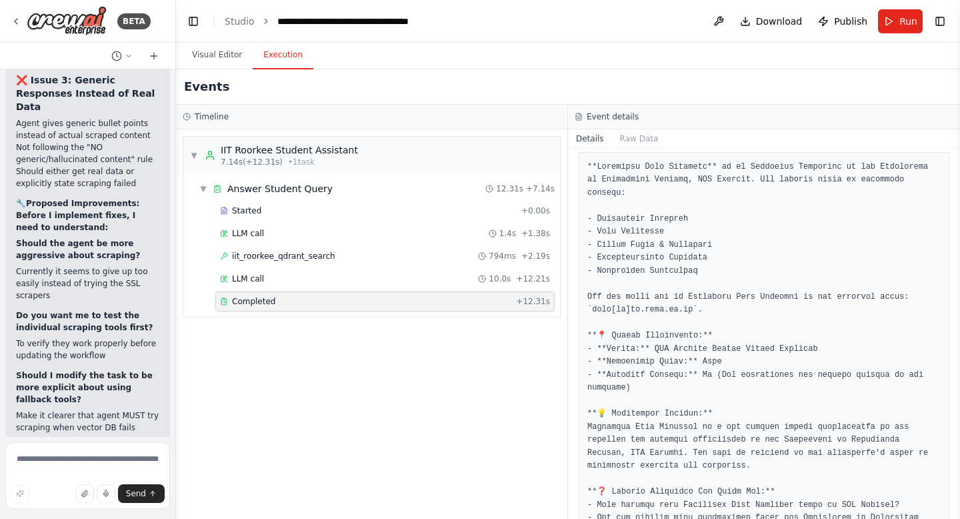
click at [687, 325] on pre at bounding box center [763, 375] width 353 height 429
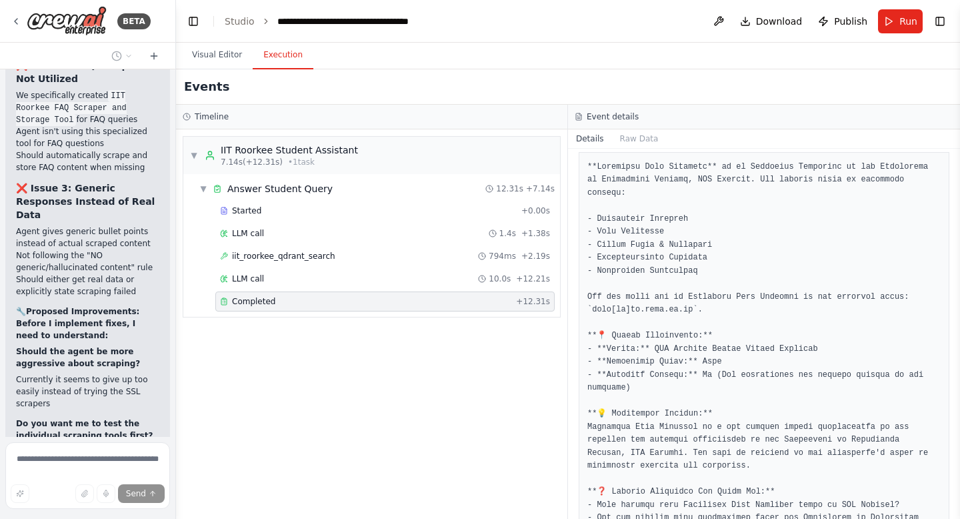
scroll to position [143124, 0]
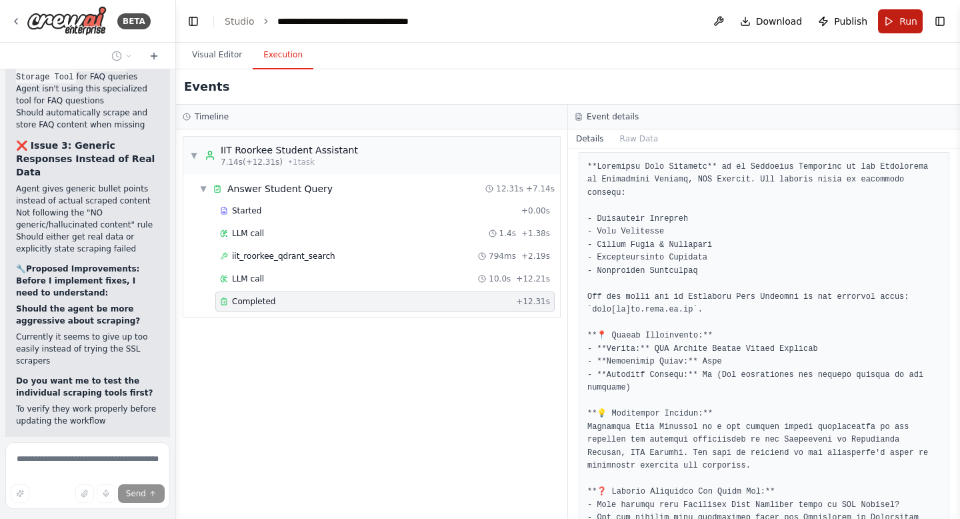
click at [909, 23] on span "Run" at bounding box center [909, 21] width 18 height 13
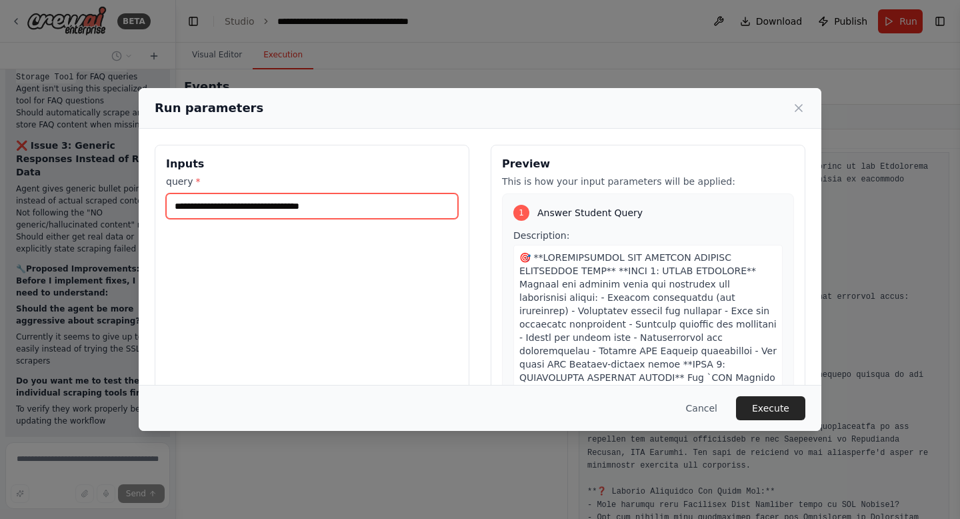
click at [237, 194] on input "**********" at bounding box center [312, 205] width 292 height 25
type input "**********"
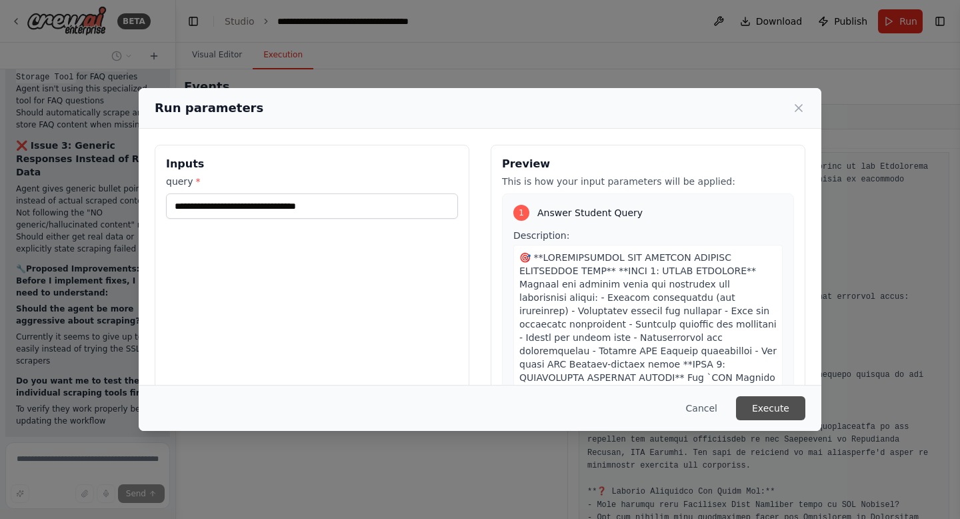
click at [777, 409] on button "Execute" at bounding box center [770, 408] width 69 height 24
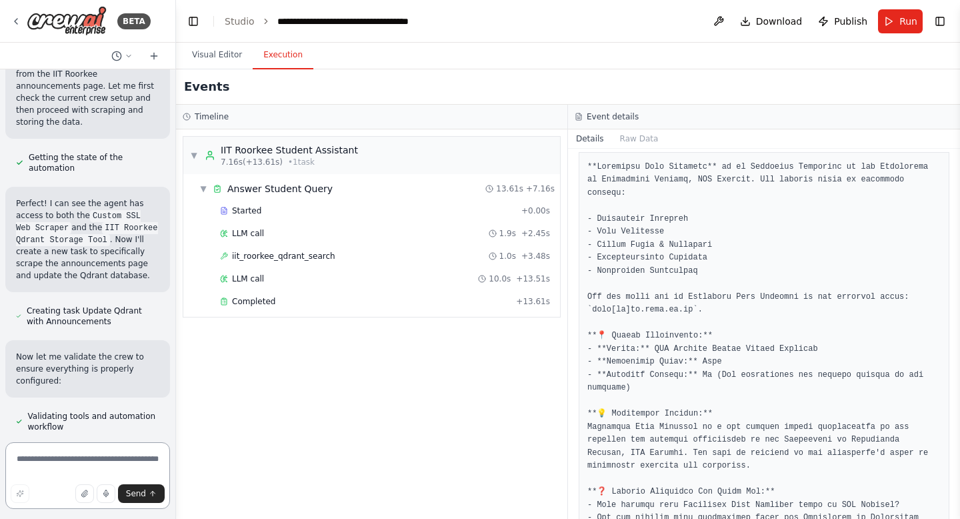
scroll to position [143977, 0]
click at [255, 298] on span "Completed" at bounding box center [253, 301] width 43 height 11
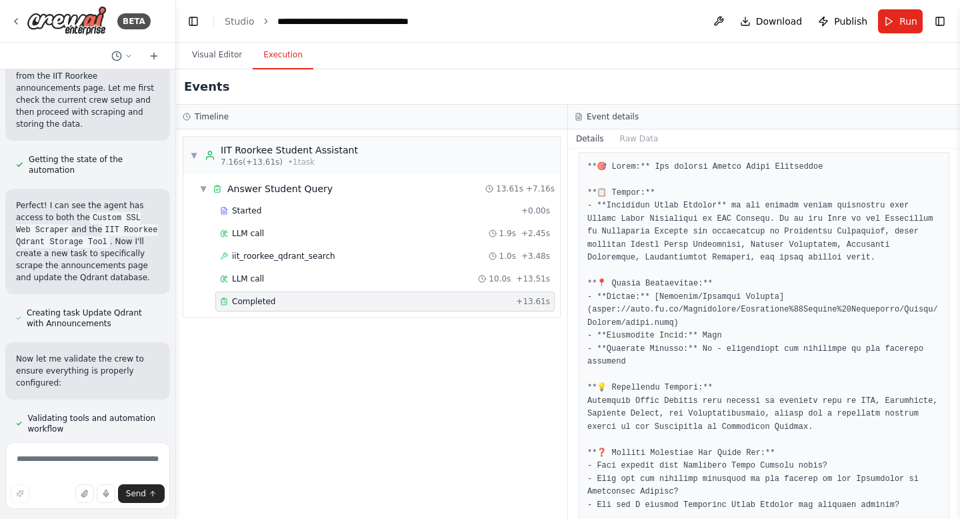
click at [255, 298] on span "Completed" at bounding box center [253, 301] width 43 height 11
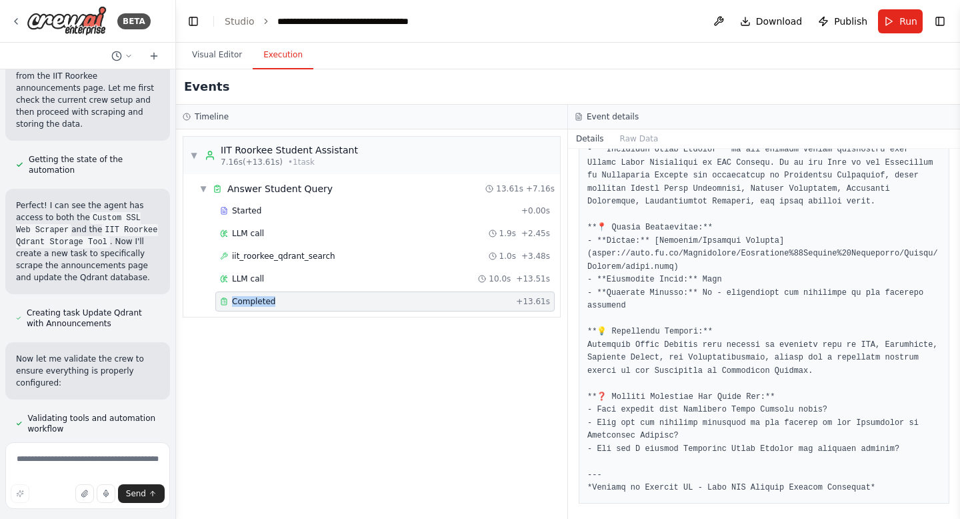
scroll to position [1080, 0]
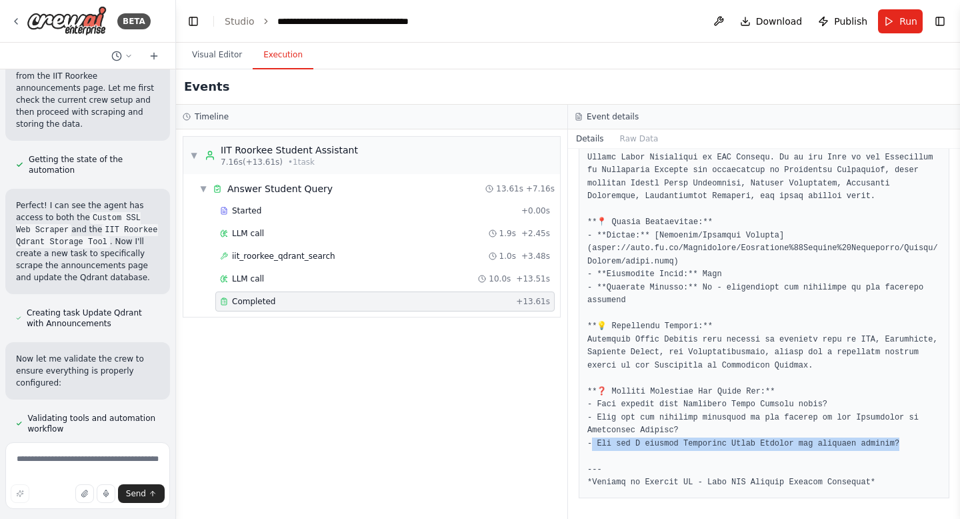
drag, startPoint x: 909, startPoint y: 441, endPoint x: 591, endPoint y: 445, distance: 318.1
click at [591, 445] on pre at bounding box center [763, 294] width 353 height 390
copy pre "can I contact Professor Rajat Agrawal for academic queries? --"
click at [848, 23] on span "Publish" at bounding box center [850, 21] width 33 height 13
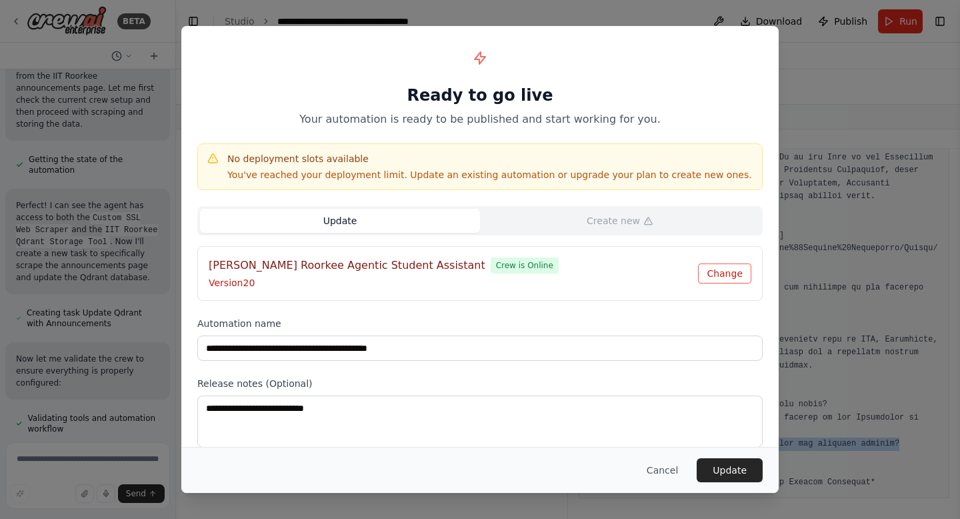
click at [720, 277] on button "Change" at bounding box center [724, 273] width 53 height 20
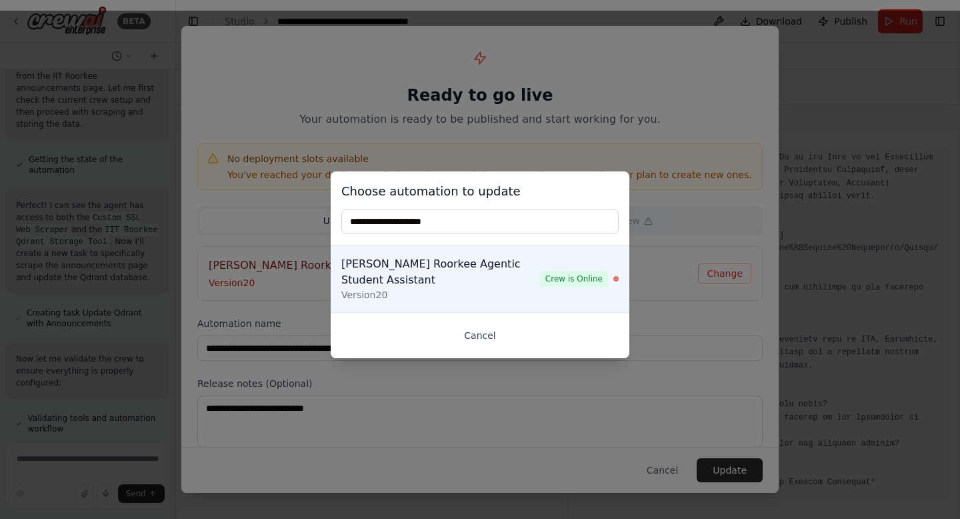
click at [481, 336] on button "Cancel" at bounding box center [479, 335] width 277 height 24
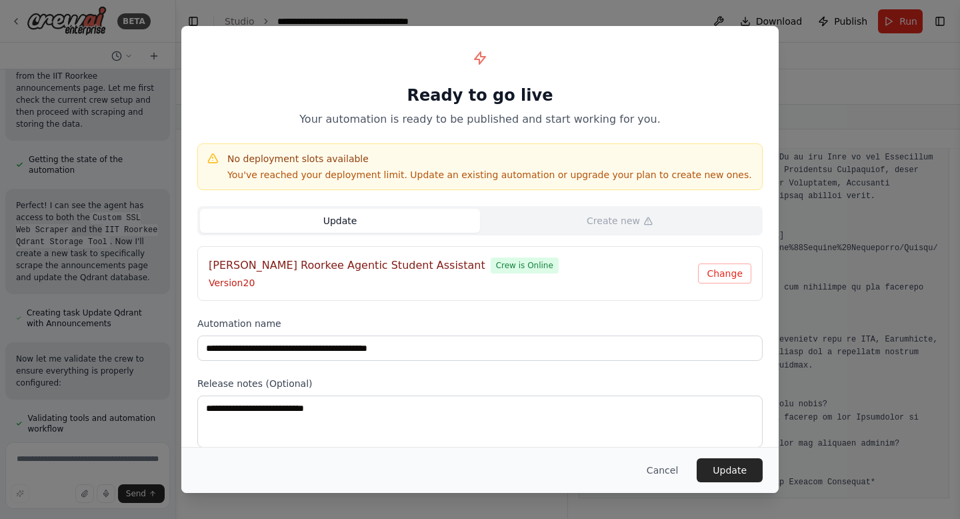
click at [380, 225] on button "Update" at bounding box center [340, 221] width 280 height 24
click at [379, 224] on button "Update" at bounding box center [340, 221] width 280 height 24
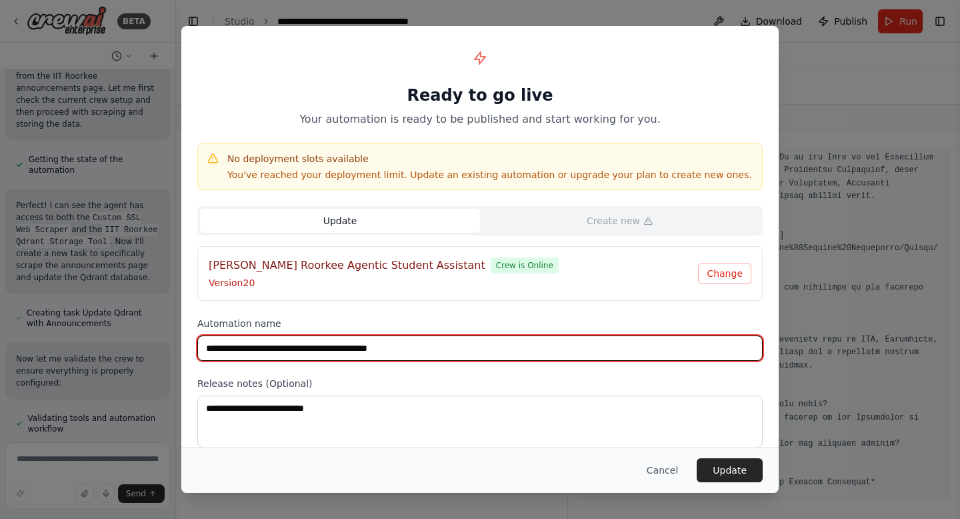
click at [448, 348] on input "**********" at bounding box center [479, 347] width 565 height 25
drag, startPoint x: 336, startPoint y: 349, endPoint x: 431, endPoint y: 348, distance: 94.7
click at [431, 348] on input "**********" at bounding box center [479, 347] width 565 height 25
type input "**********"
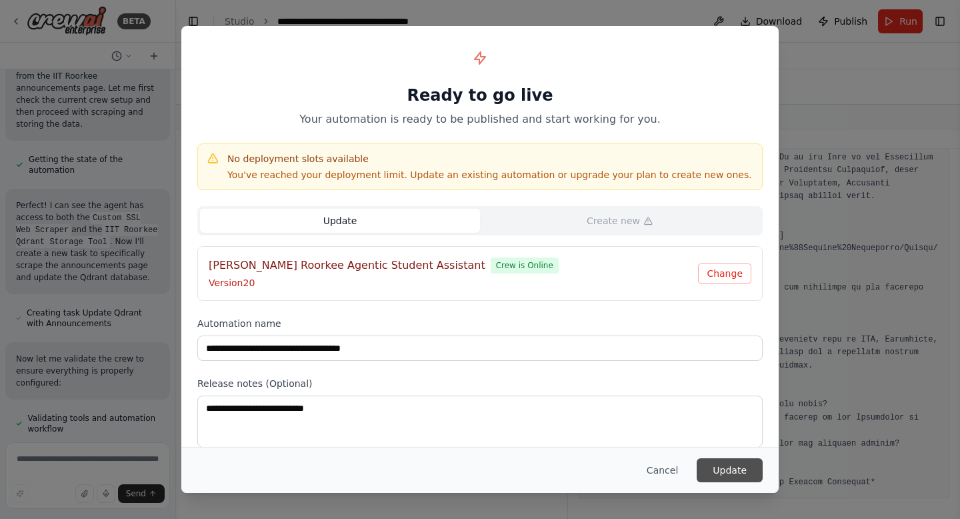
click at [723, 472] on button "Update" at bounding box center [730, 470] width 66 height 24
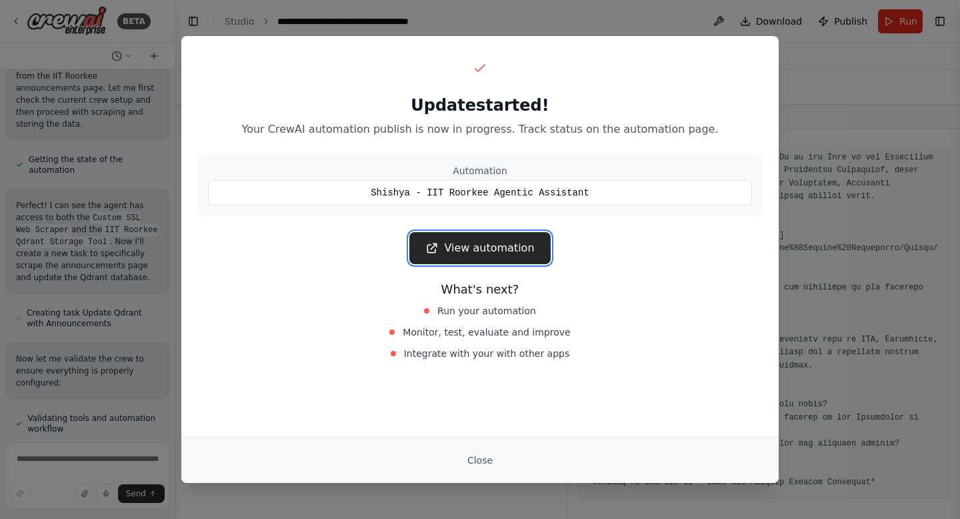
click at [499, 256] on link "View automation" at bounding box center [479, 248] width 141 height 32
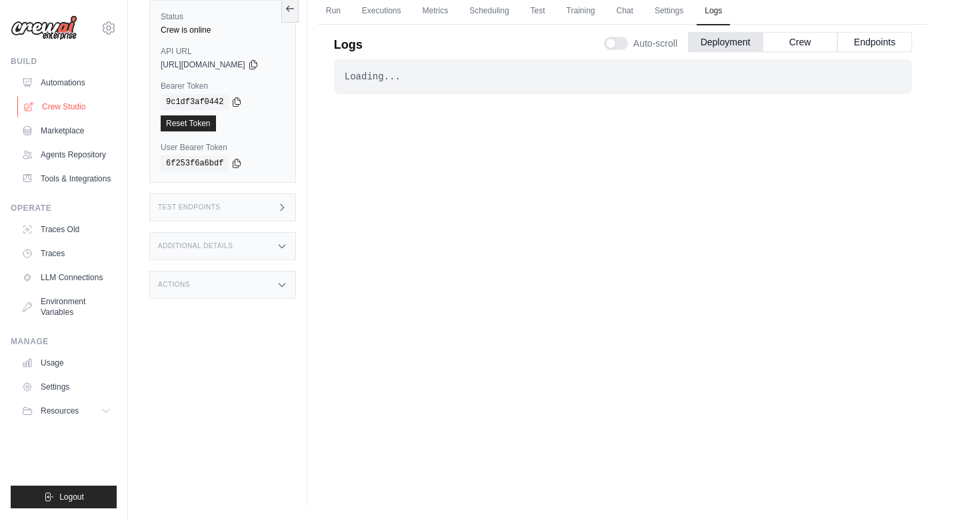
click at [75, 105] on link "Crew Studio" at bounding box center [67, 106] width 101 height 21
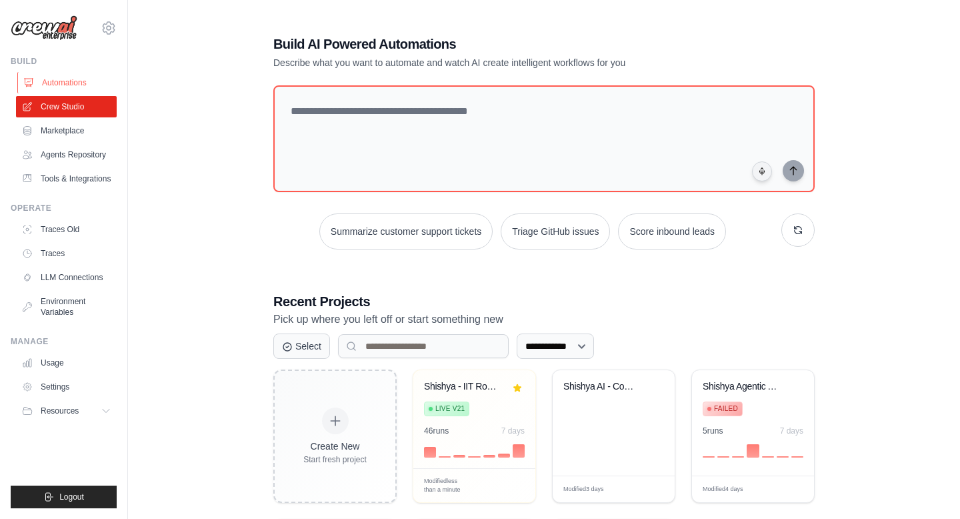
click at [71, 78] on link "Automations" at bounding box center [67, 82] width 101 height 21
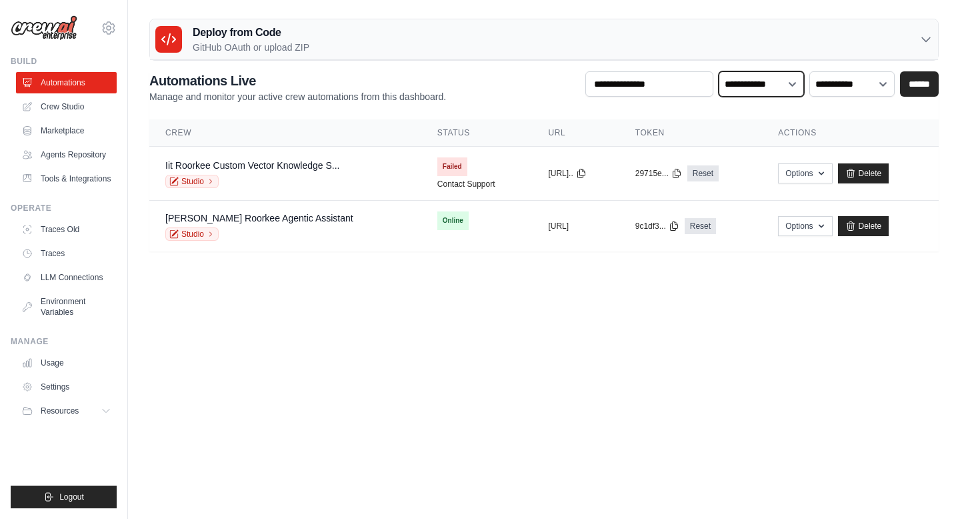
click at [772, 83] on select "**********" at bounding box center [761, 83] width 85 height 25
click at [890, 172] on link "Delete" at bounding box center [863, 173] width 51 height 20
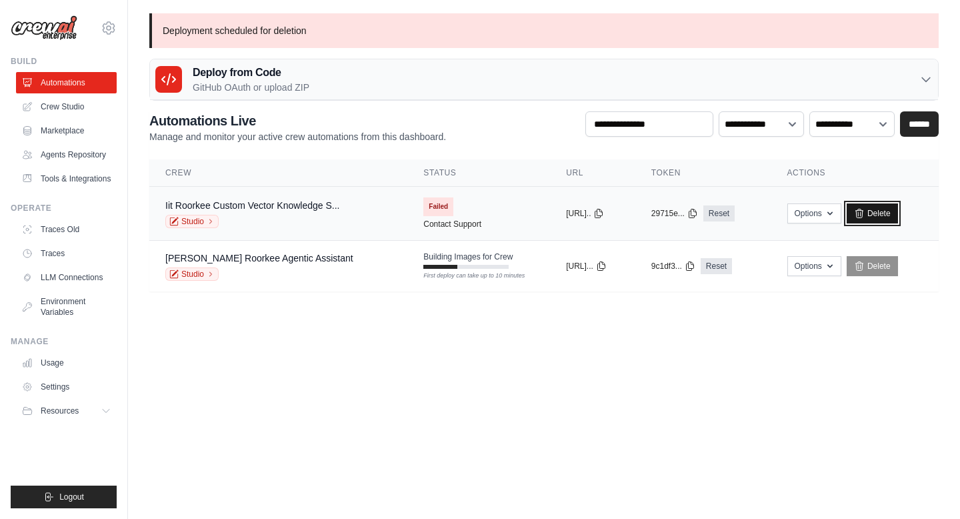
click at [865, 209] on icon at bounding box center [859, 213] width 11 height 11
click at [885, 213] on link "Delete" at bounding box center [872, 213] width 51 height 20
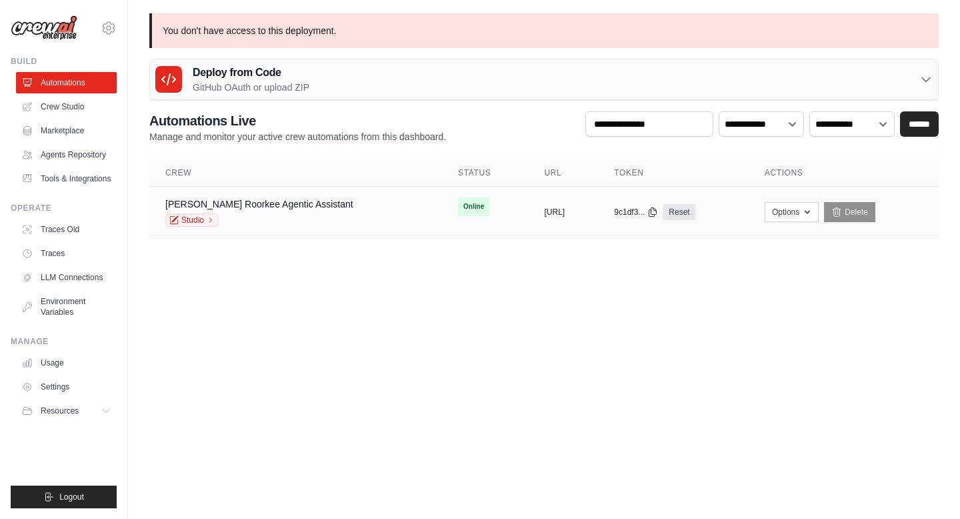
click at [320, 203] on div "[PERSON_NAME] Roorkee Agentic Assistant Studio" at bounding box center [295, 211] width 261 height 29
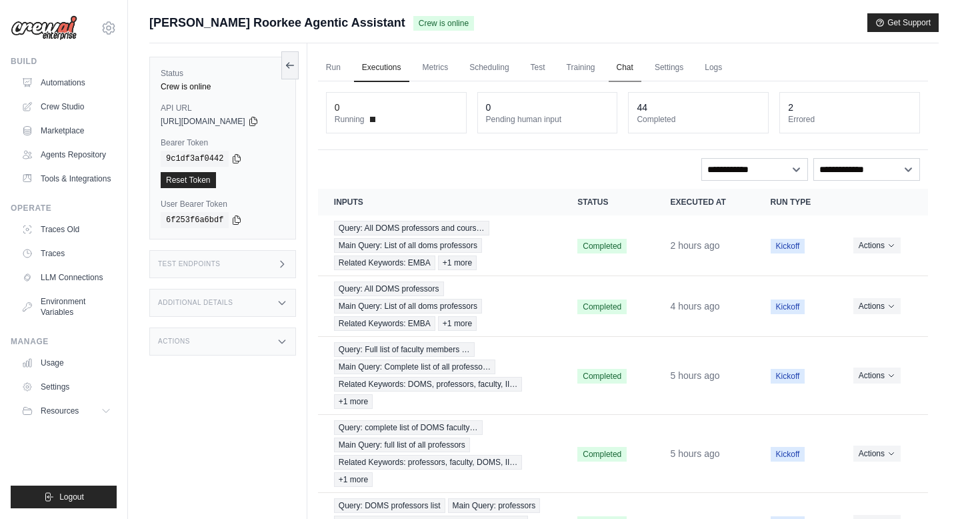
click at [635, 69] on link "Chat" at bounding box center [625, 68] width 33 height 28
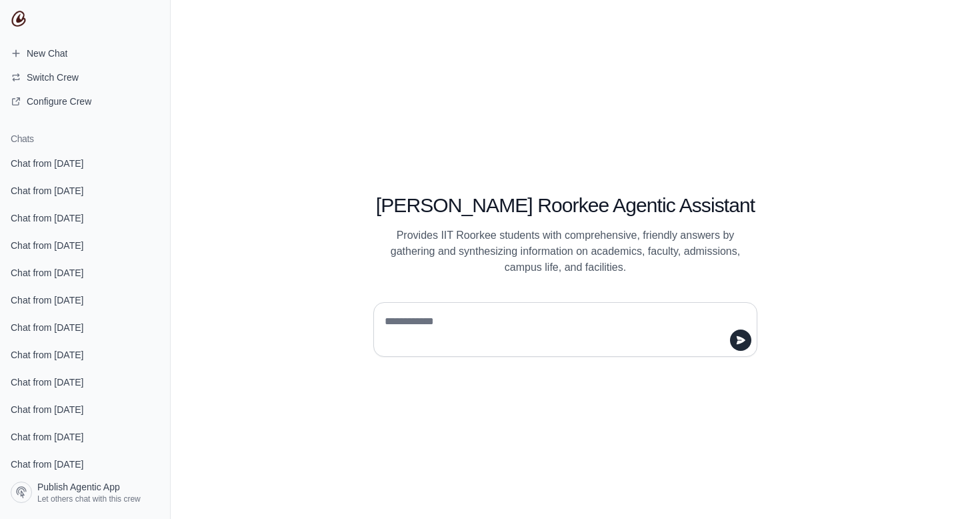
click at [499, 325] on textarea at bounding box center [561, 329] width 359 height 37
type textarea "**********"
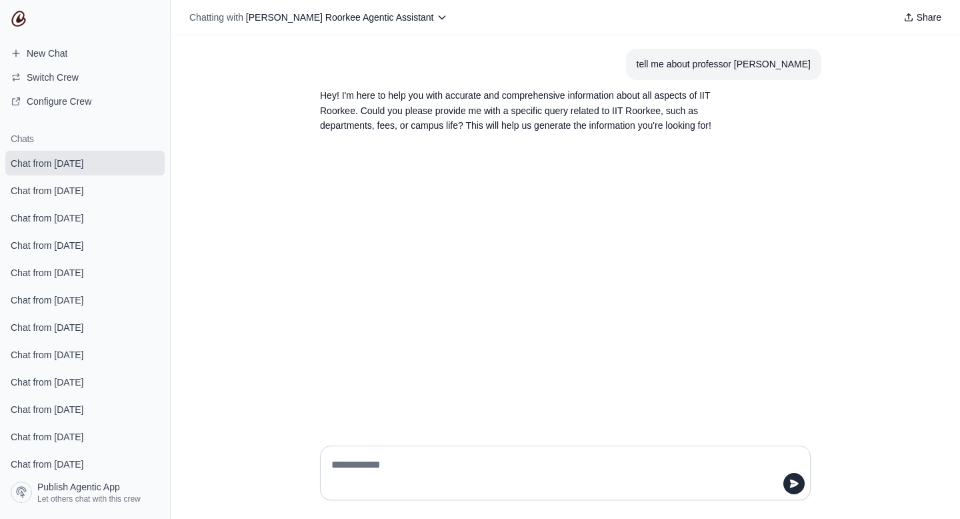
click at [404, 471] on textarea at bounding box center [561, 472] width 465 height 37
type textarea "*"
type textarea "**********"
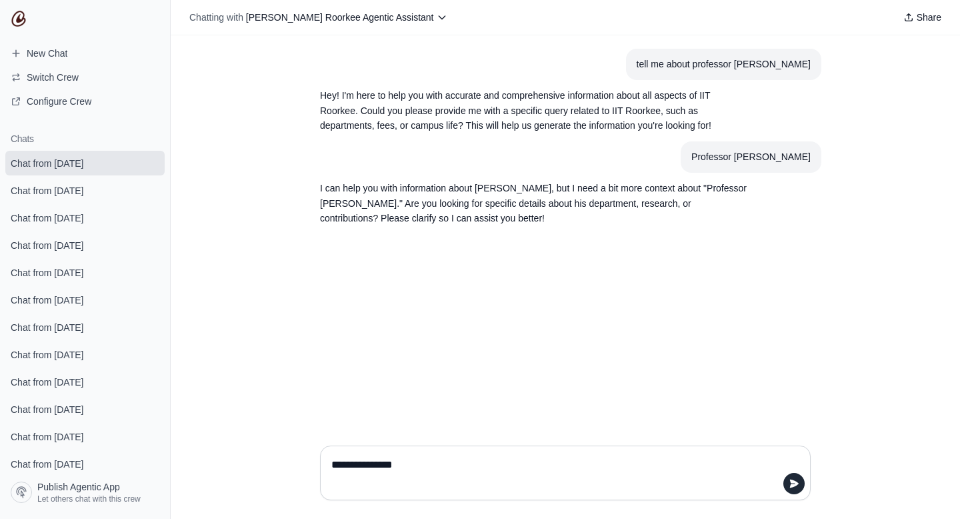
type textarea "**********"
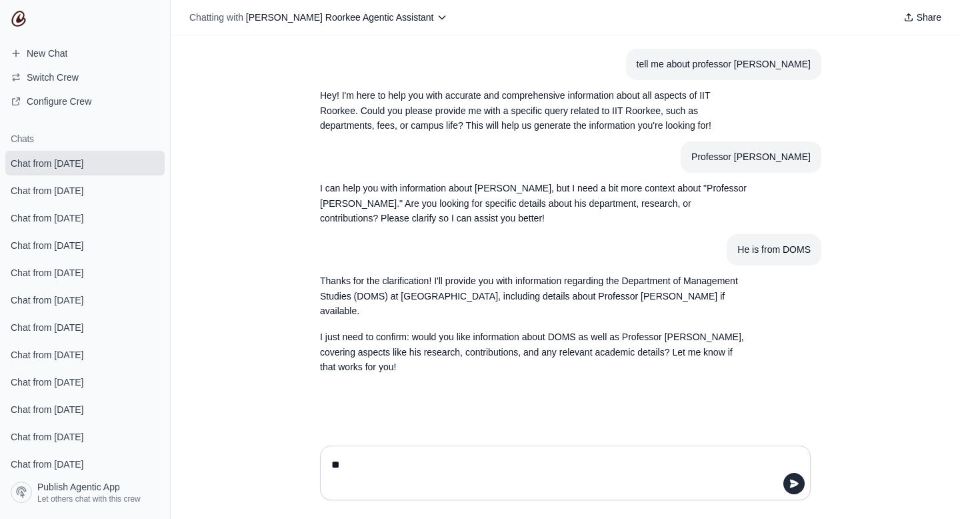
type textarea "***"
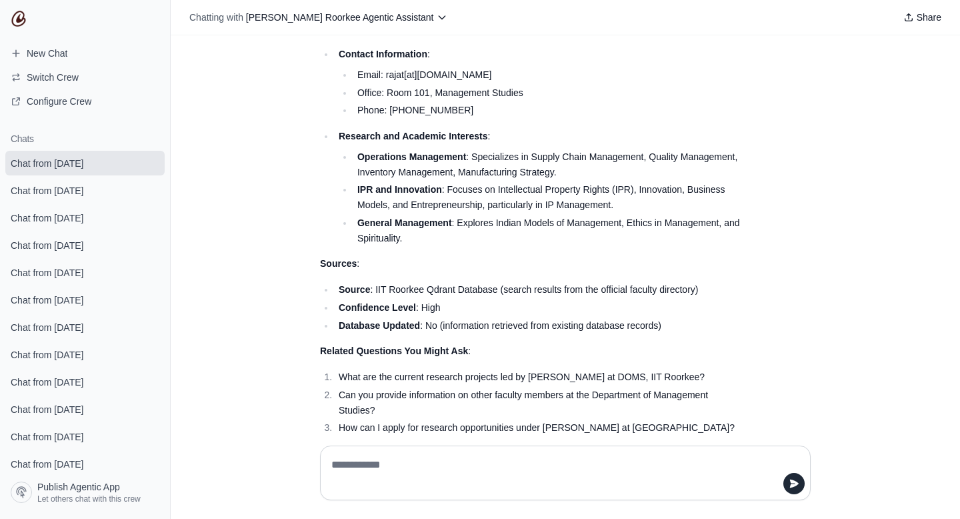
scroll to position [491, 0]
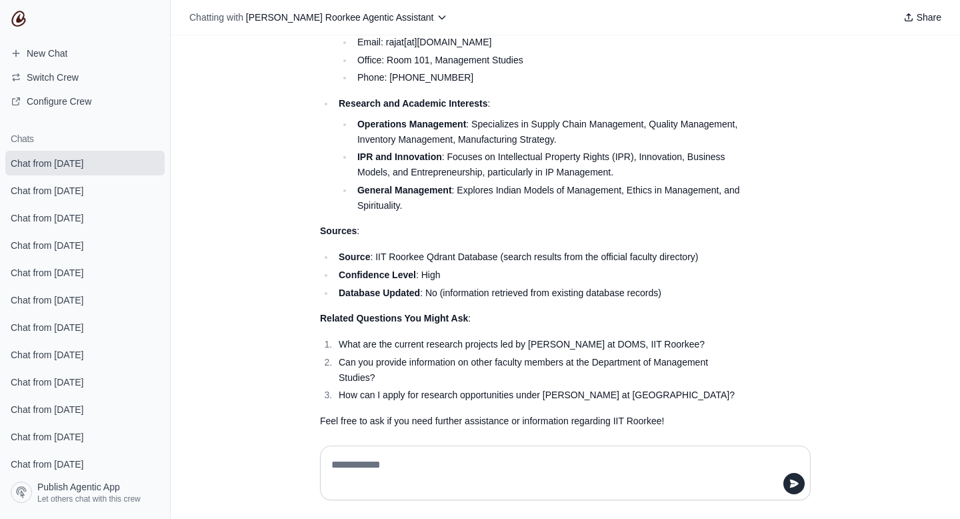
click at [391, 458] on textarea at bounding box center [565, 472] width 473 height 37
type textarea "**********"
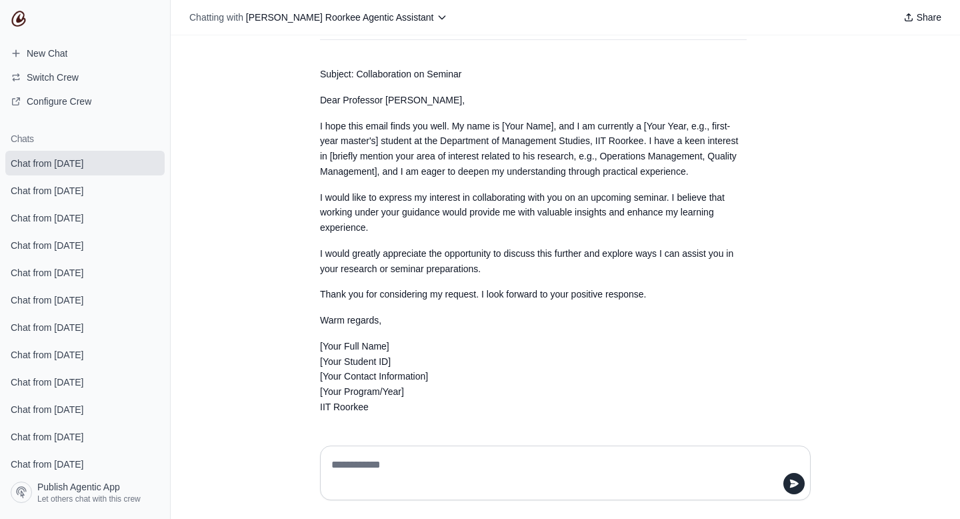
scroll to position [984, 0]
type textarea "**********"
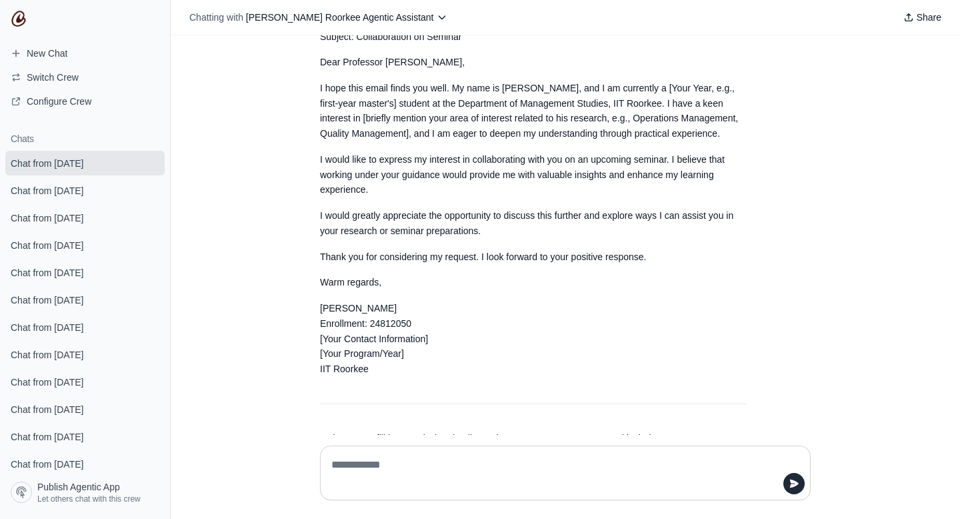
scroll to position [1603, 0]
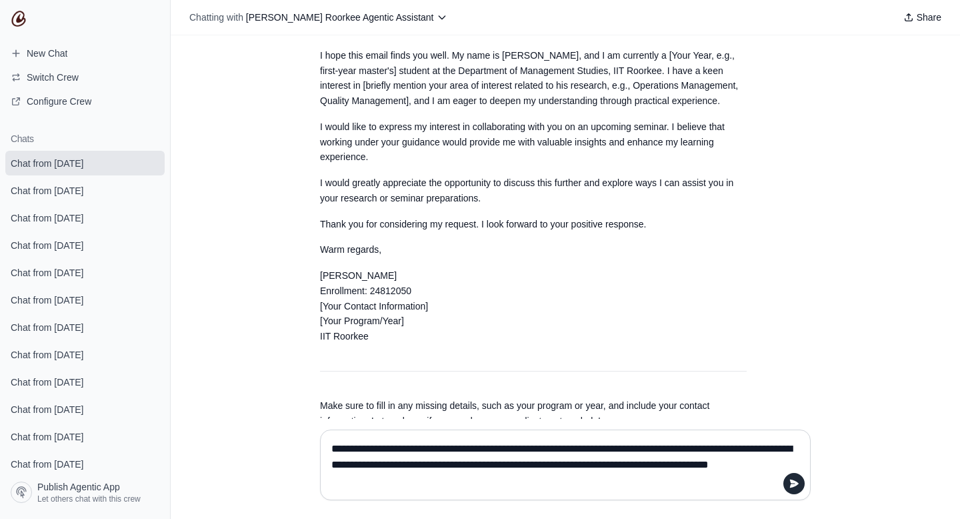
click at [411, 449] on textarea "**********" at bounding box center [565, 464] width 473 height 53
type textarea "**********"
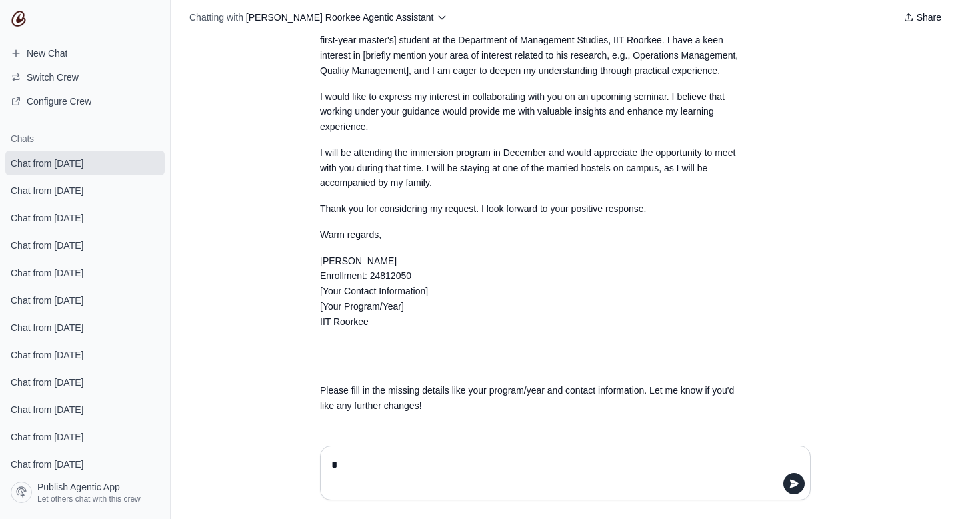
scroll to position [2212, 0]
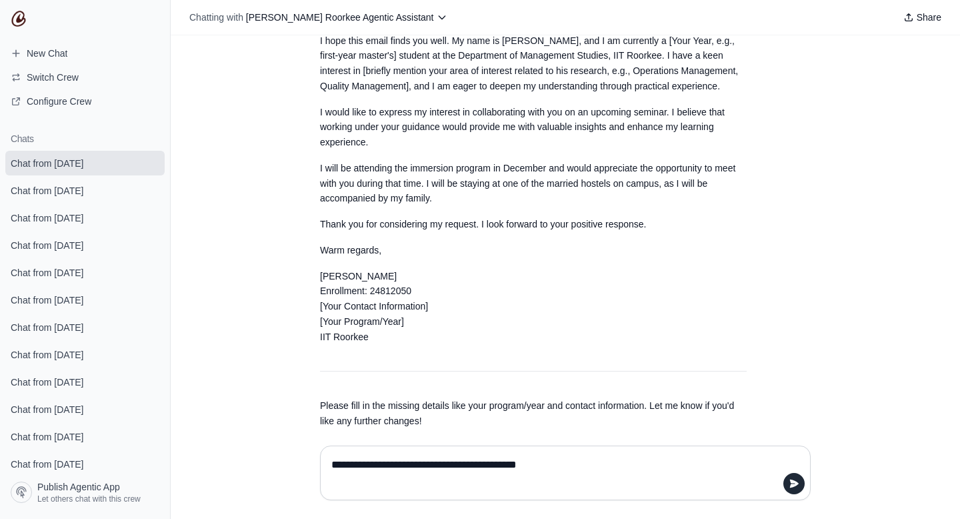
type textarea "**********"
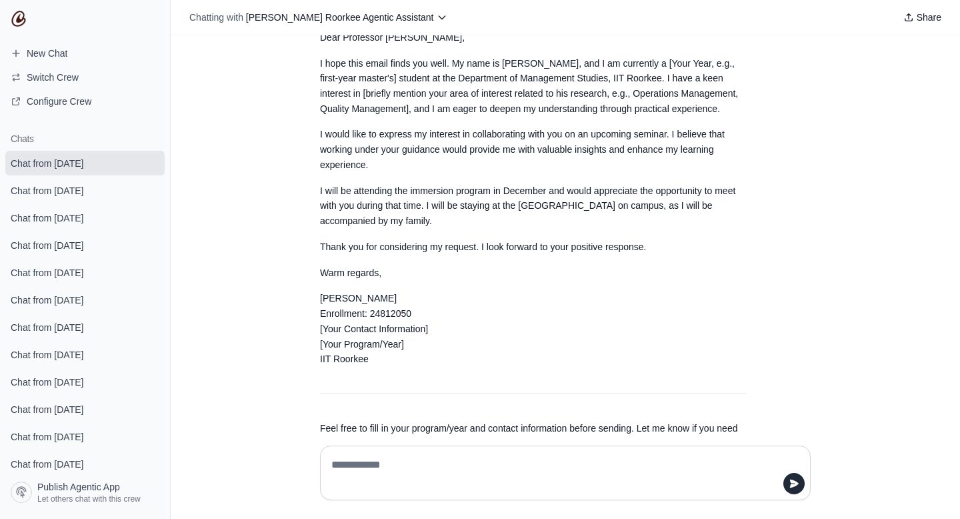
scroll to position [2791, 0]
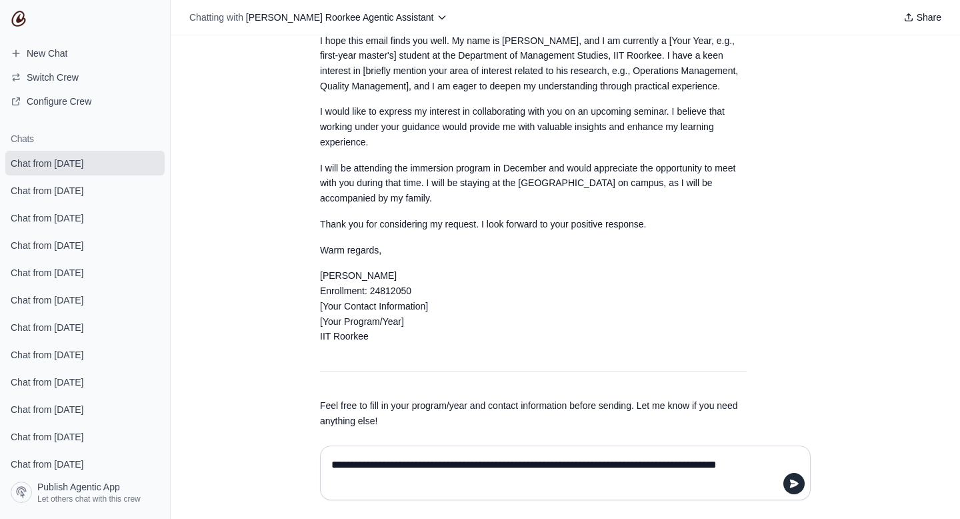
type textarea "**********"
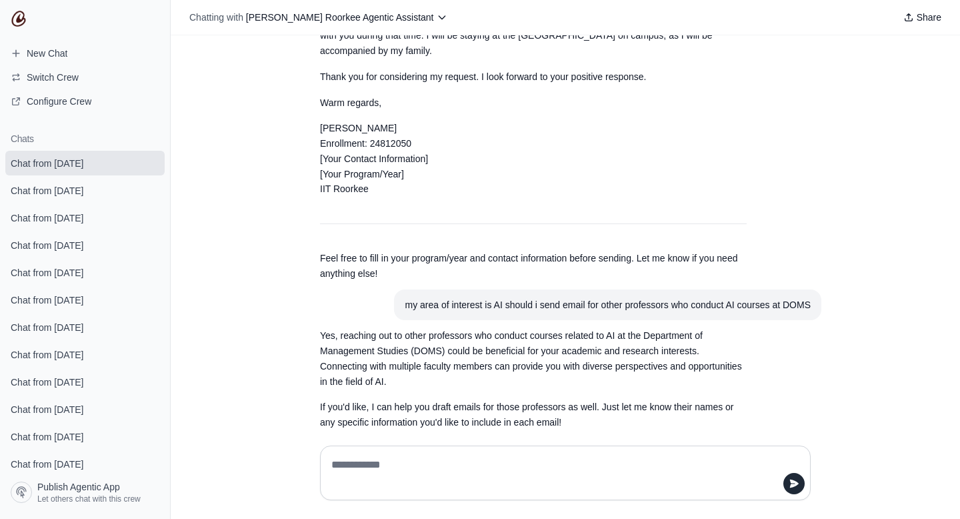
scroll to position [2939, 0]
type textarea "**********"
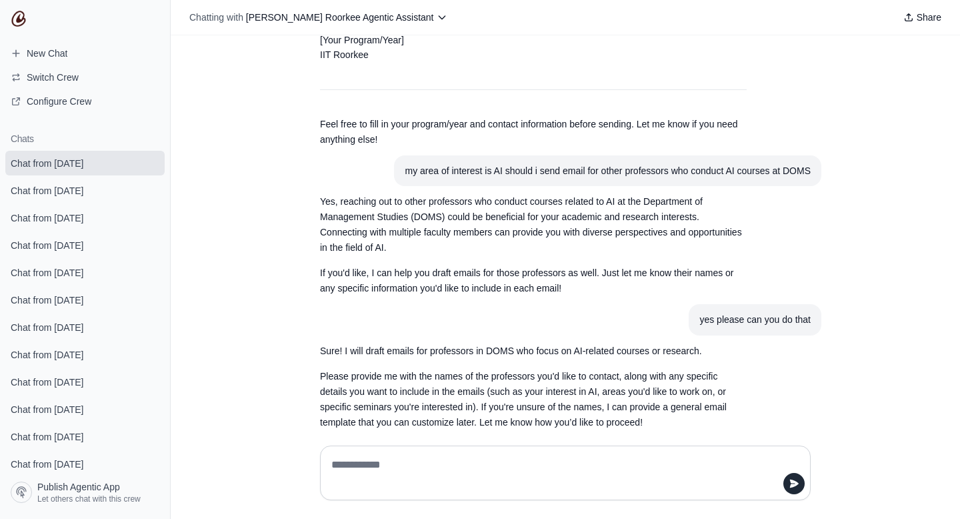
scroll to position [3073, 0]
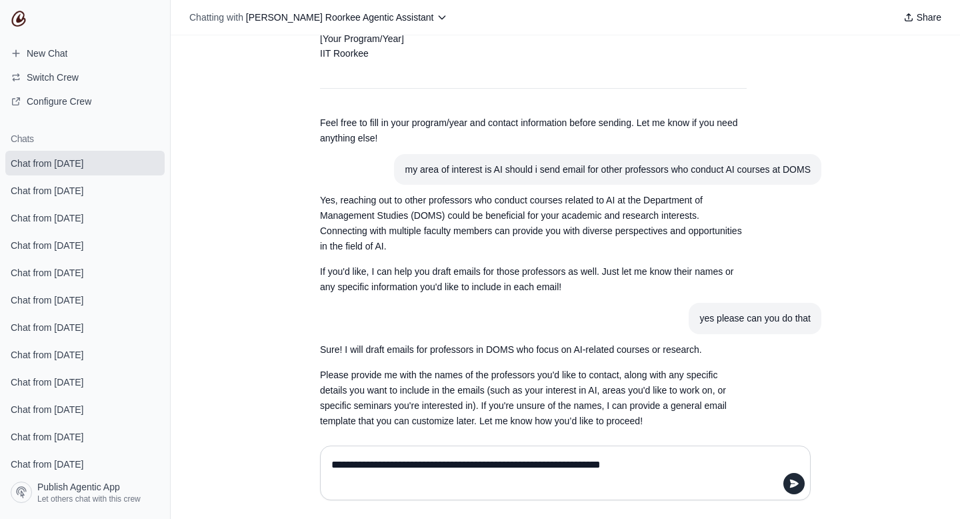
type textarea "**********"
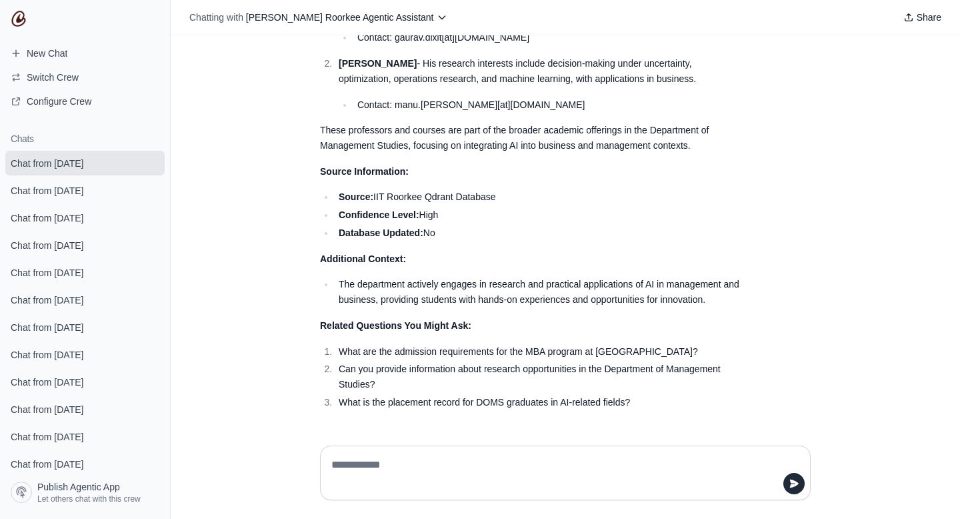
scroll to position [3767, 0]
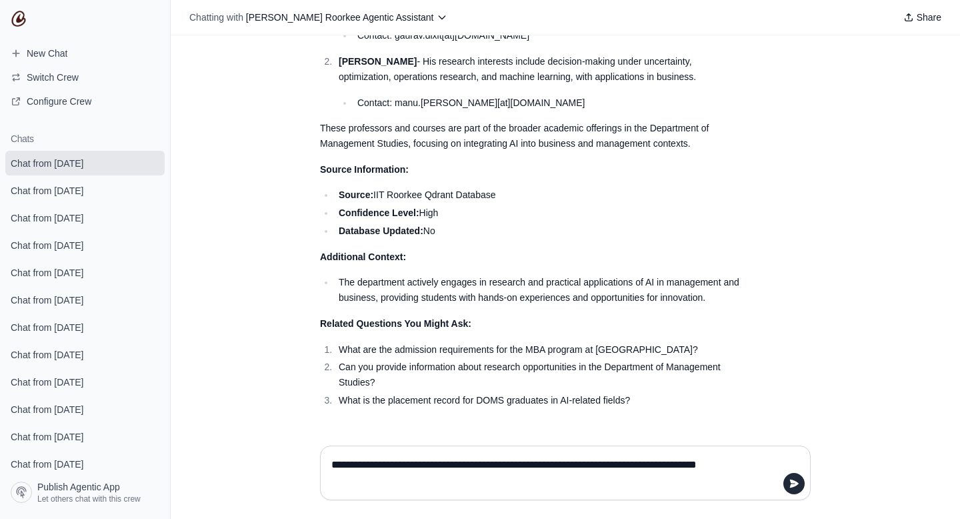
type textarea "**********"
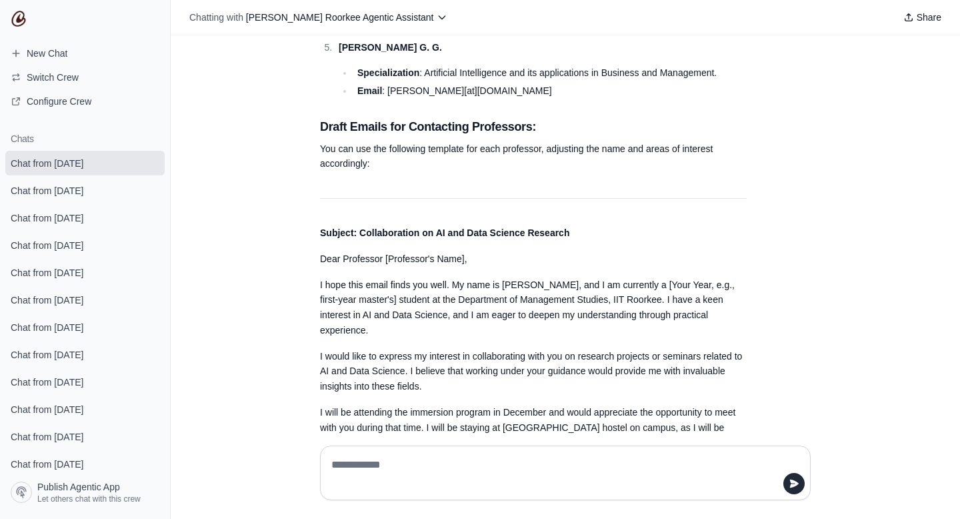
scroll to position [4678, 0]
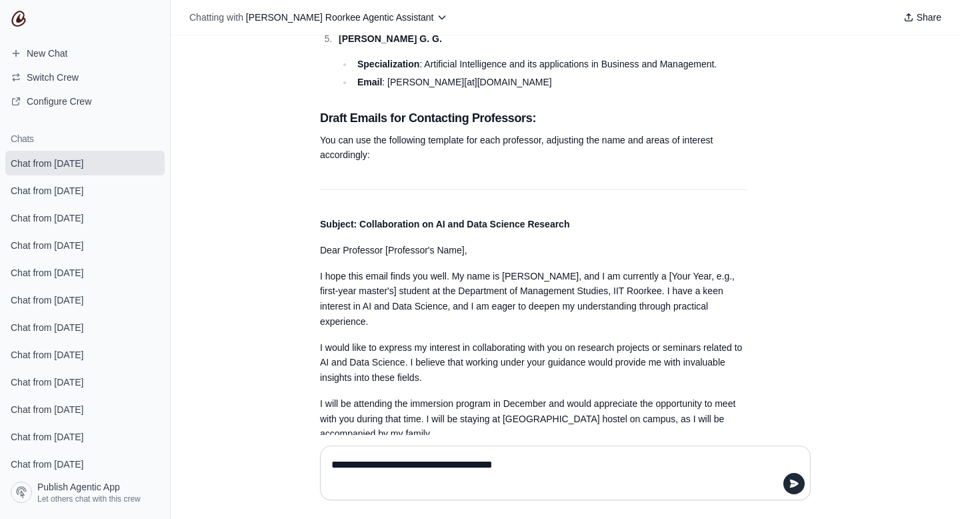
type textarea "**********"
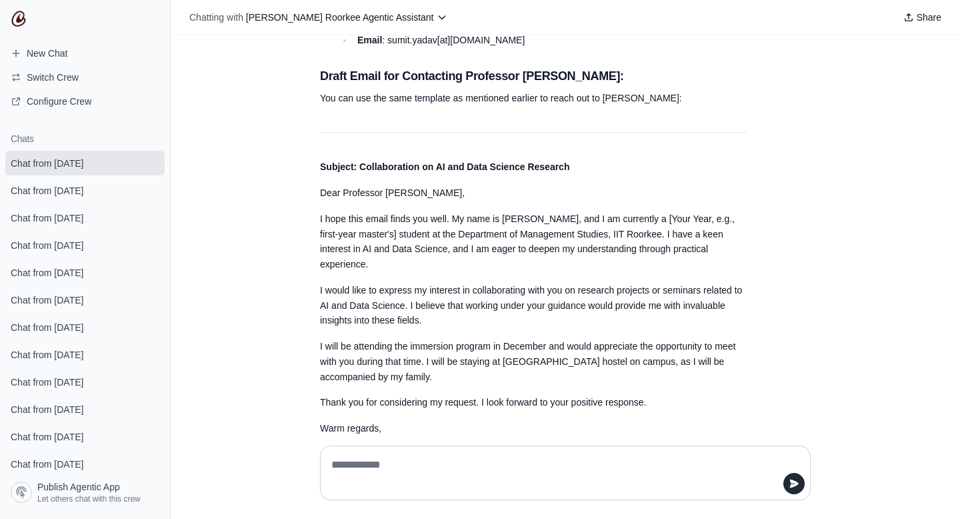
scroll to position [5874, 0]
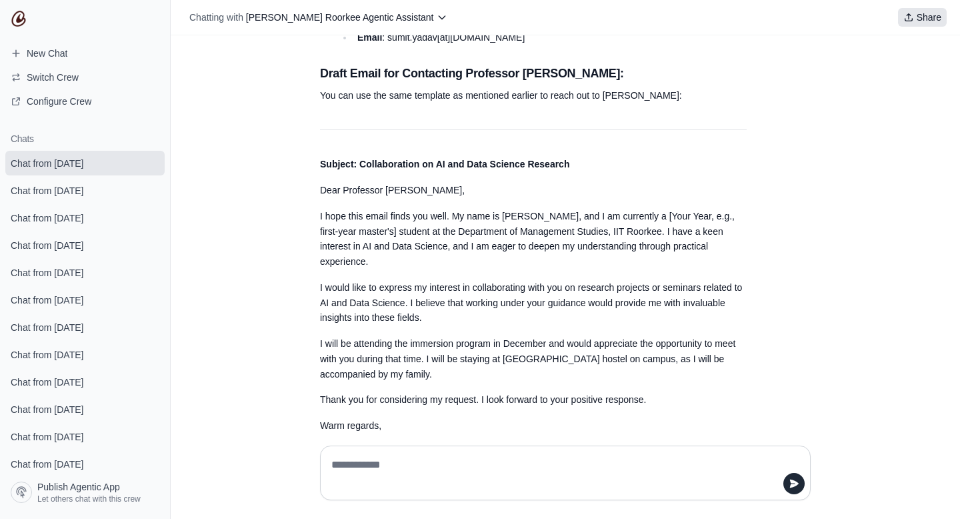
click at [924, 20] on span "Share" at bounding box center [929, 17] width 25 height 13
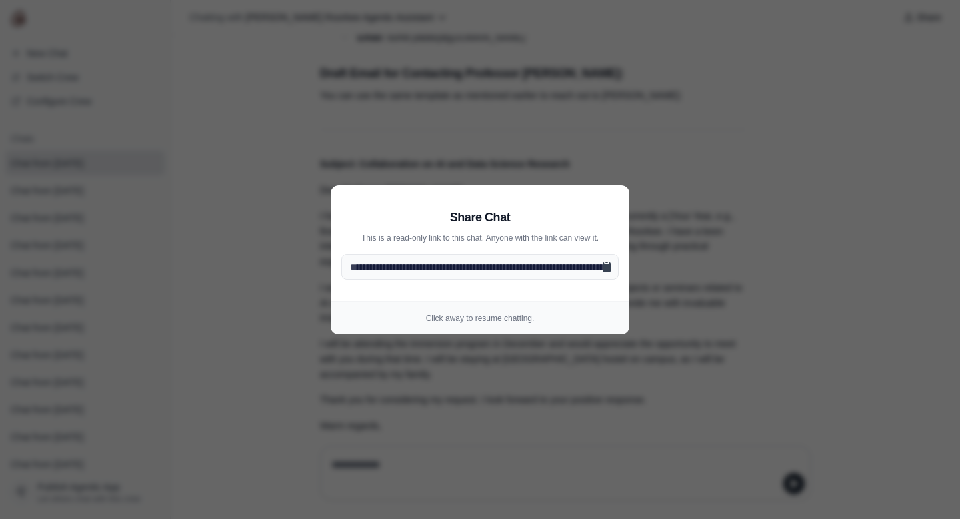
click at [603, 269] on icon at bounding box center [607, 267] width 8 height 10
click at [605, 267] on icon at bounding box center [607, 267] width 8 height 10
click at [651, 357] on aside "**********" at bounding box center [480, 259] width 960 height 519
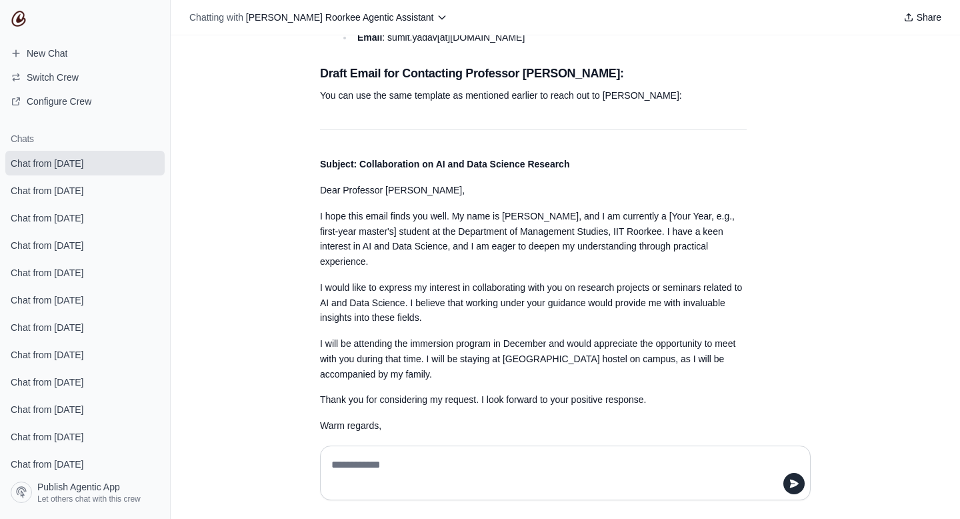
click at [476, 475] on textarea at bounding box center [565, 472] width 473 height 37
type textarea "**********"
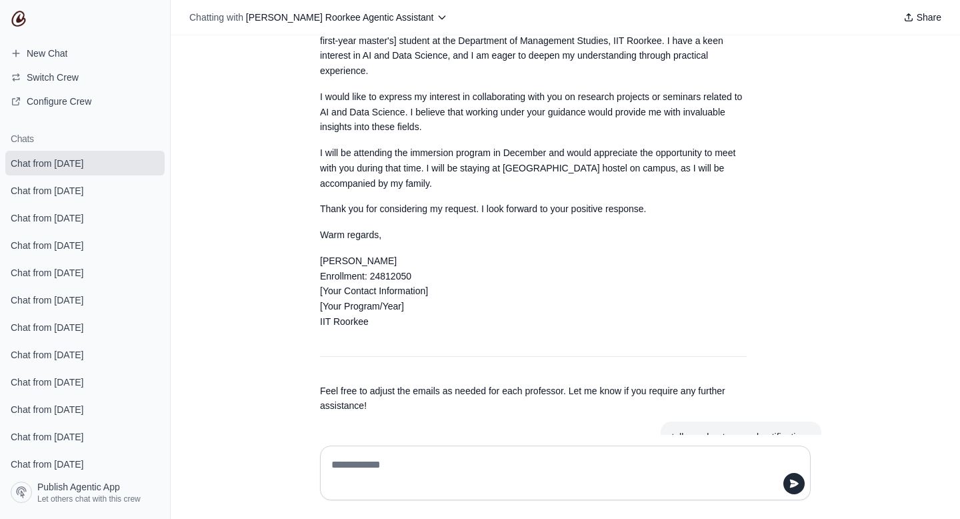
scroll to position [6138, 0]
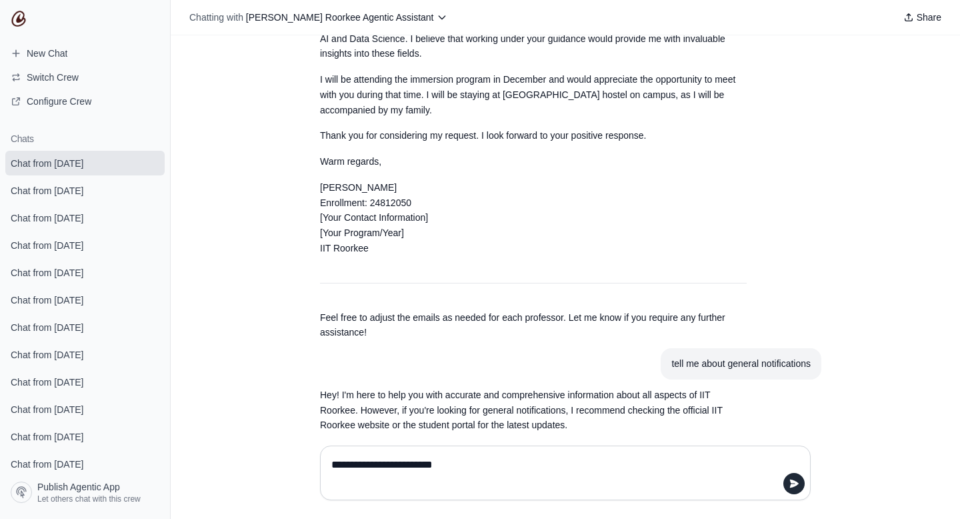
type textarea "**********"
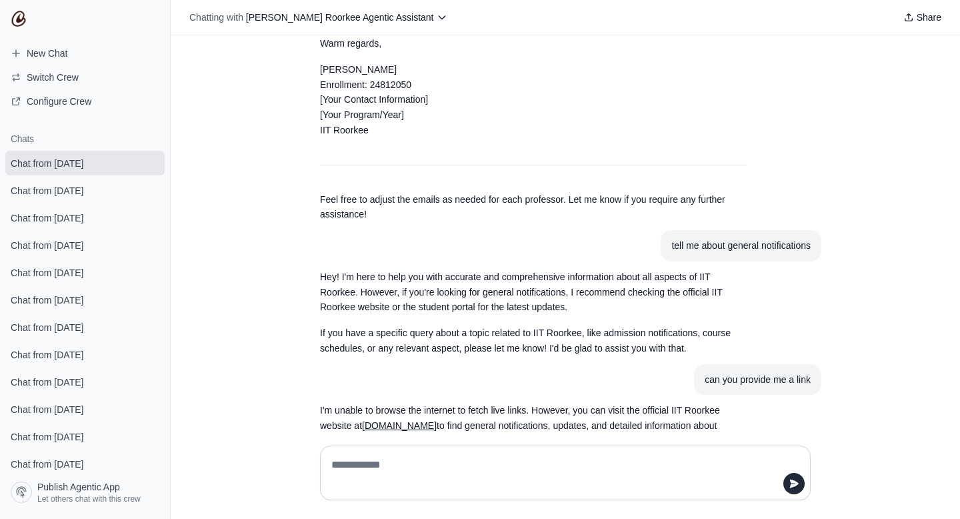
scroll to position [6257, 0]
type textarea "**********"
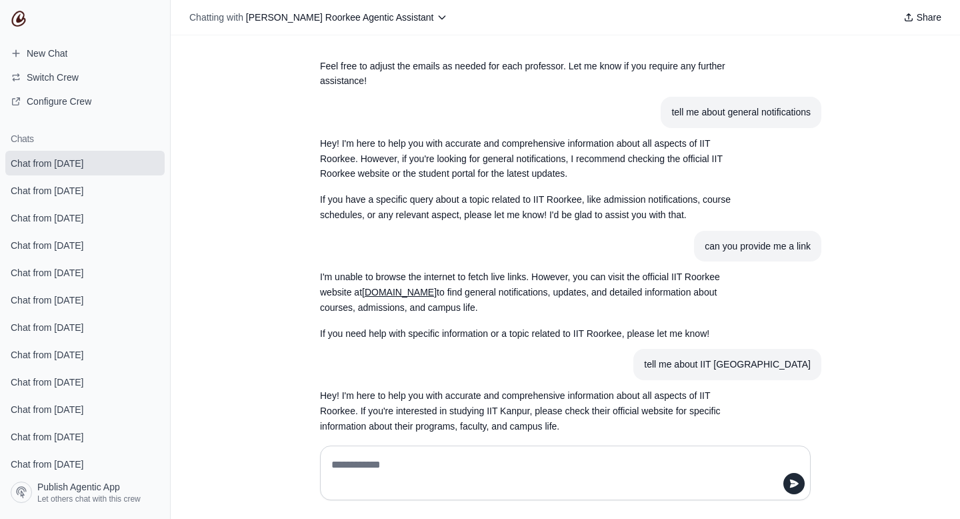
scroll to position [6390, 0]
type textarea "**********"
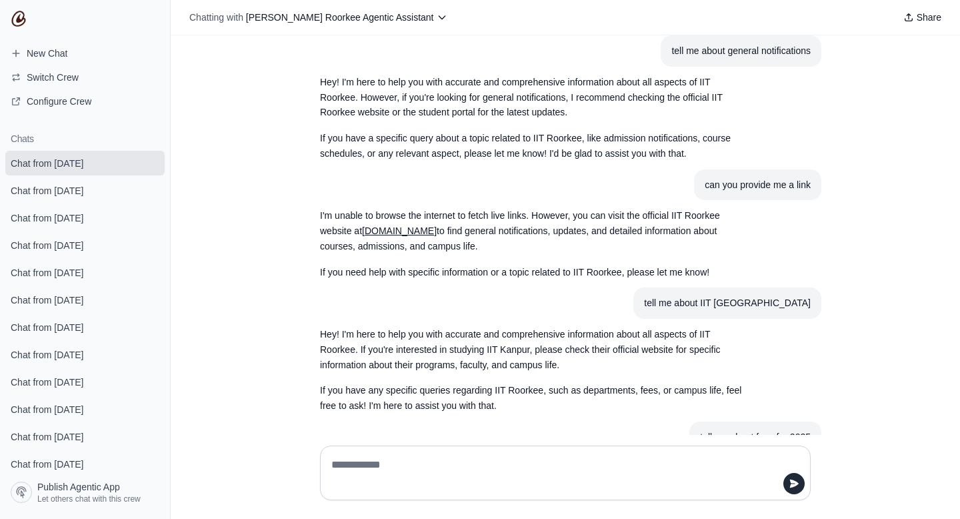
scroll to position [6509, 0]
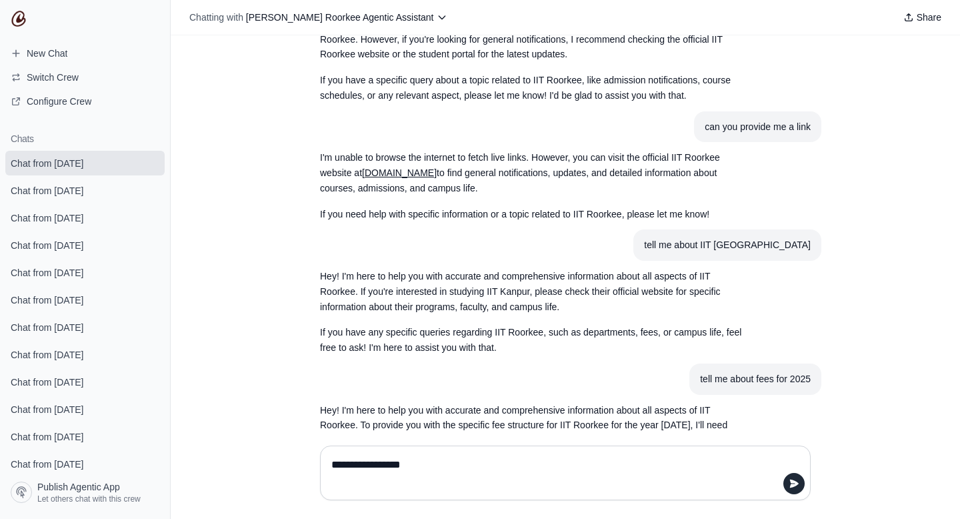
type textarea "**********"
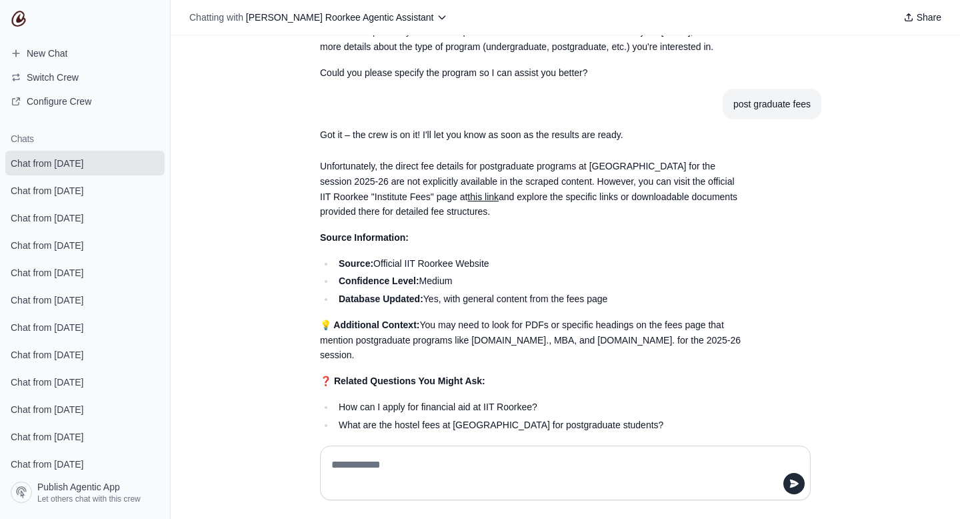
scroll to position [6904, 0]
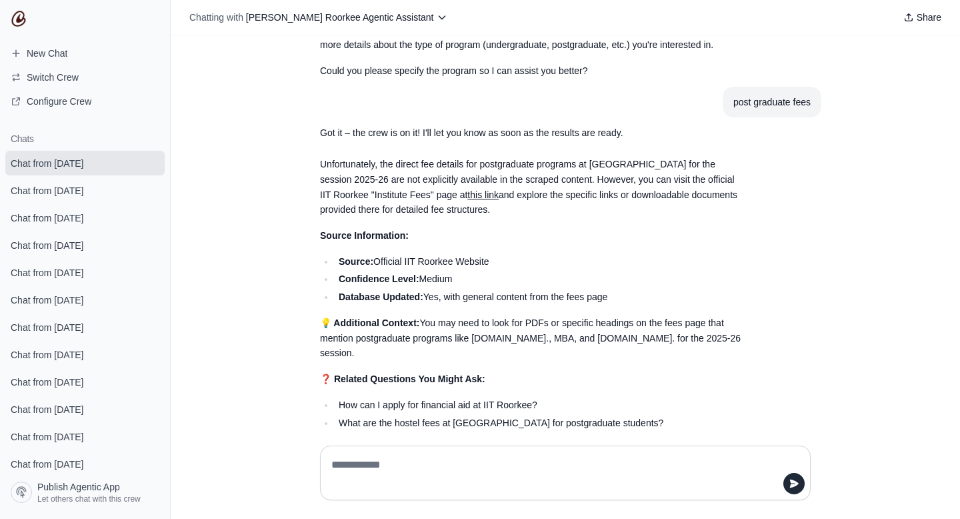
click at [467, 189] on link "this link" at bounding box center [482, 194] width 31 height 11
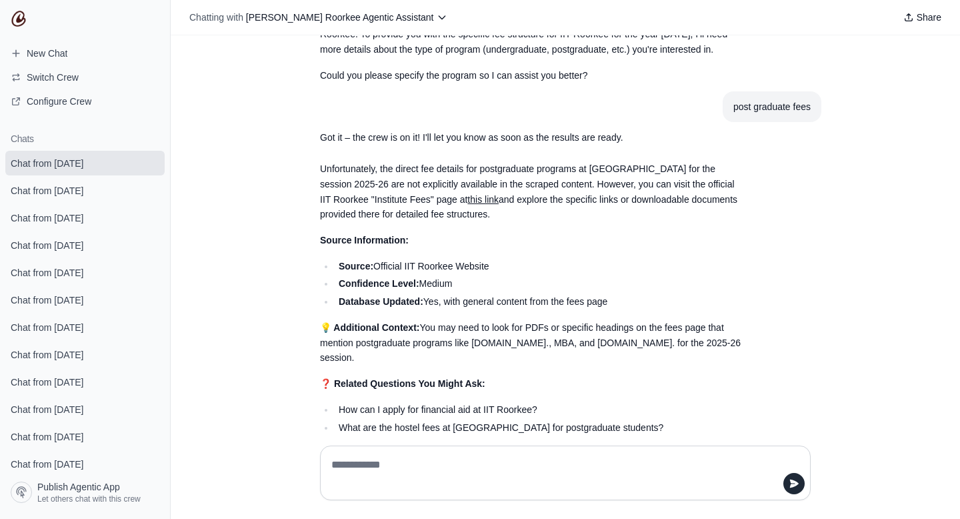
scroll to position [6904, 0]
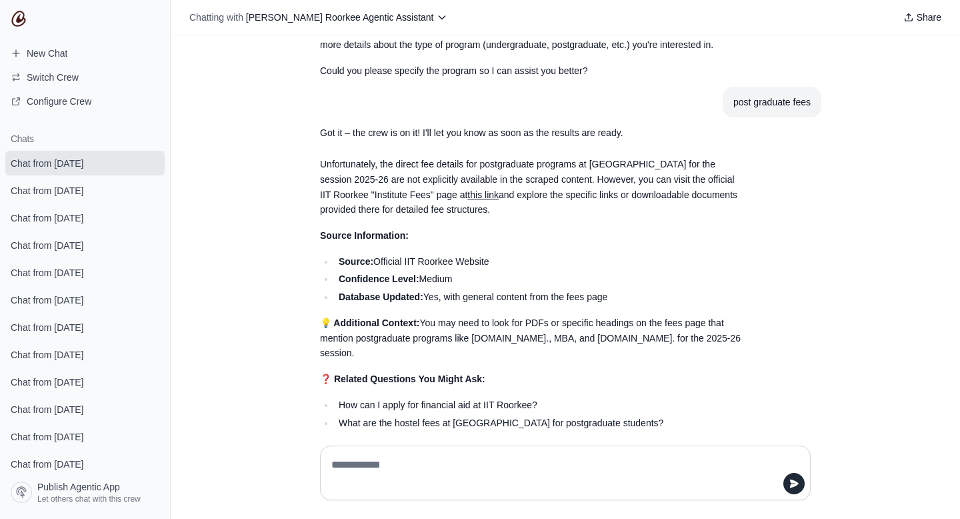
click at [412, 447] on div at bounding box center [565, 472] width 491 height 55
click at [349, 471] on textarea at bounding box center [565, 472] width 473 height 37
type textarea "**********"
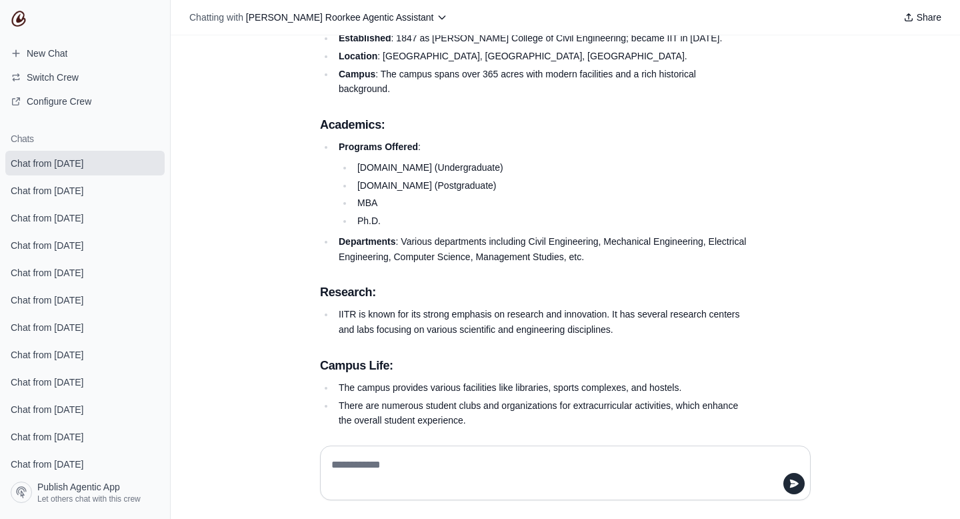
scroll to position [7577, 0]
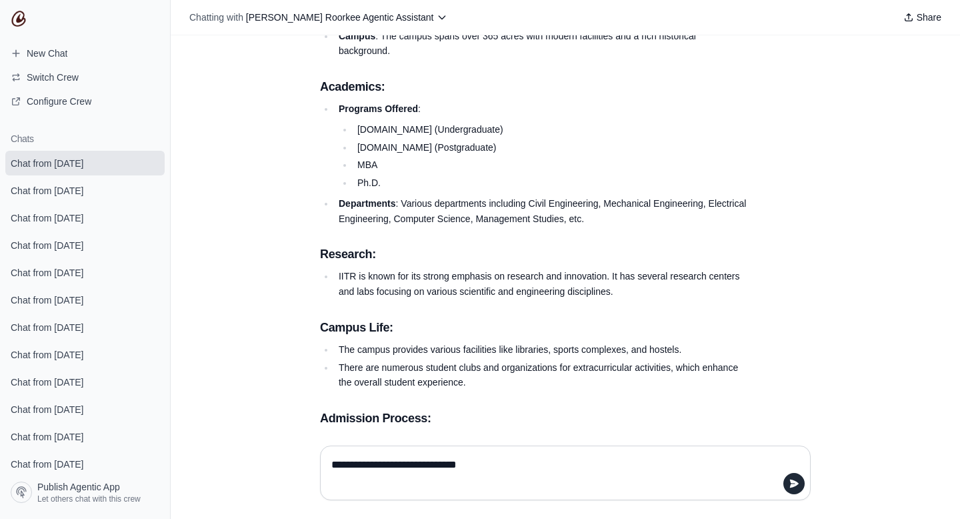
type textarea "**********"
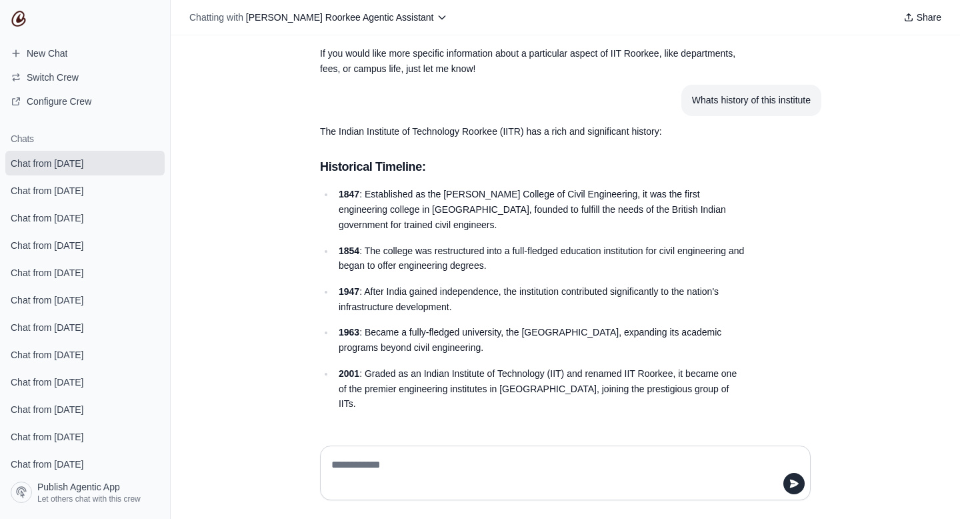
scroll to position [8102, 0]
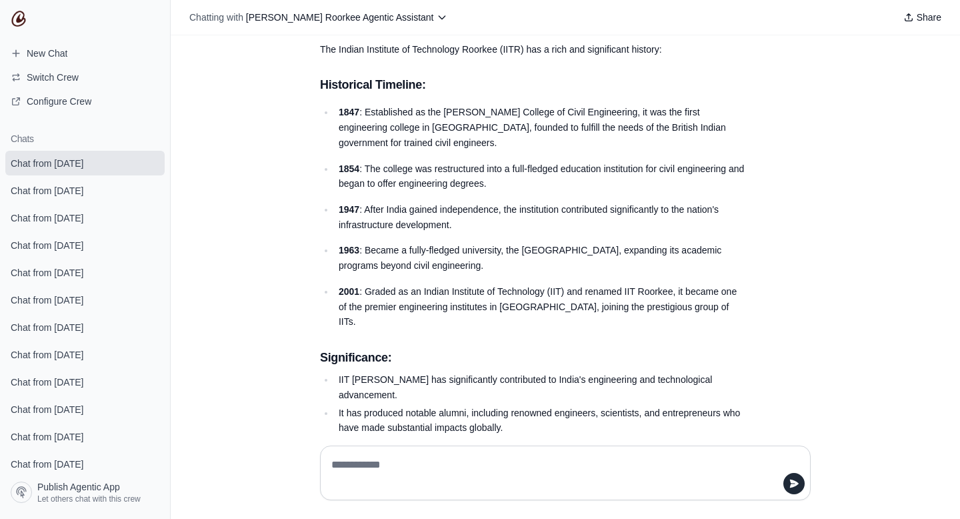
click at [400, 459] on textarea at bounding box center [565, 472] width 473 height 37
type textarea "**********"
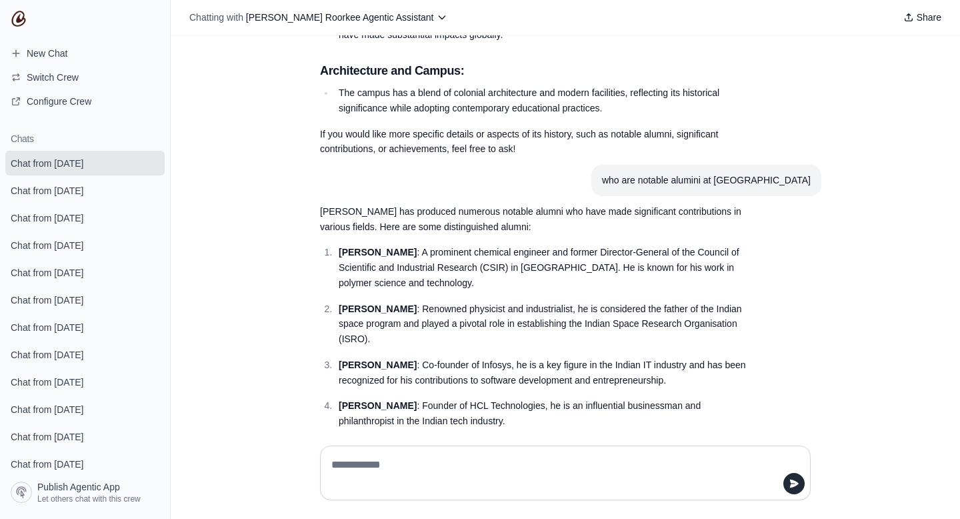
scroll to position [8490, 0]
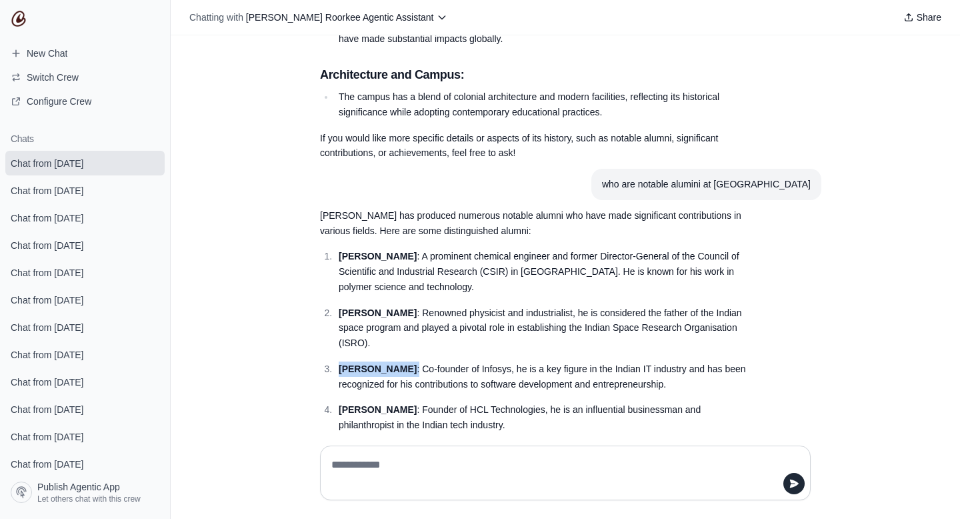
drag, startPoint x: 441, startPoint y: 229, endPoint x: 337, endPoint y: 230, distance: 104.0
click at [337, 361] on li "[PERSON_NAME] : Co-founder of Infosys, he is a key figure in the Indian IT indu…" at bounding box center [541, 376] width 412 height 31
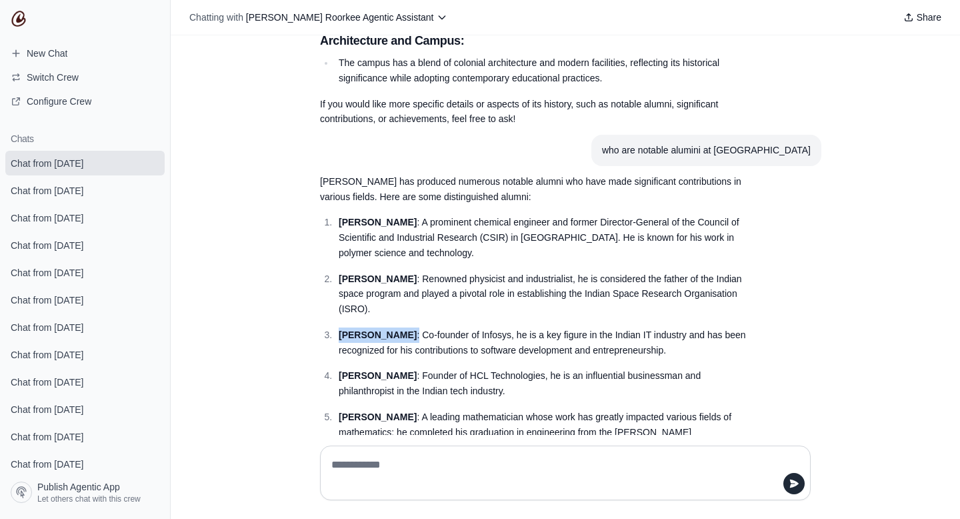
scroll to position [8534, 0]
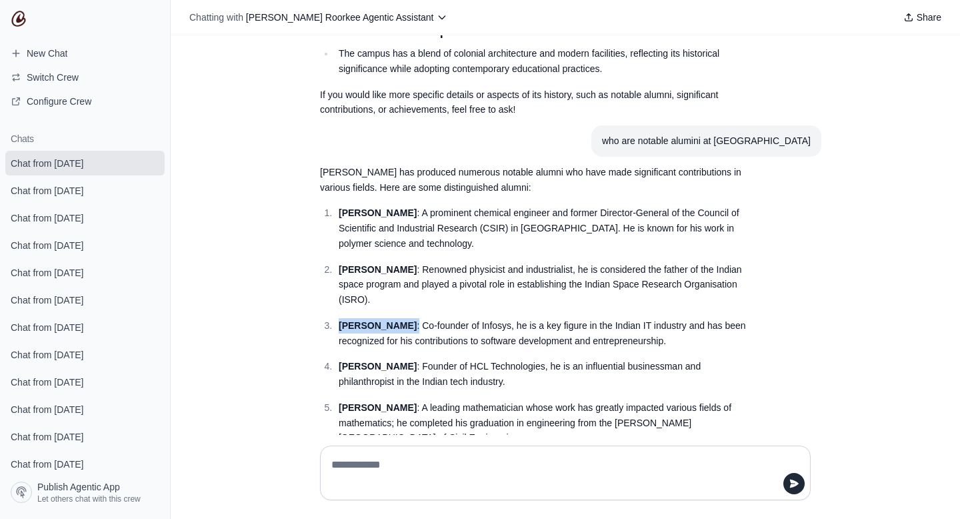
copy p "[PERSON_NAME] :"
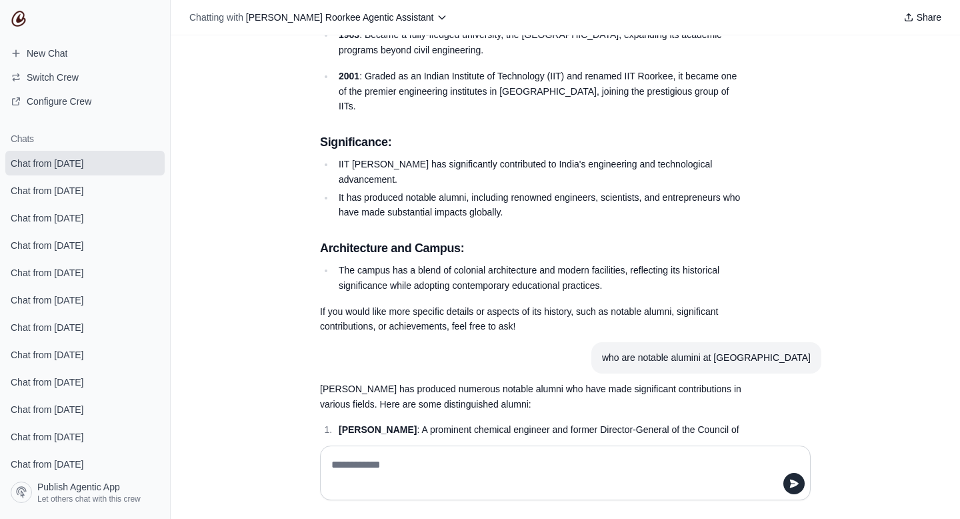
scroll to position [8568, 0]
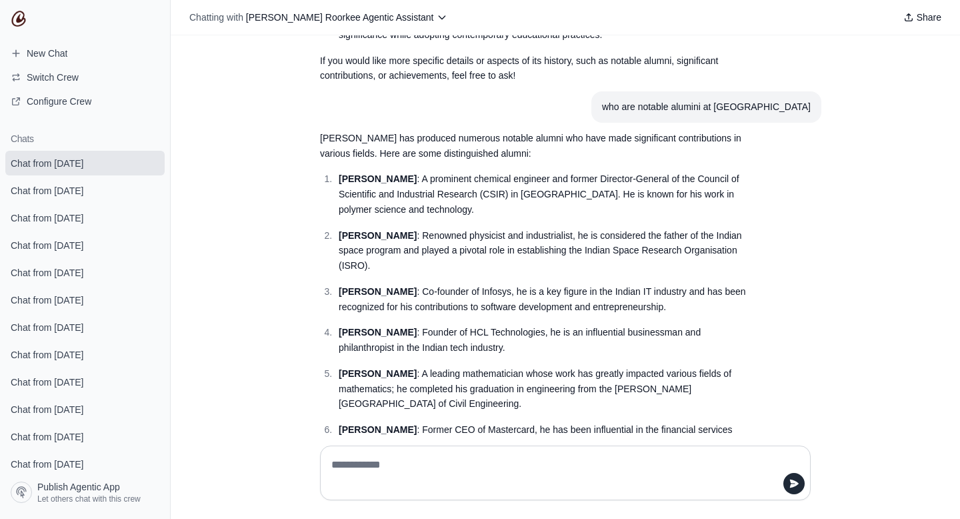
click at [385, 465] on textarea at bounding box center [565, 472] width 473 height 37
type textarea "**********"
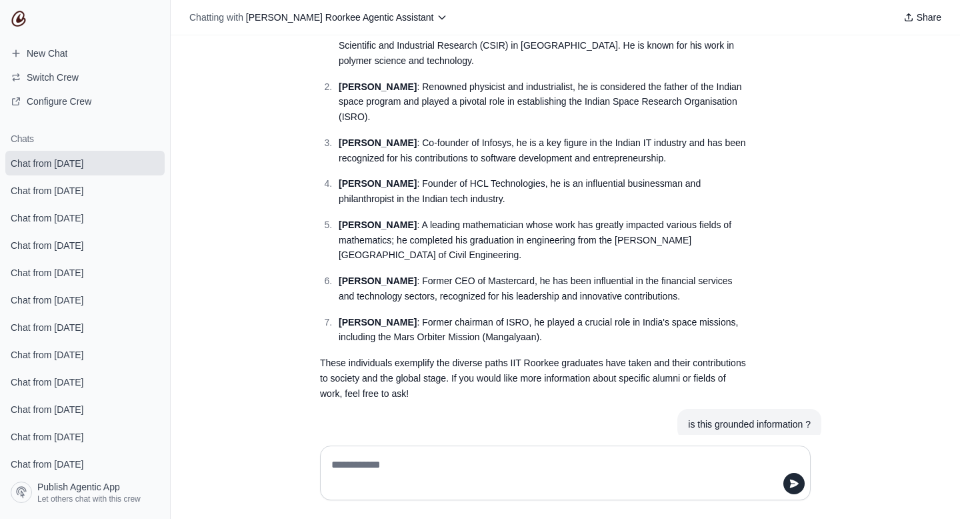
scroll to position [8717, 0]
type textarea "**********"
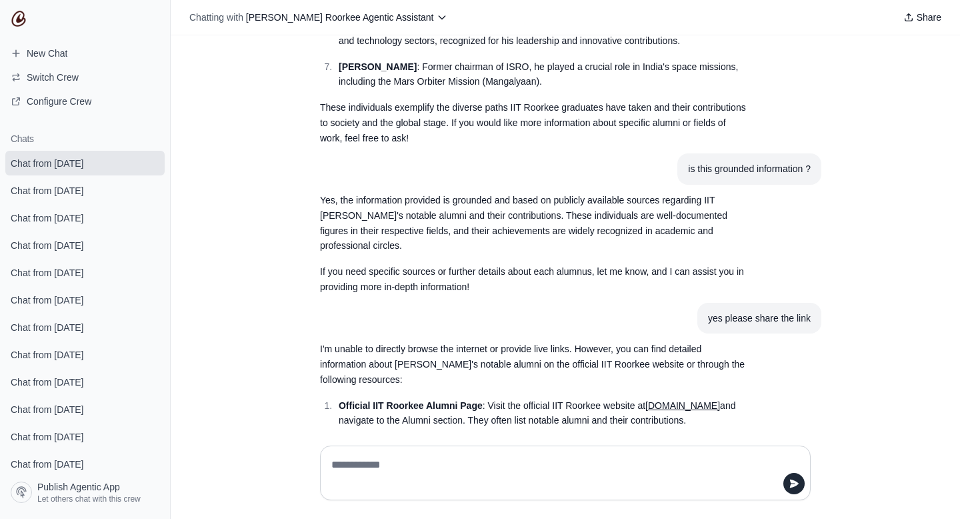
scroll to position [8973, 0]
click at [681, 399] on link "[DOMAIN_NAME]" at bounding box center [682, 404] width 75 height 11
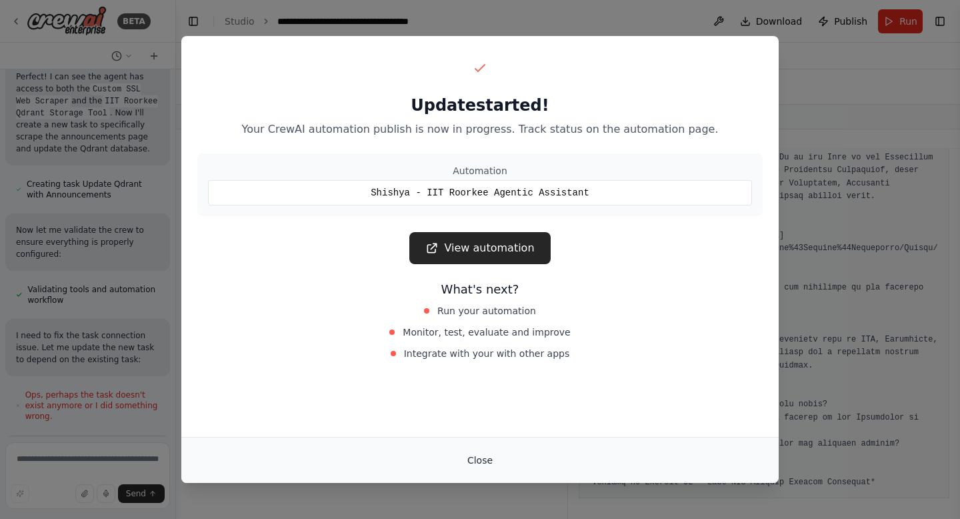
click at [483, 459] on button "Close" at bounding box center [480, 460] width 47 height 24
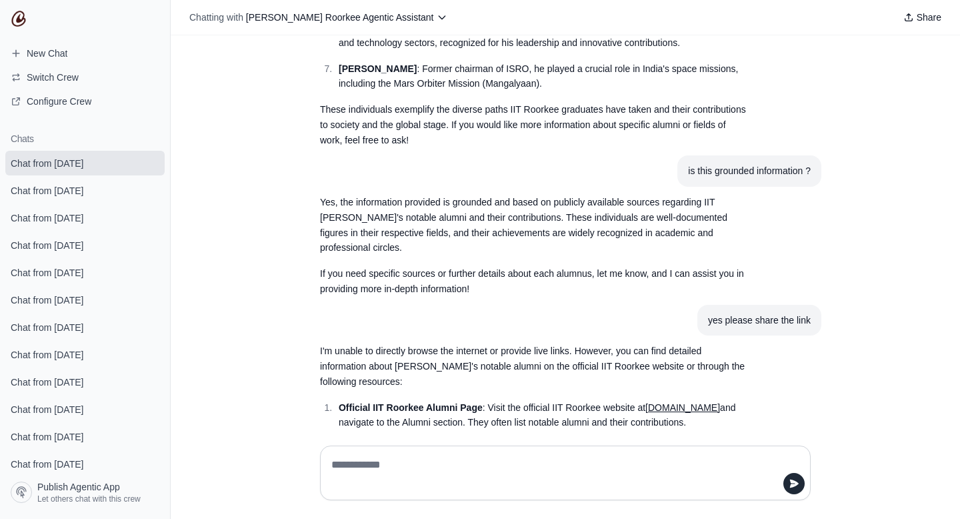
scroll to position [8973, 0]
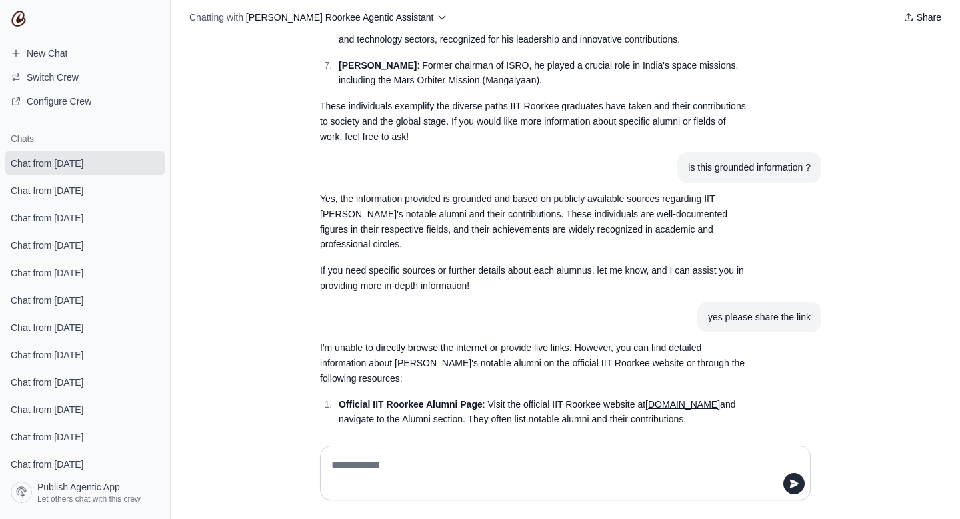
click at [474, 442] on div at bounding box center [565, 473] width 512 height 76
click at [465, 453] on div at bounding box center [565, 472] width 491 height 55
click at [447, 463] on textarea at bounding box center [561, 472] width 465 height 37
type textarea "**********"
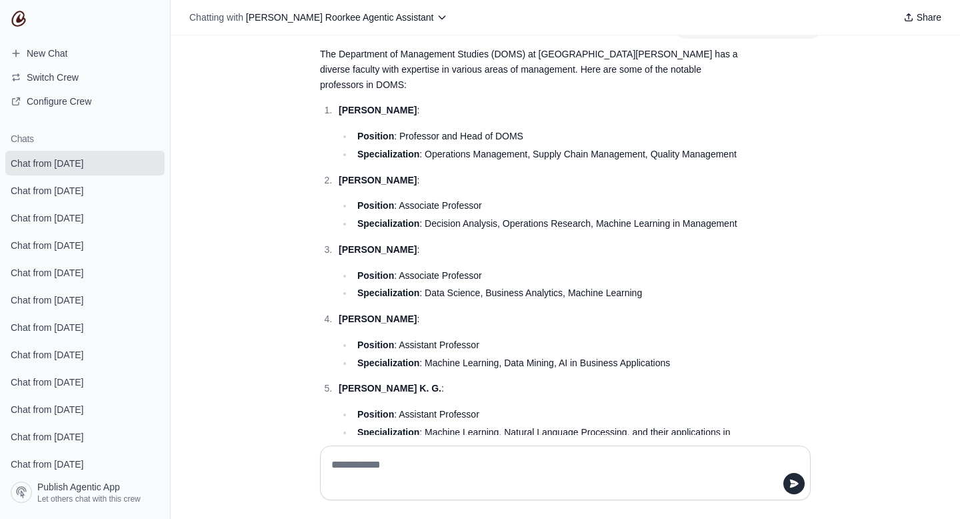
scroll to position [9565, 0]
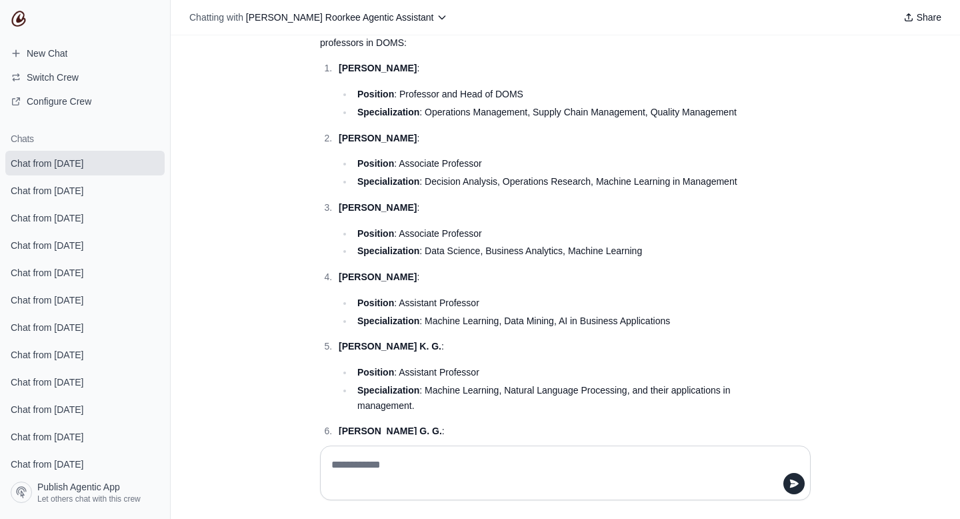
click at [411, 473] on textarea at bounding box center [561, 472] width 465 height 37
type textarea "**********"
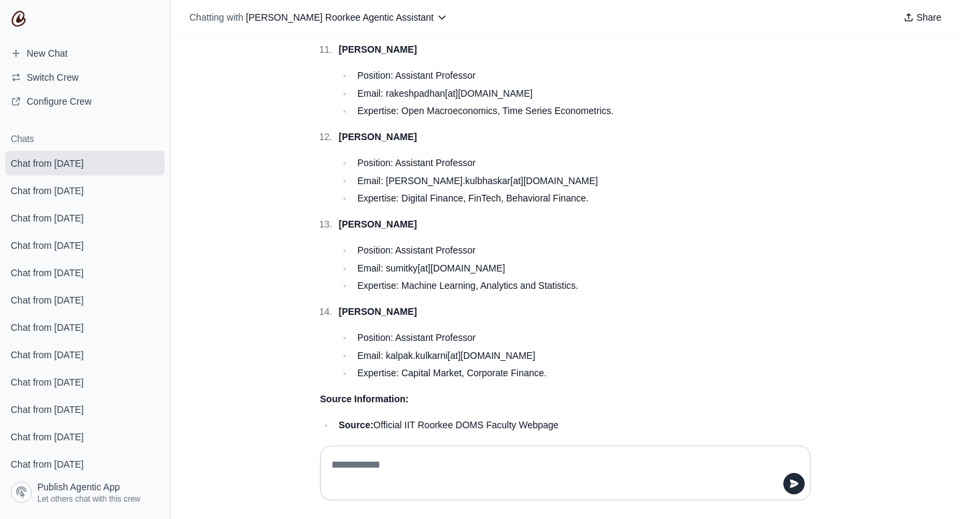
scroll to position [11197, 0]
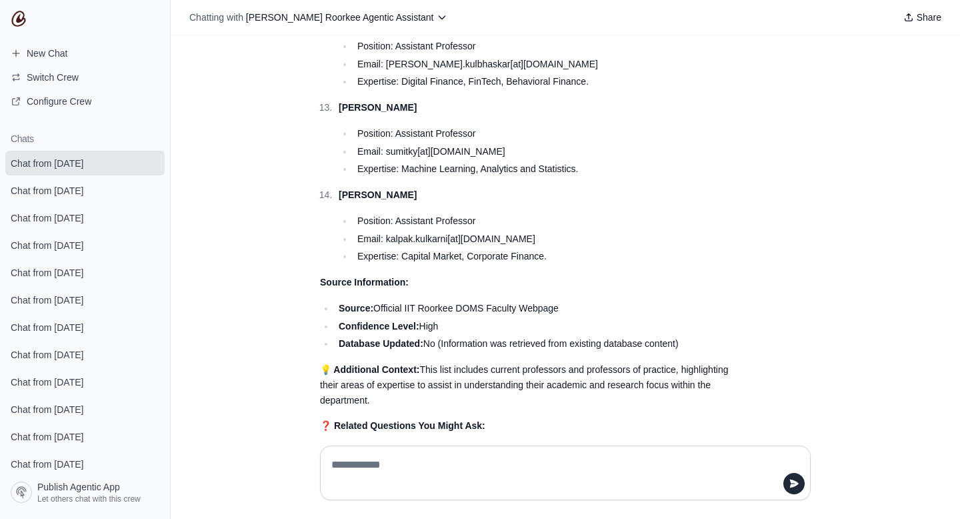
drag, startPoint x: 340, startPoint y: 296, endPoint x: 717, endPoint y: 351, distance: 381.4
copy ul "How can I contact the Department of Management Studies at [GEOGRAPHIC_DATA]? Wh…"
click at [473, 481] on textarea at bounding box center [565, 472] width 473 height 37
paste textarea "**********"
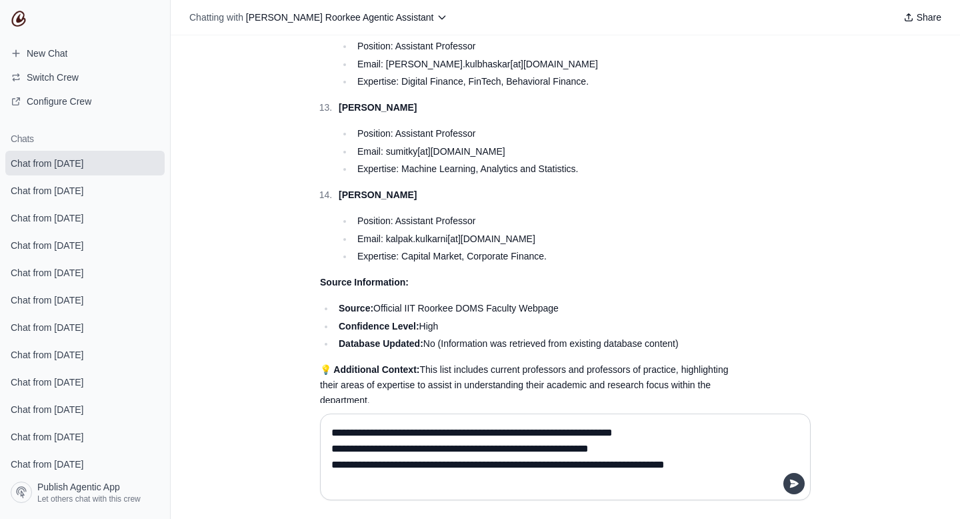
type textarea "**********"
click at [792, 487] on icon "submit" at bounding box center [794, 483] width 9 height 8
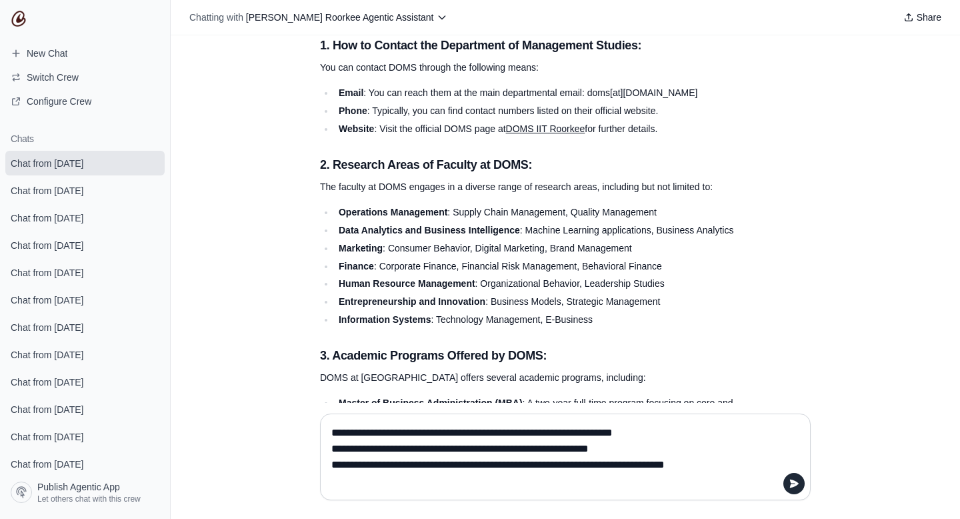
scroll to position [11878, 0]
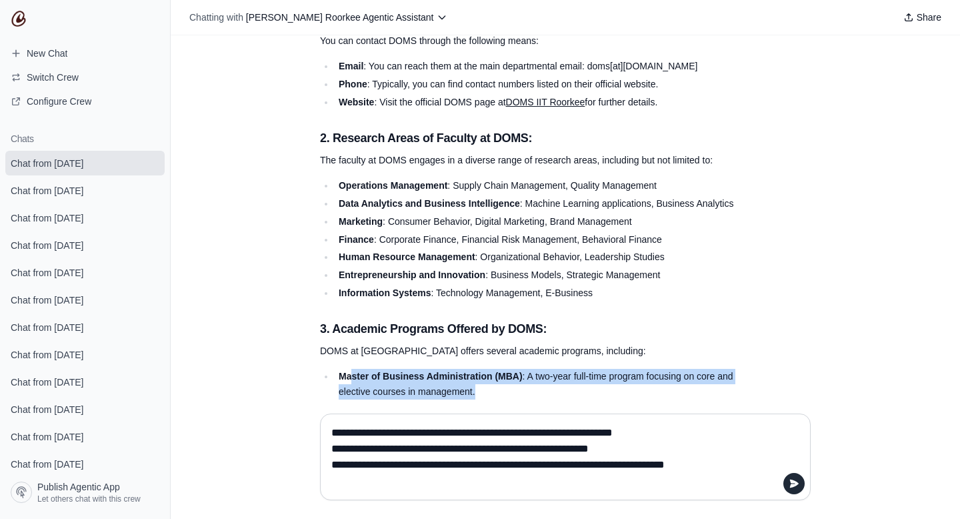
drag, startPoint x: 489, startPoint y: 238, endPoint x: 349, endPoint y: 232, distance: 139.5
click at [349, 369] on li "Master of Business Administration (MBA) : A two-year full-time program focusing…" at bounding box center [541, 384] width 412 height 31
click at [412, 446] on textarea "**********" at bounding box center [565, 456] width 473 height 69
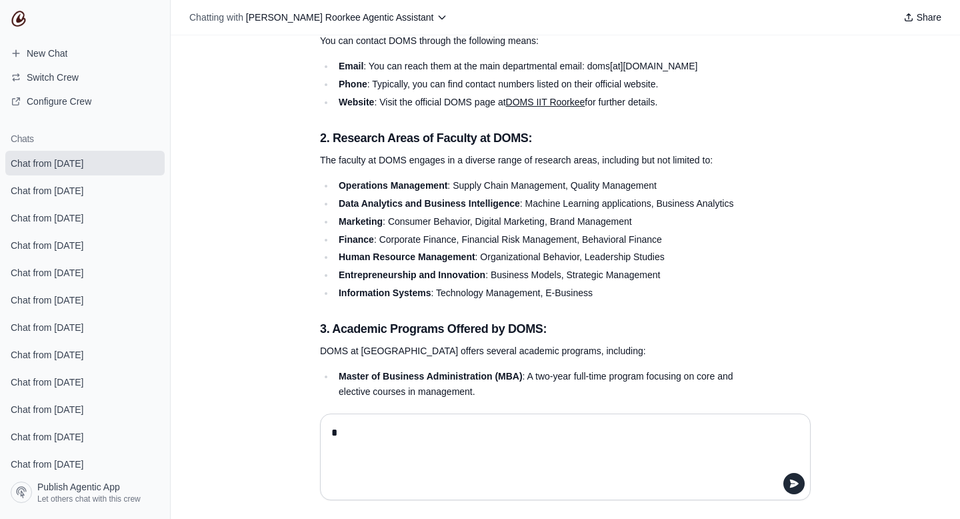
scroll to position [11846, 0]
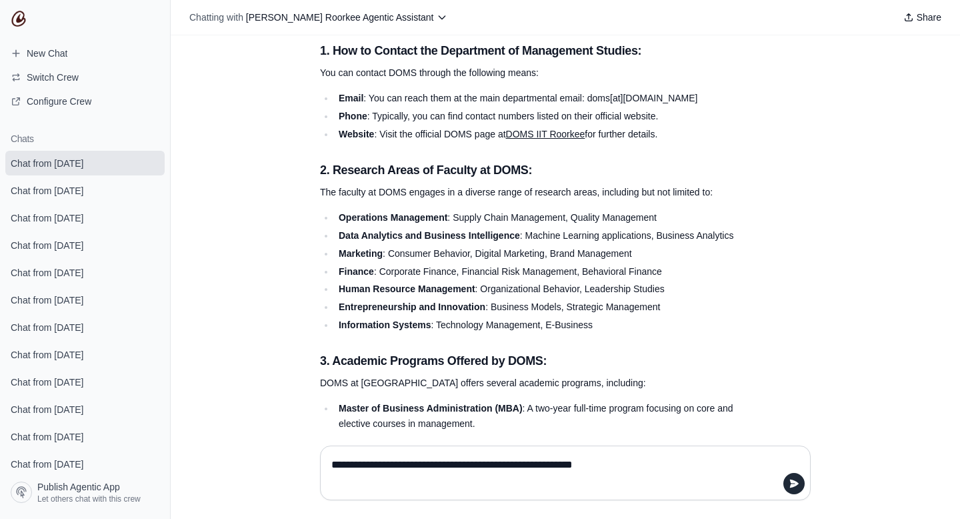
type textarea "**********"
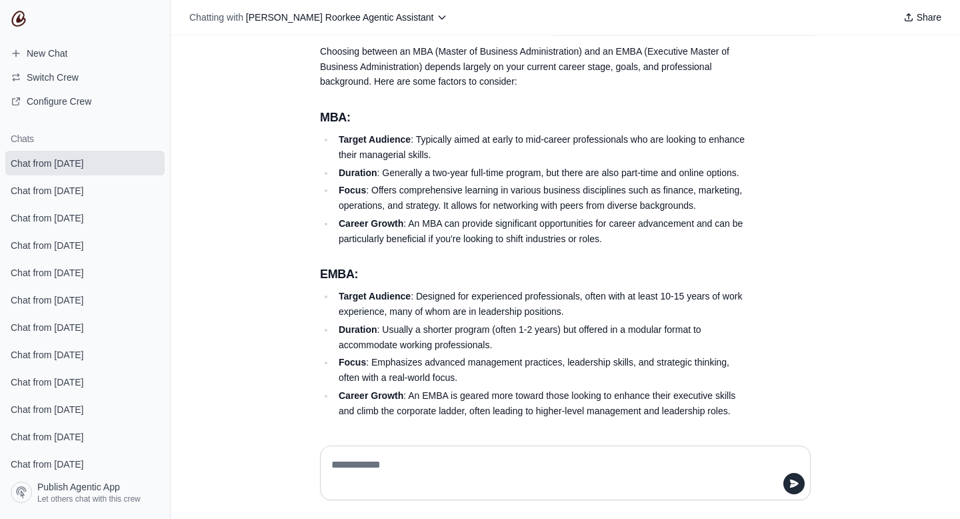
scroll to position [12496, 0]
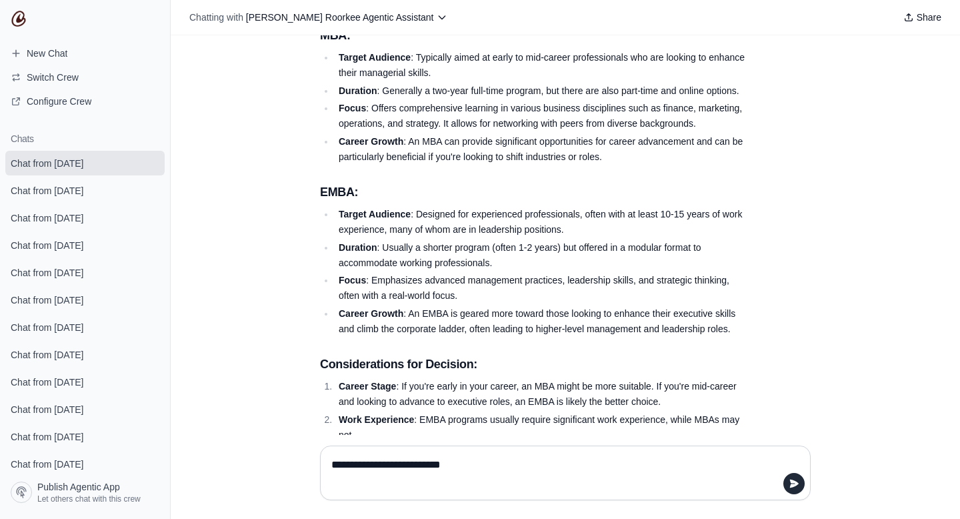
type textarea "**********"
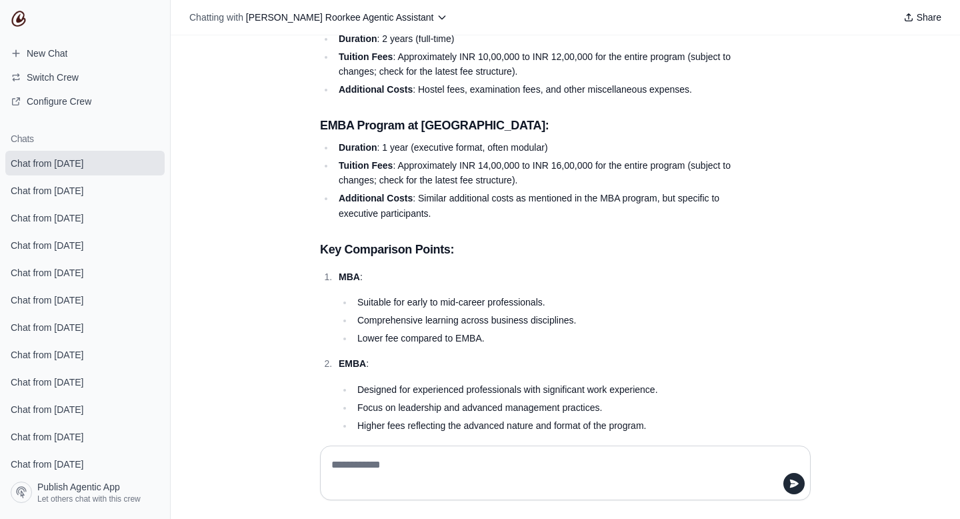
scroll to position [13150, 0]
type textarea "*"
type textarea "**********"
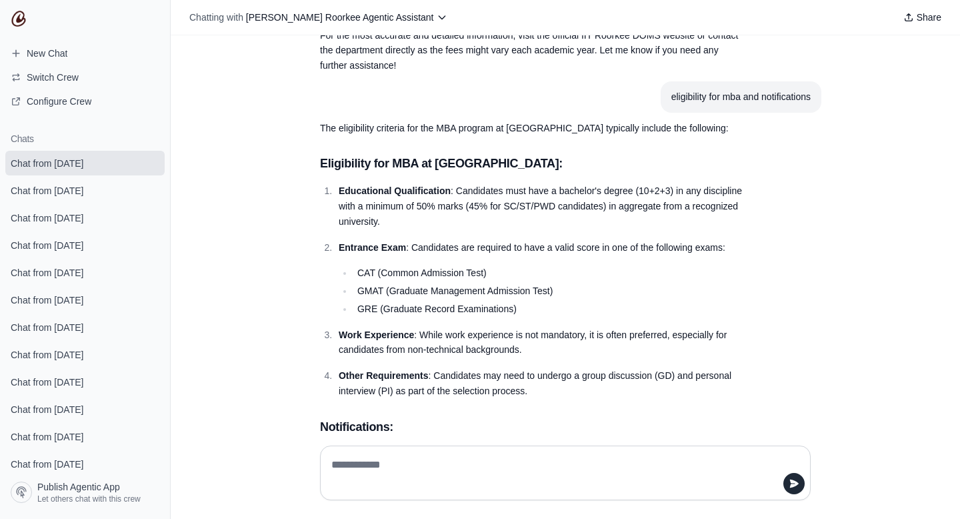
scroll to position [13772, 0]
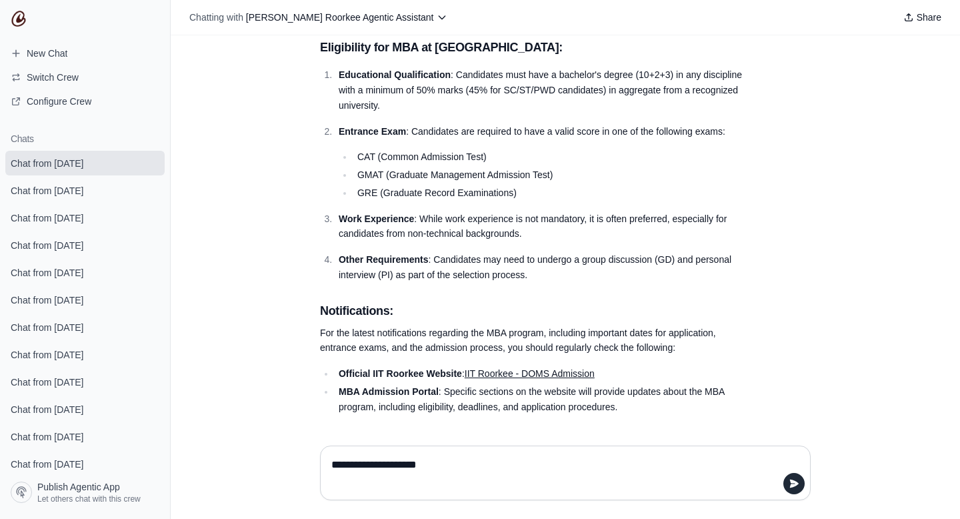
type textarea "**********"
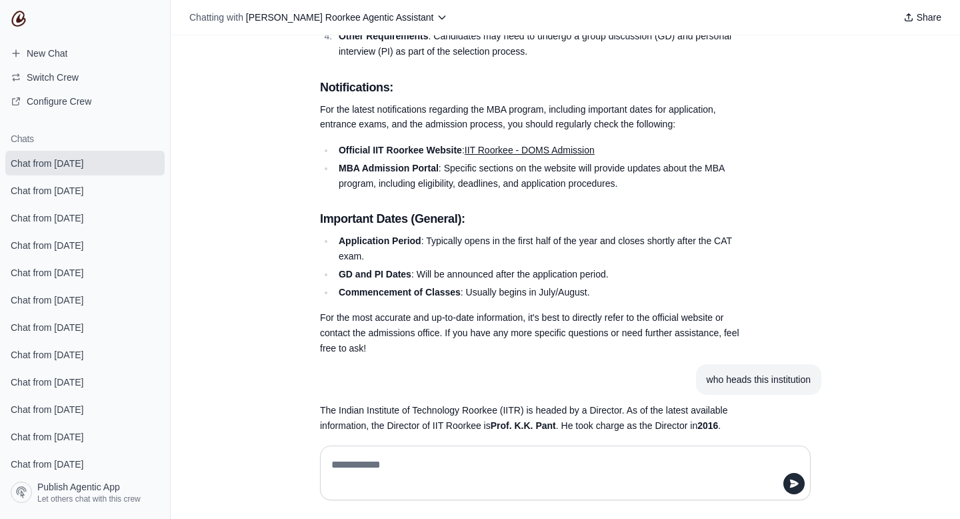
scroll to position [14014, 0]
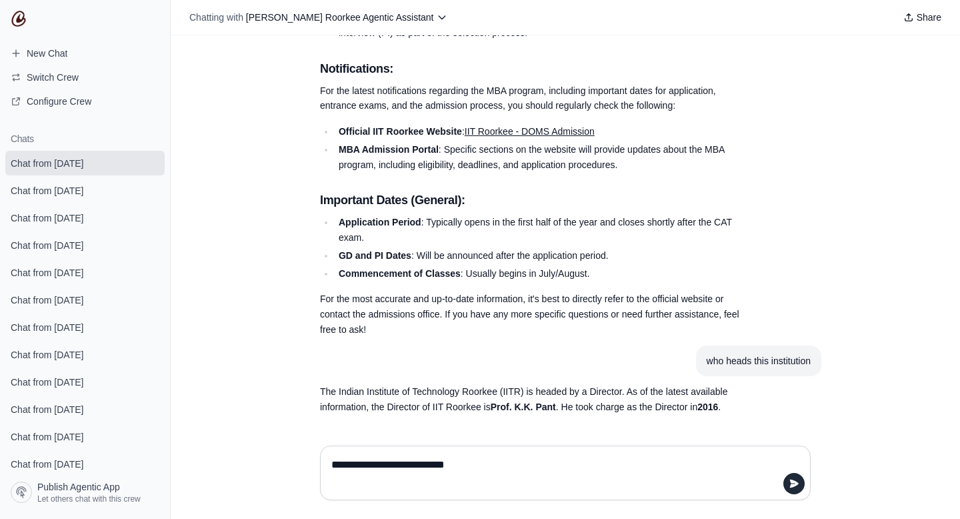
type textarea "**********"
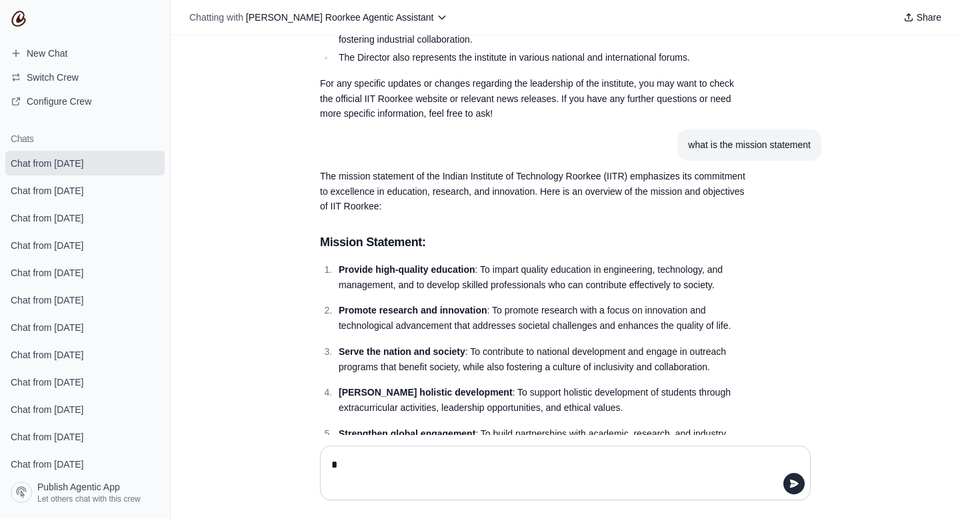
scroll to position [14478, 0]
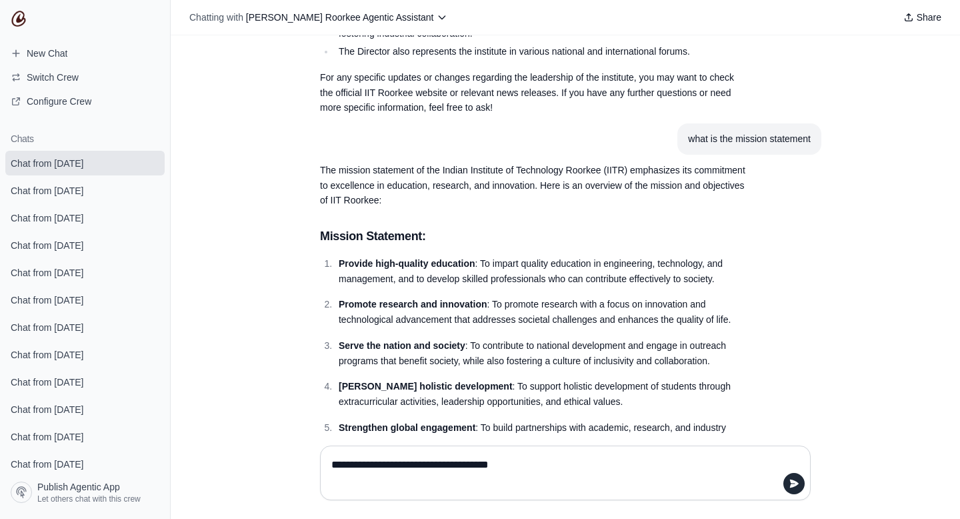
type textarea "**********"
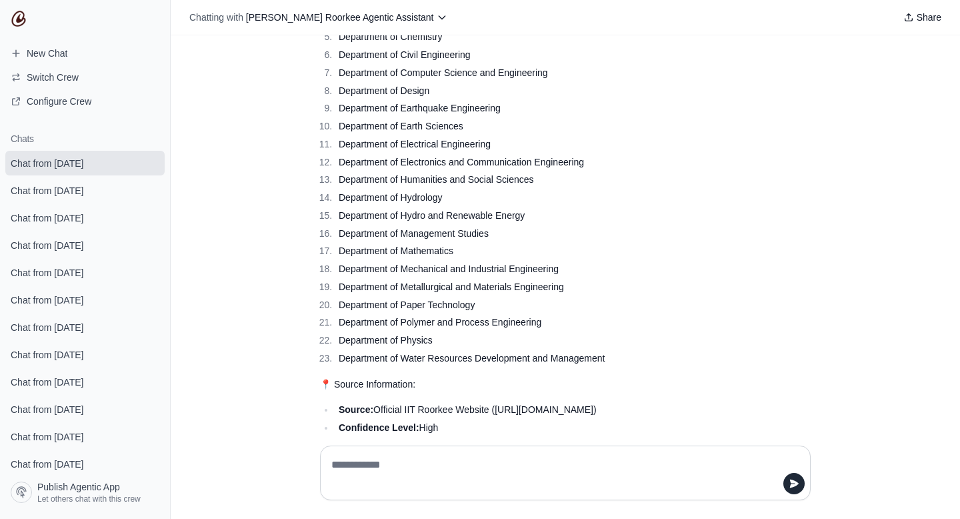
scroll to position [15275, 0]
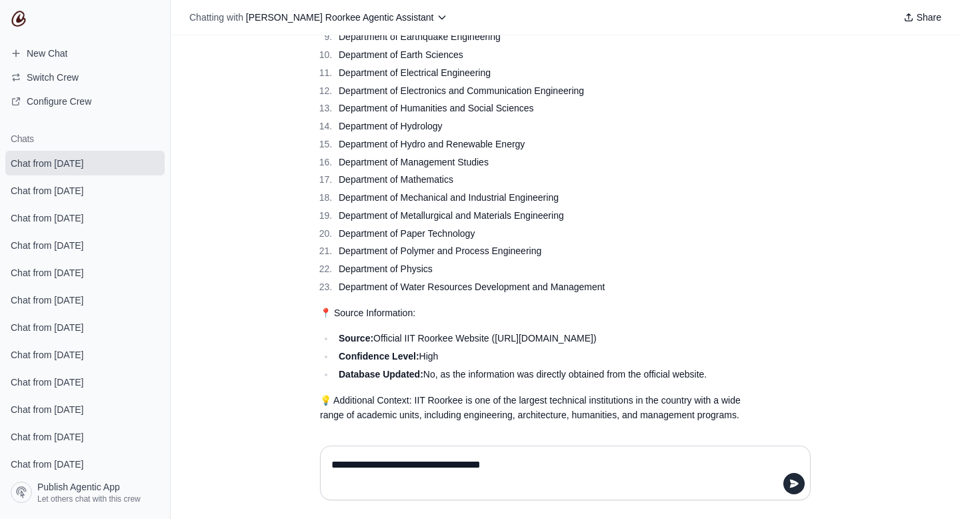
type textarea "**********"
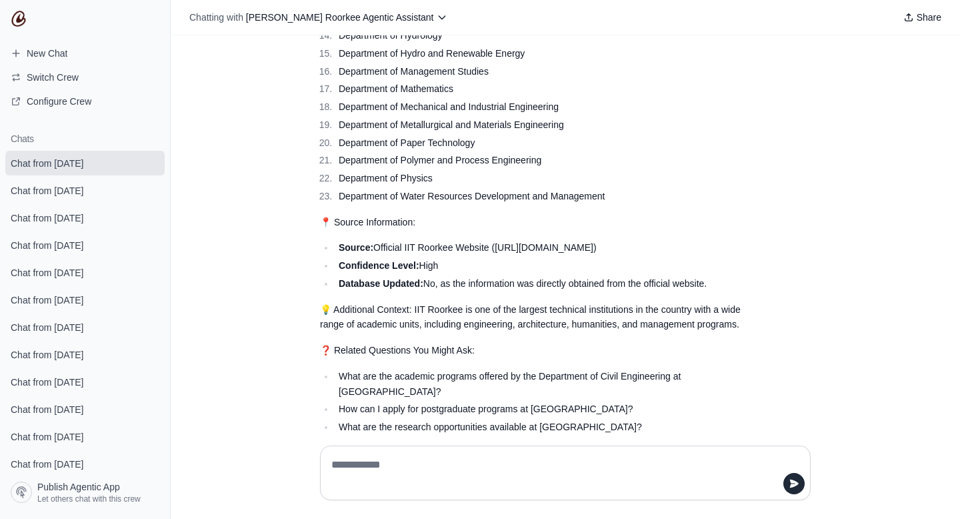
scroll to position [15367, 0]
click at [551, 511] on article "give me a list of all academic courses" at bounding box center [565, 526] width 512 height 31
